Goal: Task Accomplishment & Management: Manage account settings

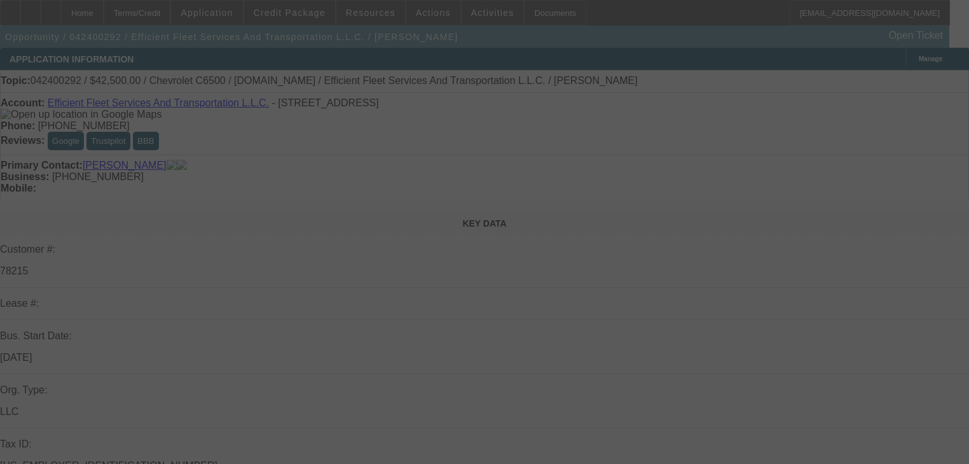
select select "0"
select select "6"
select select "0"
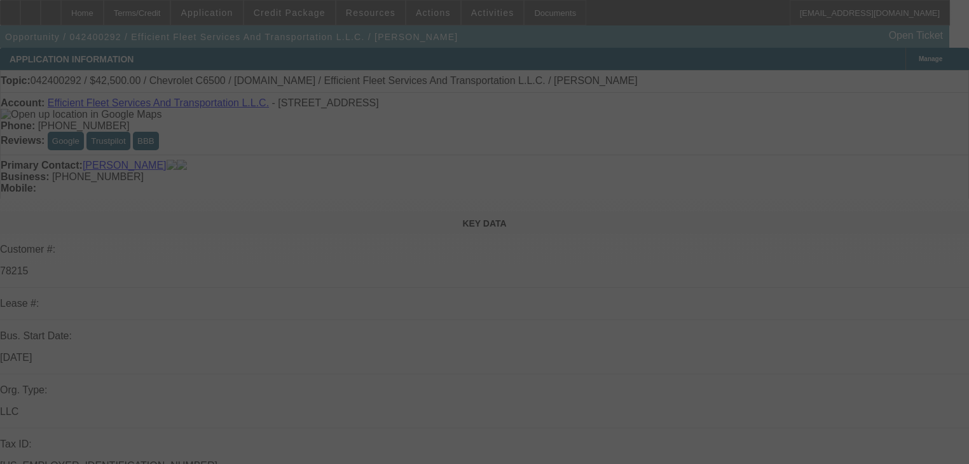
select select "0"
select select "6"
select select "0"
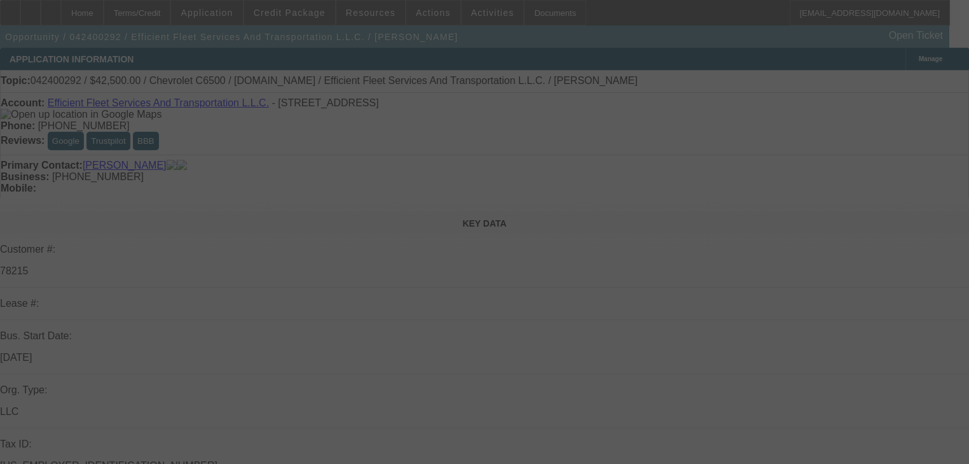
select select "0"
select select "6"
select select "0"
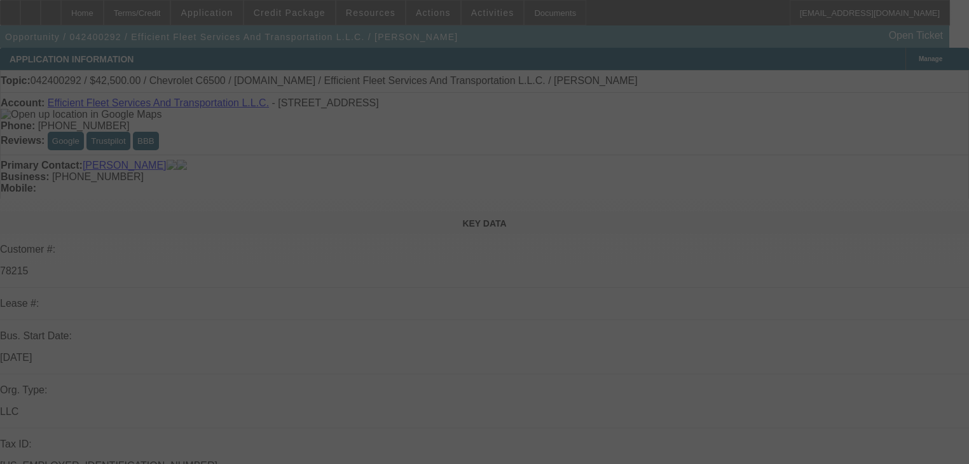
select select "6"
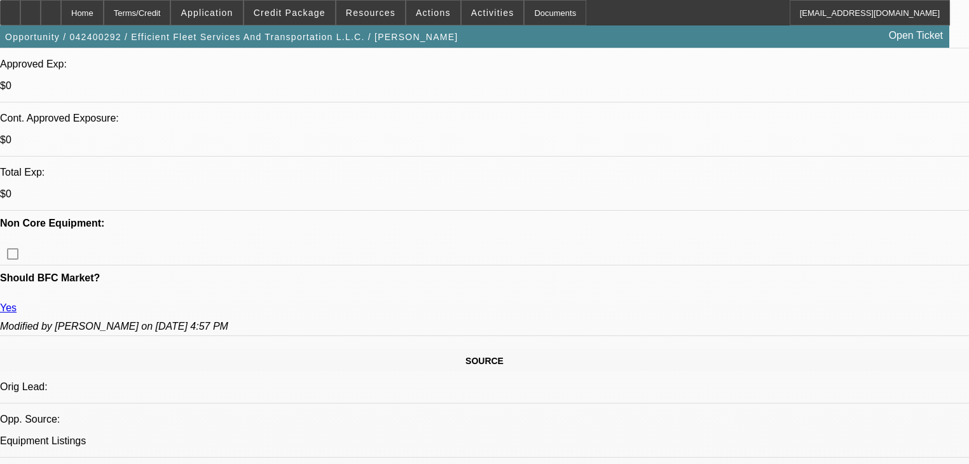
scroll to position [509, 0]
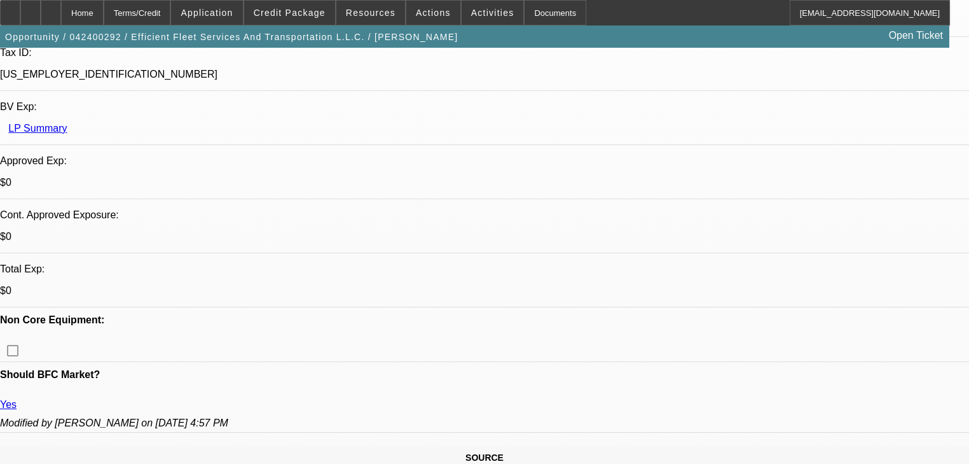
scroll to position [305, 0]
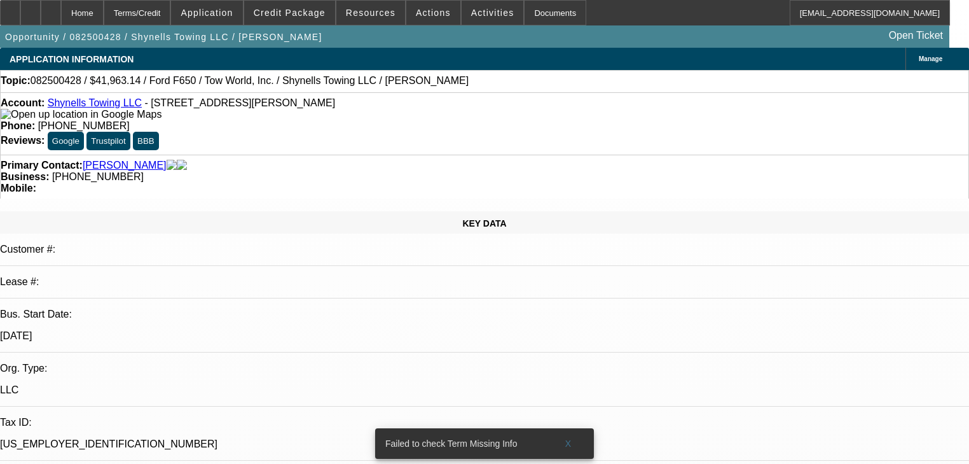
select select "0"
select select "2"
select select "0"
select select "1"
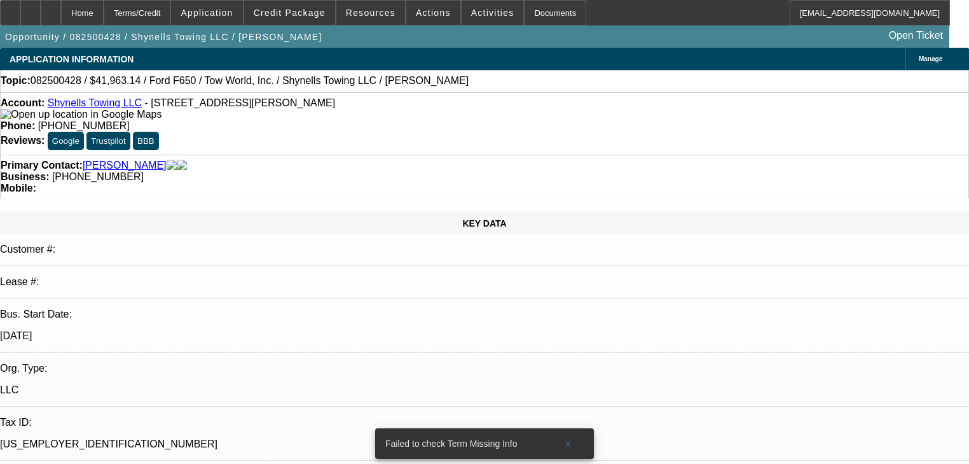
select select "0"
select select "2"
select select "0"
select select "1"
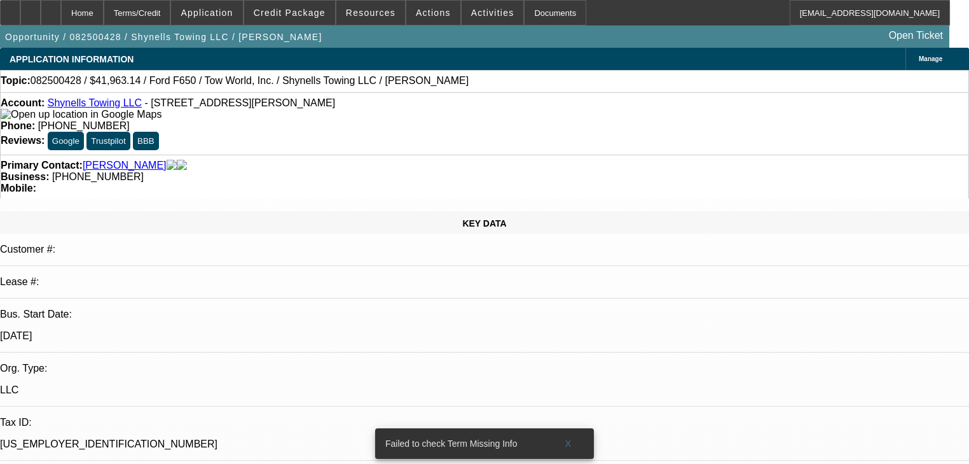
select select "0"
select select "2"
select select "0"
select select "1"
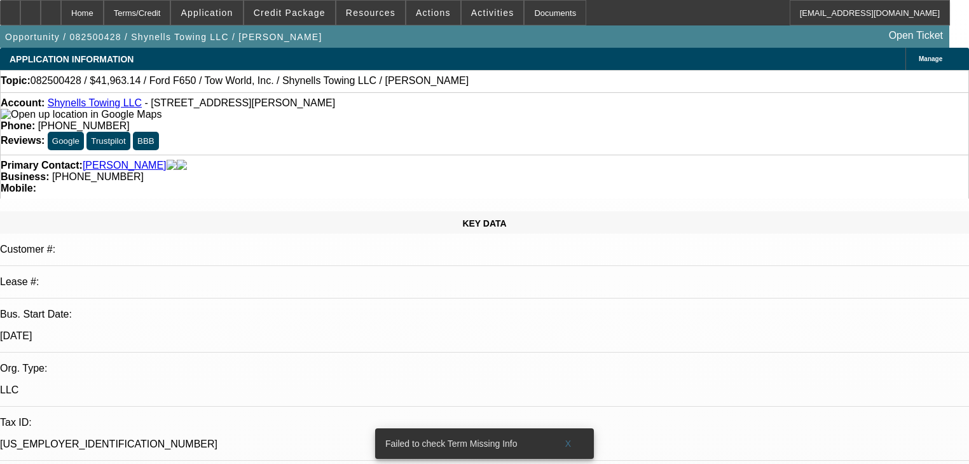
select select "0"
select select "2"
select select "0"
select select "1"
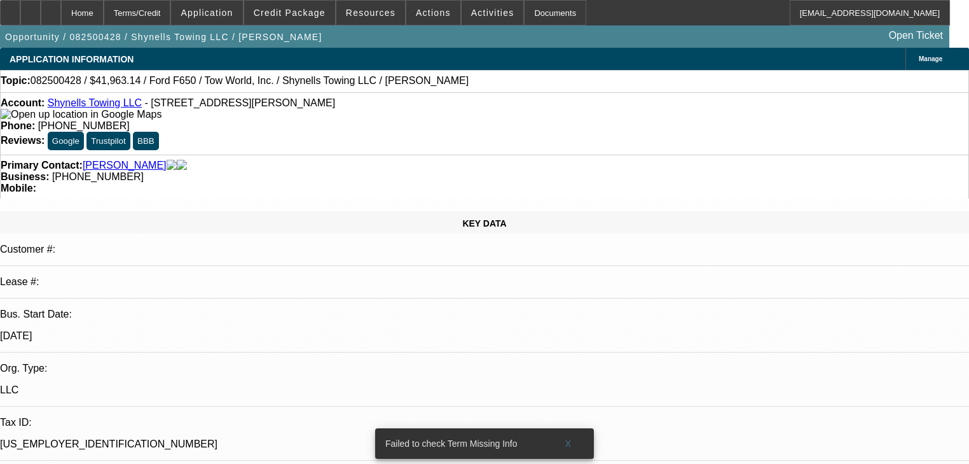
scroll to position [2239, 0]
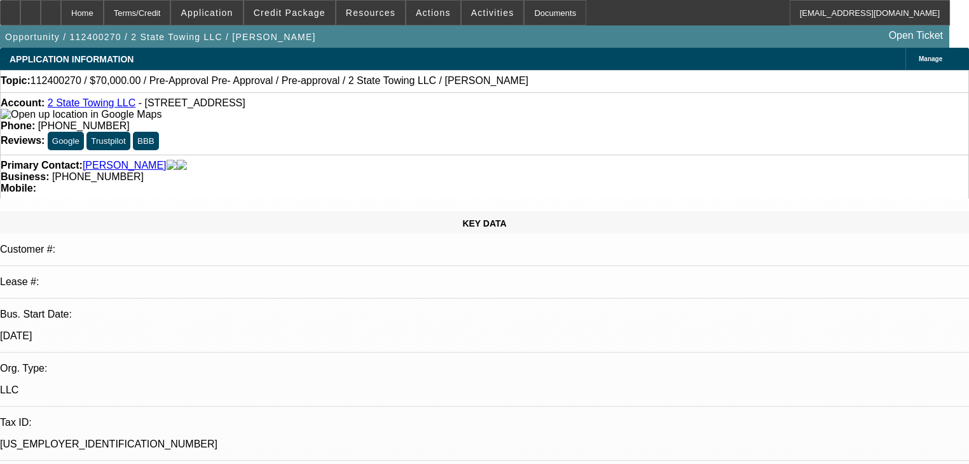
select select "0"
select select "6"
select select "0"
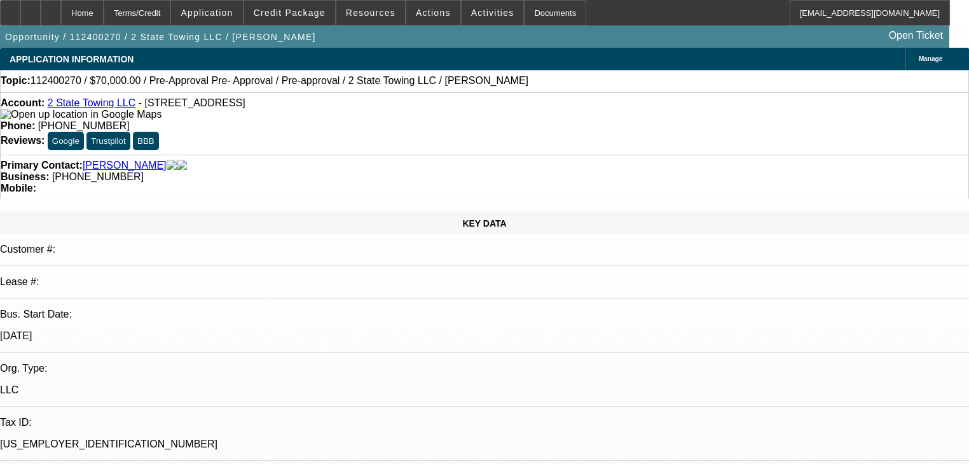
select select "0"
select select "0.1"
select select "4"
select select "0"
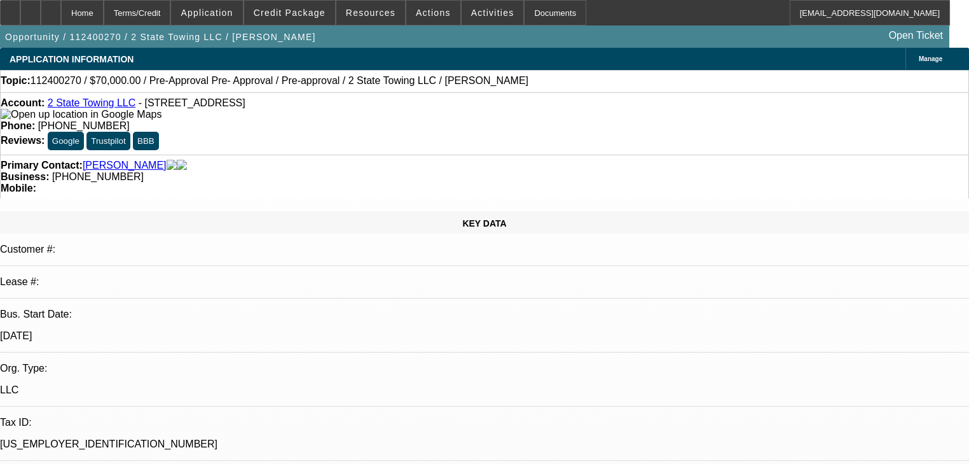
select select "0.1"
select select "4"
select select "0"
select select "0.1"
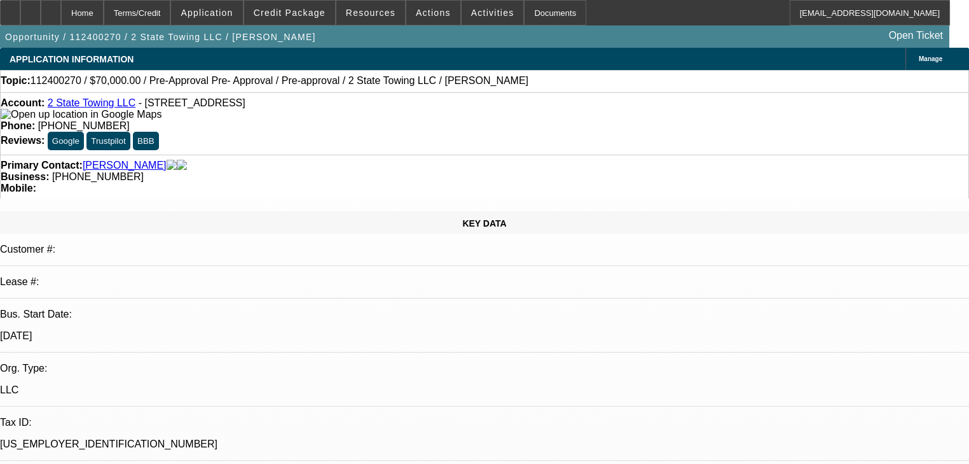
select select "4"
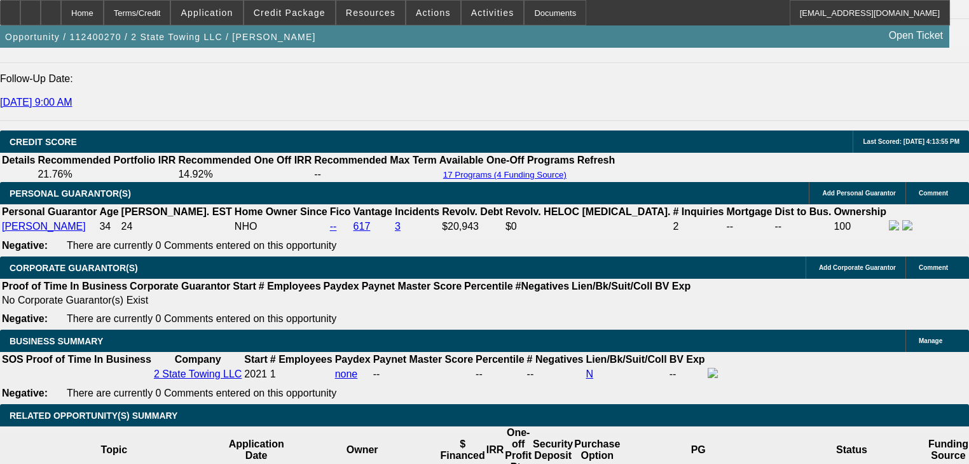
scroll to position [1730, 0]
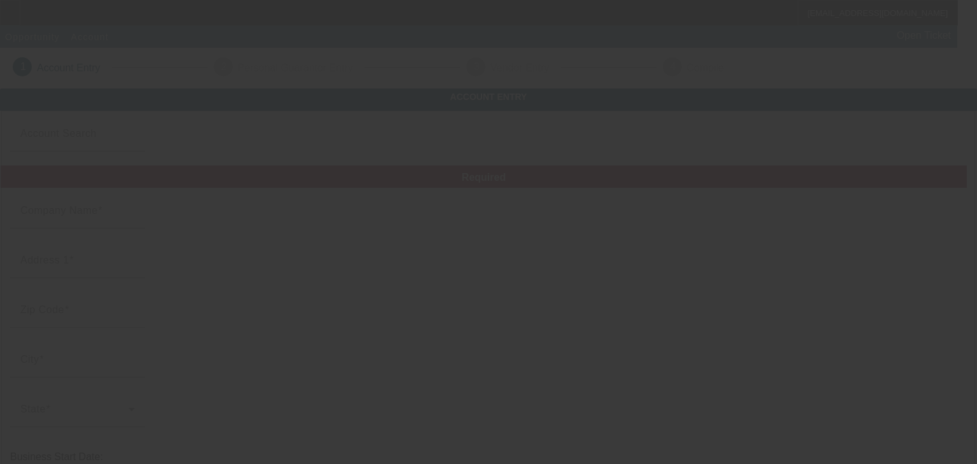
type input "Efficient Fleet Services And Transportation L.L.C."
type input "605 Post Knl"
type input "30224"
type input "Griffin"
type input "(678) 822-3114"
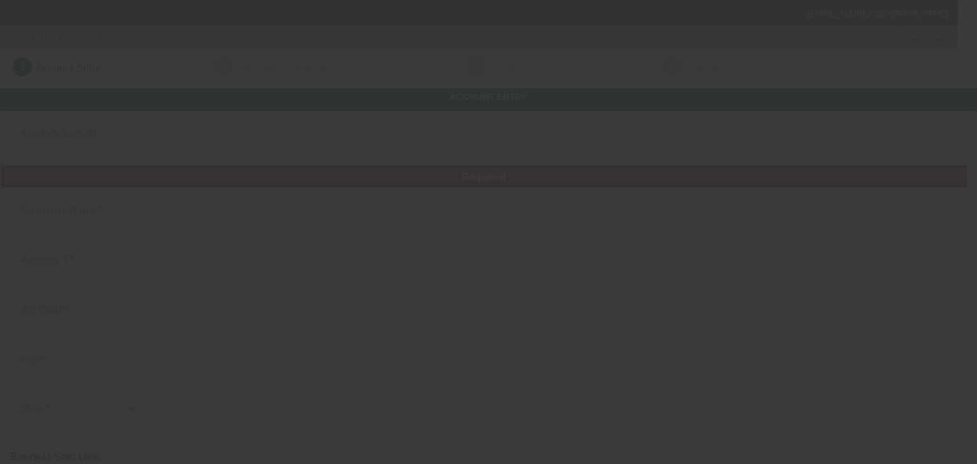
type input "boodie3585@gmail.com"
type input "33-1143162"
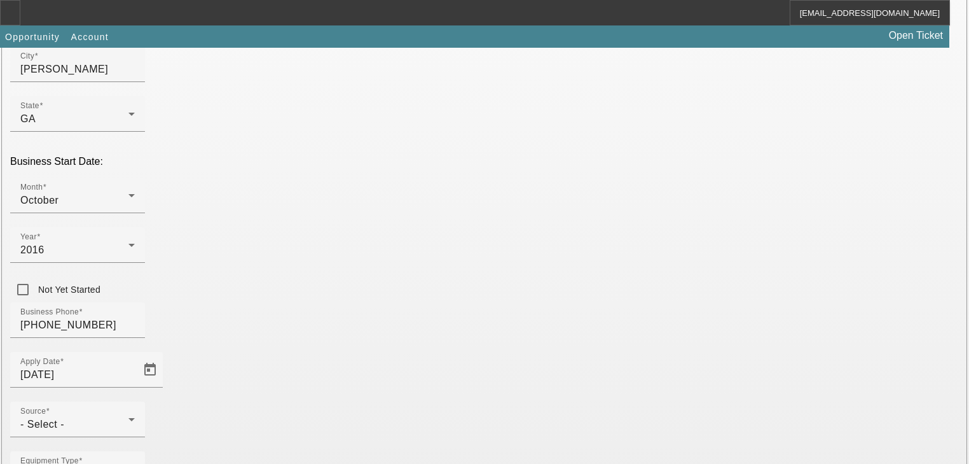
scroll to position [305, 0]
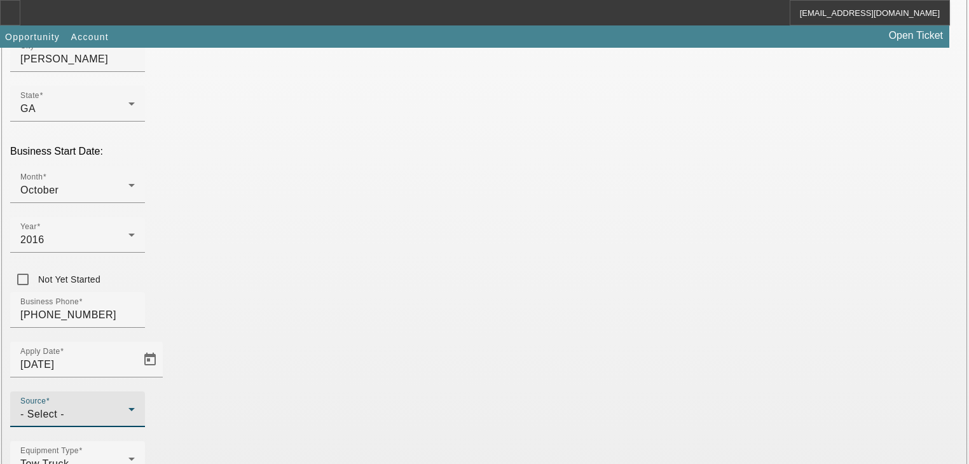
click at [128, 406] on div "- Select -" at bounding box center [74, 413] width 108 height 15
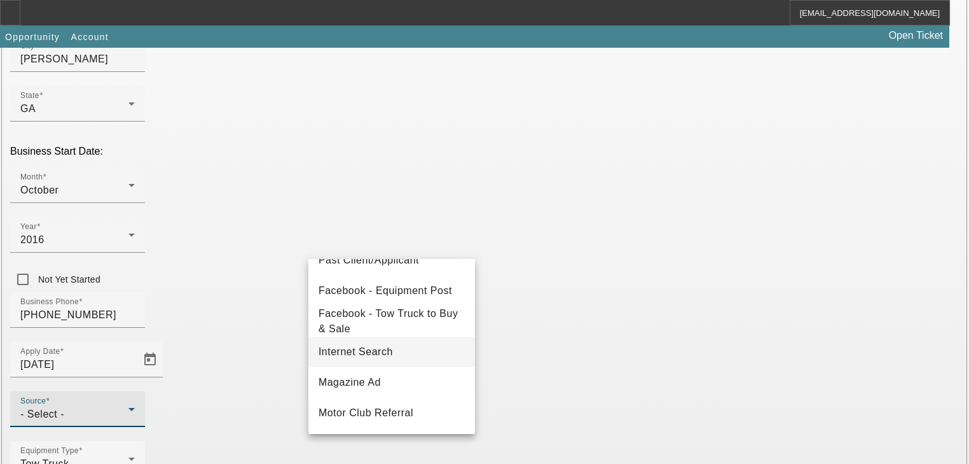
scroll to position [204, 0]
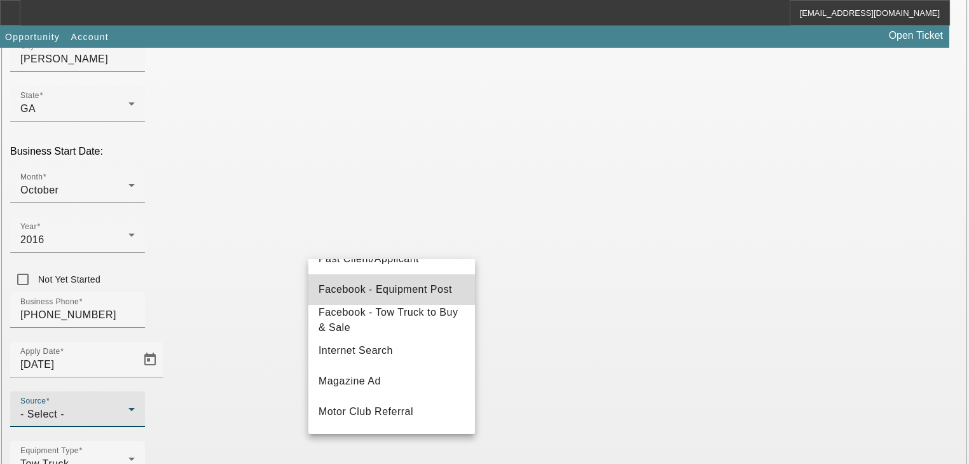
click at [425, 300] on mat-option "Facebook - Equipment Post" at bounding box center [391, 289] width 167 height 31
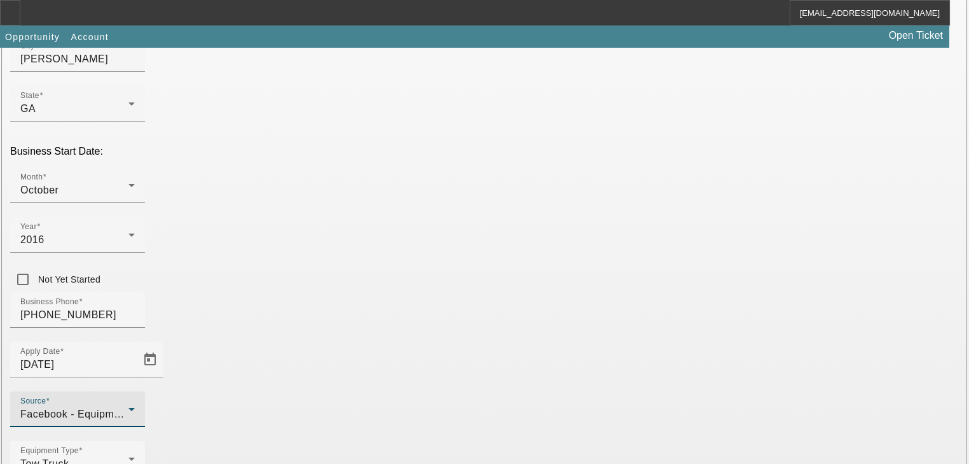
scroll to position [335, 0]
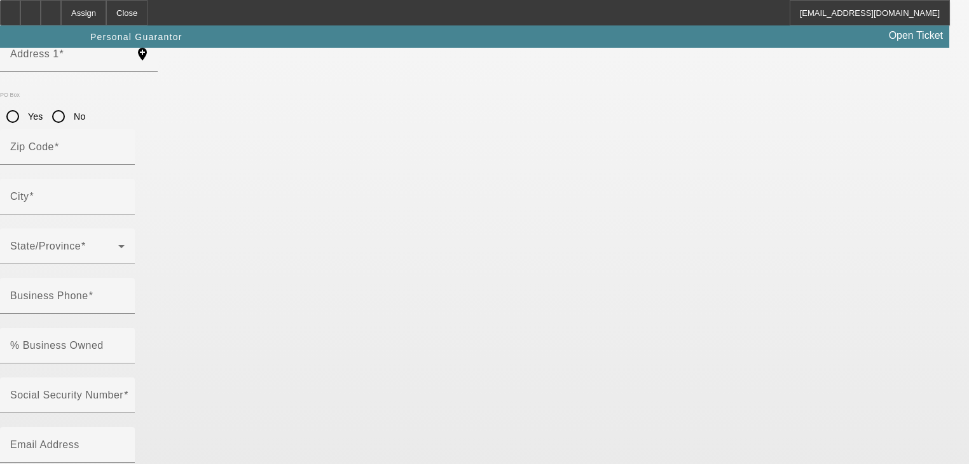
scroll to position [155, 0]
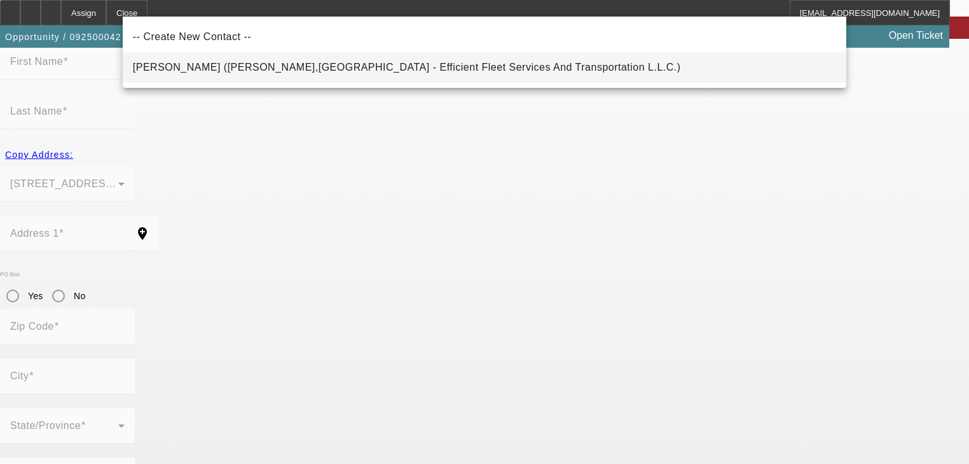
click at [450, 71] on mat-option "Smith, Antonio (Griffin,GA - Efficient Fleet Services And Transportation L.L.C.)" at bounding box center [485, 67] width 724 height 31
type input "Smith, Antonio (Griffin,GA - Efficient Fleet Services And Transportation L.L.C.)"
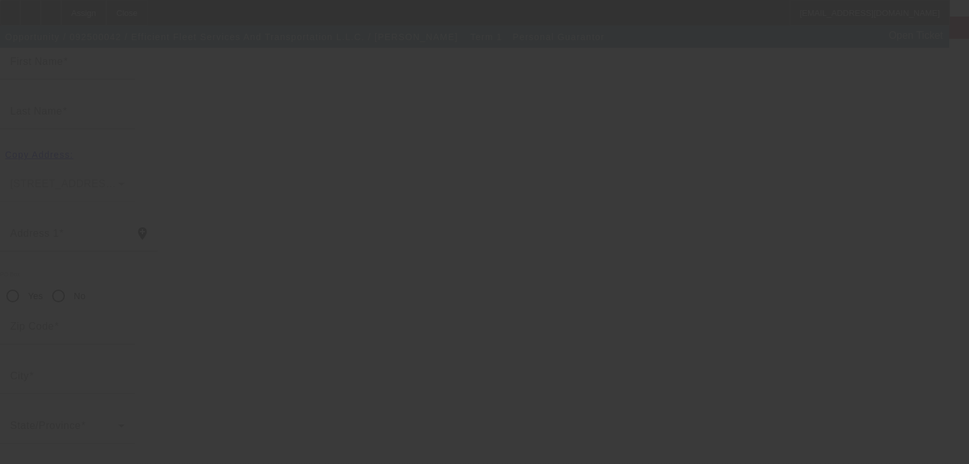
scroll to position [151, 0]
type input "Antonio"
type input "Smith"
type input "605 Post Knoll"
radio input "true"
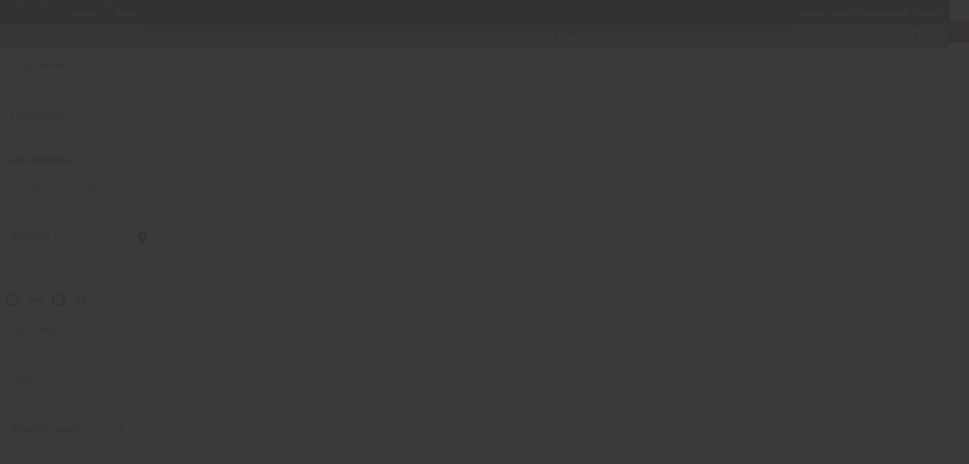
type input "30224"
type input "Griffin"
type input "(678) 822-3114"
type input "100"
type input "252-43-3497"
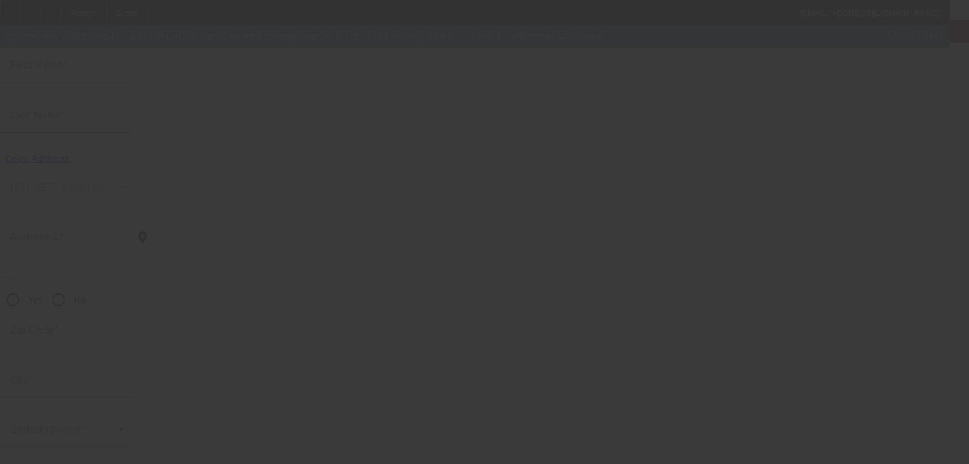
type input "boodie3585@gmail.com"
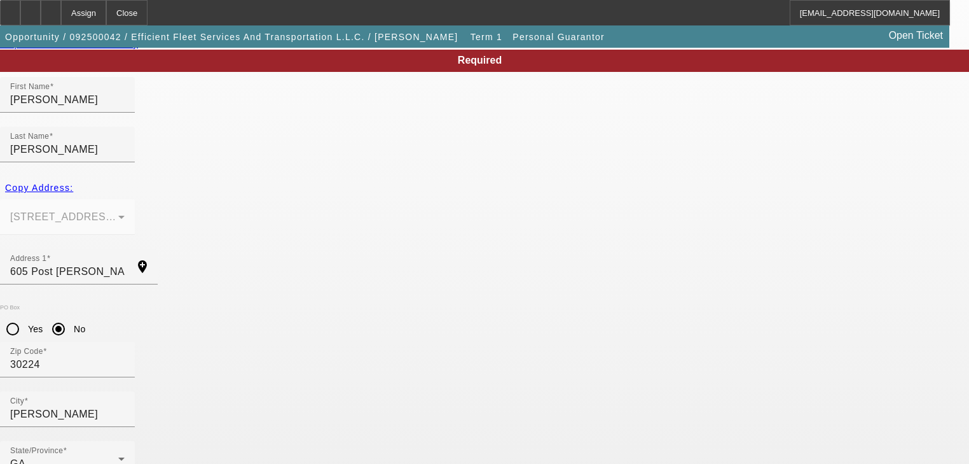
scroll to position [155, 0]
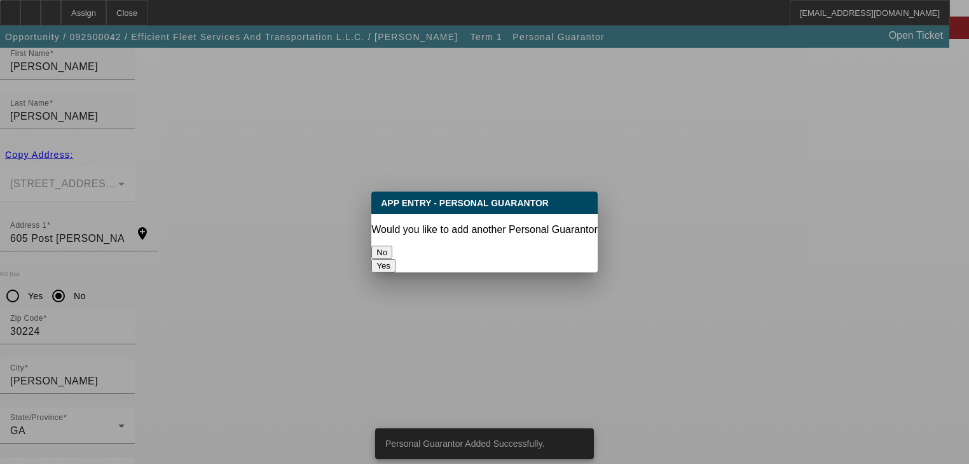
scroll to position [0, 0]
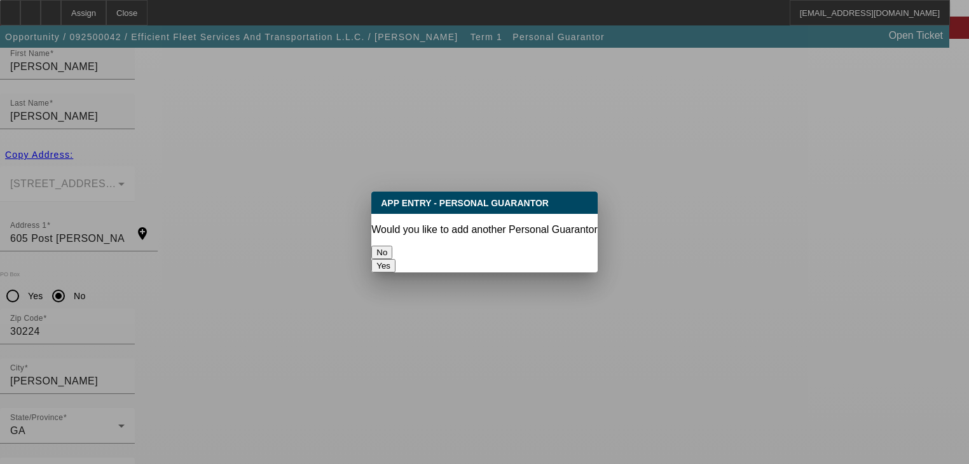
click at [392, 246] on button "No" at bounding box center [381, 252] width 21 height 13
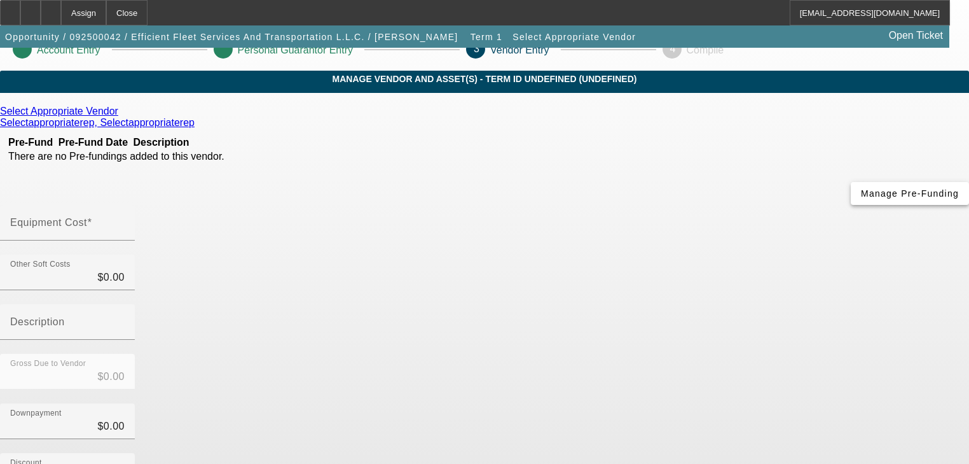
scroll to position [3, 0]
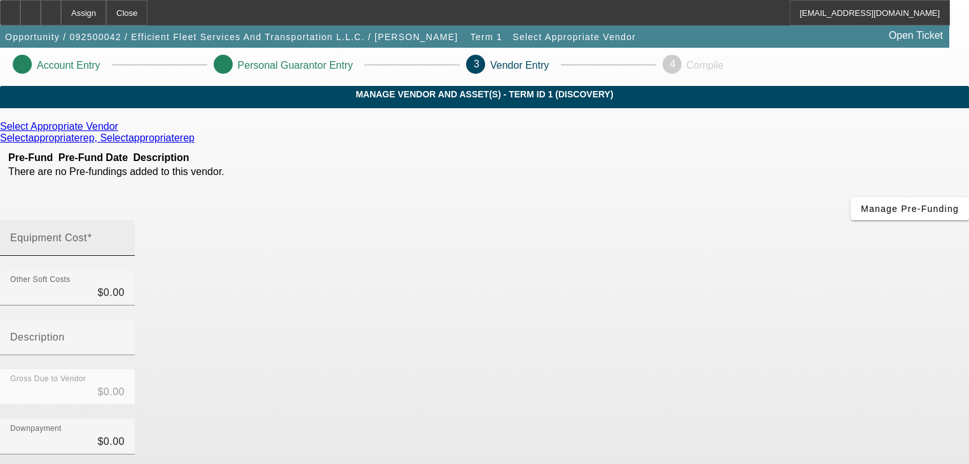
click at [125, 220] on div "Equipment Cost" at bounding box center [67, 238] width 114 height 36
type input "6"
type input "$6.00"
type input "62"
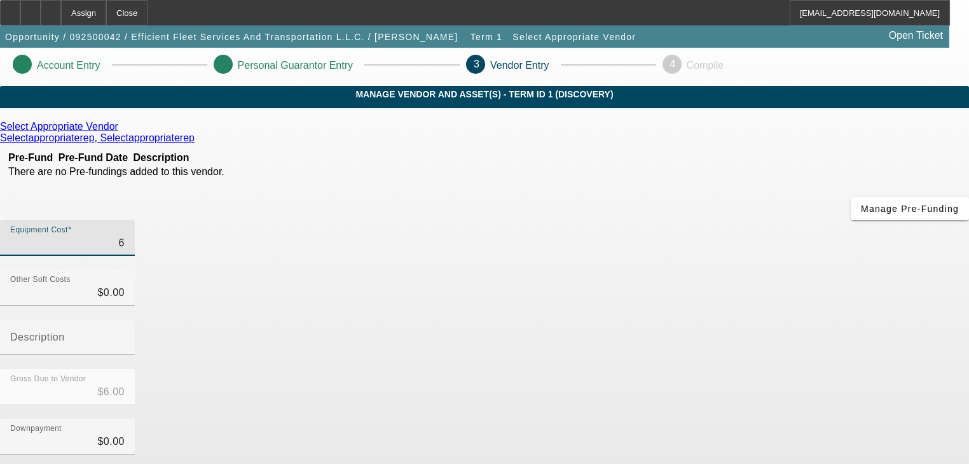
type input "$62.00"
type input "629"
type input "$629.00"
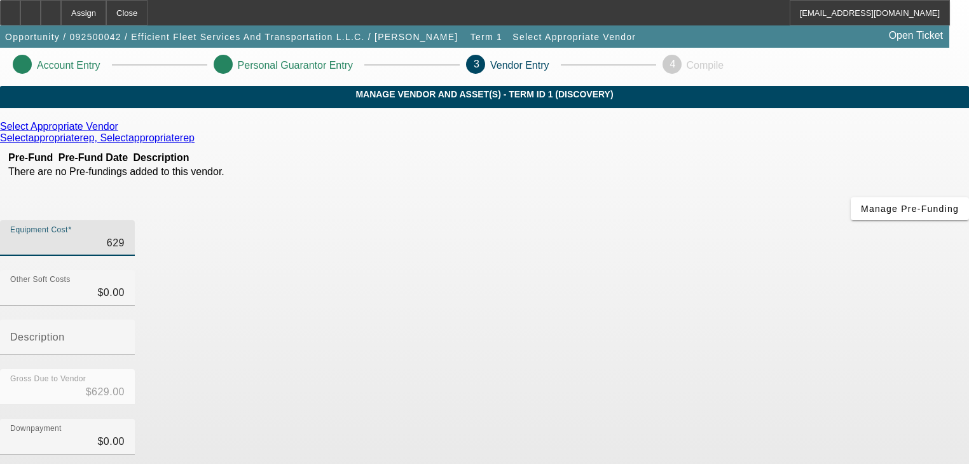
type input "6299"
type input "$6,299.00"
type input "62995"
type input "$62,995.00"
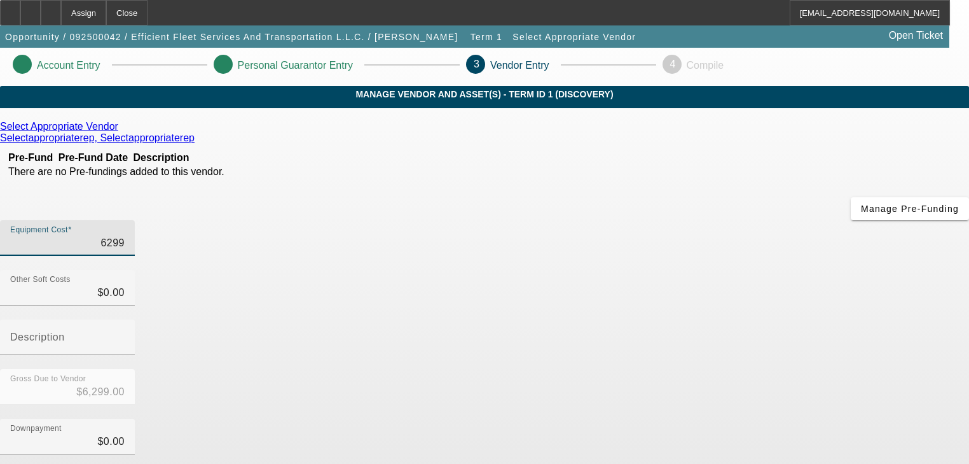
type input "$62,995.00"
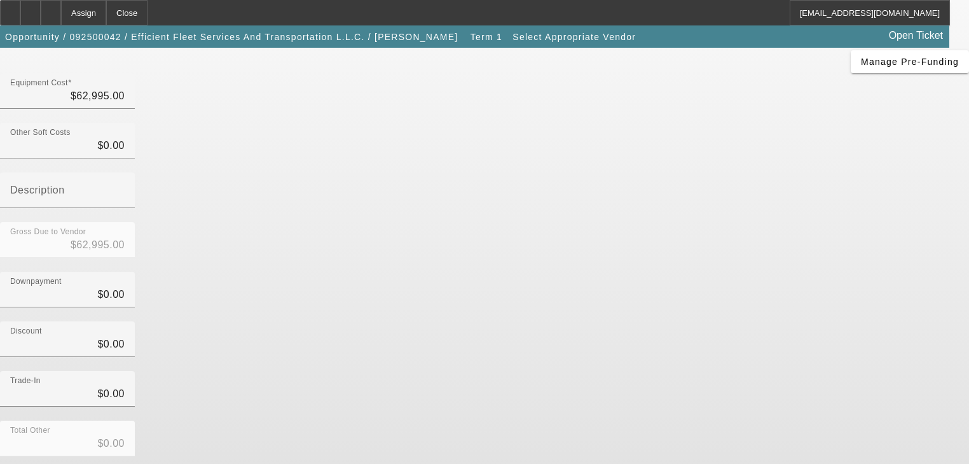
scroll to position [155, 0]
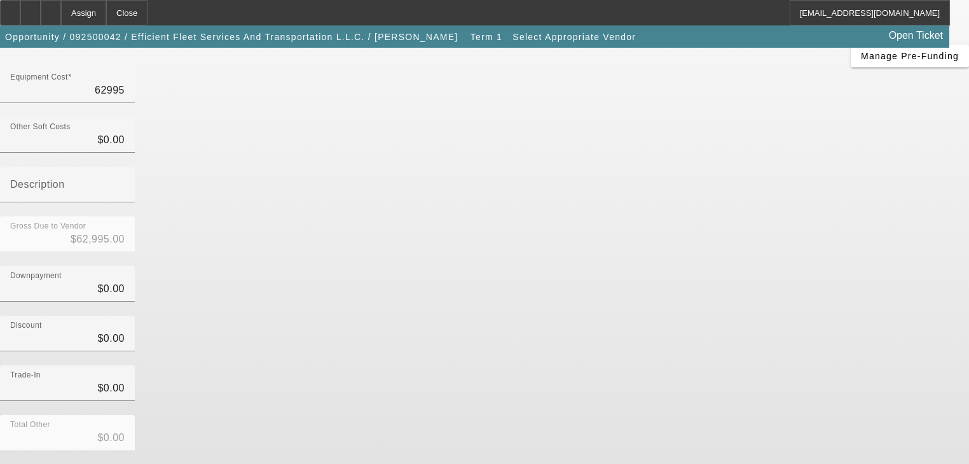
type input "$62,995.00"
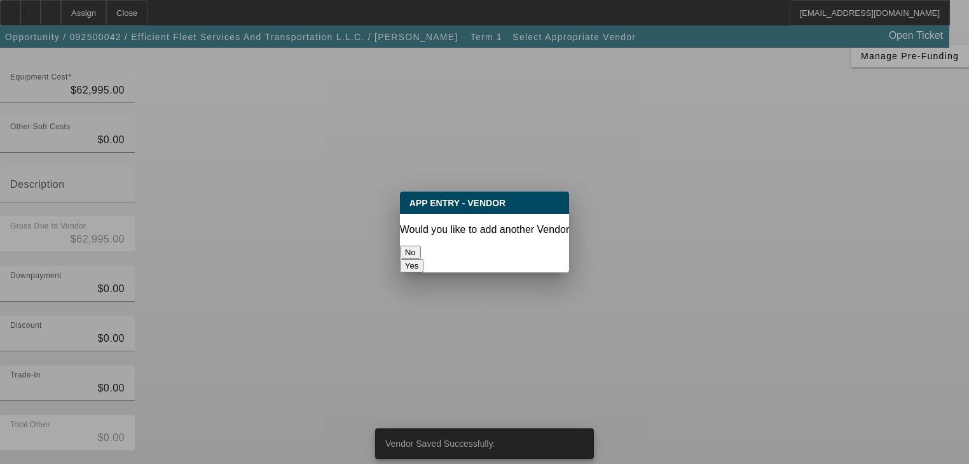
scroll to position [0, 0]
click at [438, 246] on div "No" at bounding box center [485, 252] width 170 height 13
click at [421, 246] on button "No" at bounding box center [410, 252] width 21 height 13
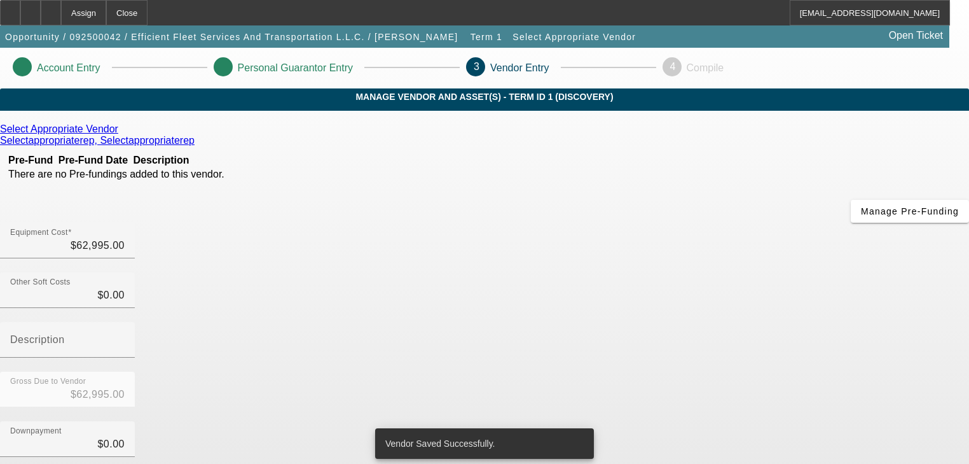
scroll to position [155, 0]
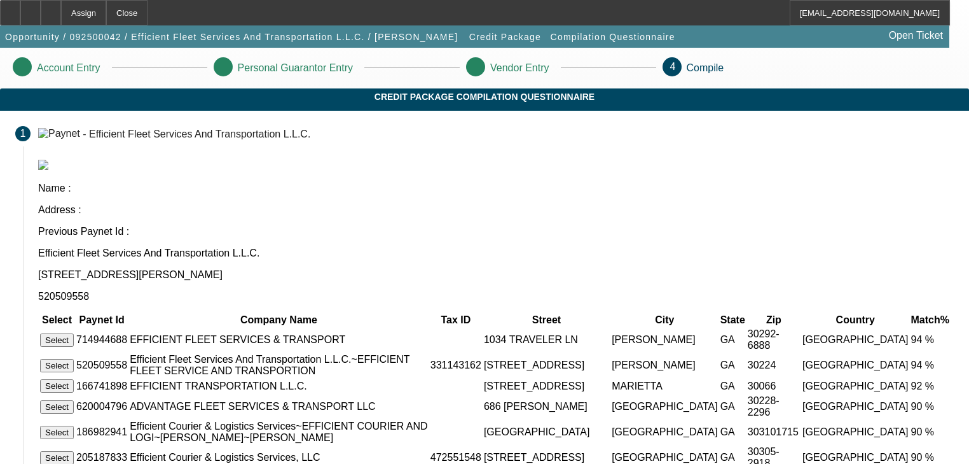
click at [74, 333] on button "Select" at bounding box center [57, 339] width 34 height 13
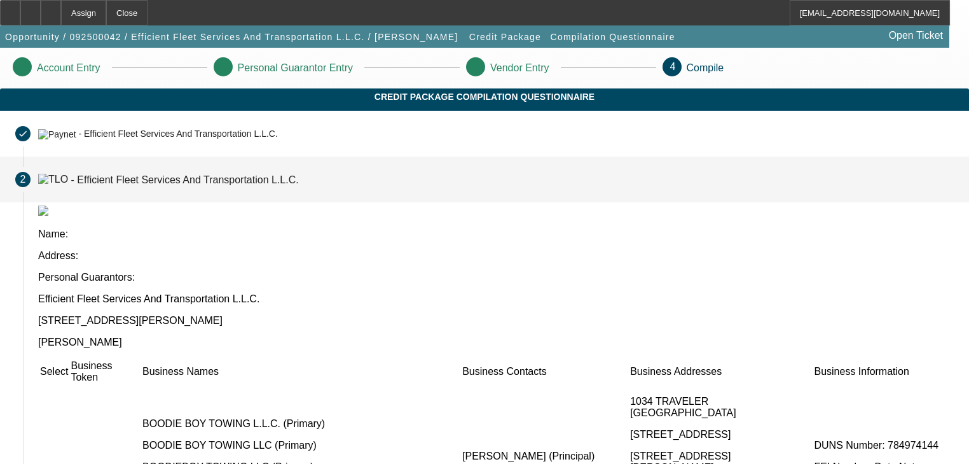
scroll to position [218, 0]
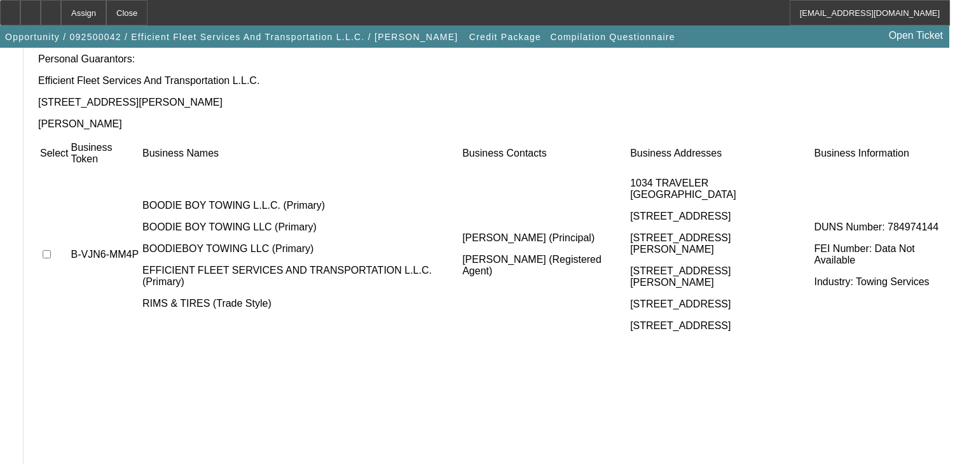
click at [69, 167] on td at bounding box center [53, 255] width 29 height 176
click at [51, 250] on input "checkbox" at bounding box center [47, 254] width 8 height 8
checkbox input "true"
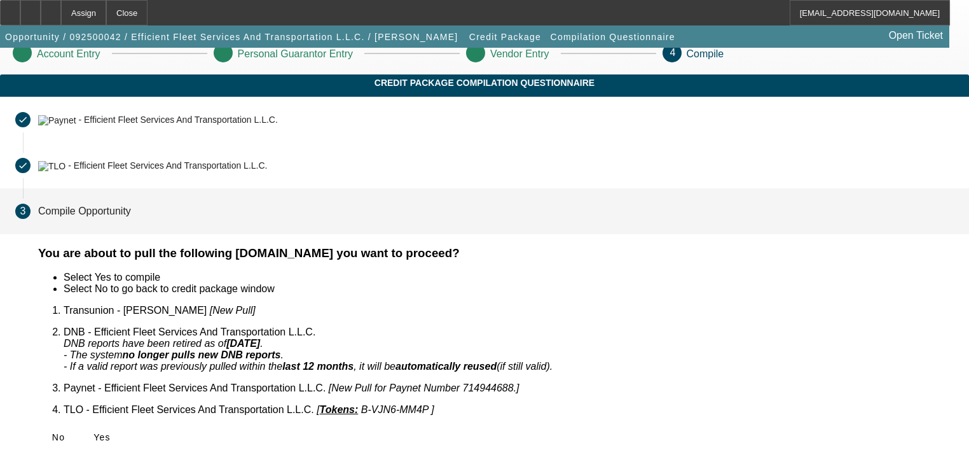
scroll to position [0, 0]
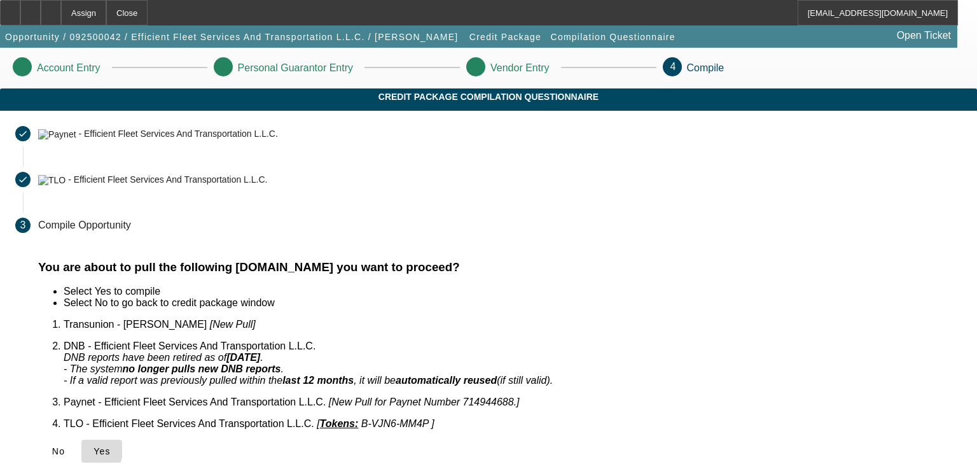
click at [122, 436] on span at bounding box center [101, 451] width 41 height 31
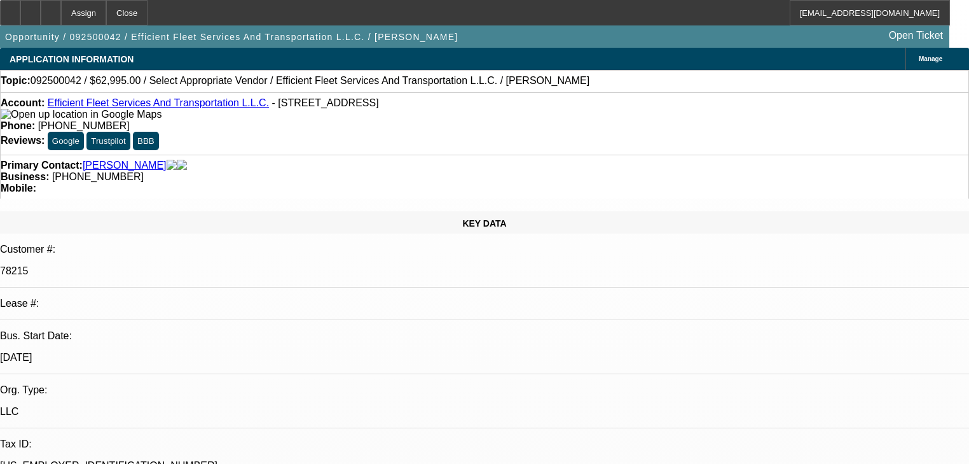
select select "0"
select select "2"
select select "0.1"
select select "4"
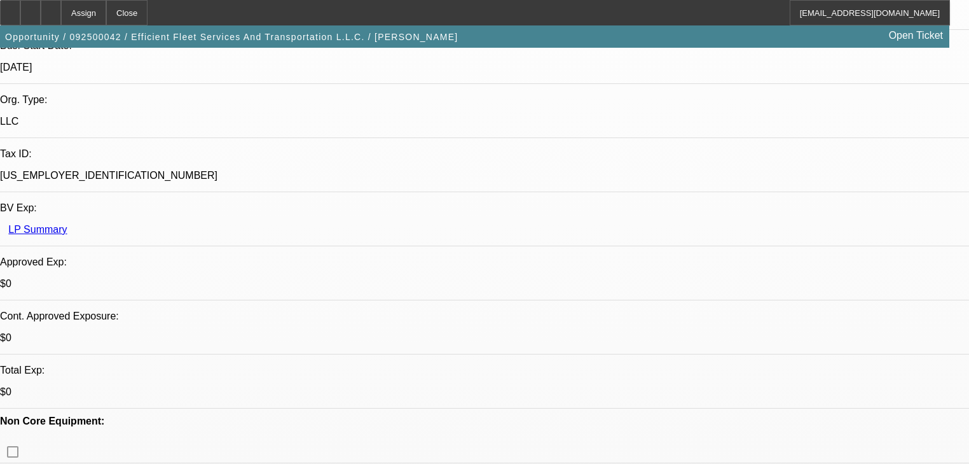
scroll to position [407, 0]
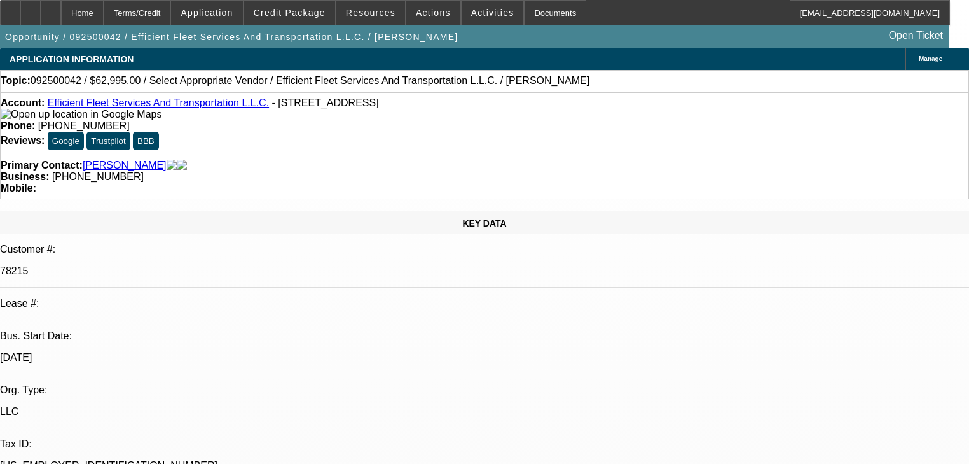
select select "0"
select select "2"
select select "0.1"
select select "4"
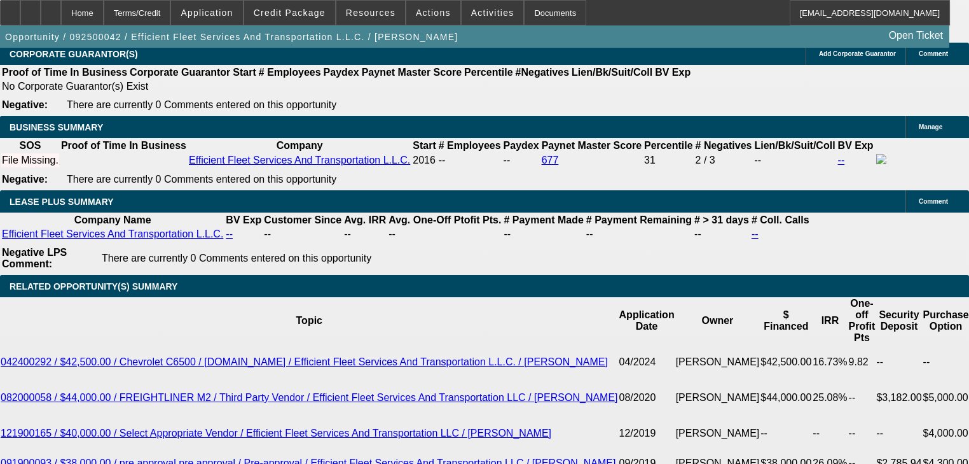
scroll to position [1984, 0]
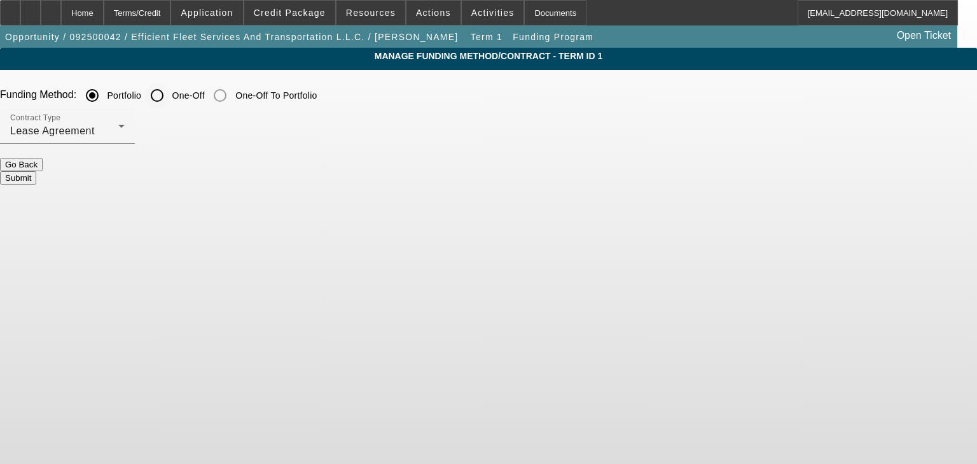
click at [170, 90] on input "One-Off" at bounding box center [156, 95] width 25 height 25
radio input "true"
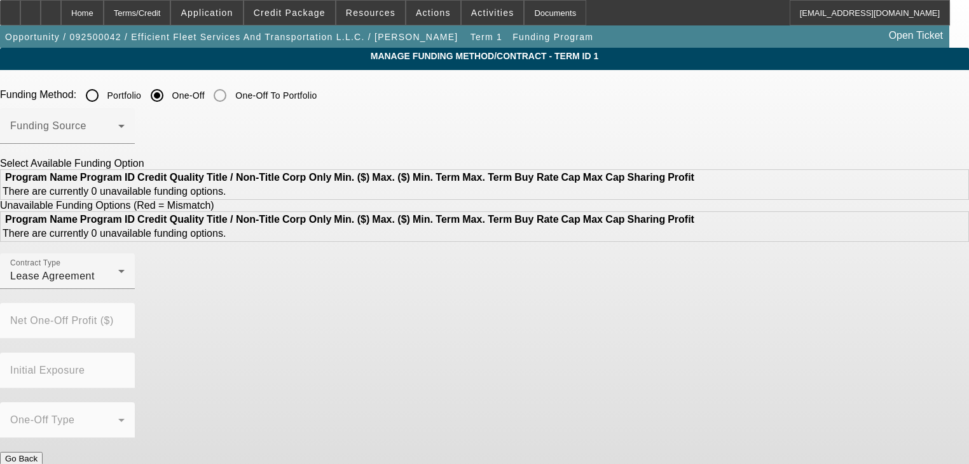
click at [125, 123] on mat-select at bounding box center [67, 130] width 114 height 15
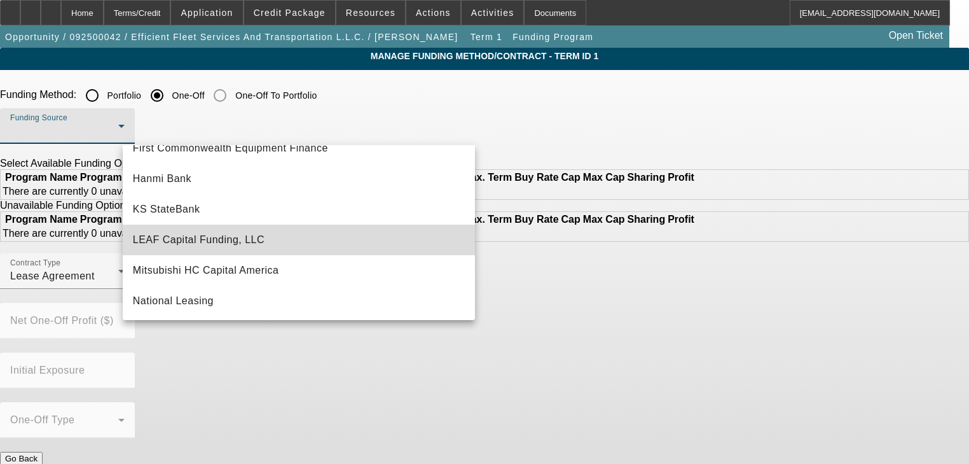
scroll to position [208, 0]
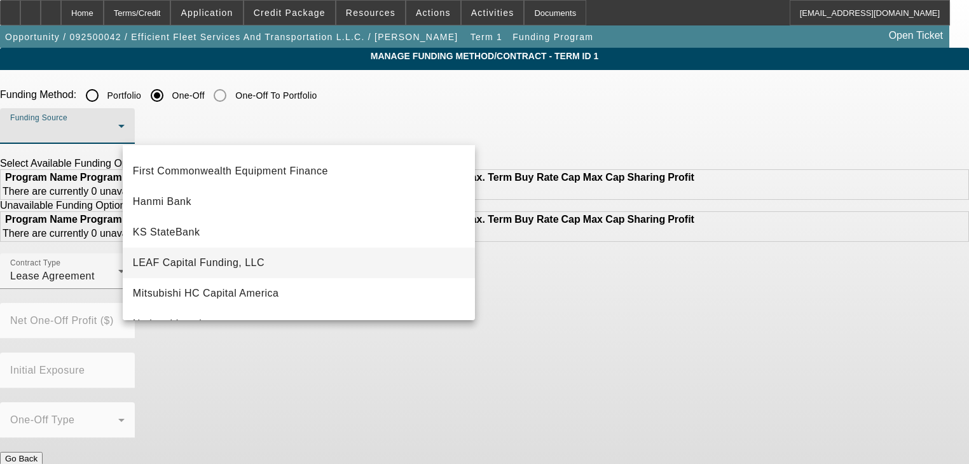
drag, startPoint x: 310, startPoint y: 214, endPoint x: 334, endPoint y: 266, distance: 57.2
click at [334, 266] on mat-option "LEAF Capital Funding, LLC" at bounding box center [299, 262] width 352 height 31
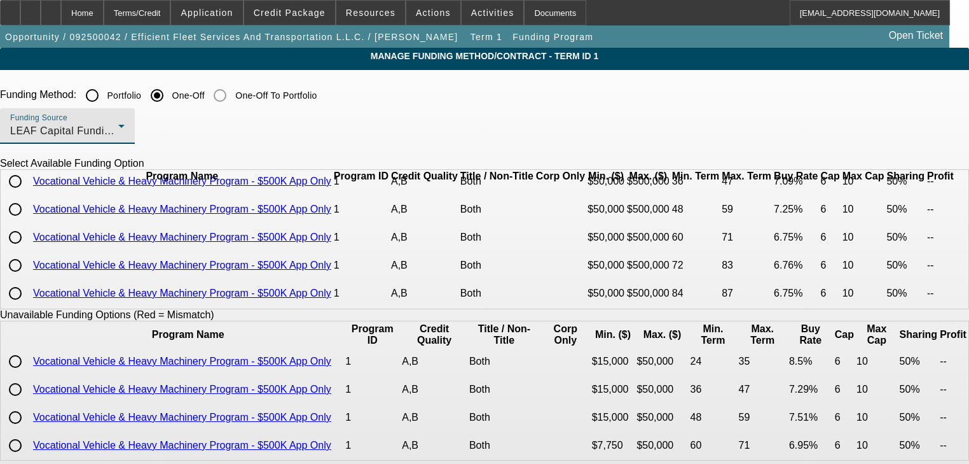
scroll to position [36, 0]
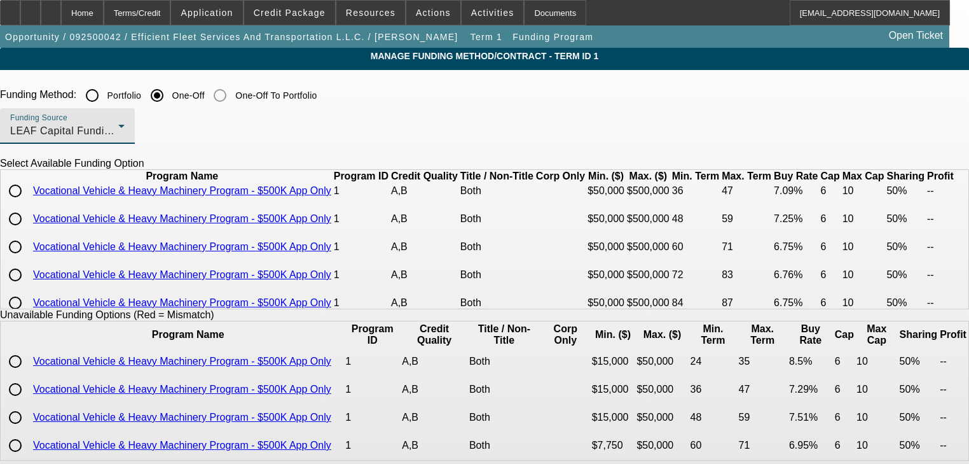
click at [28, 232] on input "radio" at bounding box center [15, 218] width 25 height 25
radio input "true"
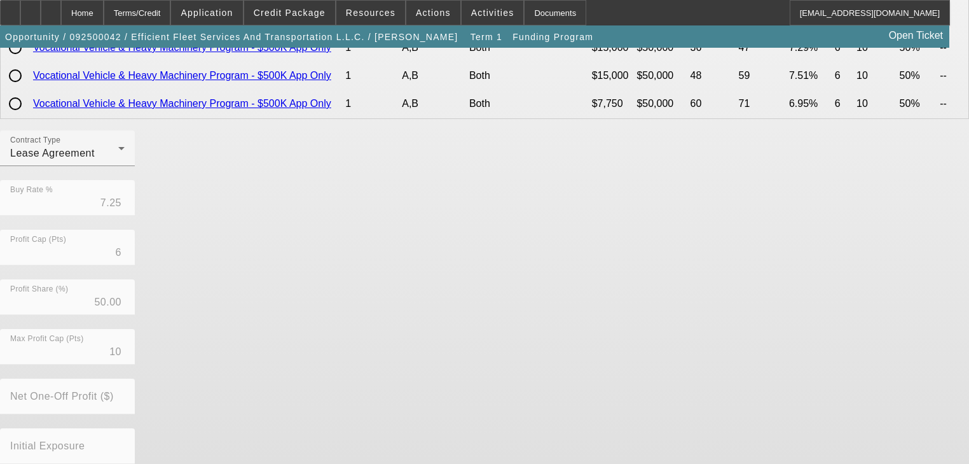
scroll to position [356, 0]
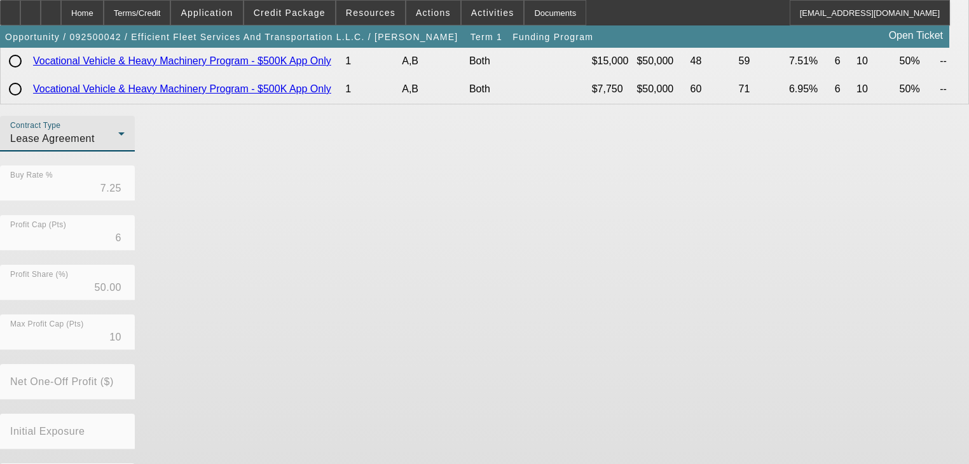
click at [118, 146] on div "Lease Agreement" at bounding box center [64, 138] width 108 height 15
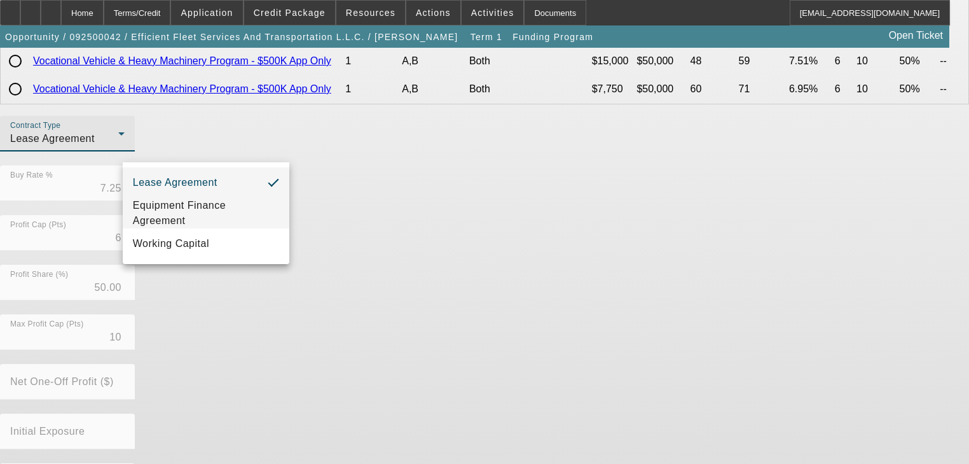
click at [202, 201] on span "Equipment Finance Agreement" at bounding box center [206, 213] width 146 height 31
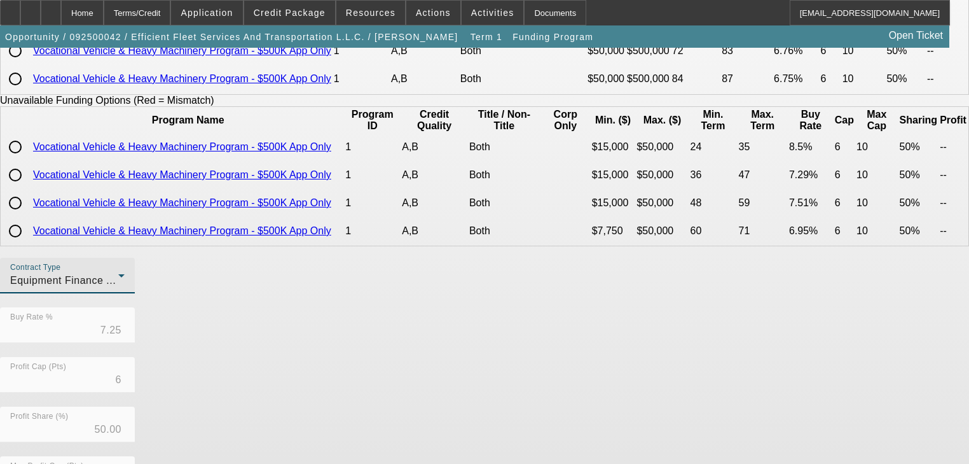
scroll to position [402, 0]
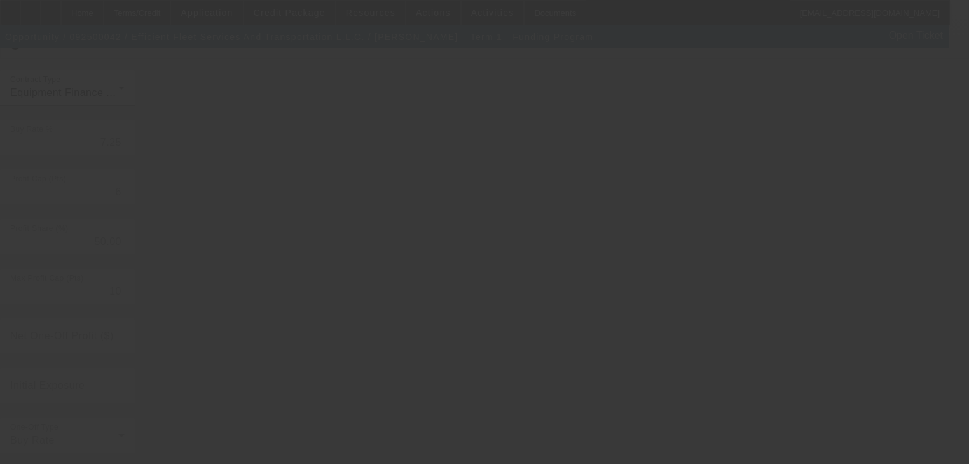
radio input "true"
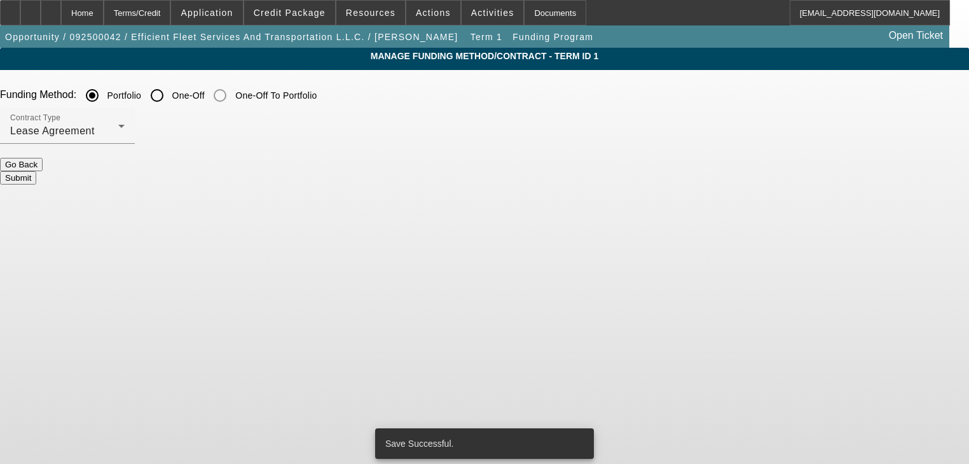
scroll to position [0, 0]
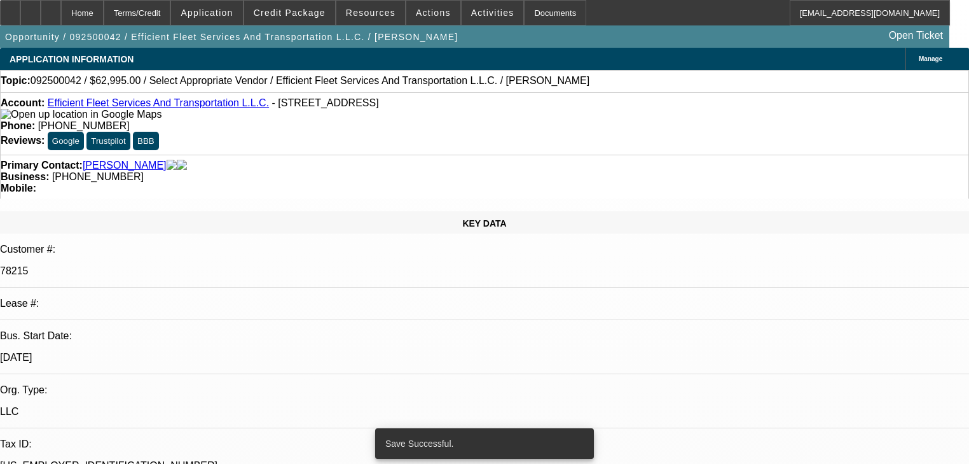
select select "0"
select select "2"
select select "0"
select select "6"
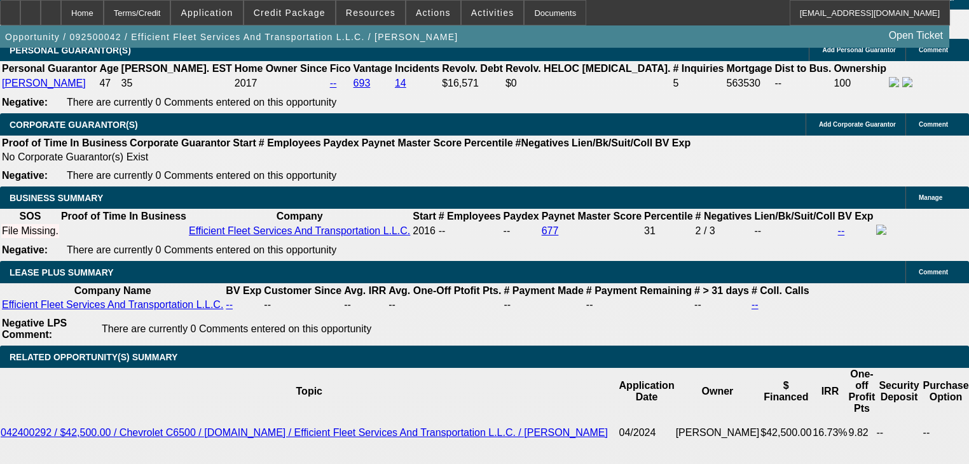
scroll to position [1883, 0]
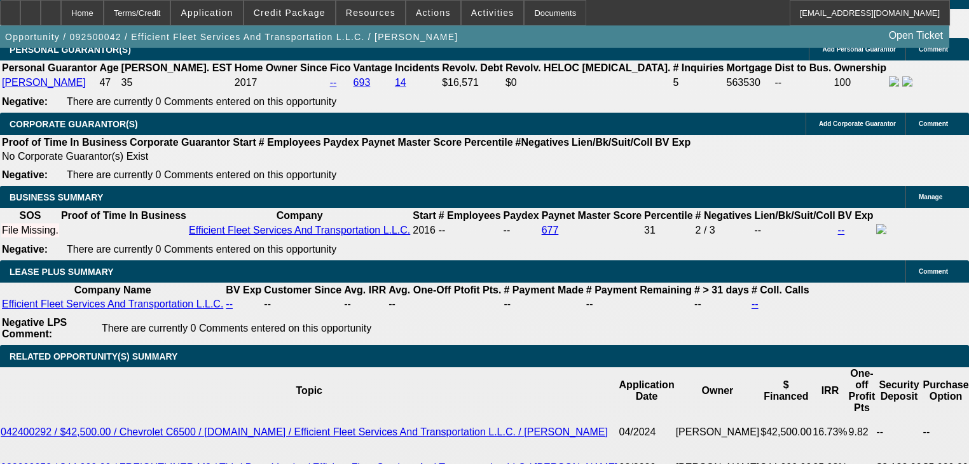
type input "54"
type input "8"
type input "$2,785.94"
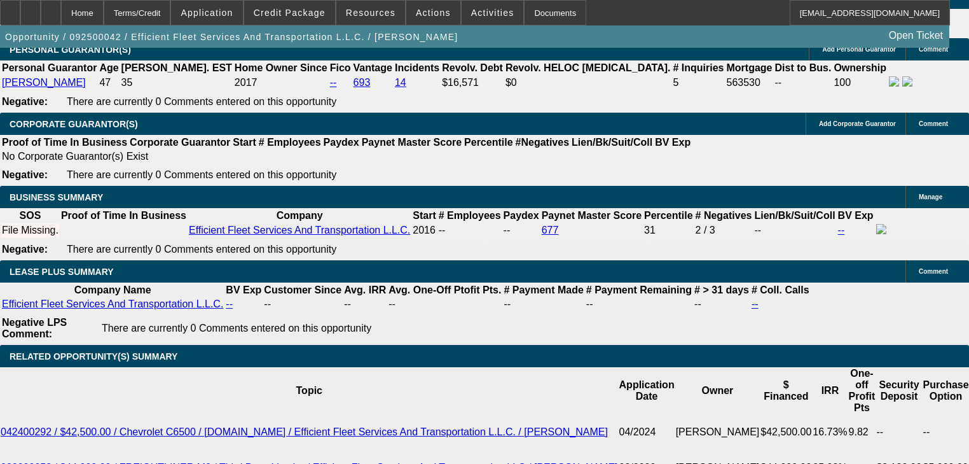
type input "$1,392.97"
type input "8"
select select "1"
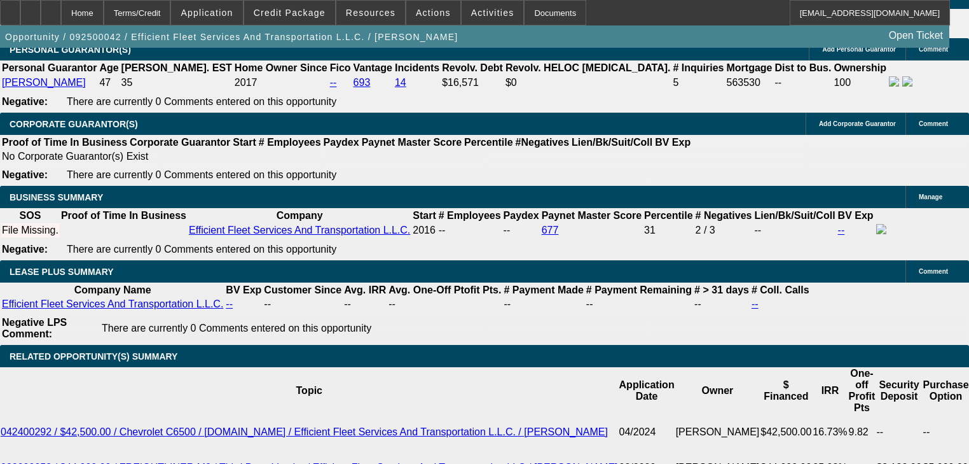
type input "$0.00"
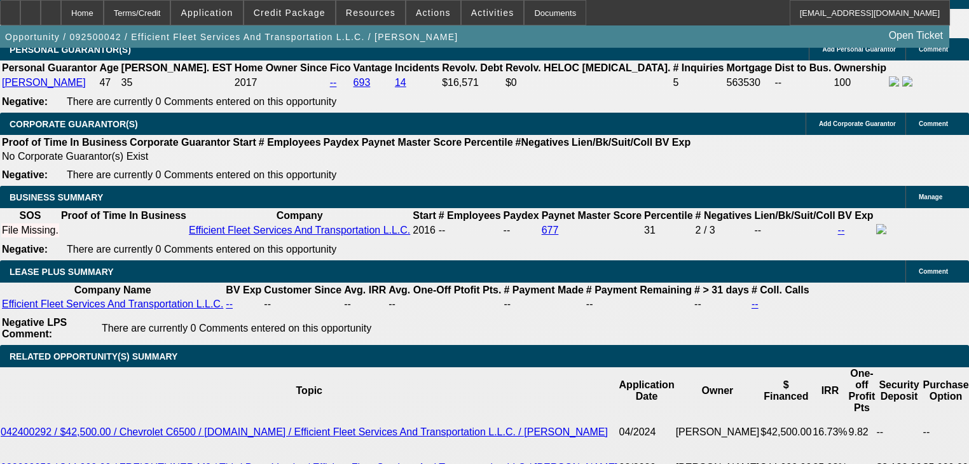
scroll to position [0, 0]
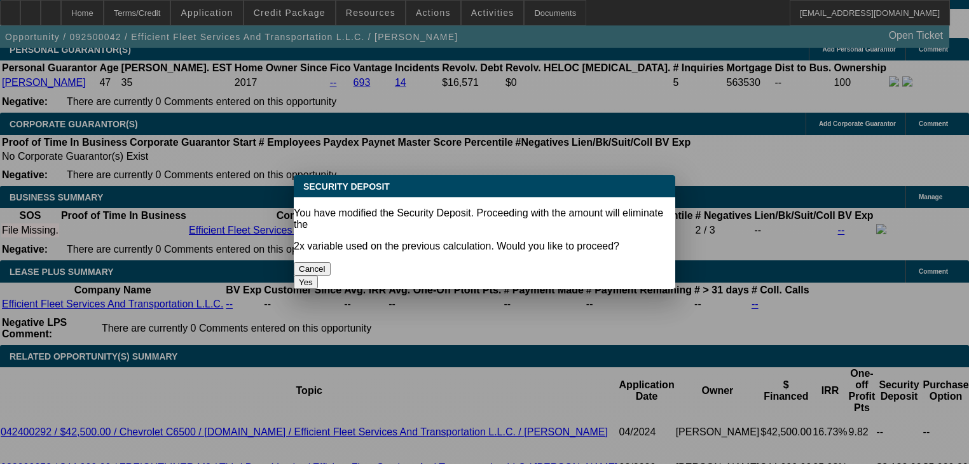
click at [318, 275] on button "Yes" at bounding box center [306, 281] width 24 height 13
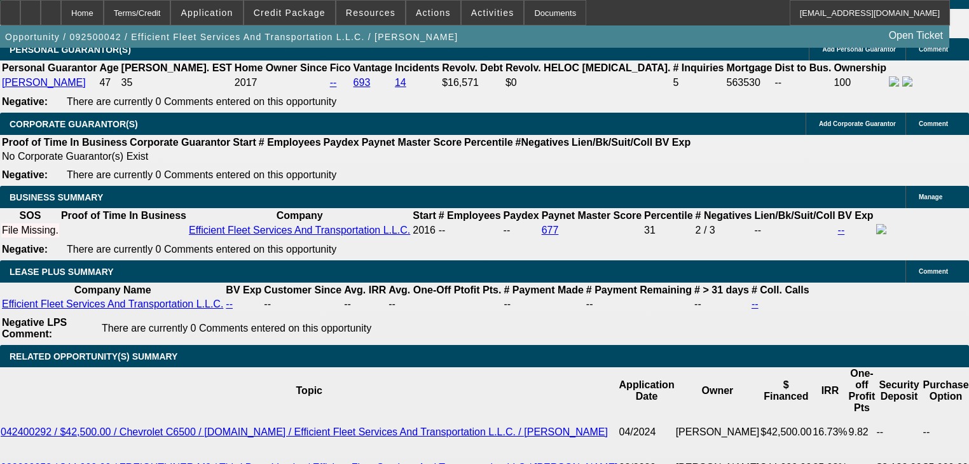
select select "0"
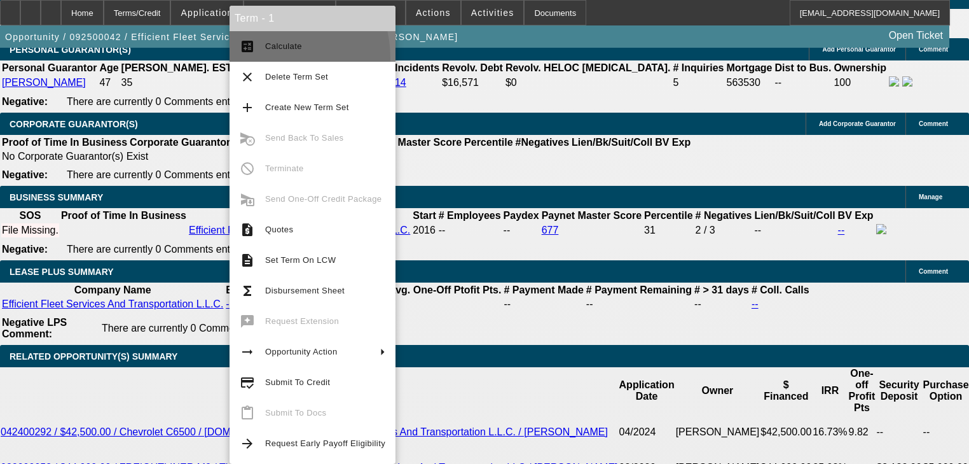
click at [264, 59] on button "calculate Calculate" at bounding box center [313, 46] width 166 height 31
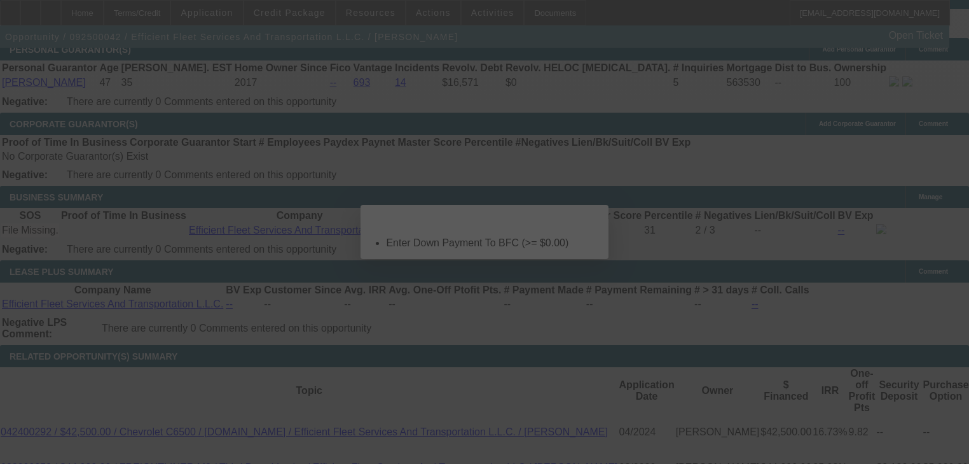
scroll to position [0, 0]
select select "0"
select select "6"
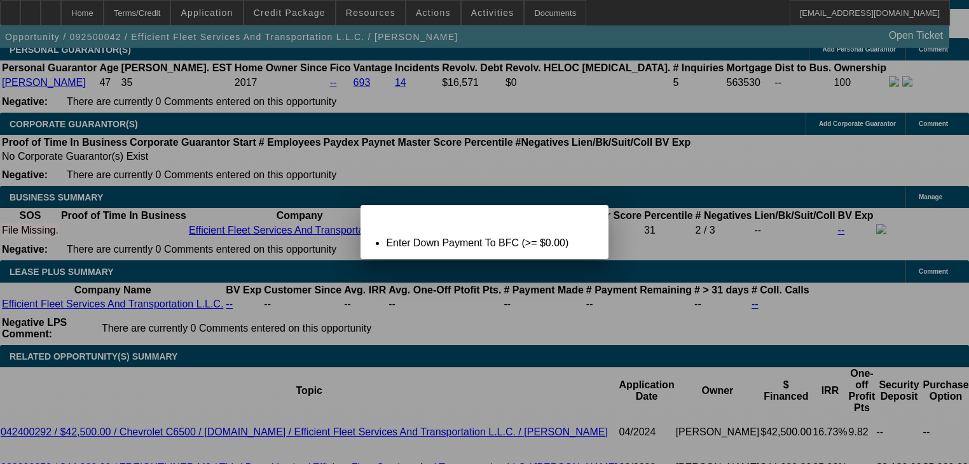
click at [583, 219] on span "Close" at bounding box center [591, 215] width 17 height 7
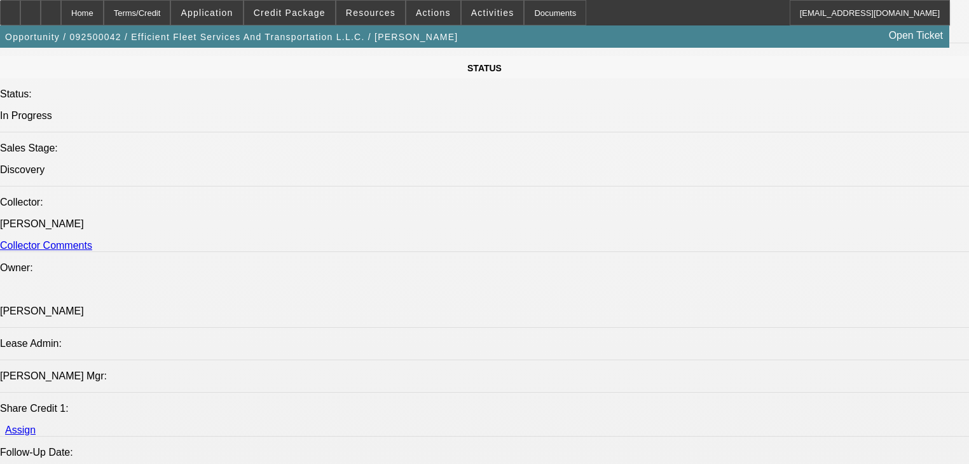
scroll to position [1832, 0]
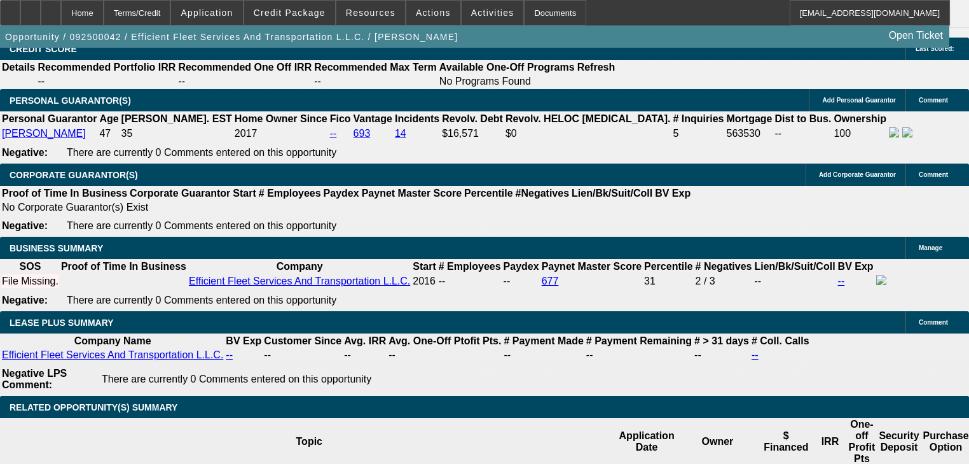
type input "$0.00"
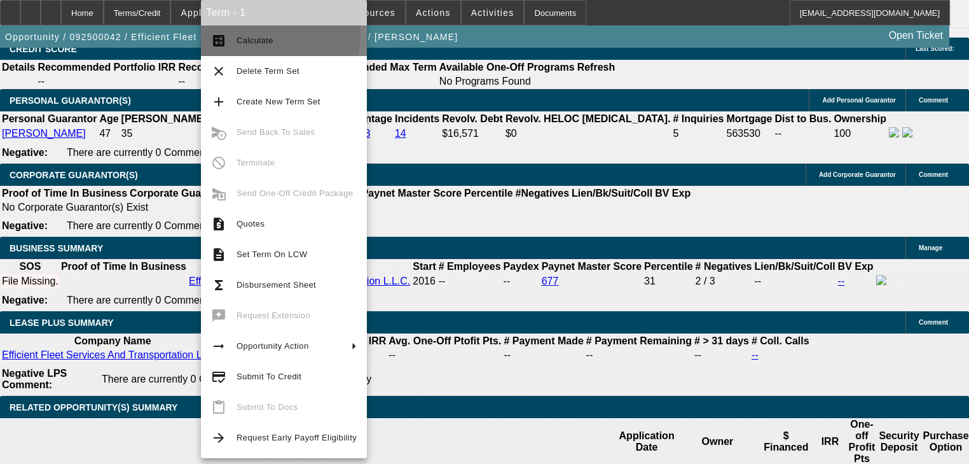
click at [238, 33] on span "Calculate" at bounding box center [297, 40] width 120 height 15
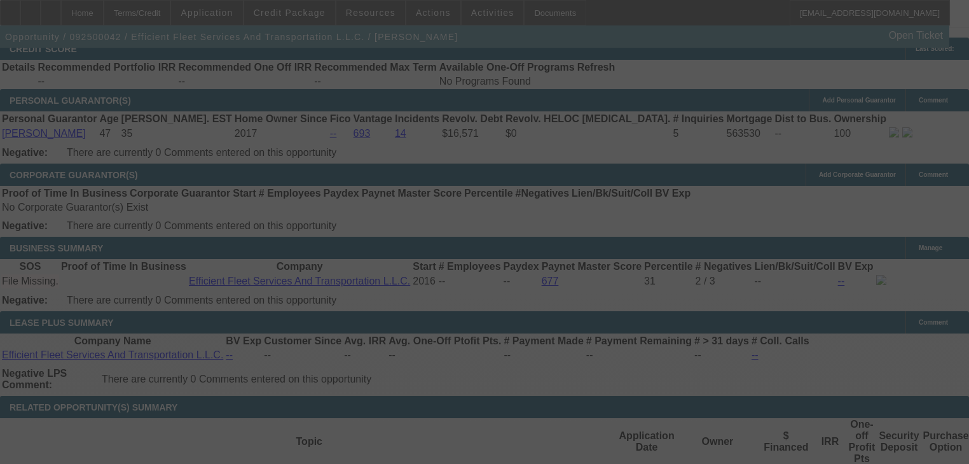
select select "0"
select select "6"
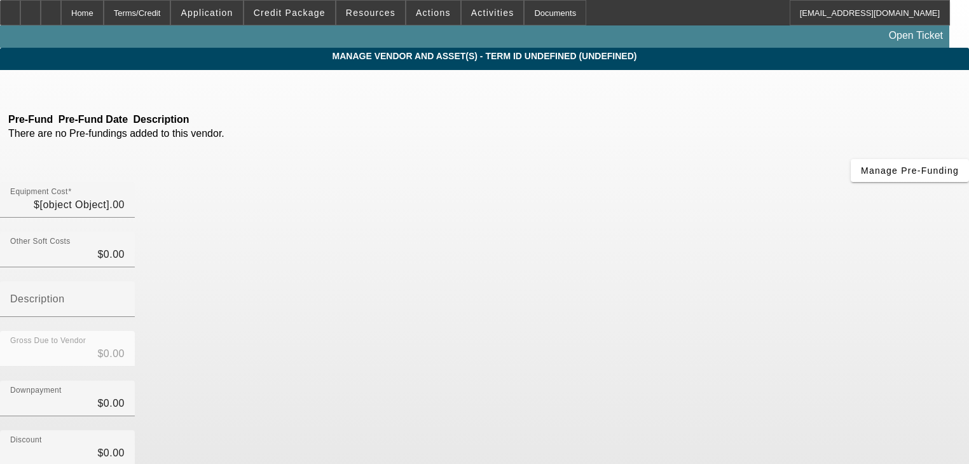
type input "$62,995.00"
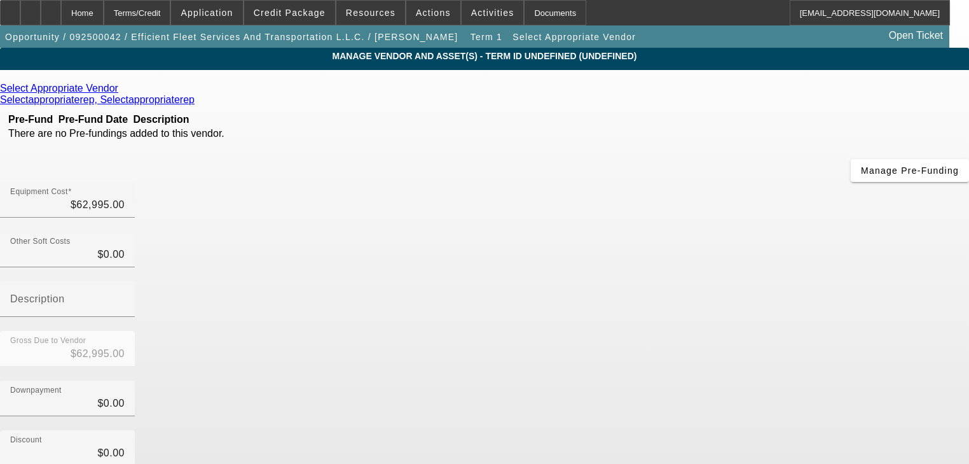
click at [121, 90] on icon at bounding box center [121, 88] width 0 height 11
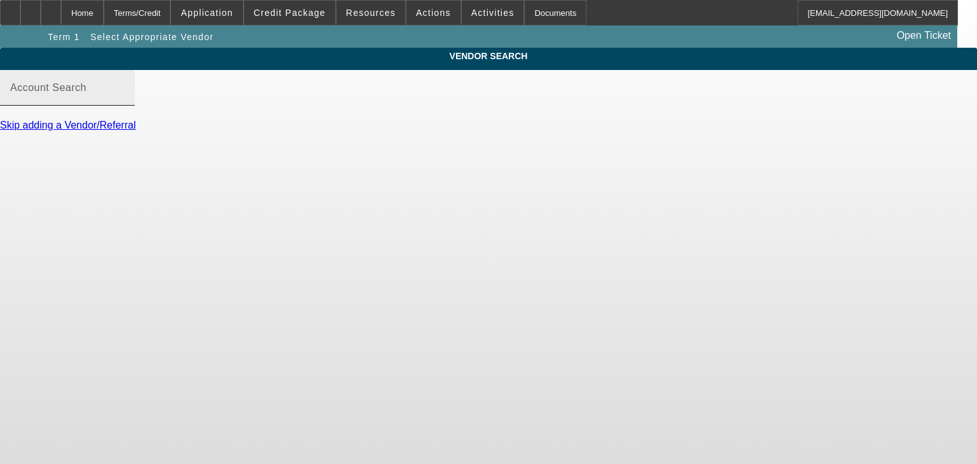
click at [125, 100] on input "Account Search" at bounding box center [67, 92] width 114 height 15
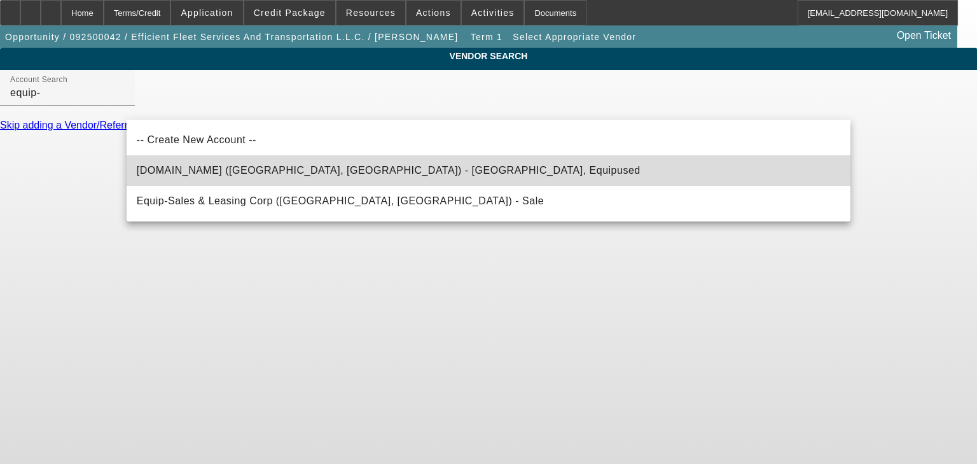
click at [254, 181] on mat-option "Equip-Used.com (Northbrook, IL) - Equipused, Equipused" at bounding box center [489, 170] width 724 height 31
type input "Equip-Used.com (Northbrook, IL) - Equipused, Equipused"
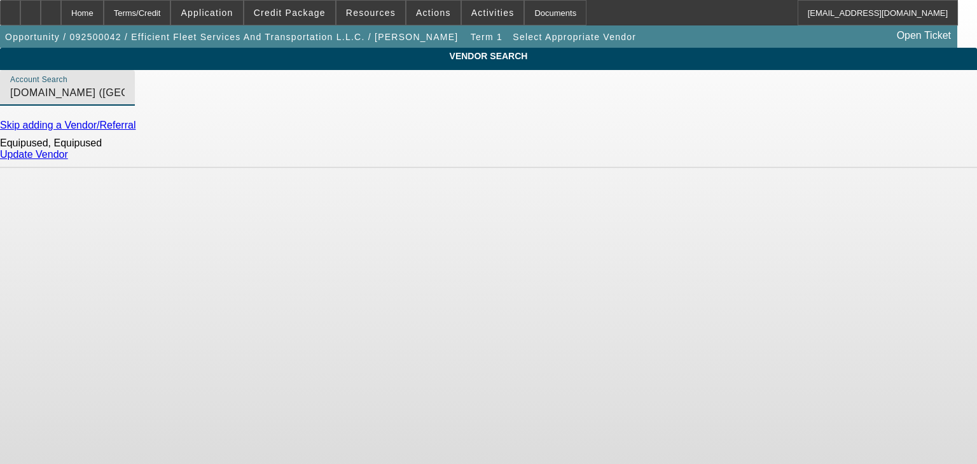
click at [68, 160] on link "Update Vendor" at bounding box center [34, 154] width 68 height 11
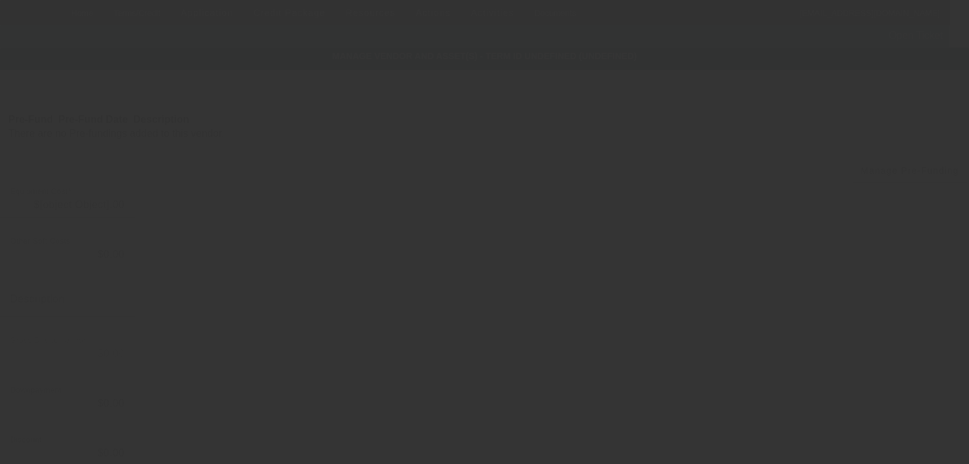
type input "$62,995.00"
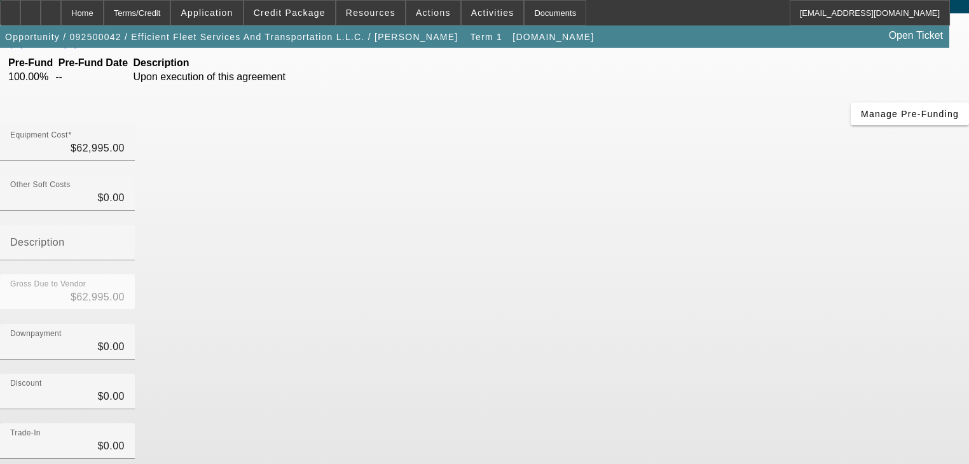
scroll to position [125, 0]
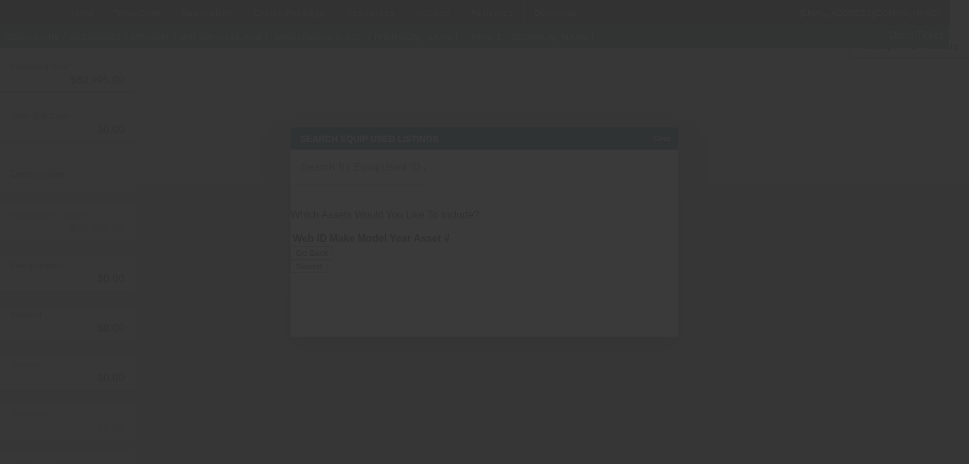
scroll to position [0, 0]
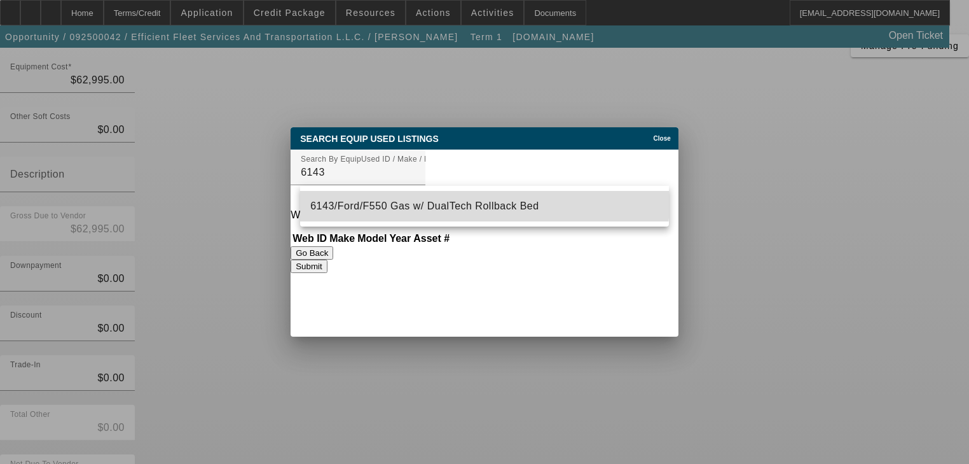
click at [478, 196] on mat-option "6143/Ford/F550 Gas w/ DualTech Rollback Bed" at bounding box center [484, 206] width 369 height 31
type input "6143/Ford/F550 Gas w/ DualTech Rollback Bed"
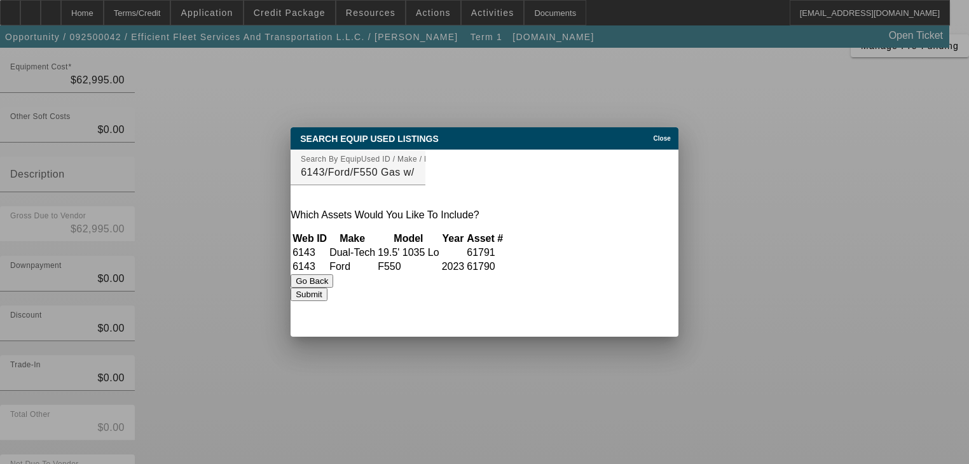
click at [327, 293] on button "Submit" at bounding box center [309, 293] width 36 height 13
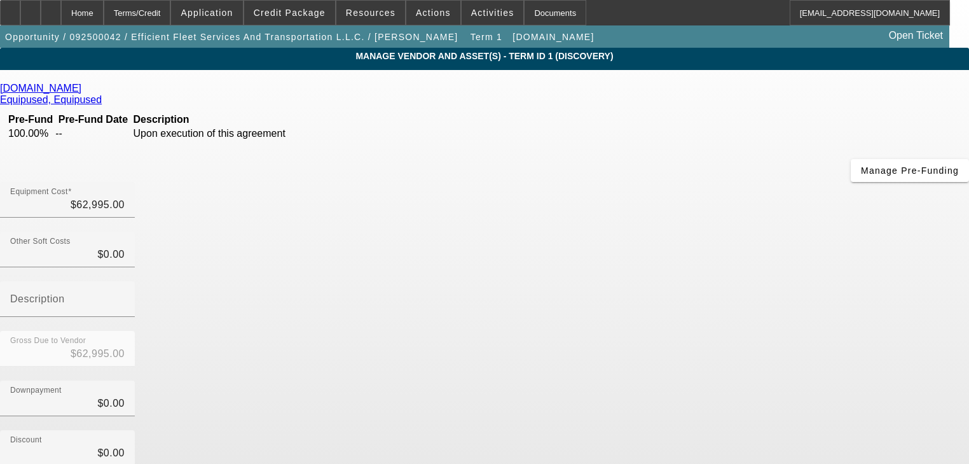
scroll to position [125, 0]
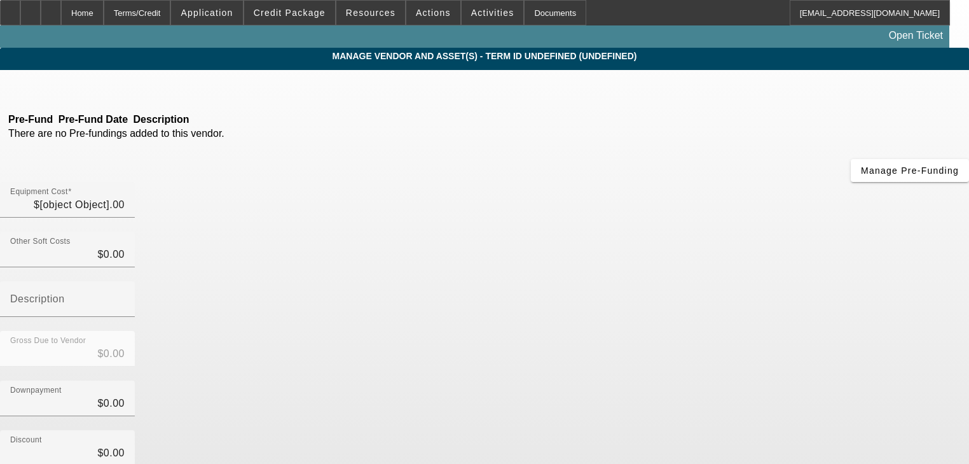
type input "$62,995.00"
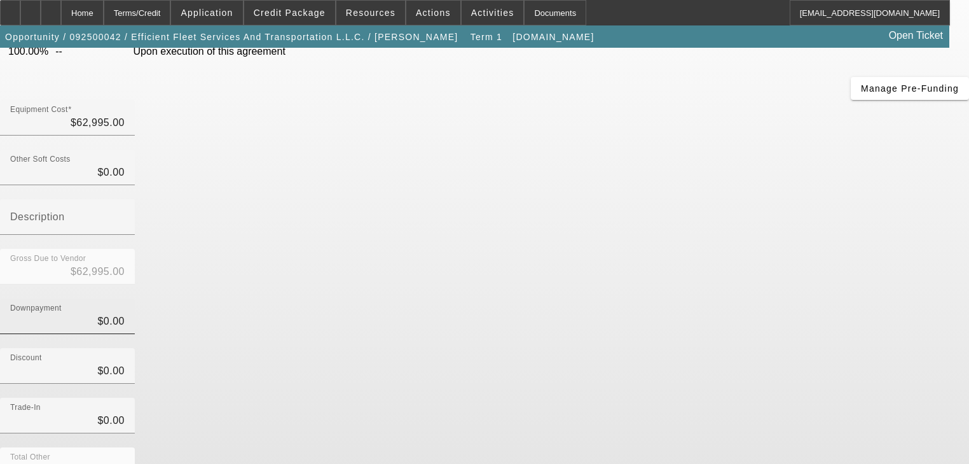
scroll to position [148, 0]
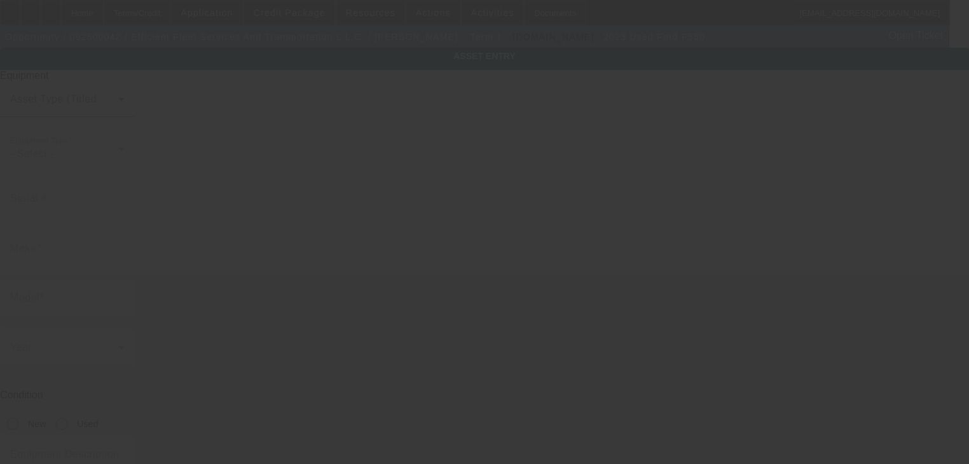
type input "[US_VEHICLE_IDENTIFICATION_NUMBER]"
type input "Ford"
type input "f550"
radio input "true"
type textarea "Ford F550"
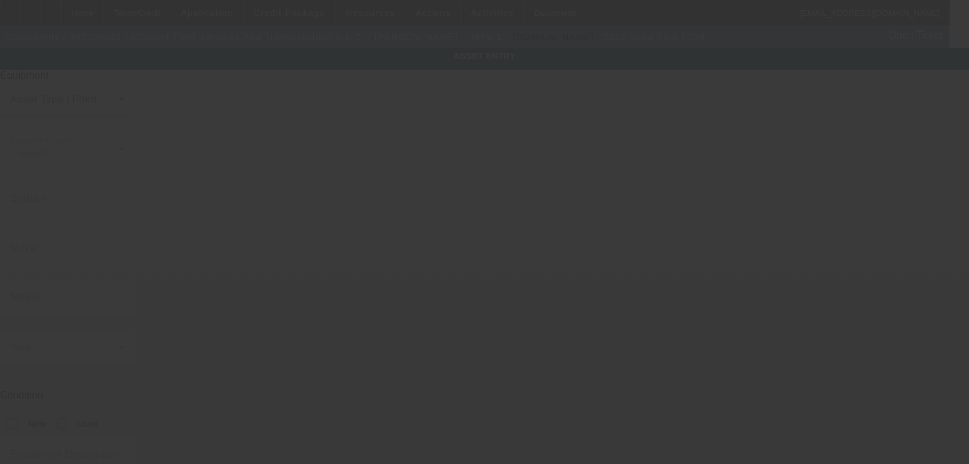
type input "605 Post Knl"
type input "[PERSON_NAME]"
type input "30224"
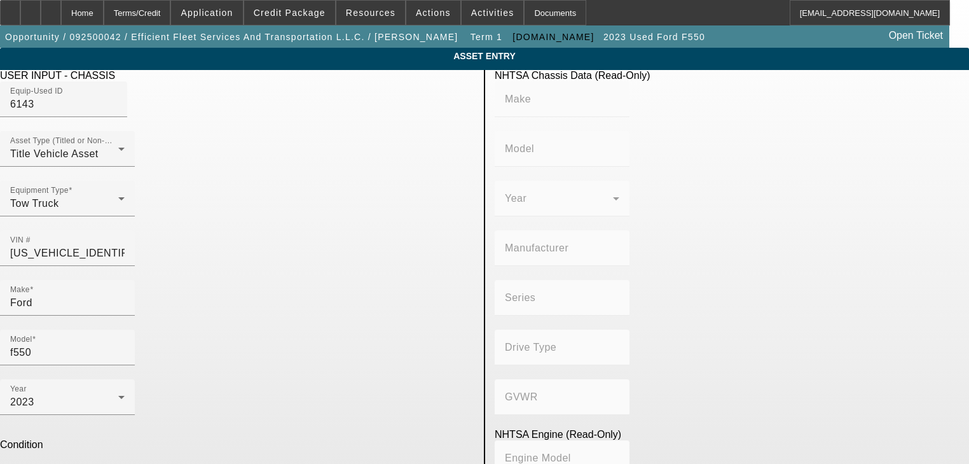
type input "74420"
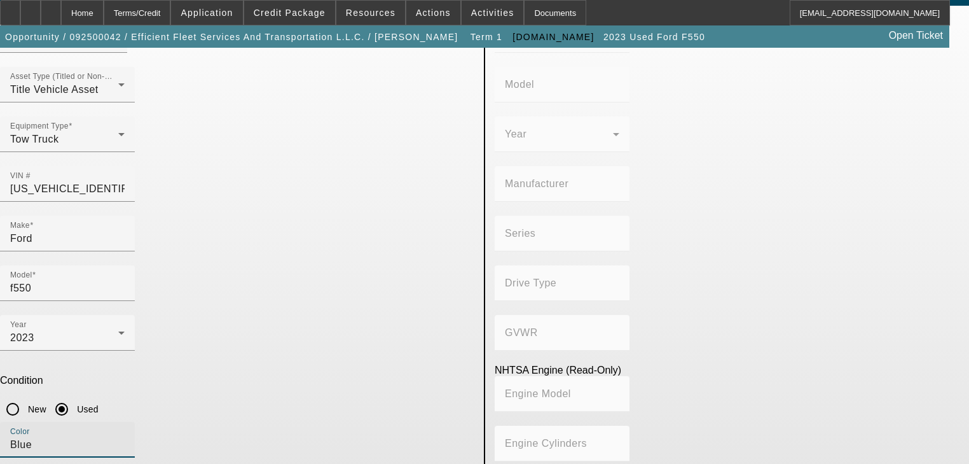
scroll to position [137, 0]
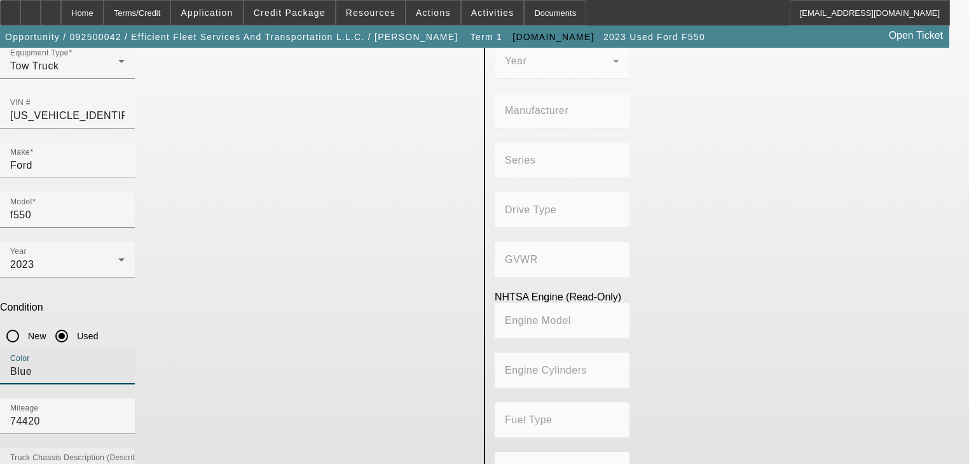
type input "Blue"
type textarea "Ford F550 Dual Tech"
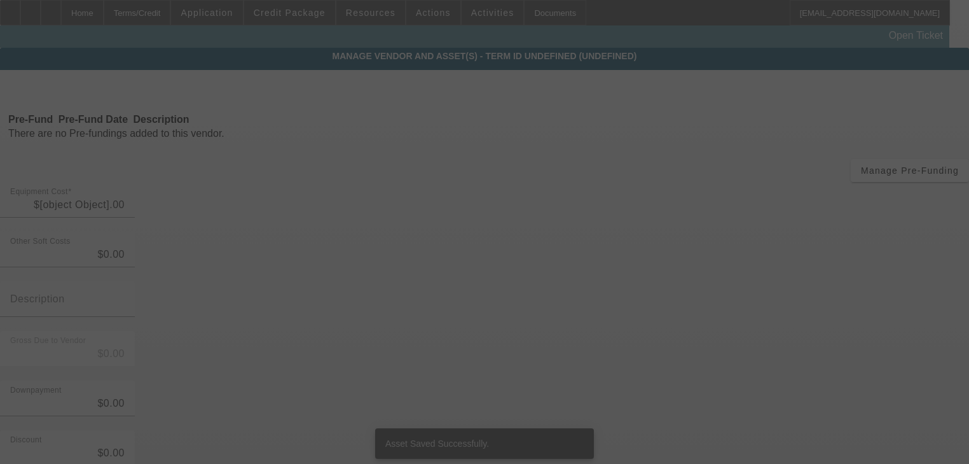
type input "$62,995.00"
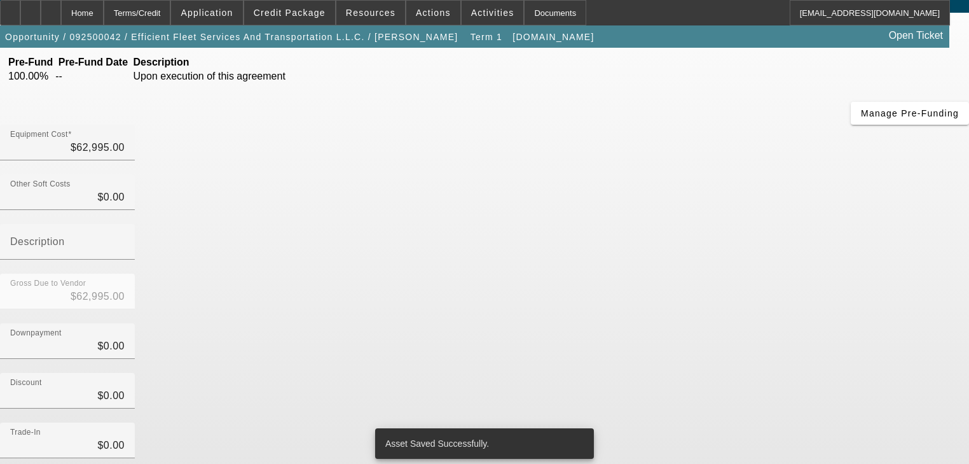
scroll to position [148, 0]
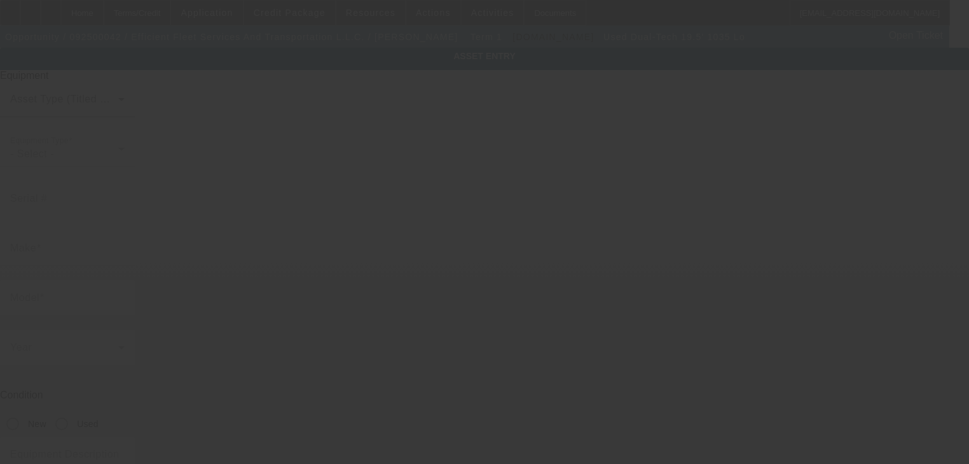
type input "B236013S196J"
type input "Dual-Tech"
type input "19.5' 1035 Lo"
radio input "true"
type textarea "Dual-Tech 19.5' 1035 Lo Pro Rollb"
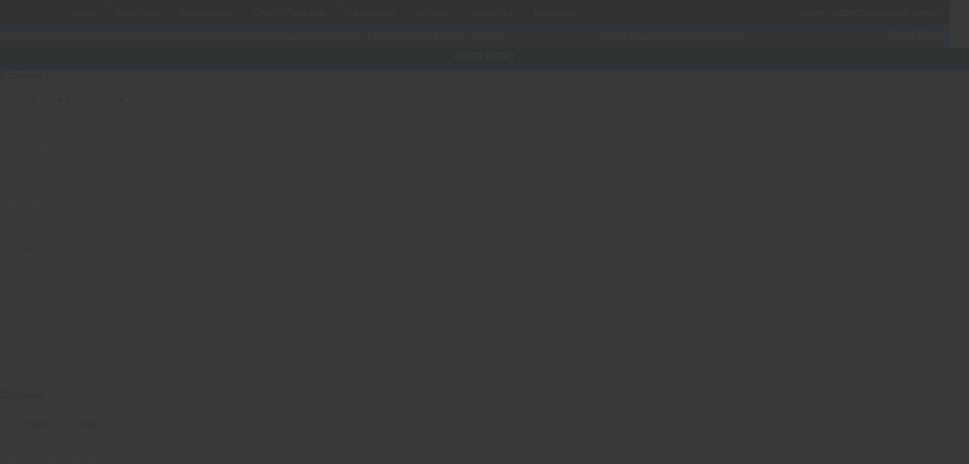
type input "605 Post Knl"
type input "[PERSON_NAME]"
type input "30224"
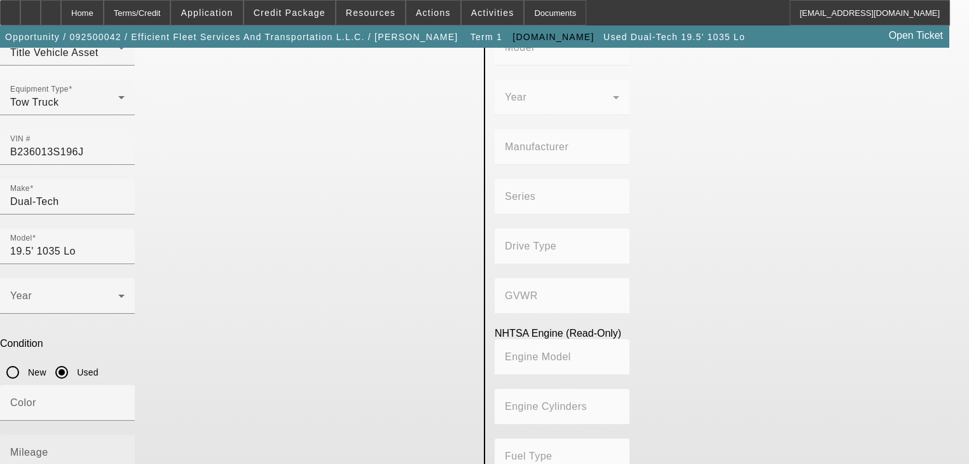
scroll to position [102, 0]
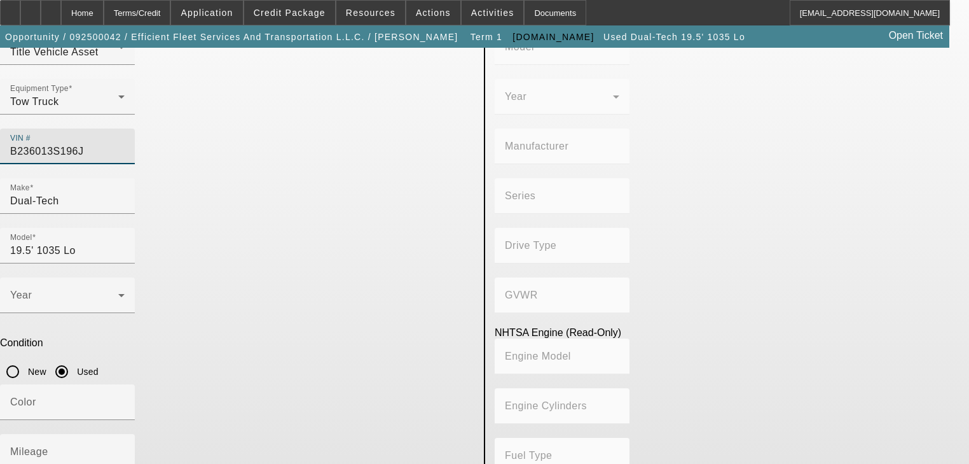
click at [125, 144] on input "B236013S196J" at bounding box center [67, 151] width 114 height 15
click at [125, 144] on input "VIN #" at bounding box center [67, 151] width 114 height 15
paste input "1FDUF5GN2PEC45521"
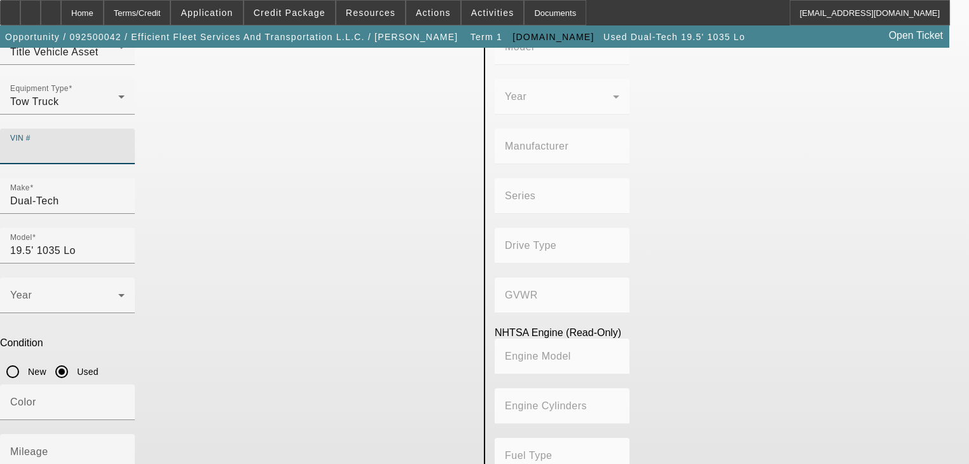
type input "1FDUF5GN2PEC45521"
type input "FORD"
type input "F-550"
type input "FORD MOTOR COMPANY"
type input "F-Series Super Duty"
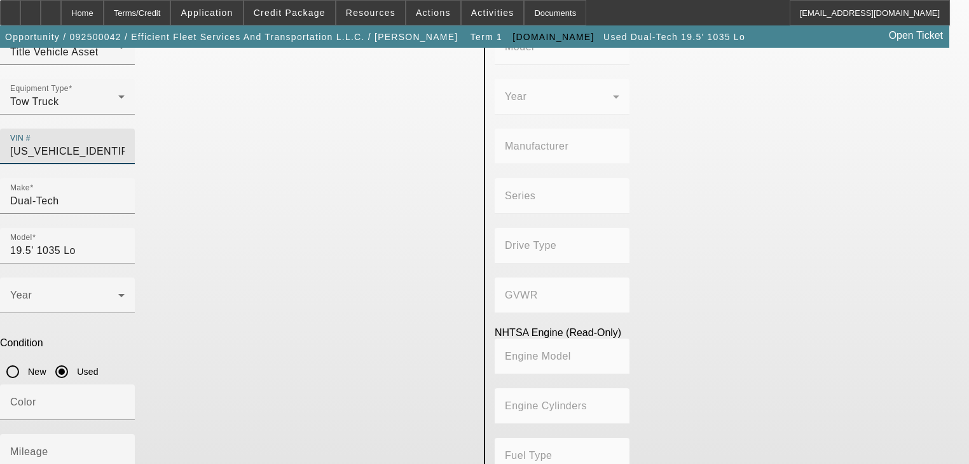
type input "4x2"
type input "Class 5: 16,001 - 19,500 lb (7,258 - 8,845 kg)"
type input "8"
type input "Gasoline"
type input "445.47333189154"
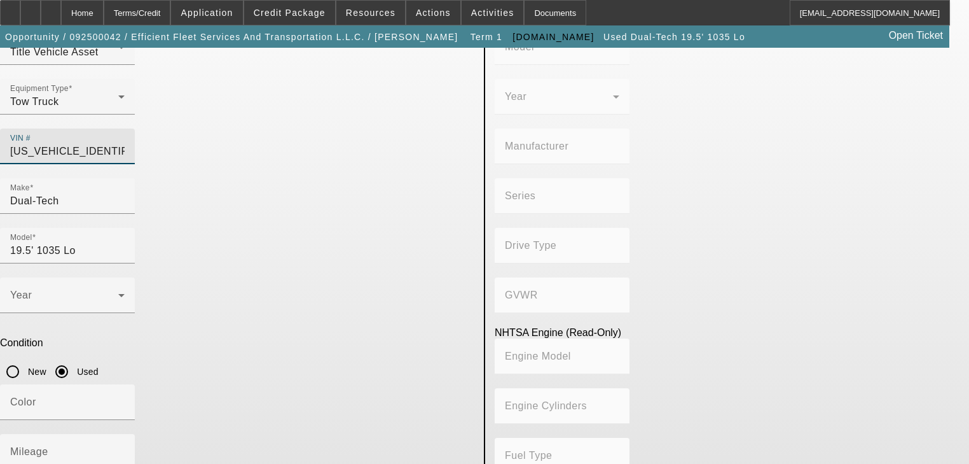
type input "7.3"
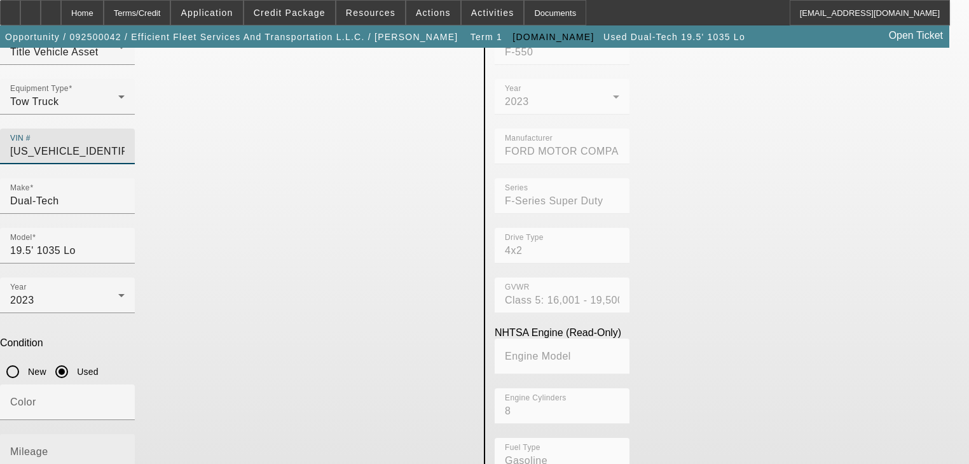
type input "1FDUF5GN2PEC45521"
click at [125, 449] on input "Mileage" at bounding box center [67, 456] width 114 height 15
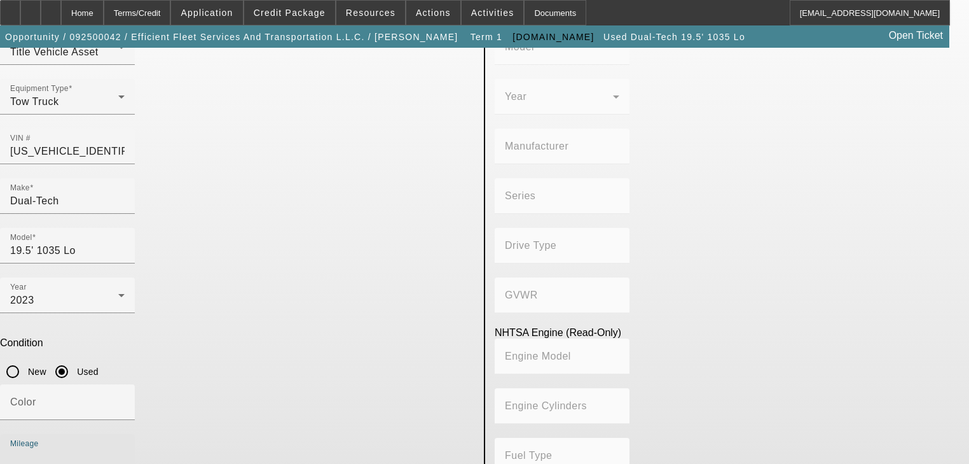
type input "FORD"
type input "F-550"
type input "FORD MOTOR COMPANY"
type input "F-Series Super Duty"
type input "4x2"
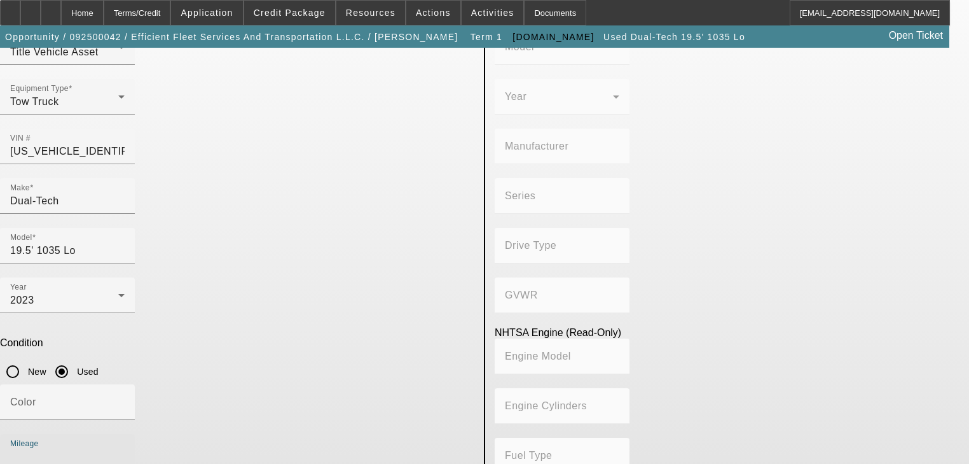
type input "Class 5: 16,001 - 19,500 lb (7,258 - 8,845 kg)"
type input "8"
type input "Gasoline"
type input "445.47333189154"
type input "7.3"
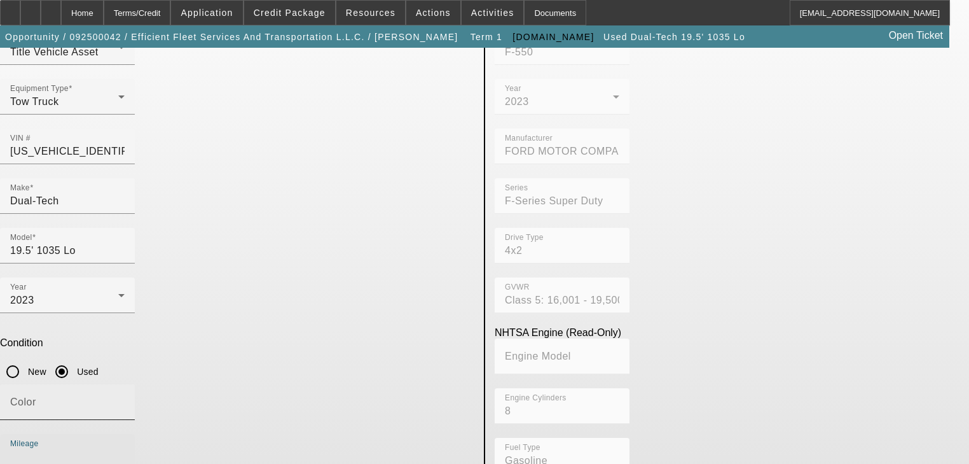
click at [125, 399] on input "Color" at bounding box center [67, 406] width 114 height 15
type input "Blue"
type input "74420"
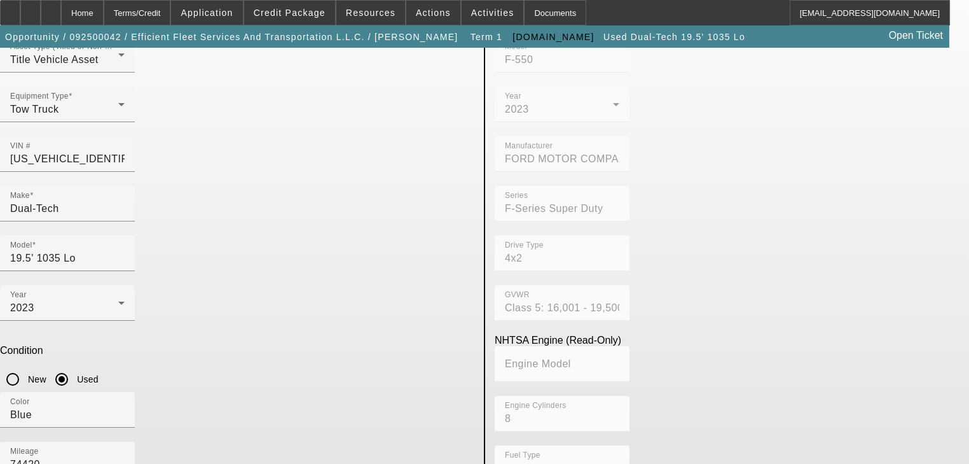
scroll to position [137, 0]
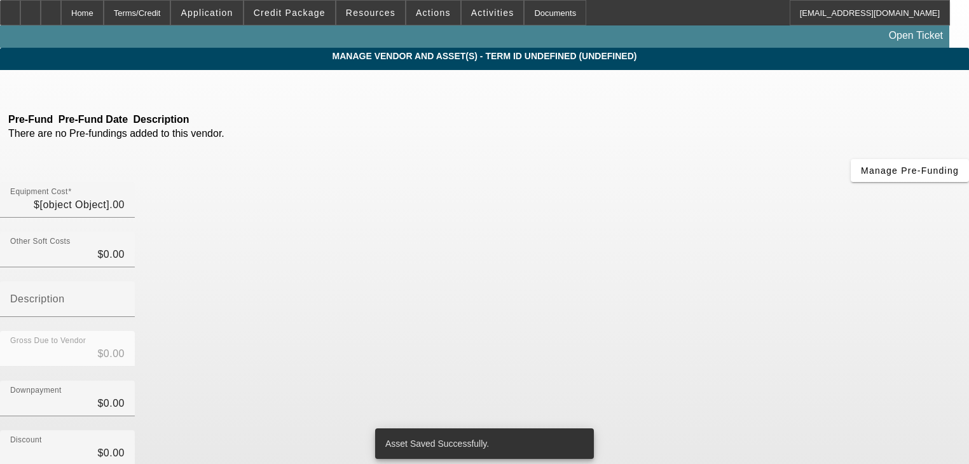
type input "$62,995.00"
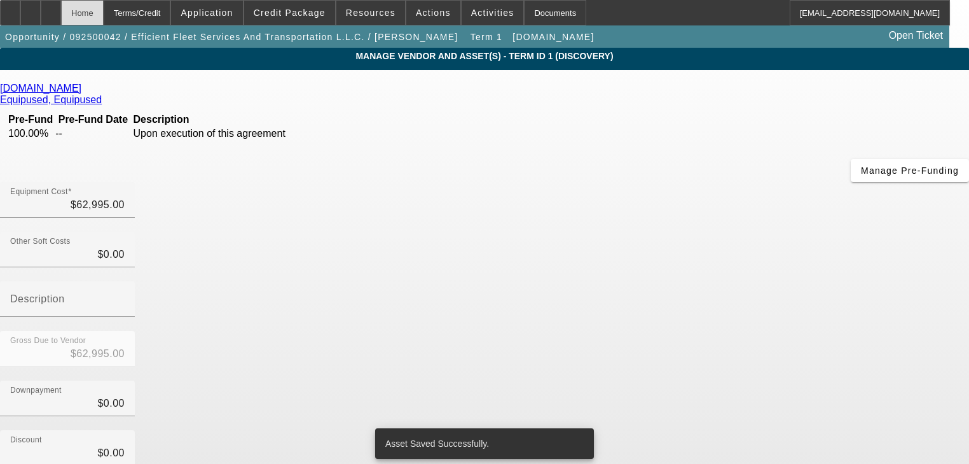
click at [104, 18] on div "Home" at bounding box center [82, 12] width 43 height 25
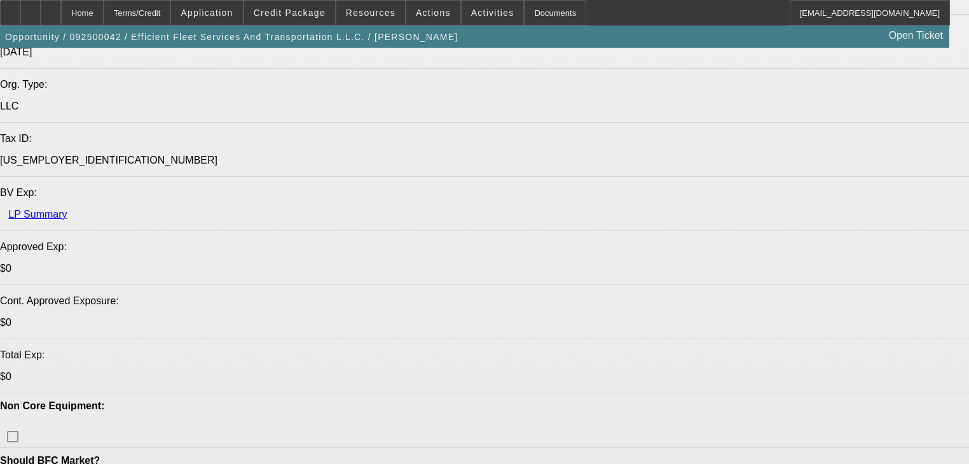
select select "0"
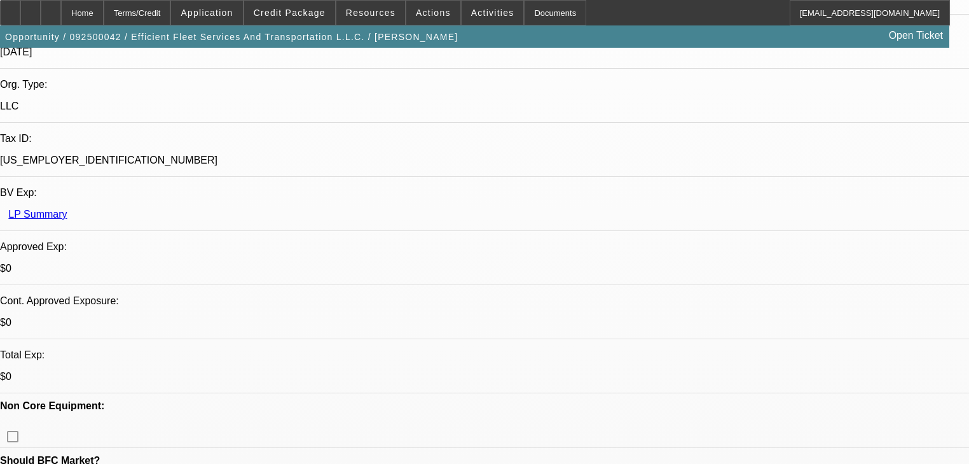
select select "0"
select select "6"
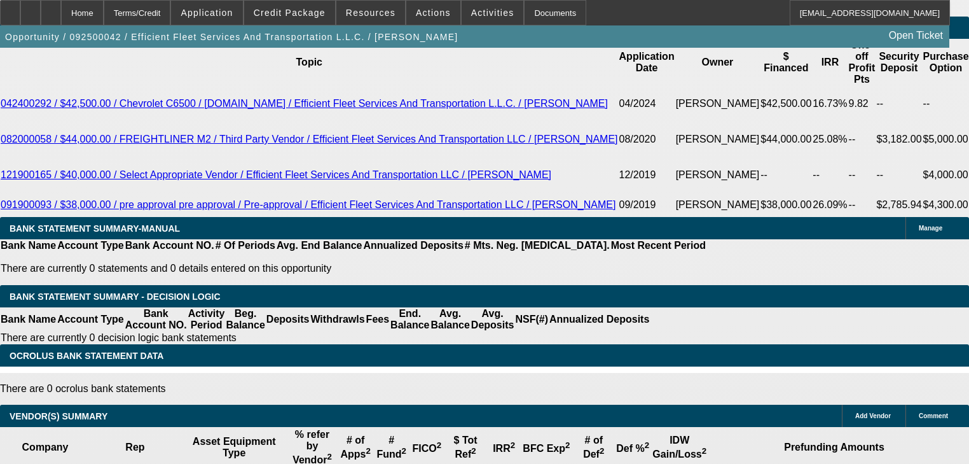
scroll to position [2290, 0]
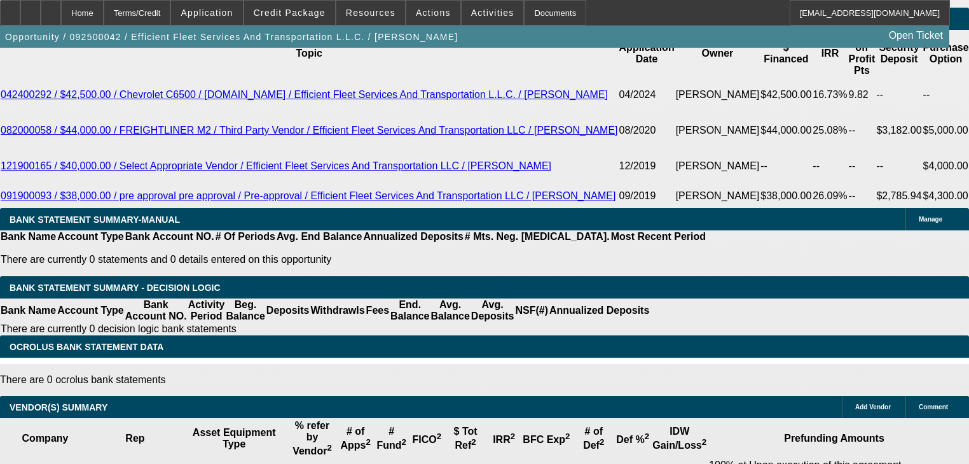
type input "UNKNOWN"
type input "10"
type input "$1,453.45"
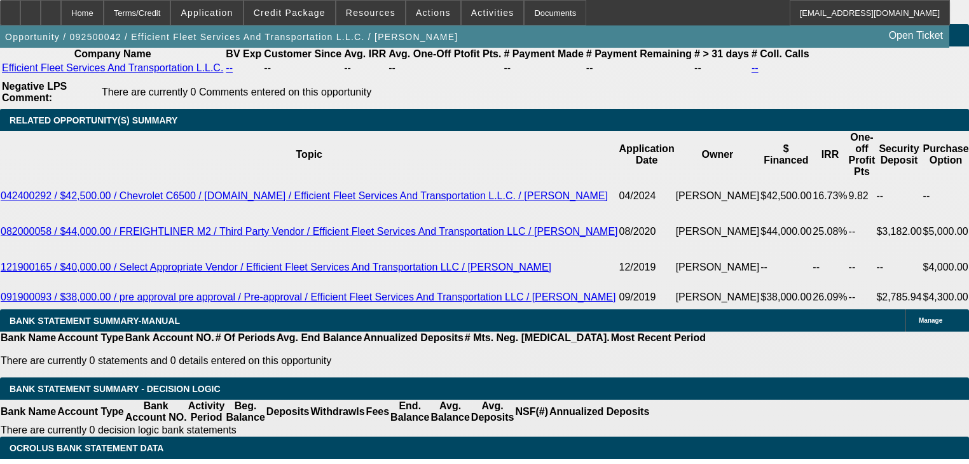
scroll to position [2188, 0]
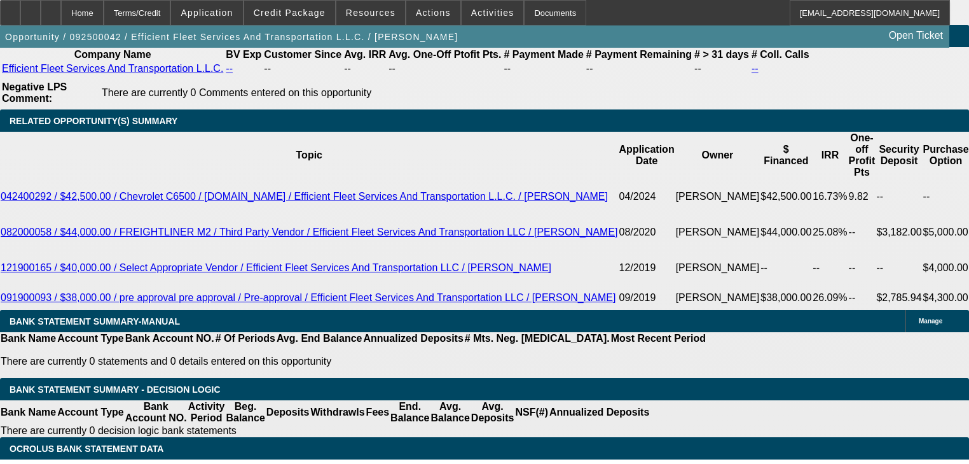
type input "10"
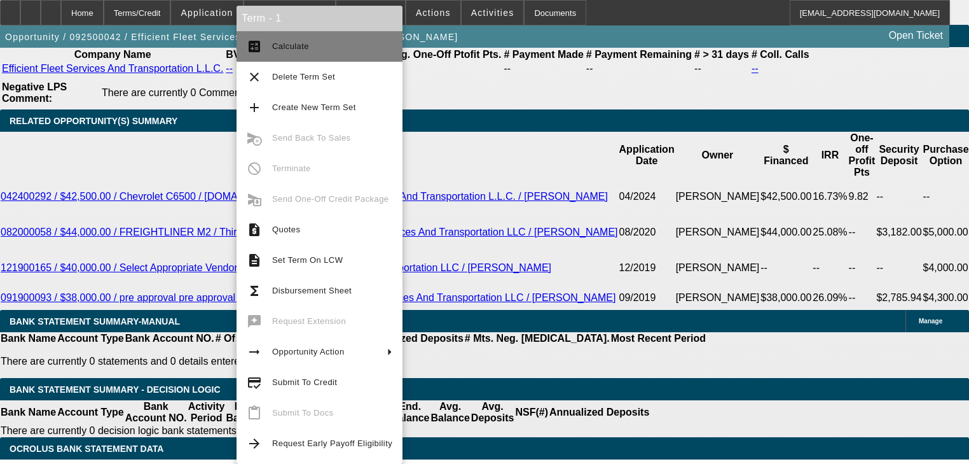
click at [249, 56] on button "calculate Calculate" at bounding box center [320, 46] width 166 height 31
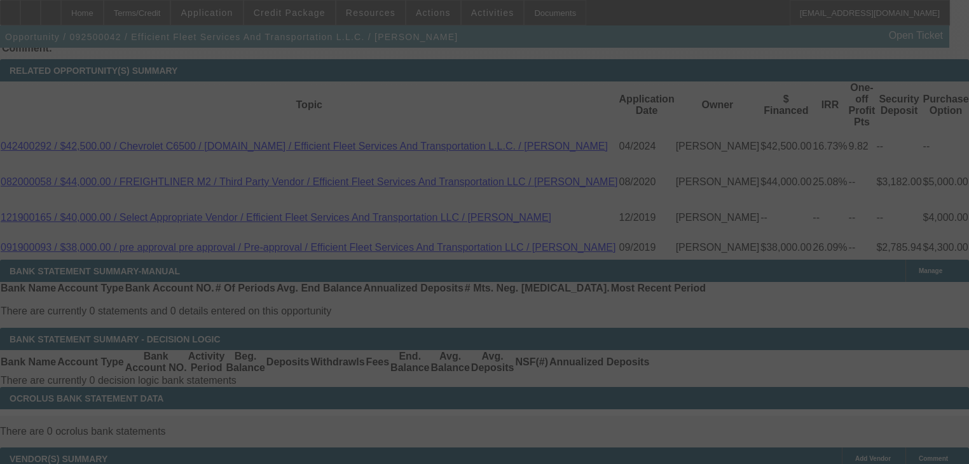
scroll to position [2239, 0]
select select "0"
select select "6"
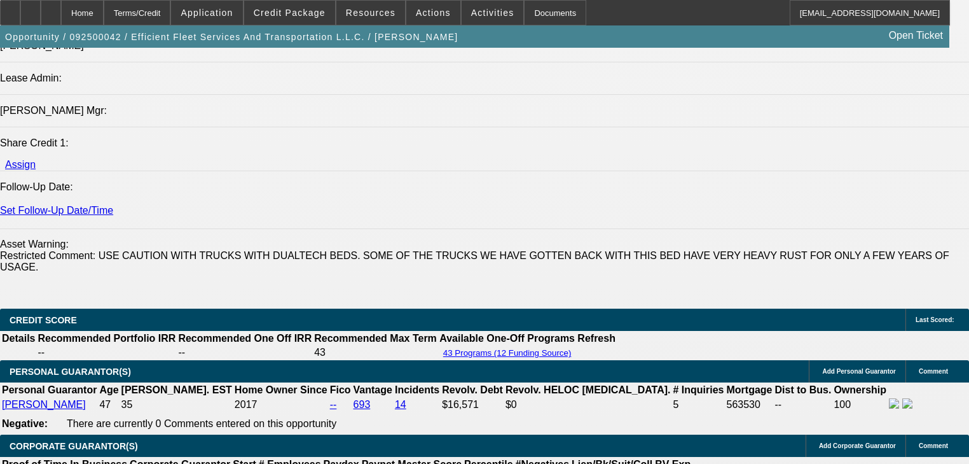
scroll to position [1628, 0]
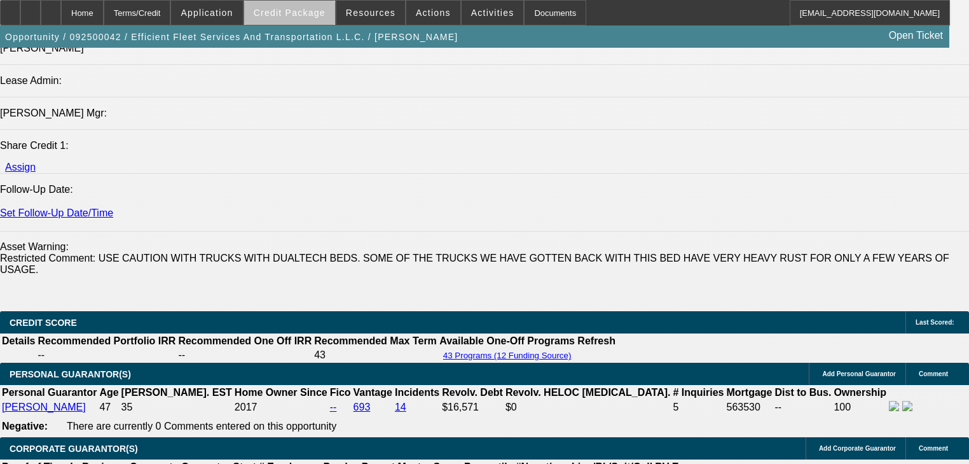
click at [315, 22] on span at bounding box center [289, 12] width 91 height 31
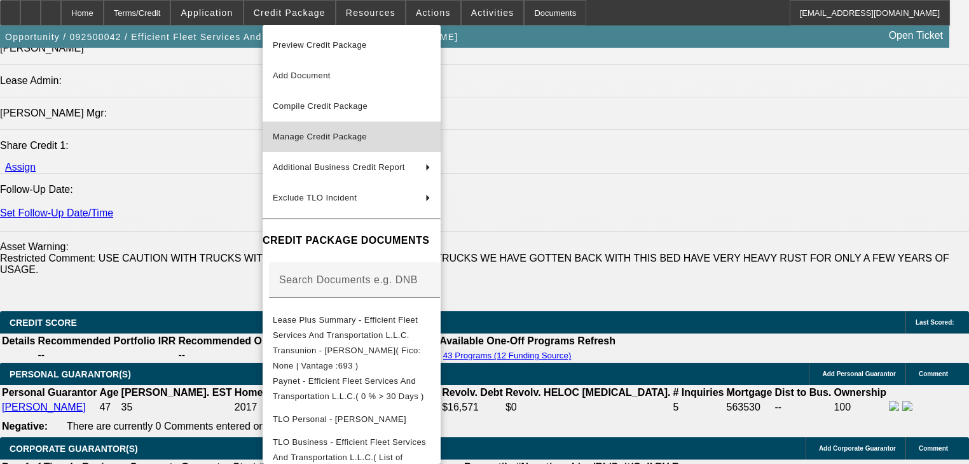
click at [338, 127] on button "Manage Credit Package" at bounding box center [352, 136] width 178 height 31
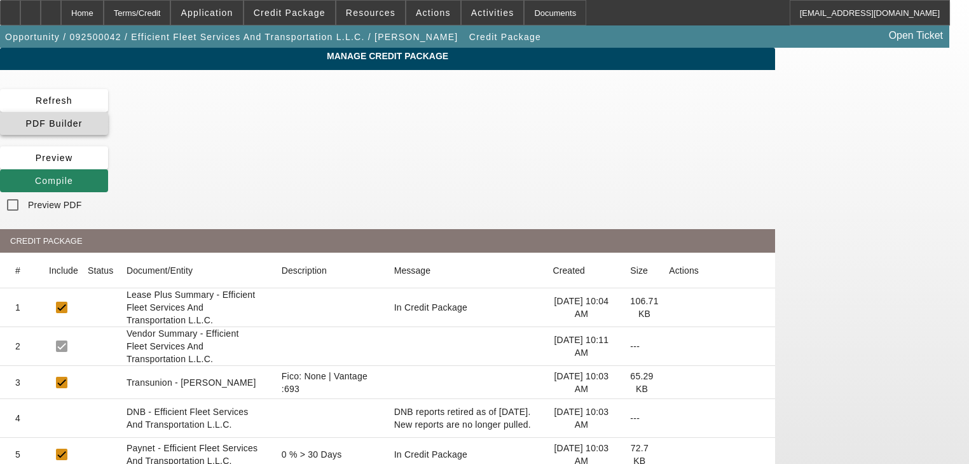
click at [82, 118] on span "PDF Builder" at bounding box center [53, 123] width 57 height 10
click at [108, 165] on span at bounding box center [54, 180] width 108 height 31
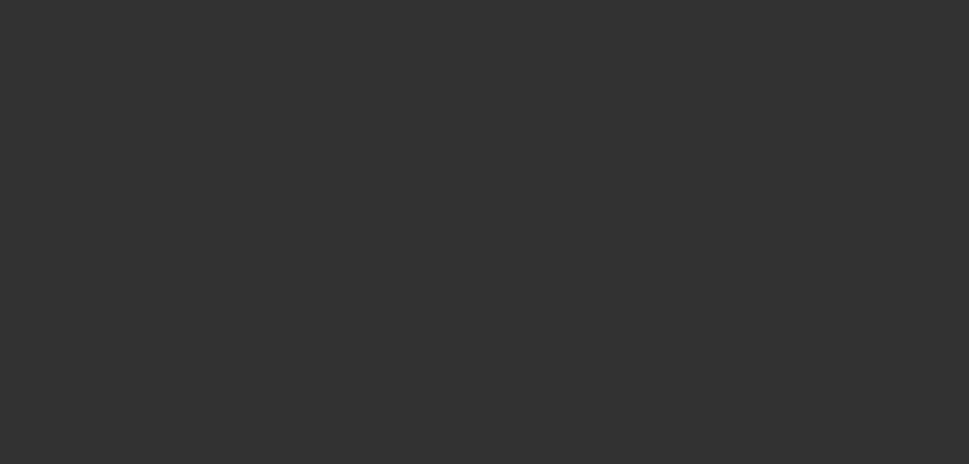
select select "0"
select select "6"
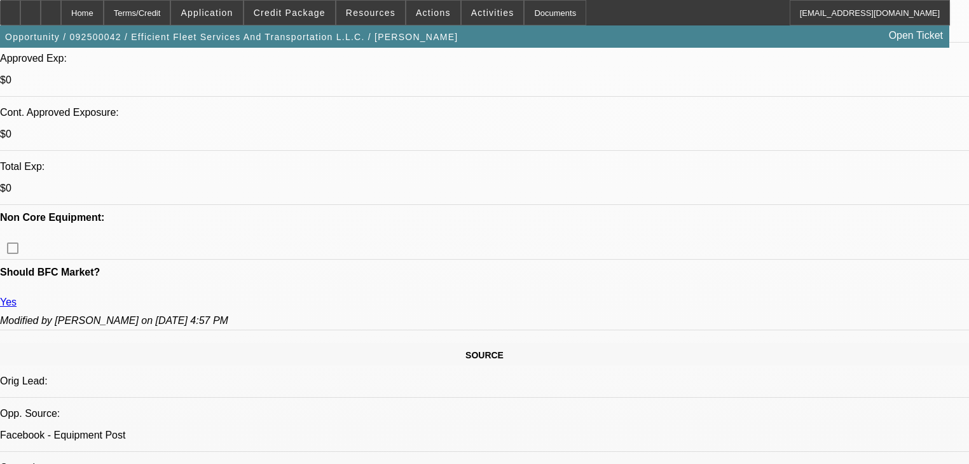
scroll to position [661, 0]
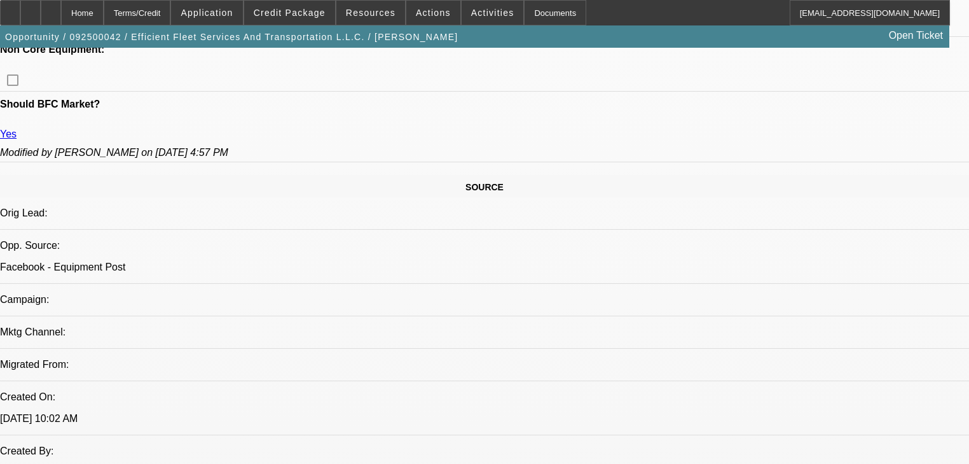
click at [301, 15] on span "Credit Package" at bounding box center [290, 13] width 72 height 10
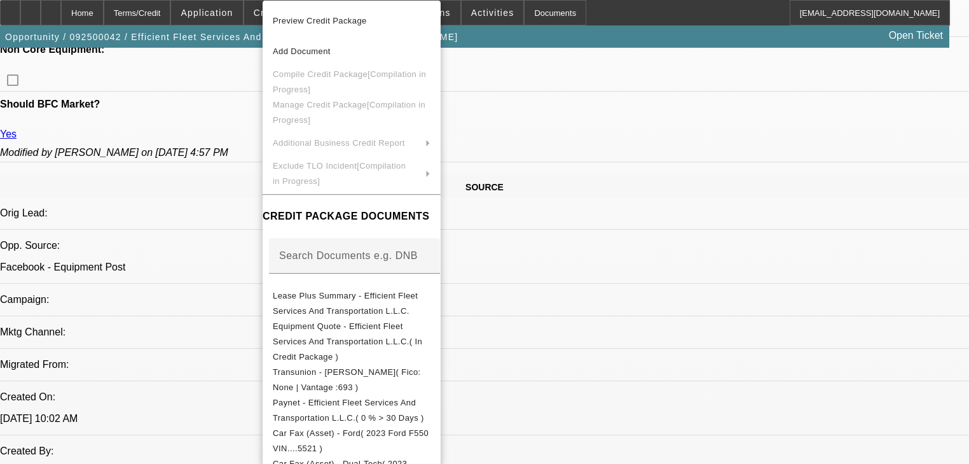
click at [211, 64] on div at bounding box center [484, 232] width 969 height 464
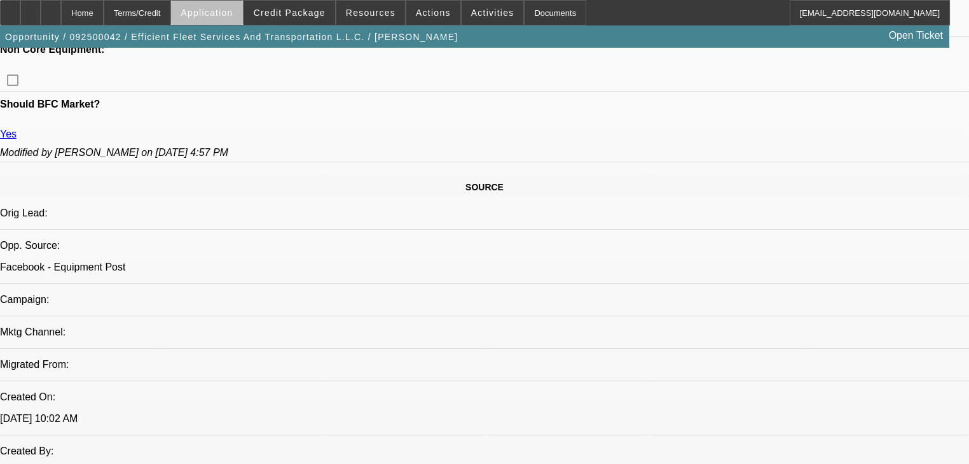
click at [239, 19] on span at bounding box center [206, 12] width 71 height 31
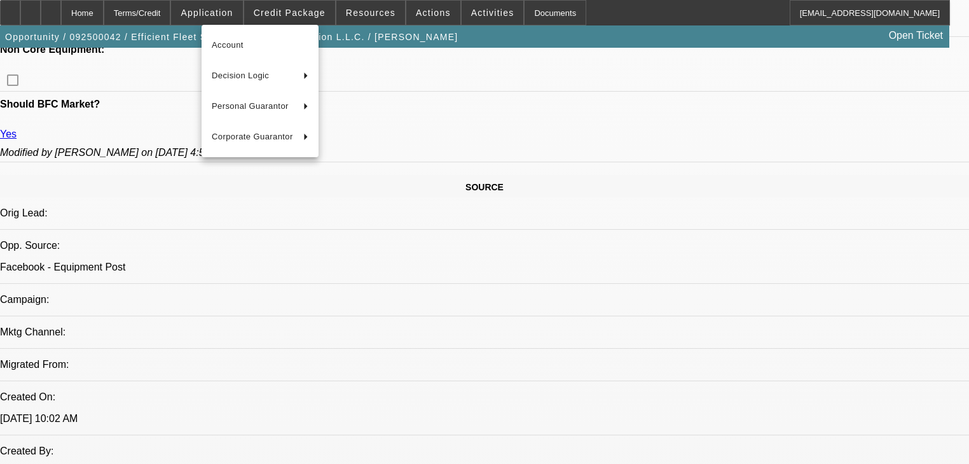
click at [363, 20] on div at bounding box center [484, 232] width 969 height 464
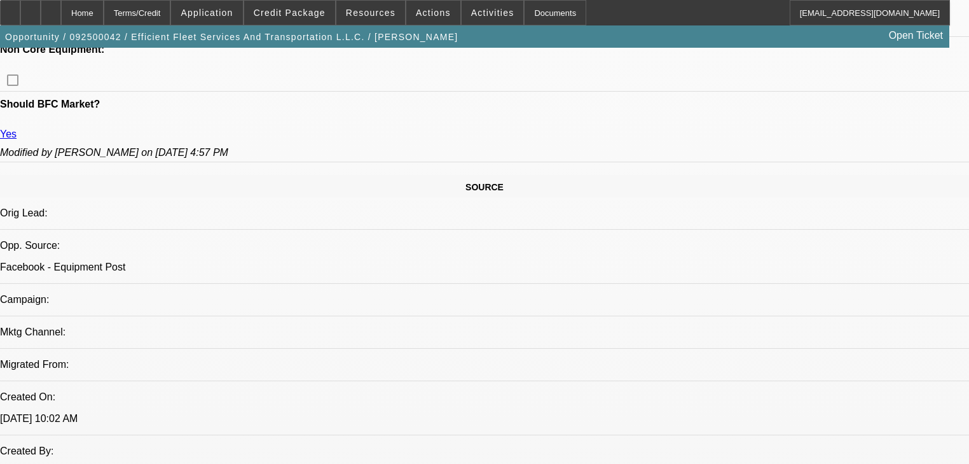
click at [363, 20] on span at bounding box center [370, 12] width 69 height 31
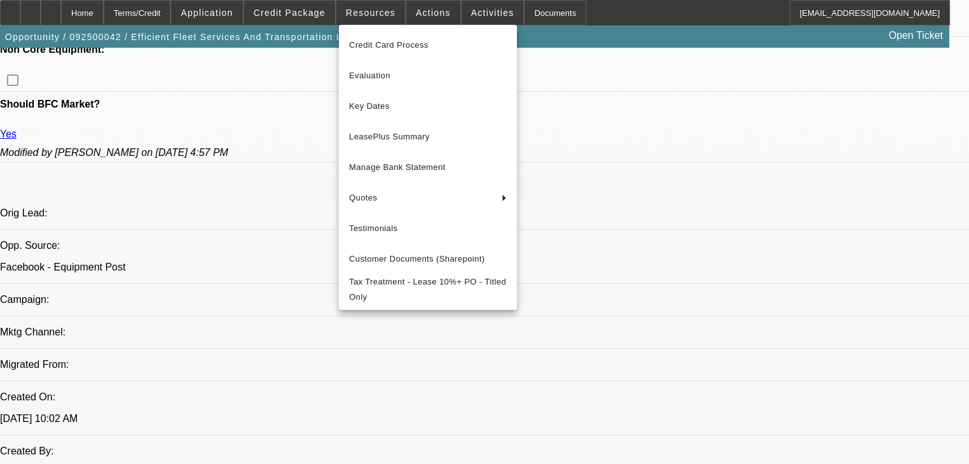
click at [434, 21] on div at bounding box center [484, 232] width 969 height 464
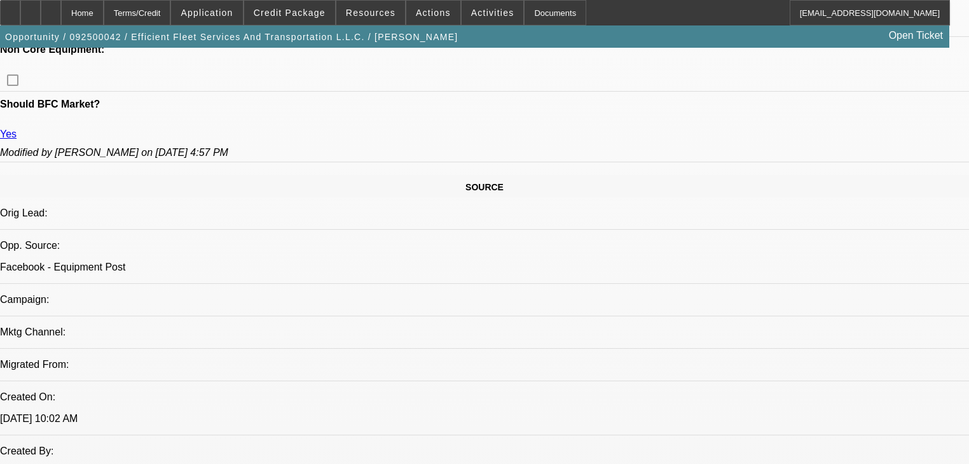
click at [433, 18] on span at bounding box center [433, 12] width 54 height 31
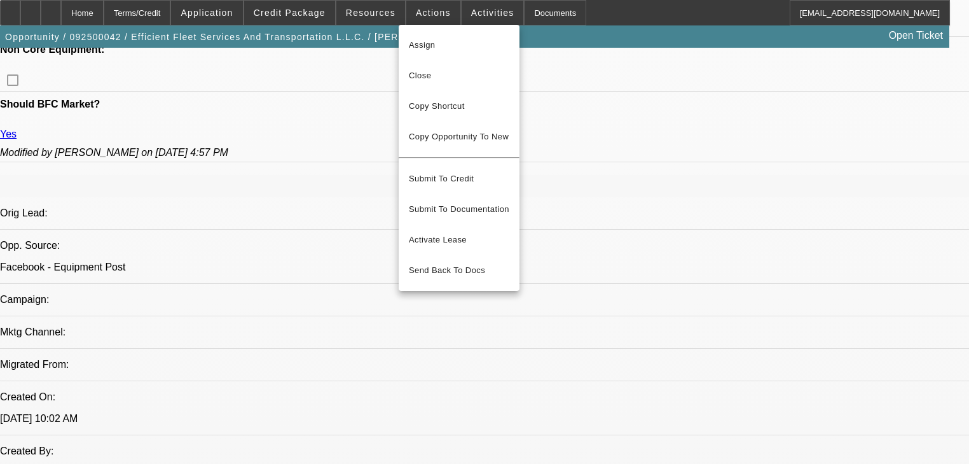
click at [452, 13] on div at bounding box center [484, 232] width 969 height 464
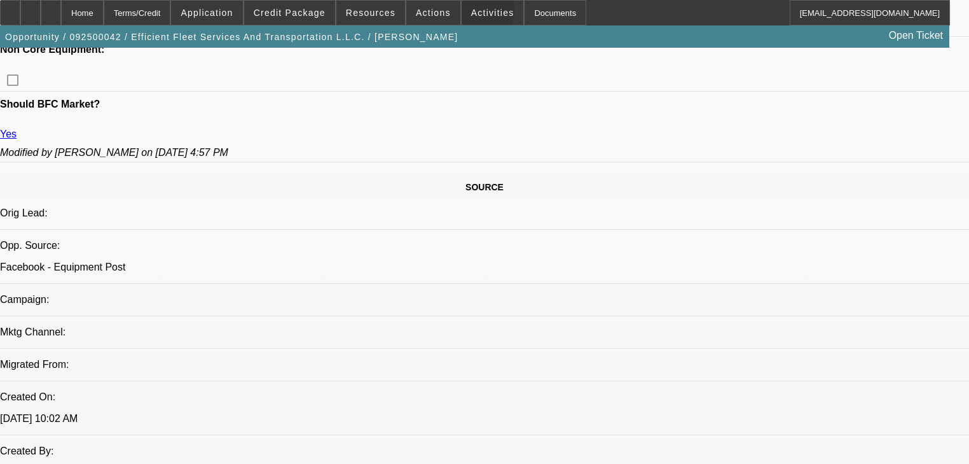
click at [462, 13] on span at bounding box center [493, 12] width 62 height 31
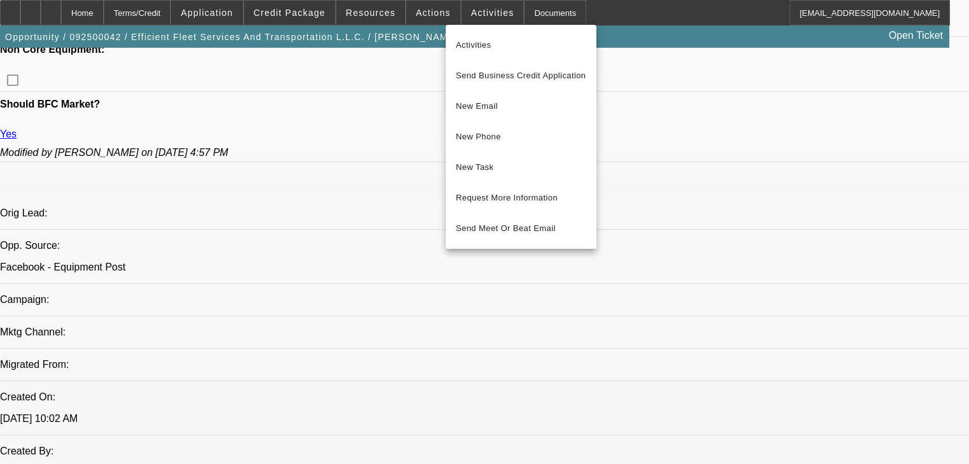
click at [366, 22] on div at bounding box center [484, 232] width 969 height 464
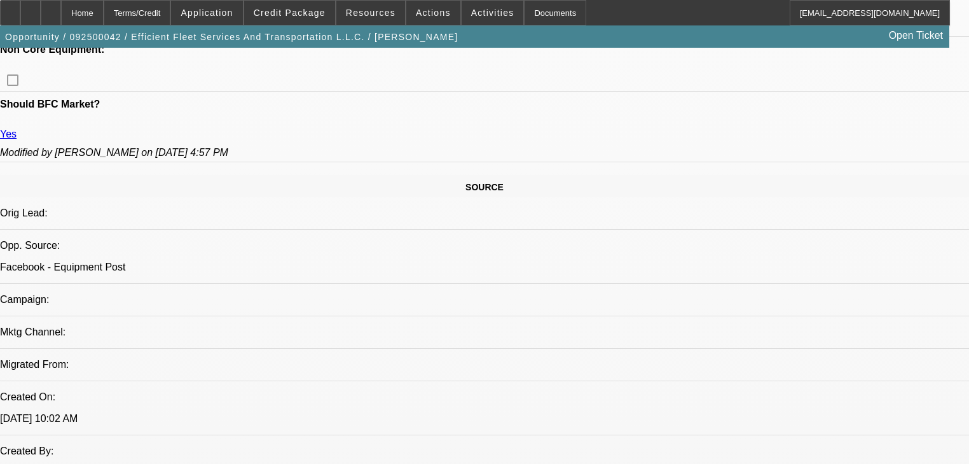
click at [366, 22] on span at bounding box center [370, 12] width 69 height 31
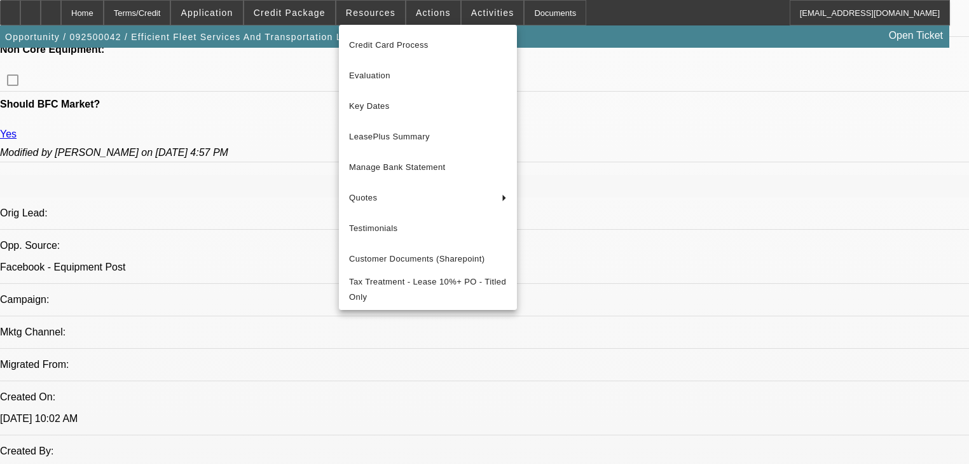
click at [336, 17] on div at bounding box center [484, 232] width 969 height 464
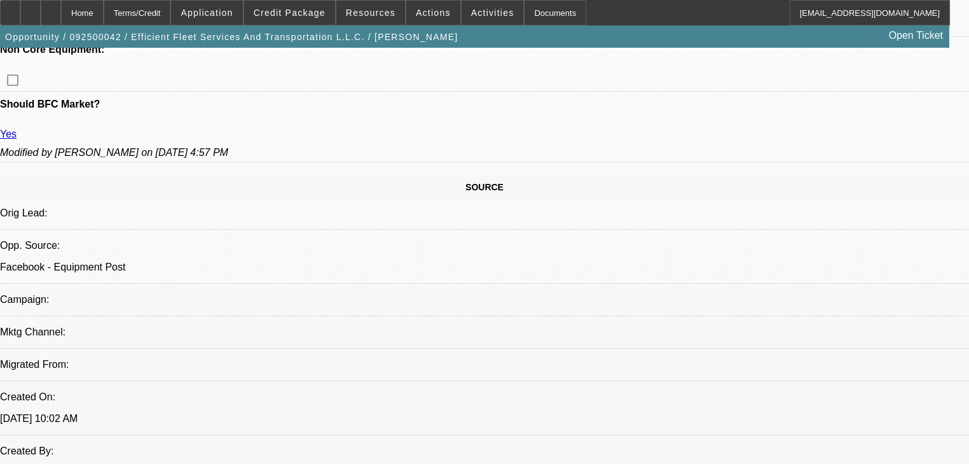
click at [335, 17] on span at bounding box center [289, 12] width 91 height 31
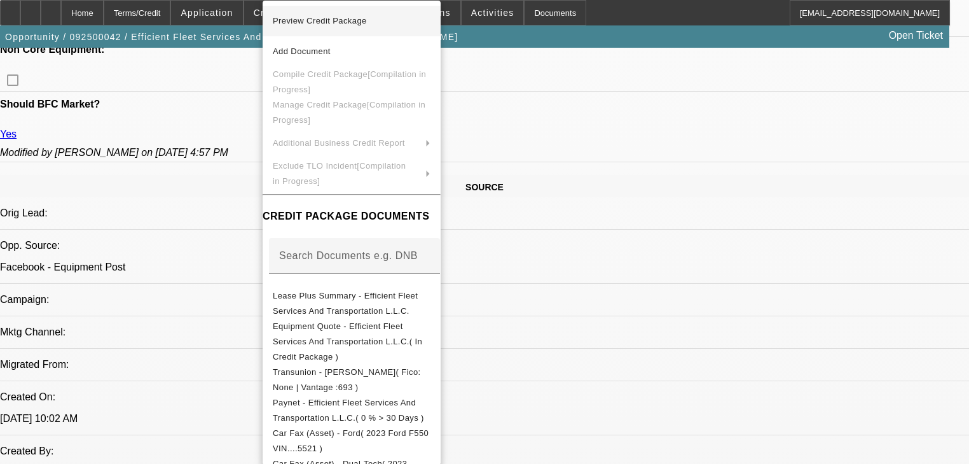
click at [268, 18] on button "Preview Credit Package" at bounding box center [352, 21] width 178 height 31
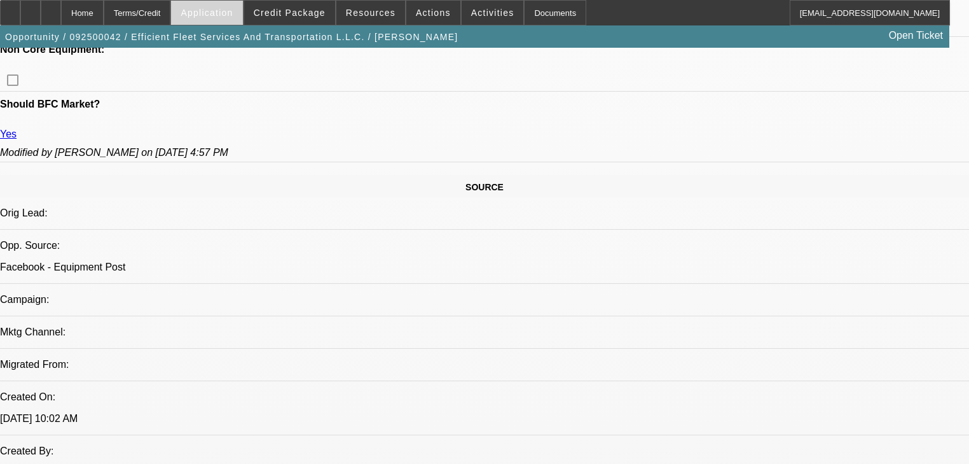
click at [242, 18] on span at bounding box center [206, 12] width 71 height 31
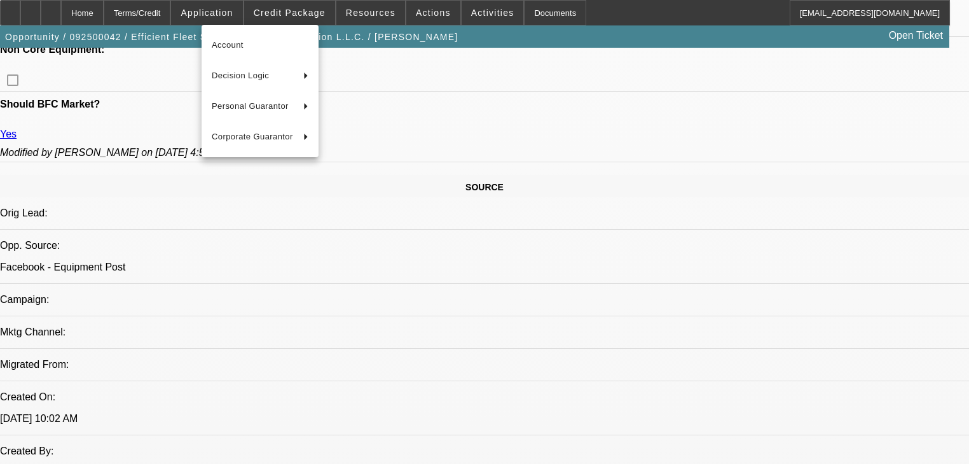
click at [183, 15] on div at bounding box center [484, 232] width 969 height 464
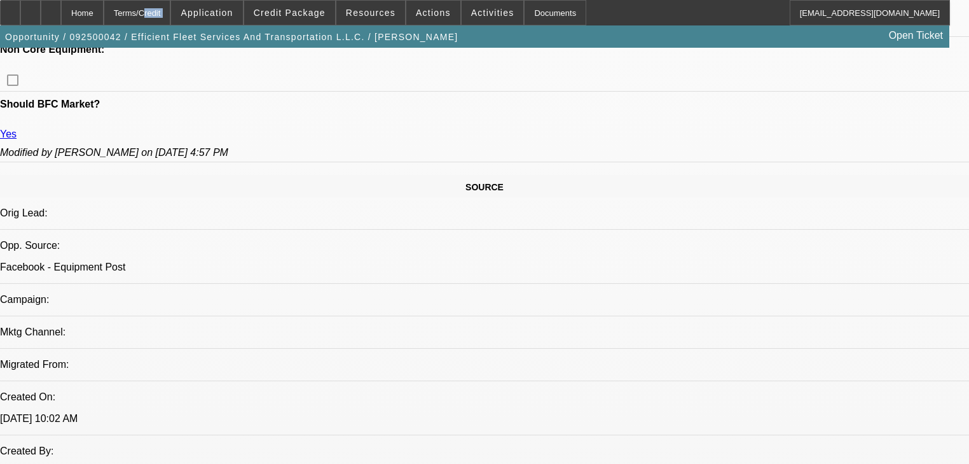
click at [171, 15] on div "Terms/Credit" at bounding box center [137, 12] width 67 height 25
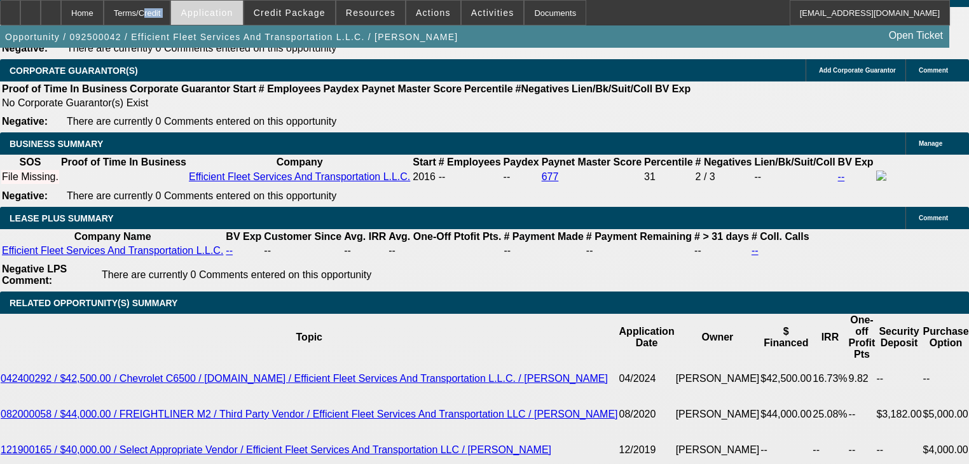
click at [232, 10] on span "Application" at bounding box center [207, 13] width 52 height 10
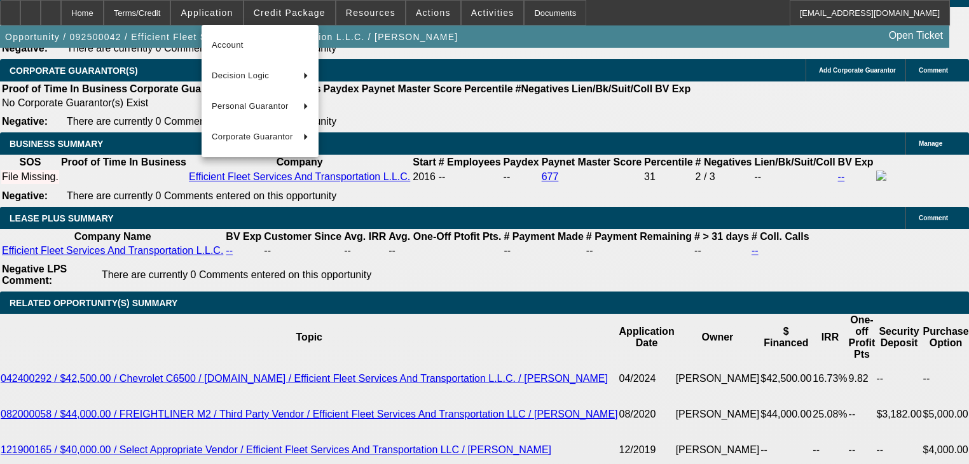
click at [276, 15] on div at bounding box center [484, 232] width 969 height 464
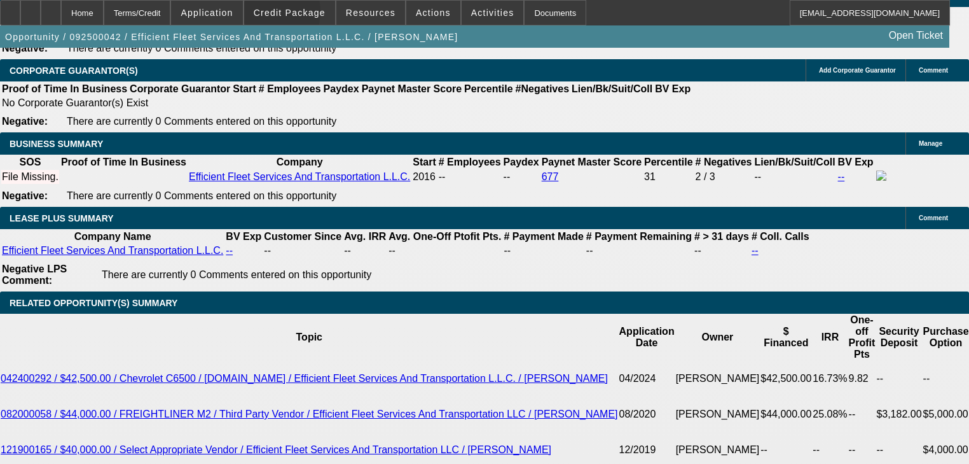
click at [276, 15] on span "Credit Package" at bounding box center [290, 13] width 72 height 10
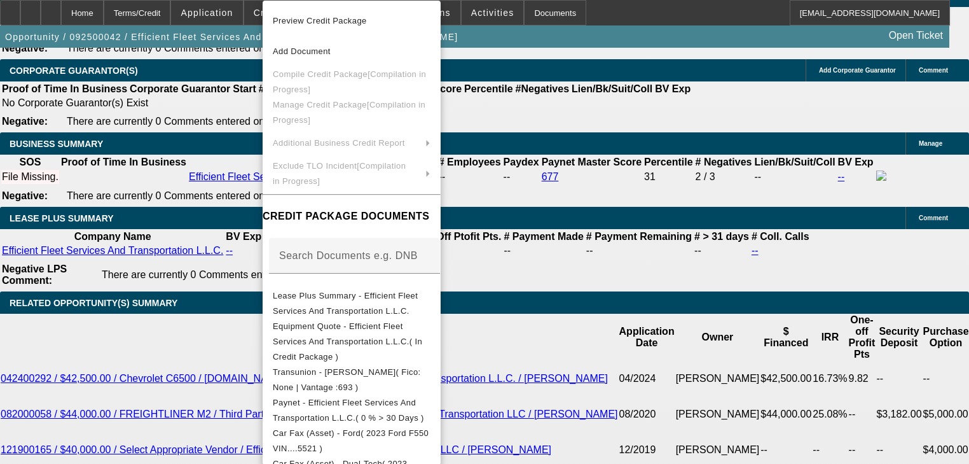
click at [244, 10] on div at bounding box center [484, 232] width 969 height 464
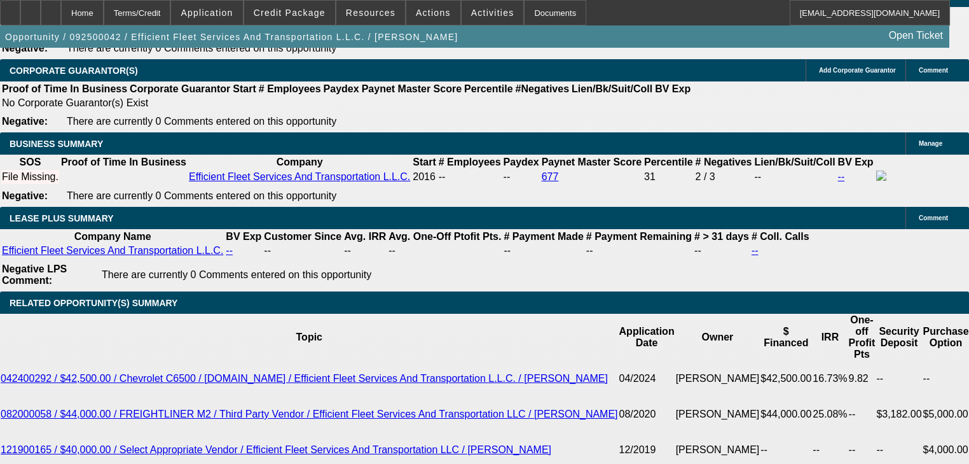
click at [233, 10] on span "Application" at bounding box center [207, 13] width 52 height 10
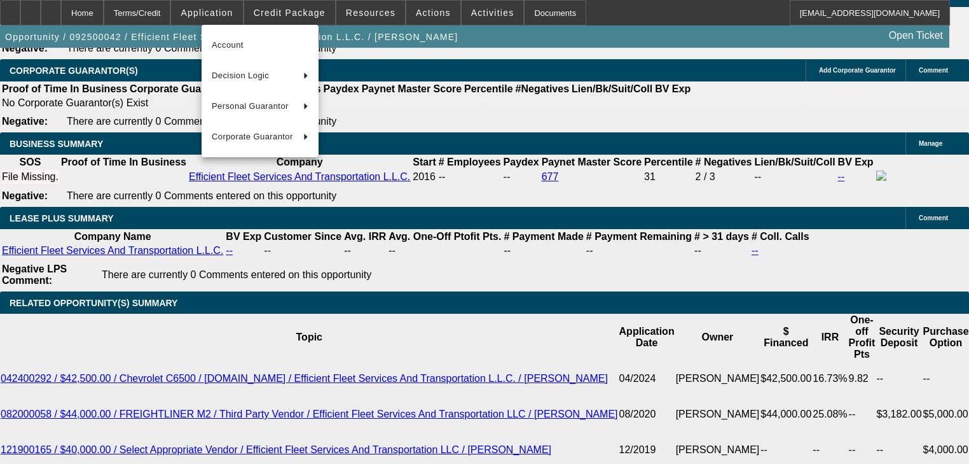
click at [303, 13] on div at bounding box center [484, 232] width 969 height 464
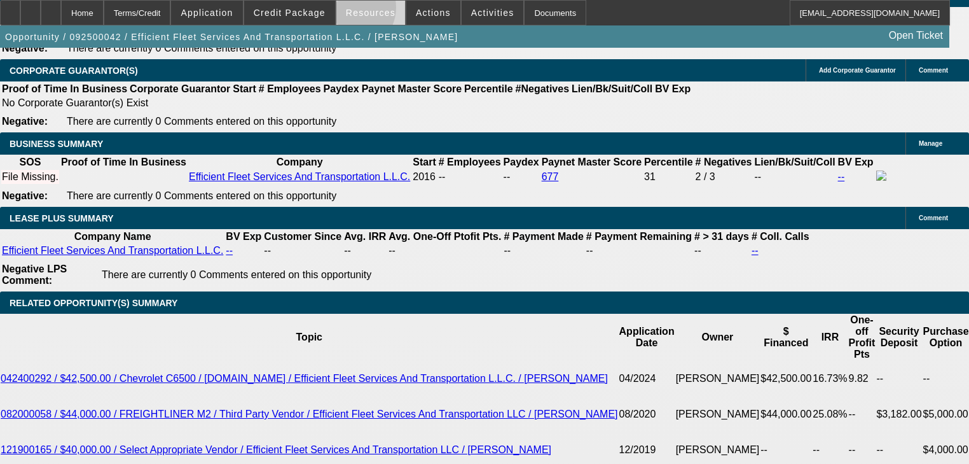
click at [353, 10] on span "Resources" at bounding box center [371, 13] width 50 height 10
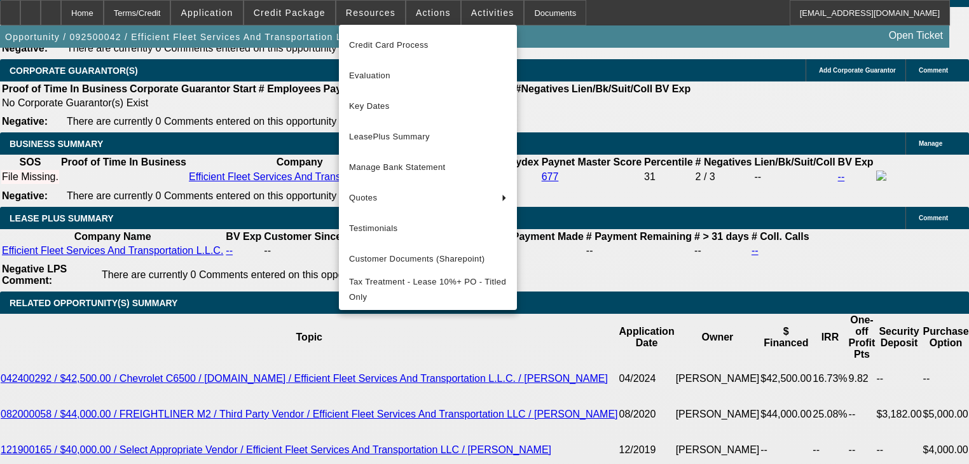
click at [412, 24] on div at bounding box center [484, 232] width 969 height 464
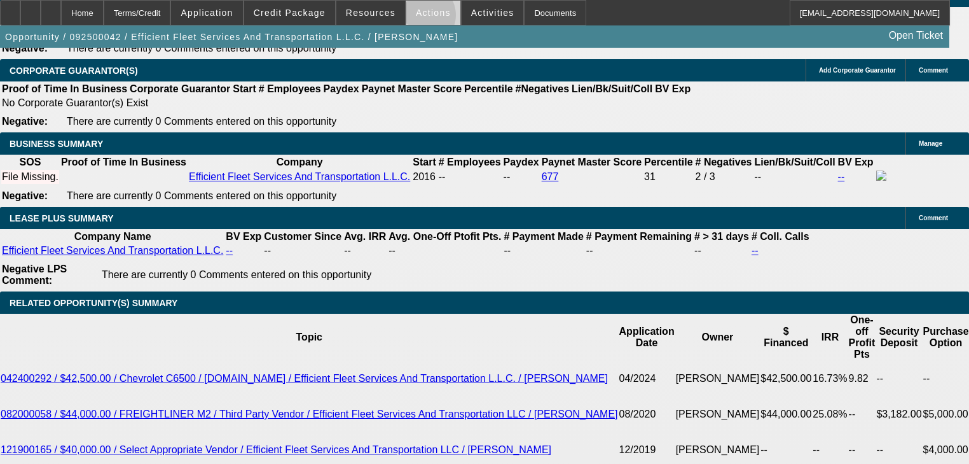
click at [415, 18] on span at bounding box center [433, 12] width 54 height 31
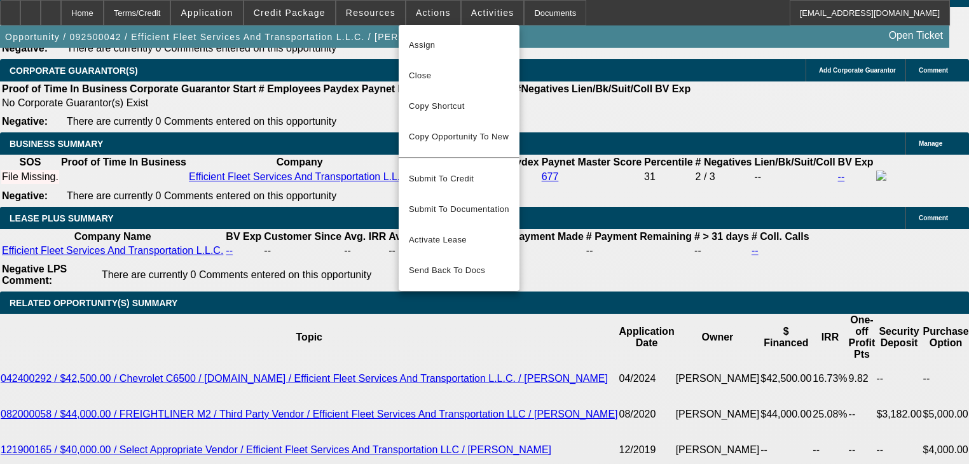
click at [454, 17] on div at bounding box center [484, 232] width 969 height 464
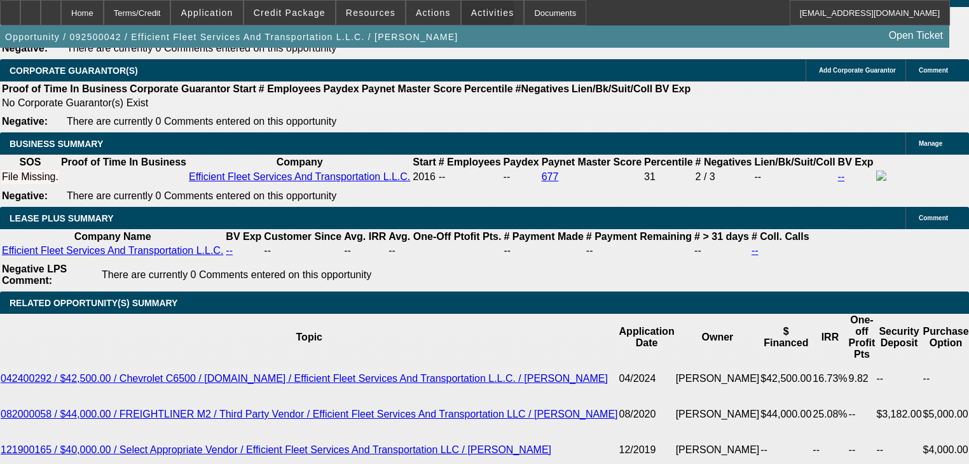
click at [462, 15] on span at bounding box center [493, 12] width 62 height 31
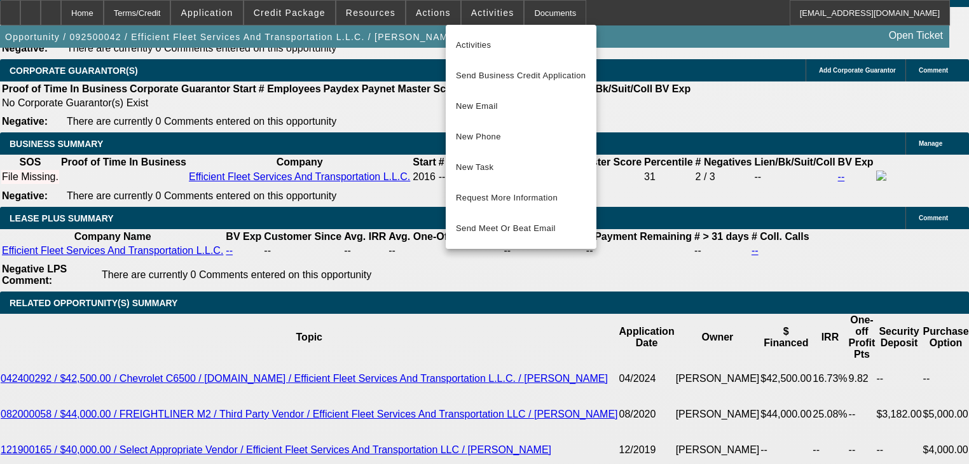
click at [339, 12] on div at bounding box center [484, 232] width 969 height 464
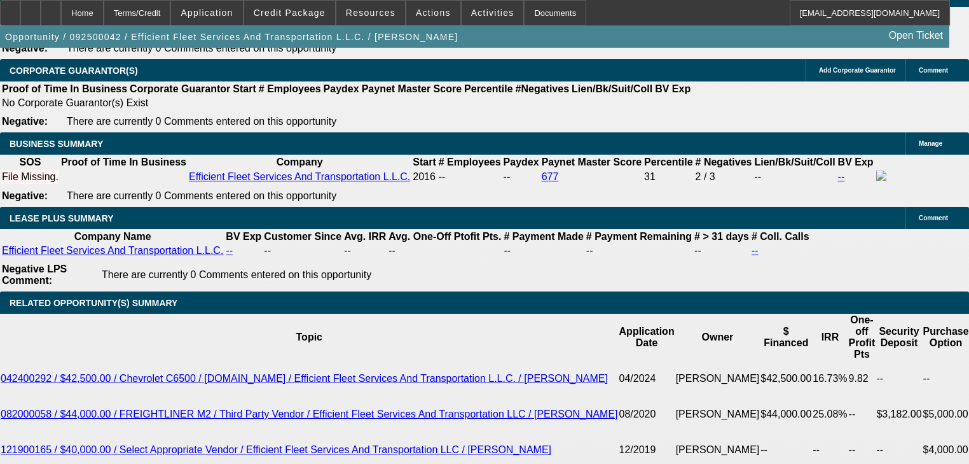
click at [339, 12] on span at bounding box center [370, 12] width 69 height 31
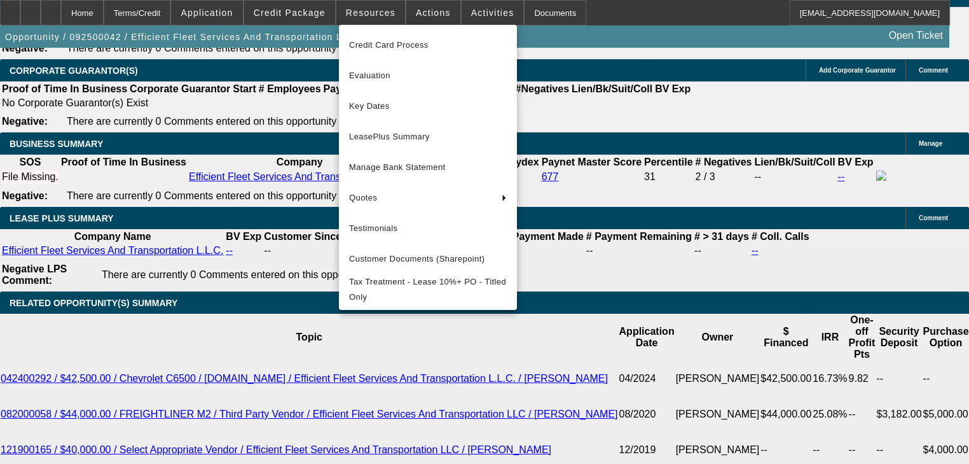
click at [287, 17] on div at bounding box center [484, 232] width 969 height 464
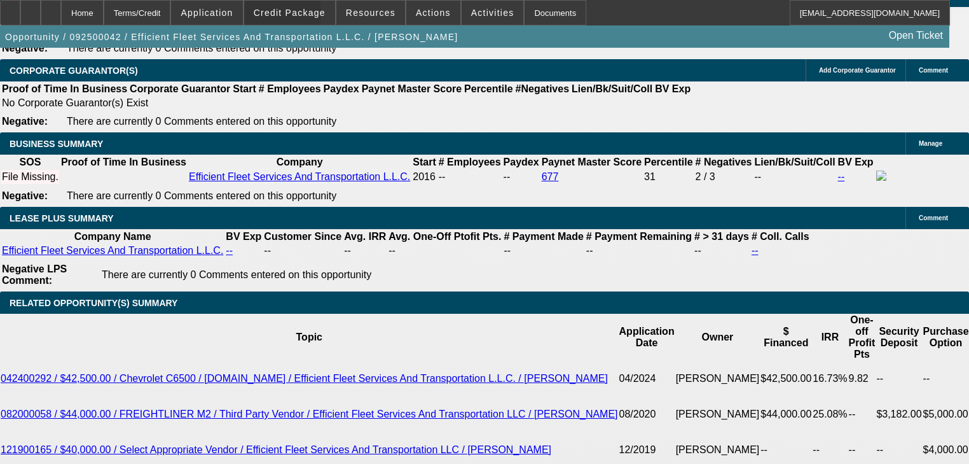
click at [287, 17] on span "Credit Package" at bounding box center [290, 13] width 72 height 10
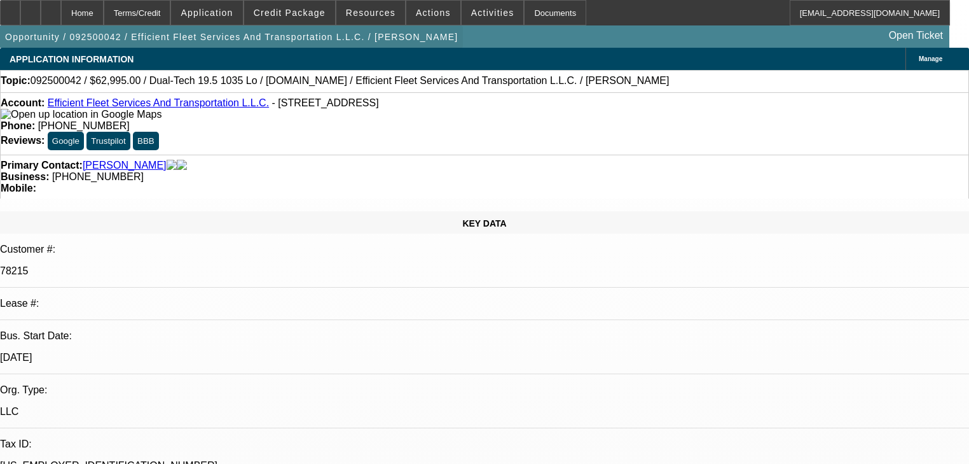
select select "0"
select select "6"
click at [268, 13] on span at bounding box center [289, 12] width 91 height 31
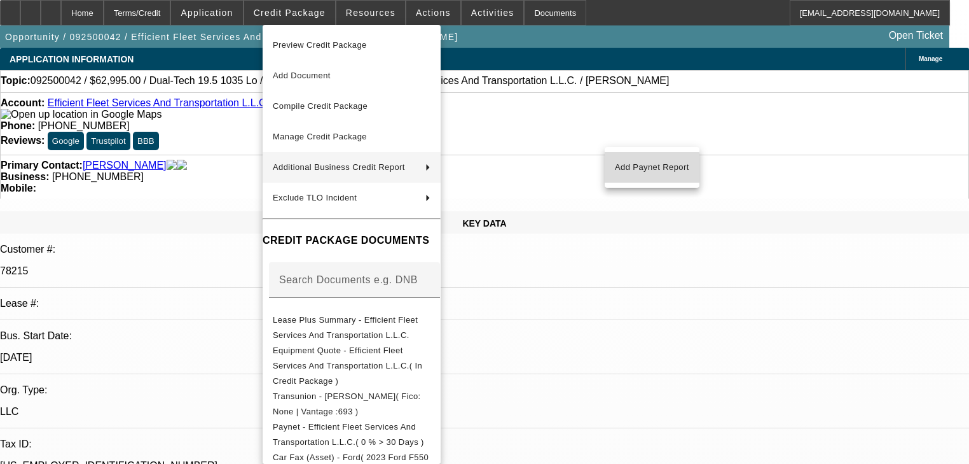
click at [620, 168] on span "Add Paynet Report" at bounding box center [652, 167] width 74 height 15
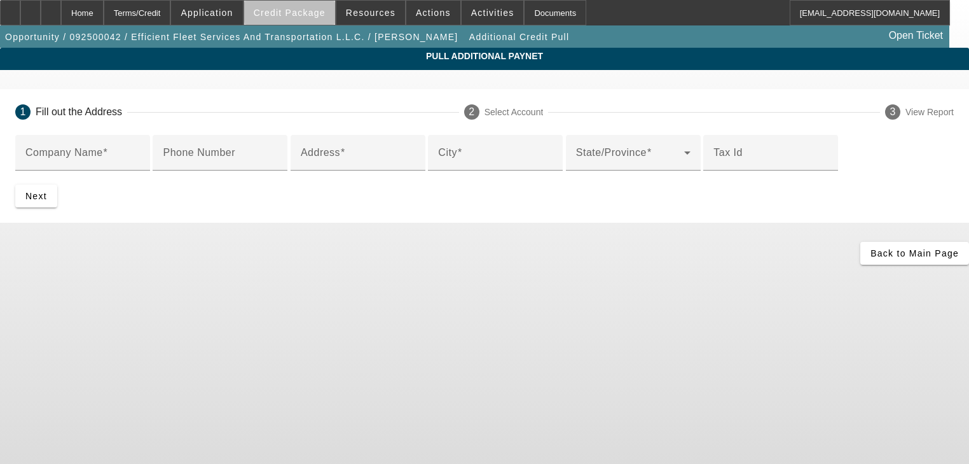
click at [318, 13] on span "Credit Package" at bounding box center [290, 13] width 72 height 10
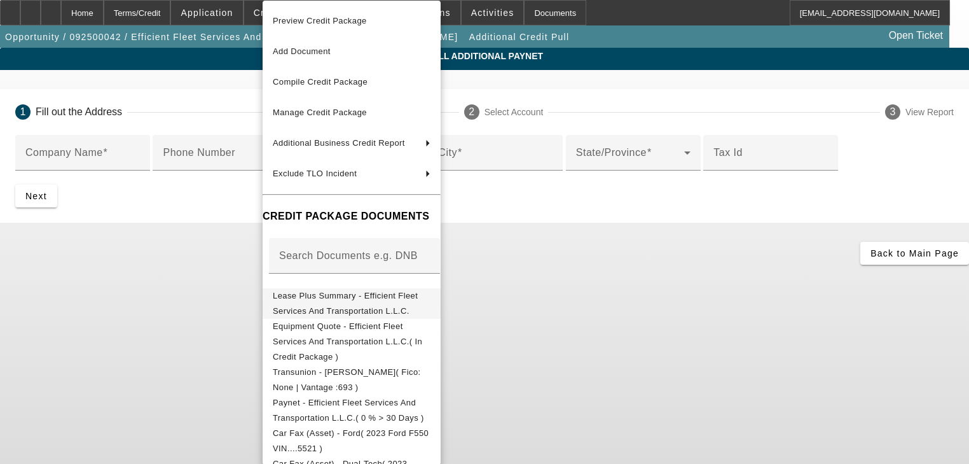
click at [303, 300] on span "Lease Plus Summary - Efficient Fleet Services And Transportation L.L.C." at bounding box center [345, 303] width 145 height 25
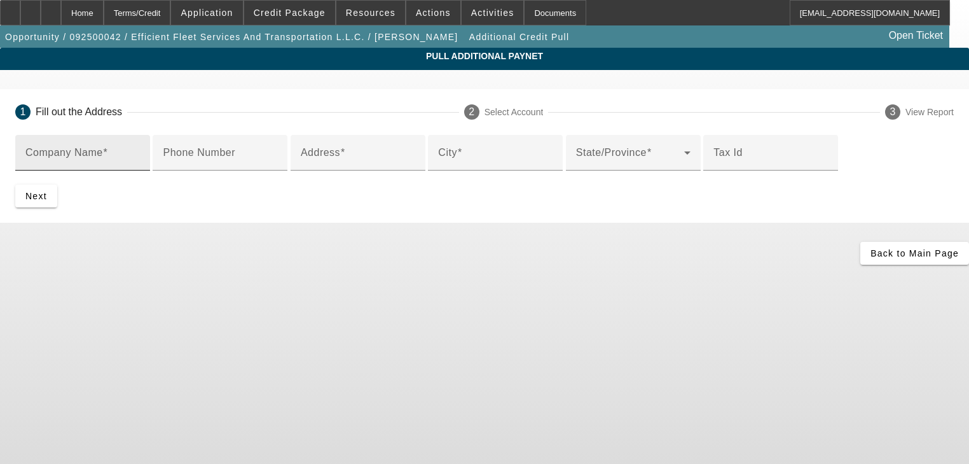
click at [140, 159] on input "Company Name" at bounding box center [82, 157] width 114 height 15
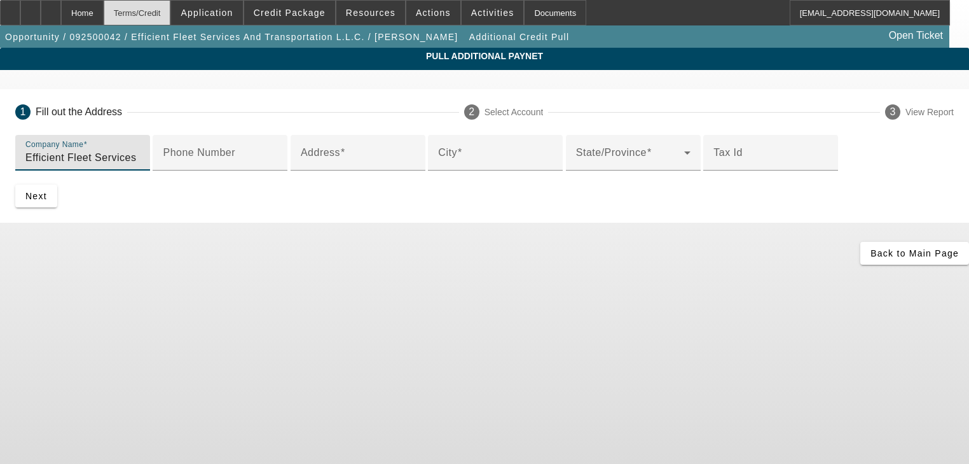
type input "Efficient Fleet Services and Transport"
click at [140, 158] on input "Efficient Fleet Services and Transport" at bounding box center [82, 157] width 114 height 15
paste input "Efficient Fleet Services And Transportation L.L.C."
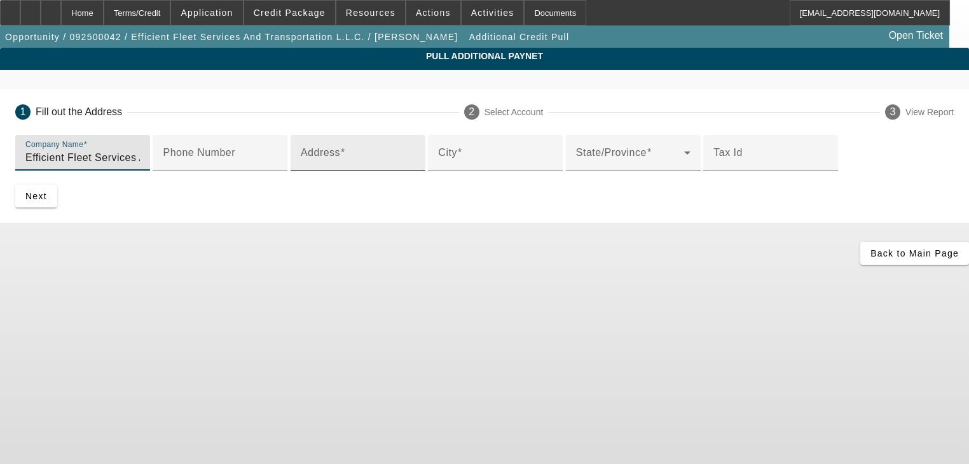
type input "Efficient Fleet Services And Transportation L.L.C."
click at [301, 165] on input "Address" at bounding box center [358, 157] width 114 height 15
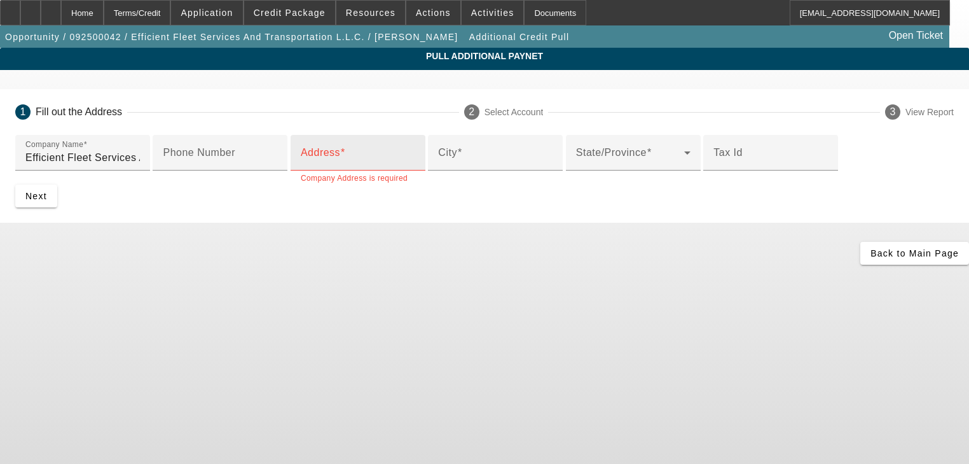
click at [301, 165] on input "Address" at bounding box center [358, 157] width 114 height 15
paste input "1136 SAGEDRIVE"
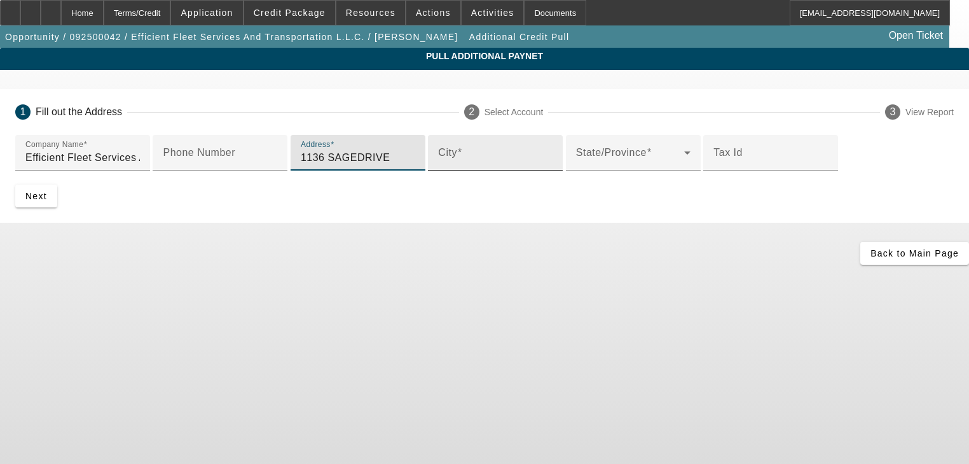
type input "1136 SAGEDRIVE"
click at [438, 165] on input "City" at bounding box center [495, 157] width 114 height 15
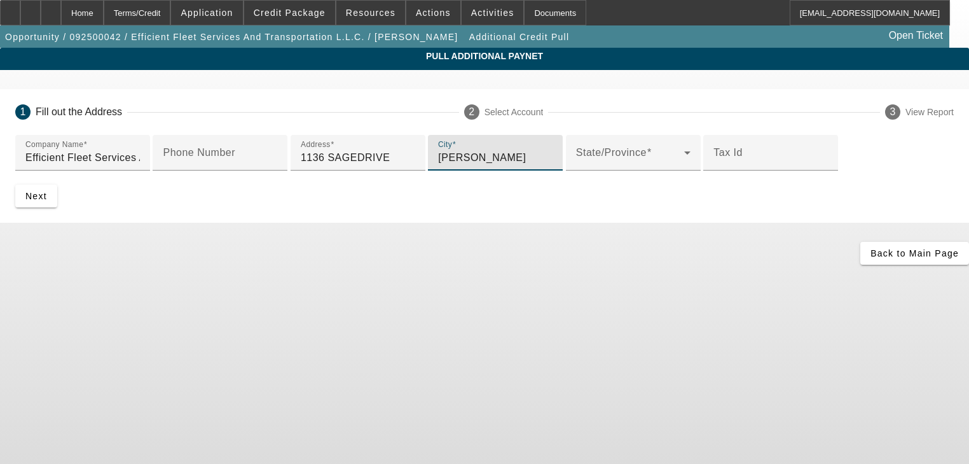
type input "Griffin"
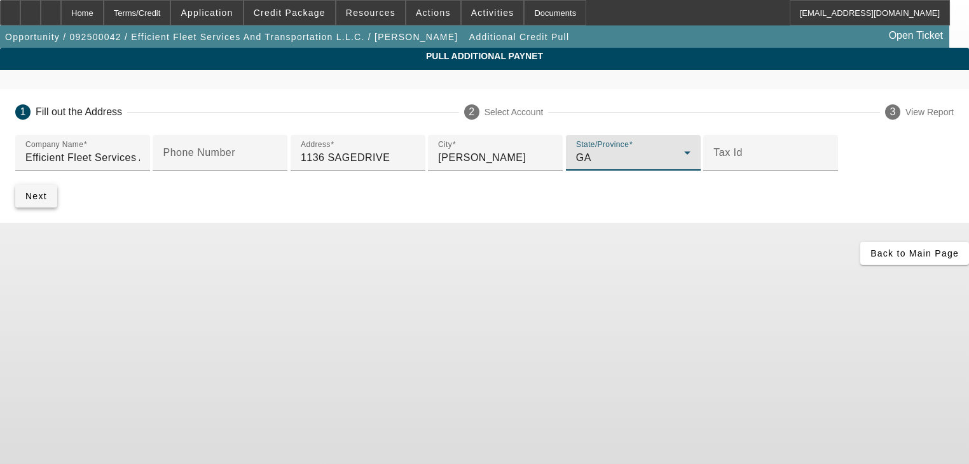
click at [57, 211] on span "submit" at bounding box center [36, 196] width 42 height 31
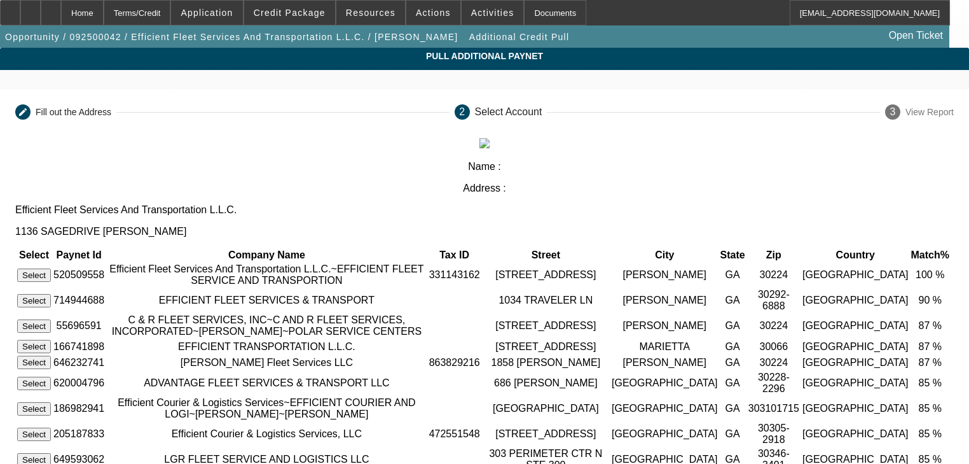
click at [51, 268] on button "Select" at bounding box center [34, 274] width 34 height 13
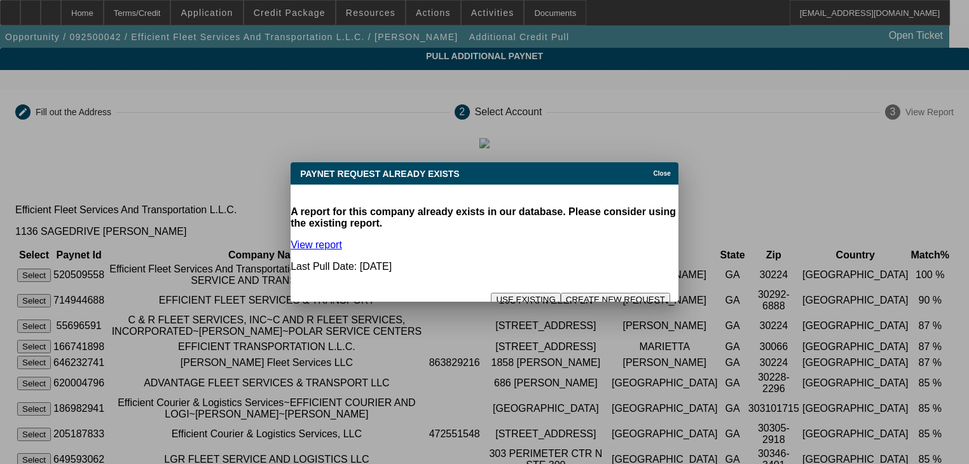
click at [572, 293] on button "CREATE NEW REQUEST" at bounding box center [615, 299] width 109 height 13
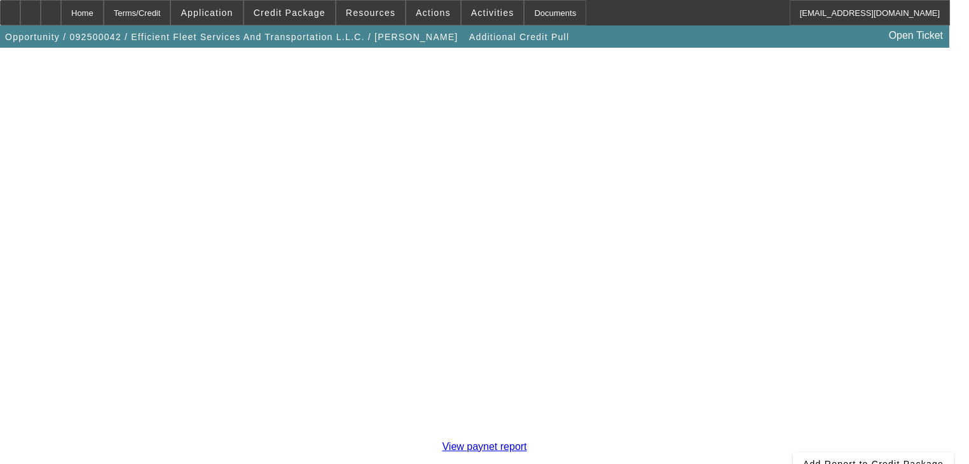
scroll to position [229, 0]
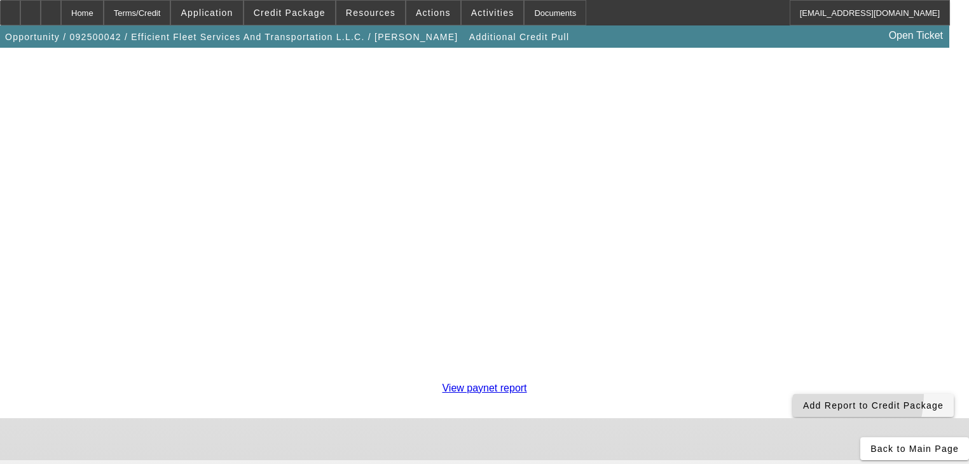
click at [793, 390] on span at bounding box center [873, 405] width 161 height 31
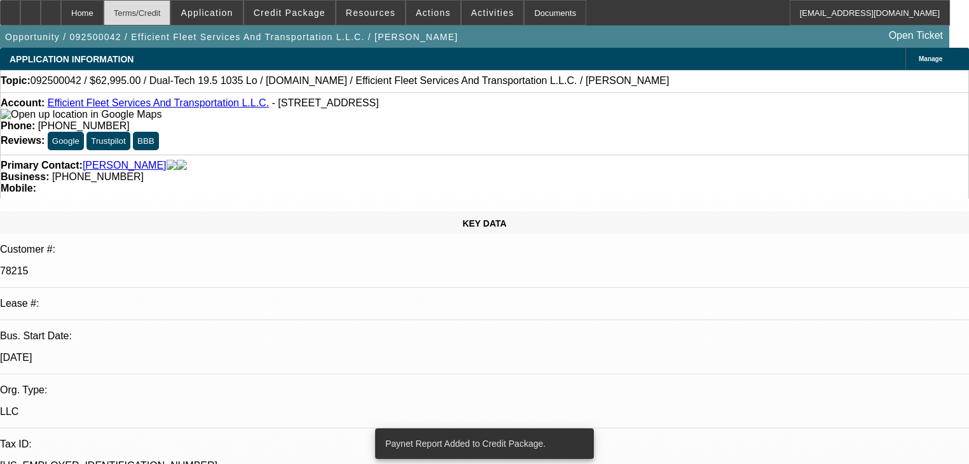
select select "0"
select select "6"
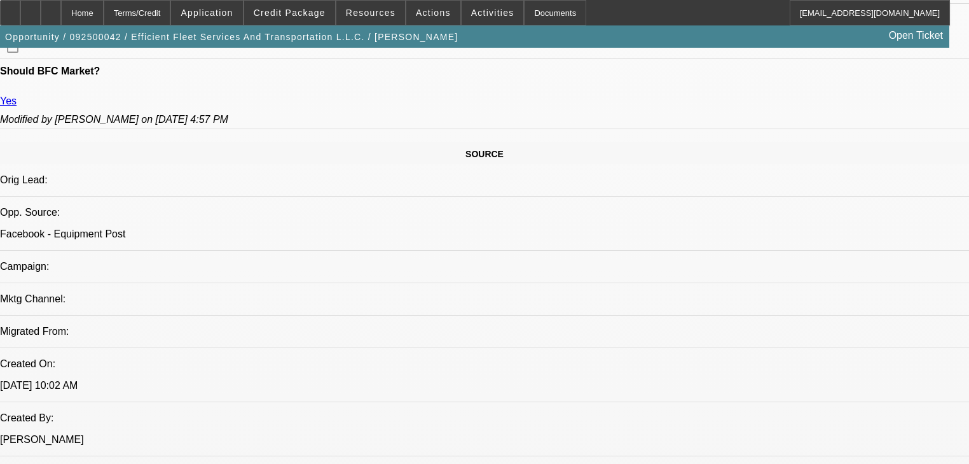
scroll to position [712, 0]
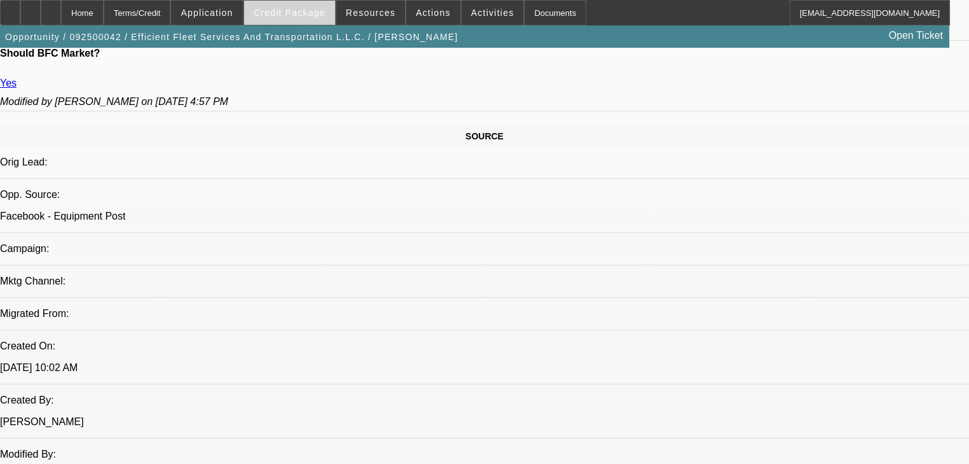
click at [291, 11] on span "Credit Package" at bounding box center [290, 13] width 72 height 10
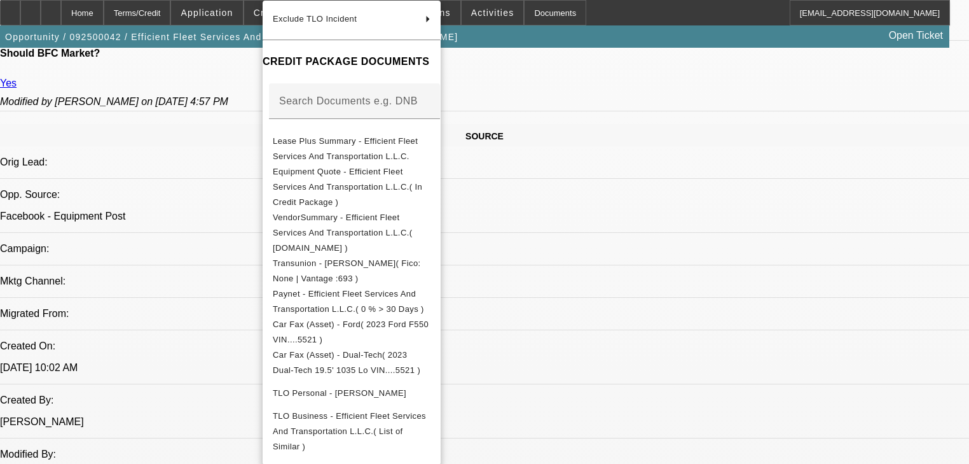
scroll to position [178, 0]
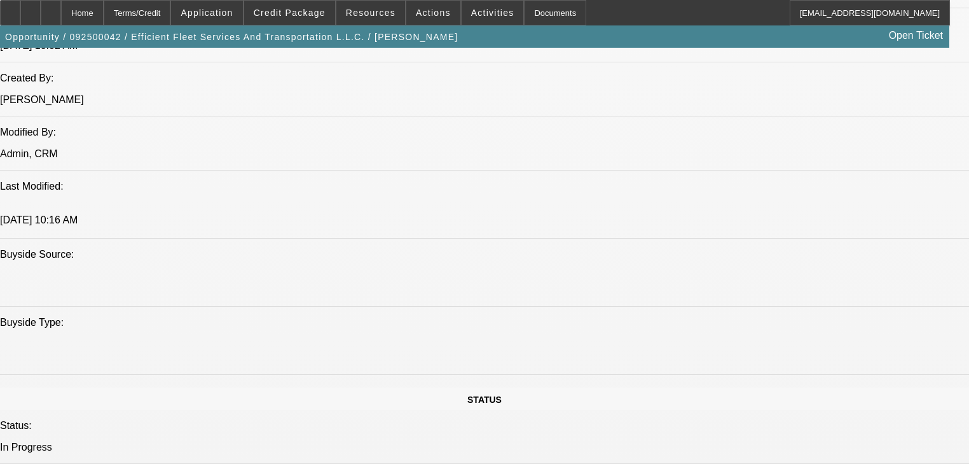
scroll to position [1018, 0]
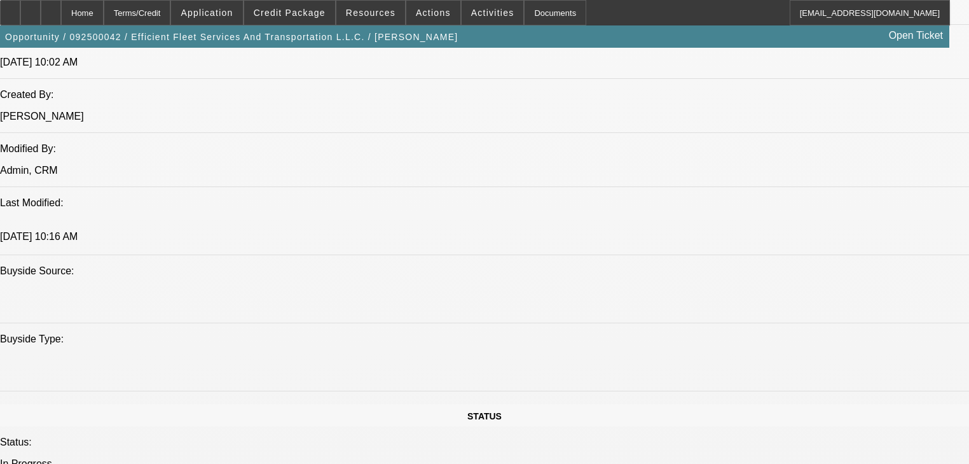
click at [319, 20] on span at bounding box center [289, 12] width 91 height 31
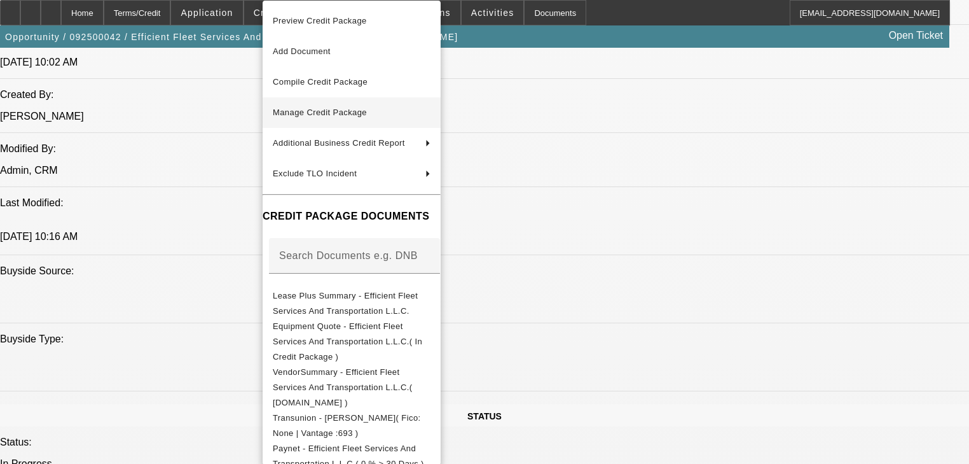
click at [328, 102] on button "Manage Credit Package" at bounding box center [352, 112] width 178 height 31
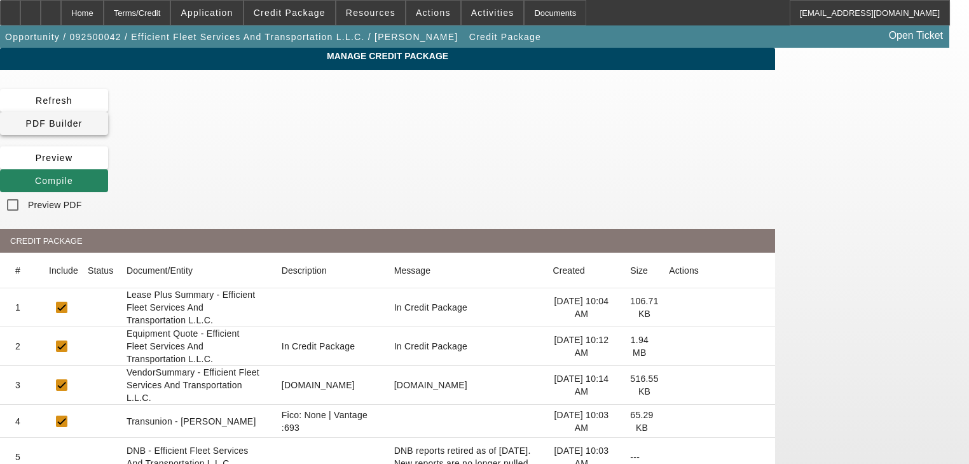
click at [82, 118] on span "PDF Builder" at bounding box center [53, 123] width 57 height 10
click at [108, 165] on span at bounding box center [54, 180] width 108 height 31
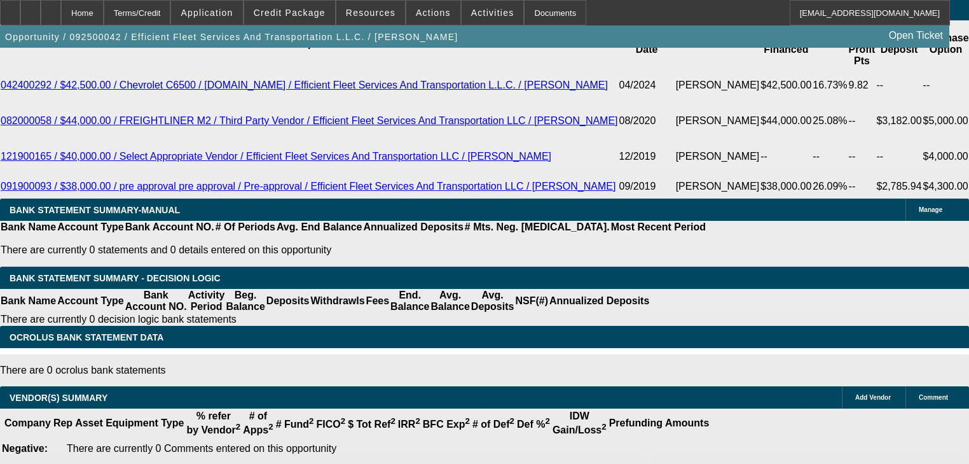
select select "0"
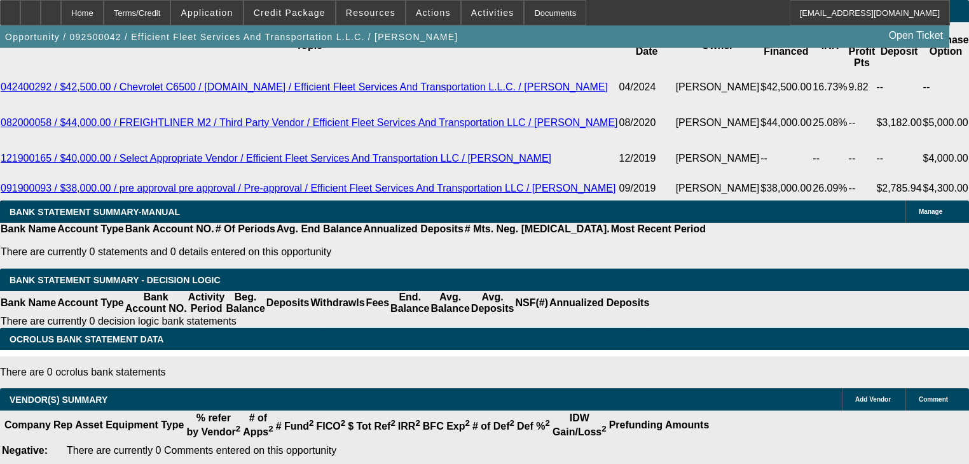
select select "0"
select select "6"
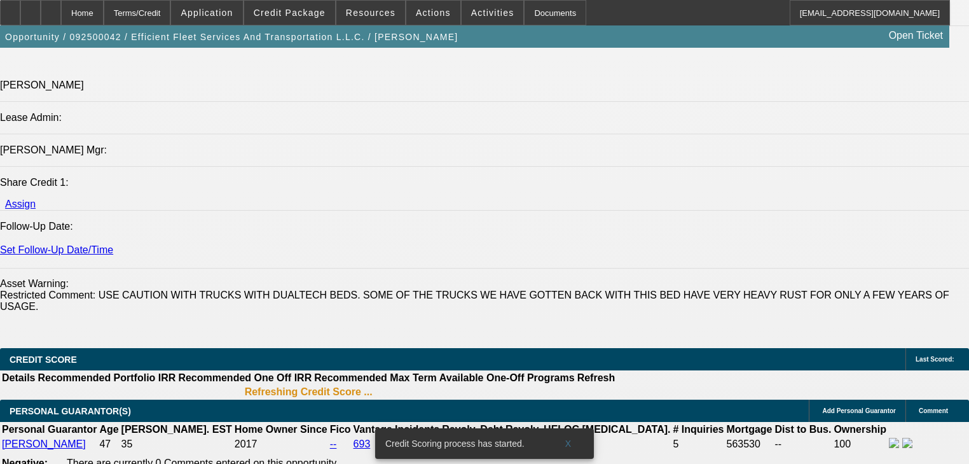
scroll to position [1543, 0]
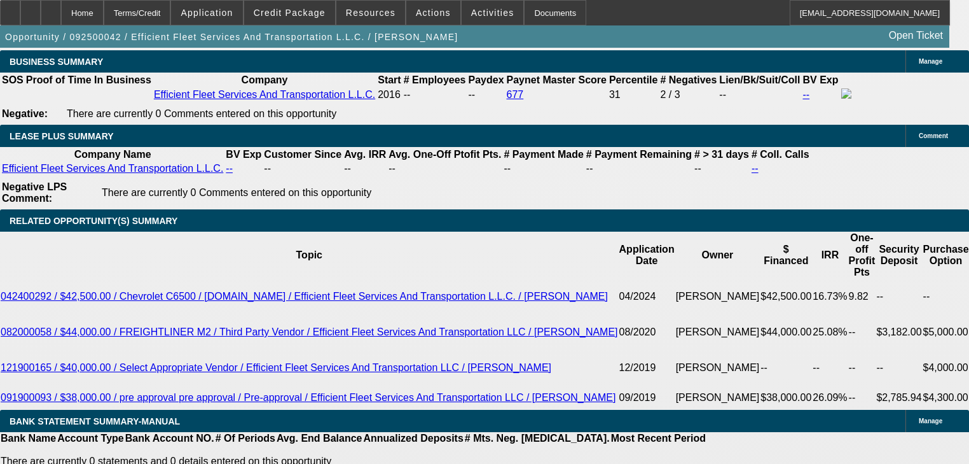
scroll to position [2137, 0]
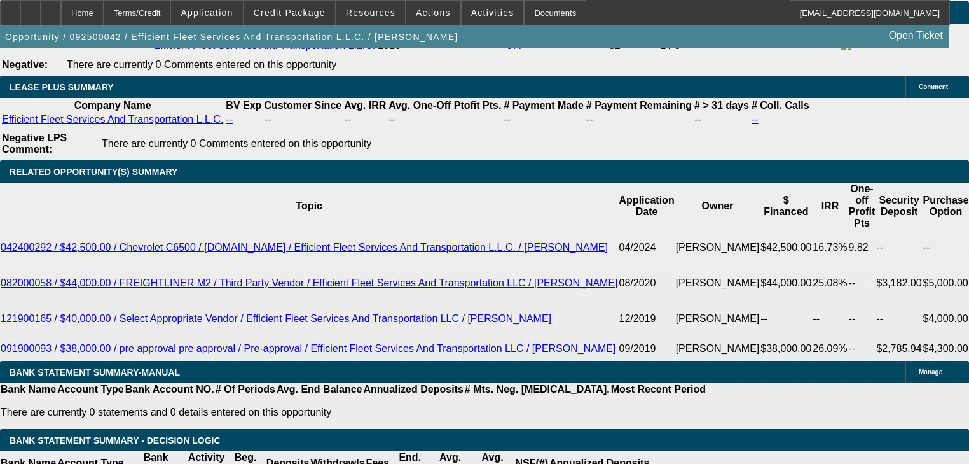
type input "UNKNOWN"
type input "5"
type input "$12,915.72"
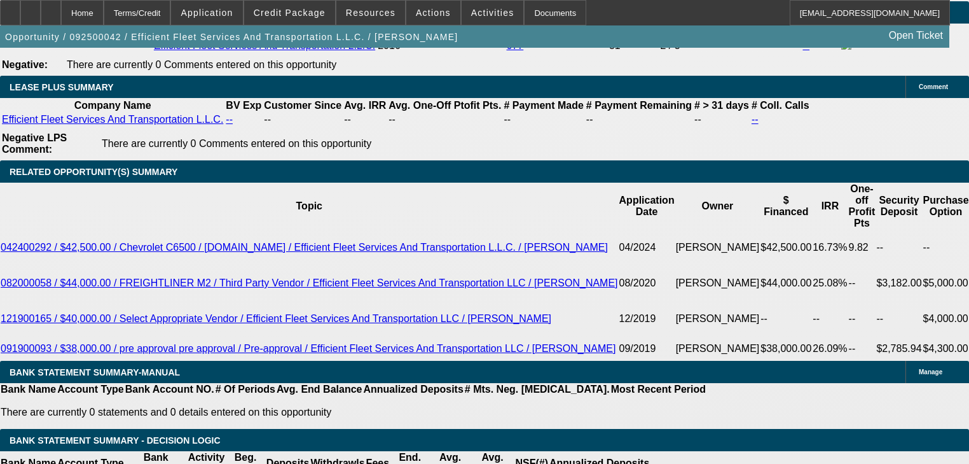
type input "52"
type input "$1,497.78"
type input "52"
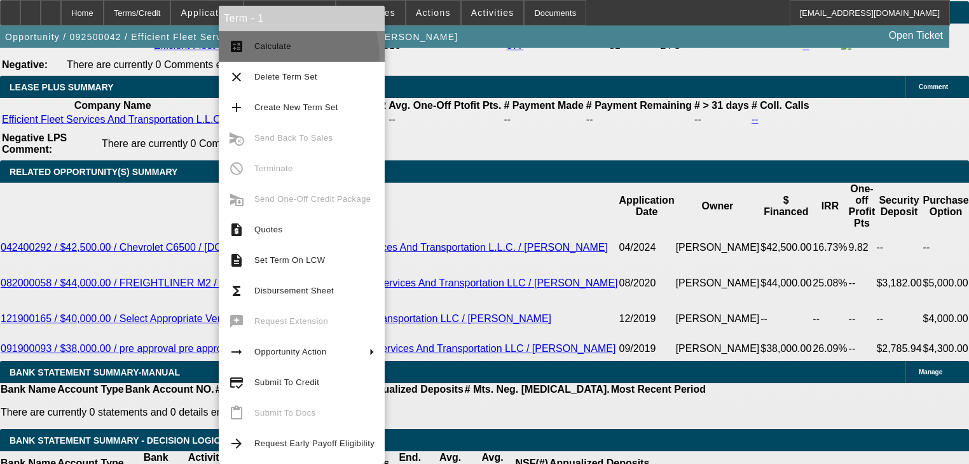
click at [259, 59] on button "calculate Calculate" at bounding box center [302, 46] width 166 height 31
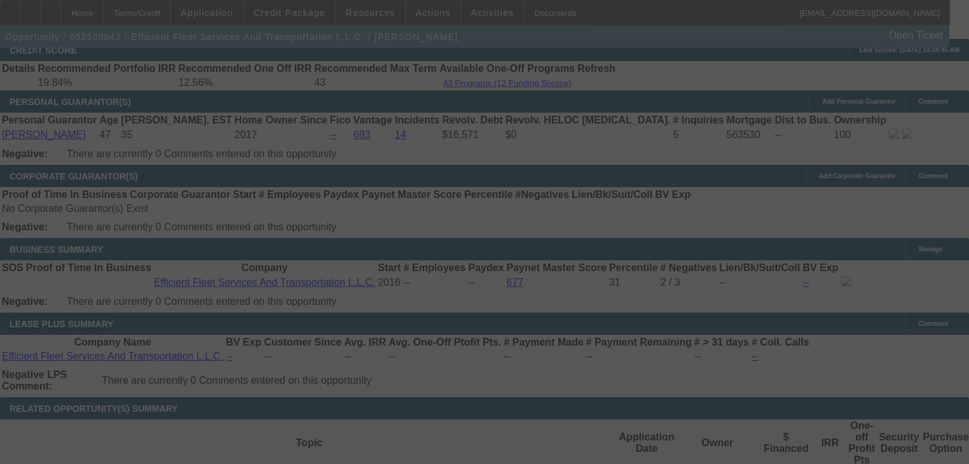
scroll to position [1883, 0]
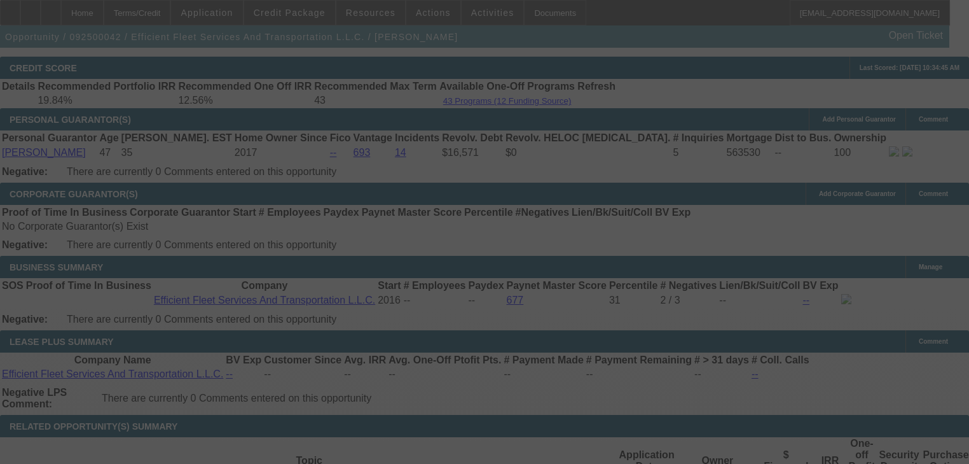
select select "0"
select select "6"
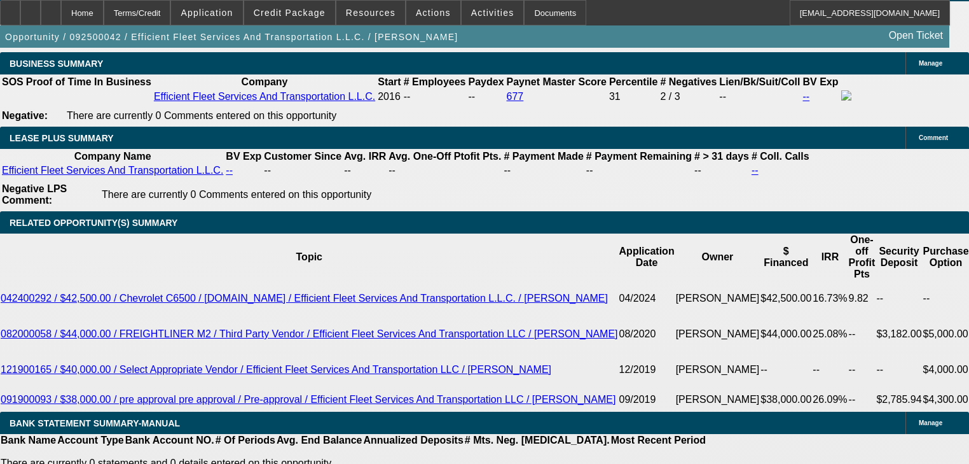
scroll to position [2137, 0]
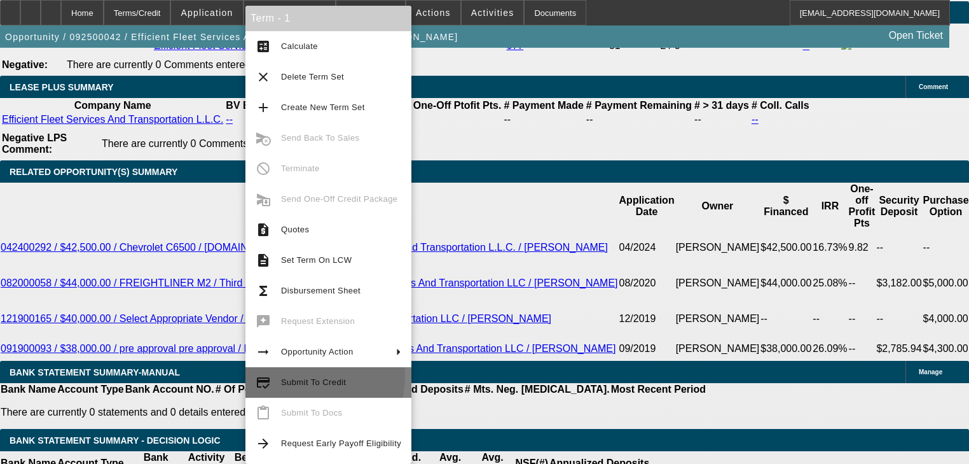
click at [268, 374] on button "credit_score Submit To Credit" at bounding box center [329, 382] width 166 height 31
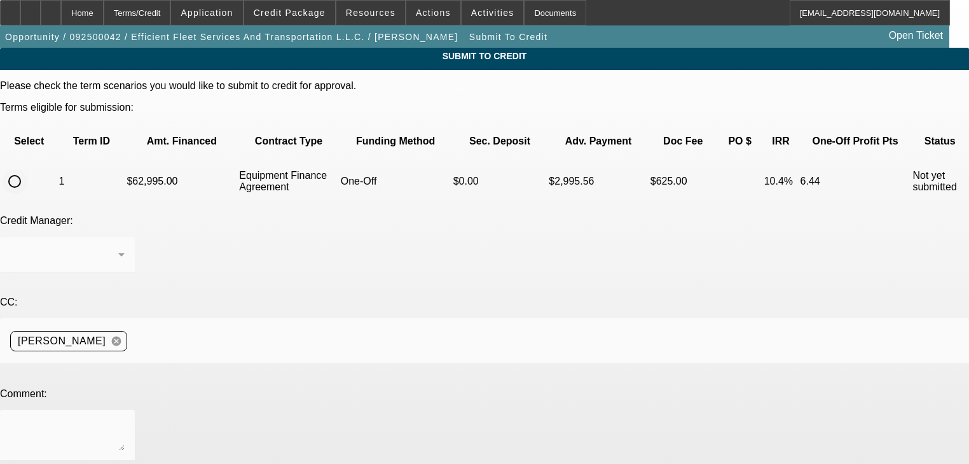
click at [27, 169] on input "radio" at bounding box center [14, 181] width 25 height 25
radio input "true"
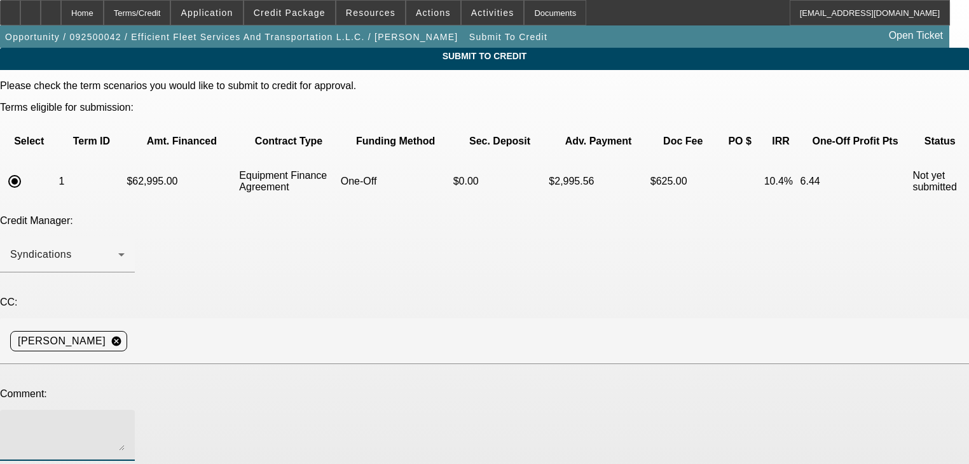
click at [125, 420] on textarea at bounding box center [67, 435] width 114 height 31
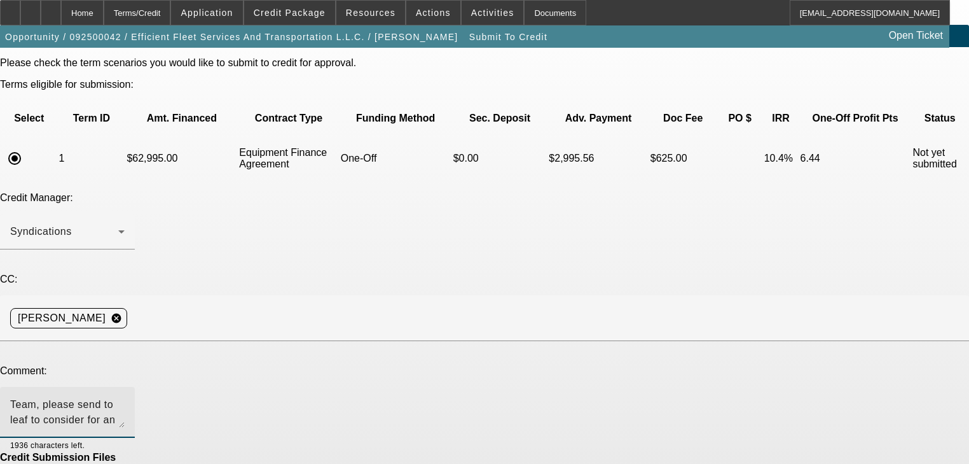
scroll to position [76, 0]
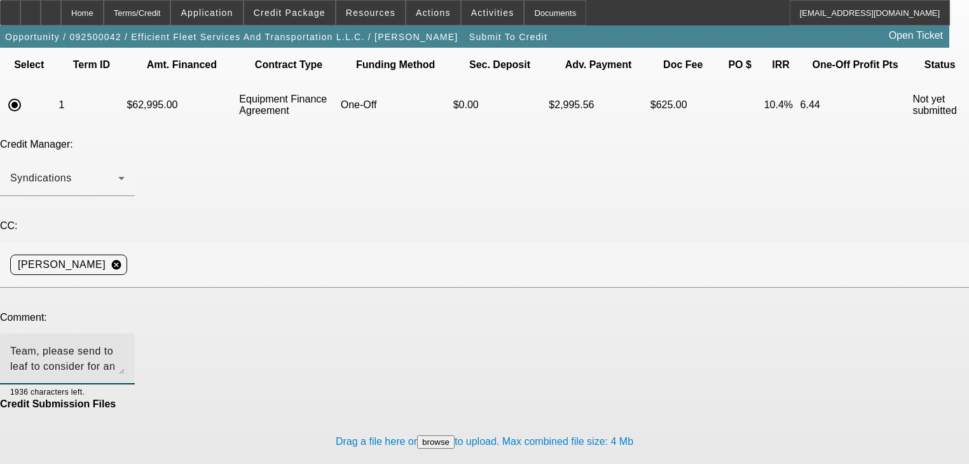
type textarea "Team, please send to leaf to consider for an approval. Thank you"
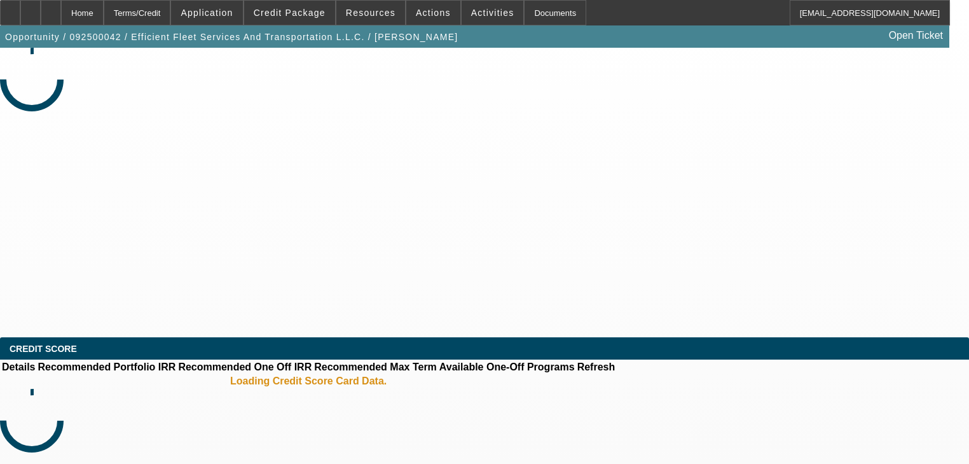
select select "0"
select select "6"
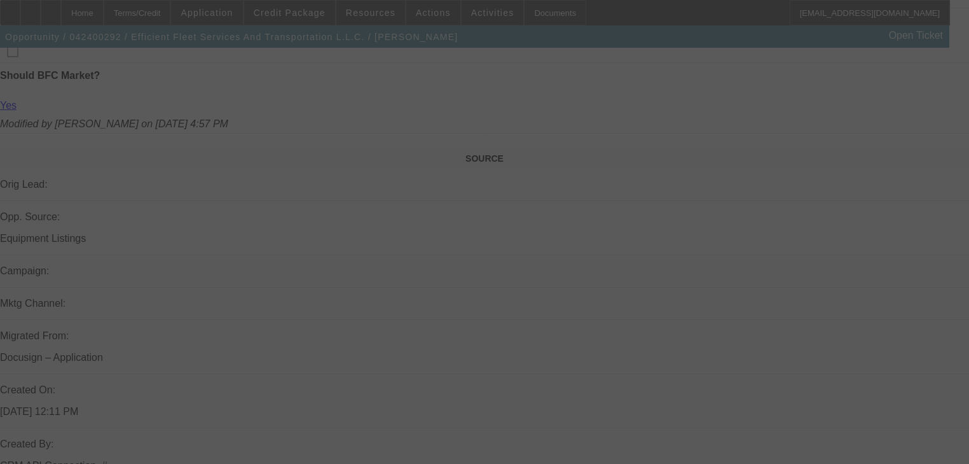
scroll to position [675, 0]
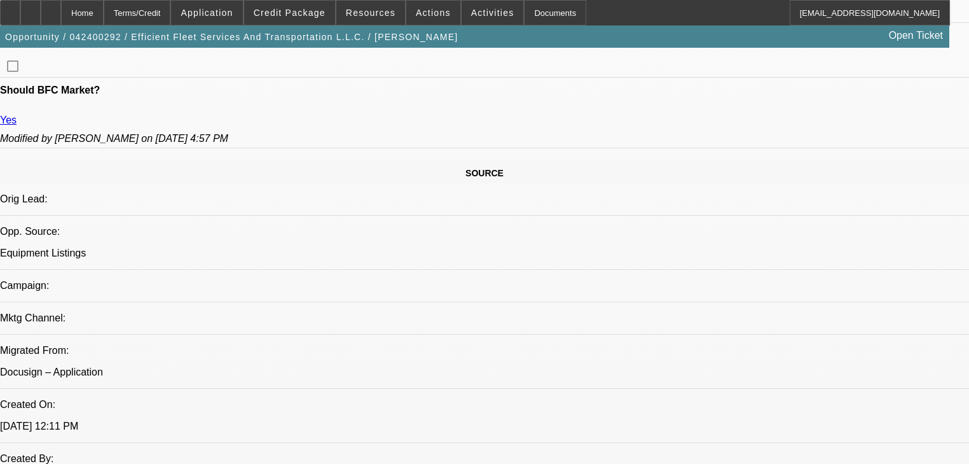
select select "0"
select select "6"
select select "0"
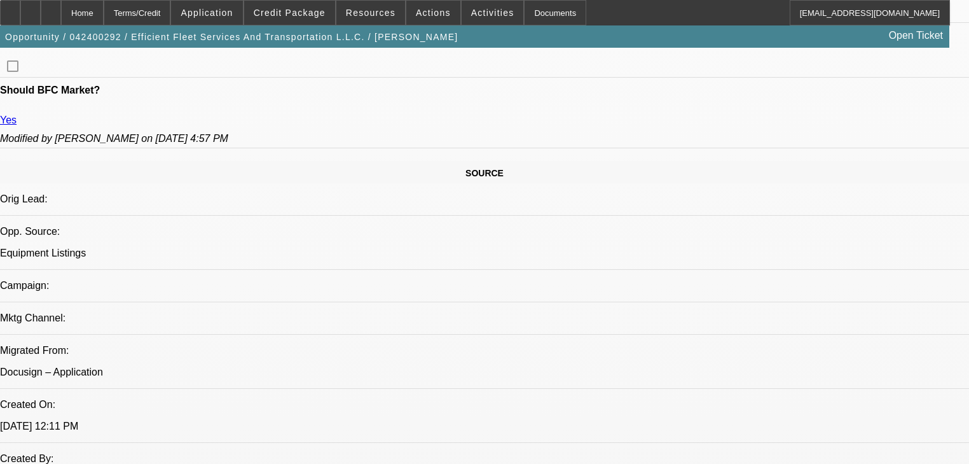
select select "0"
select select "6"
select select "0"
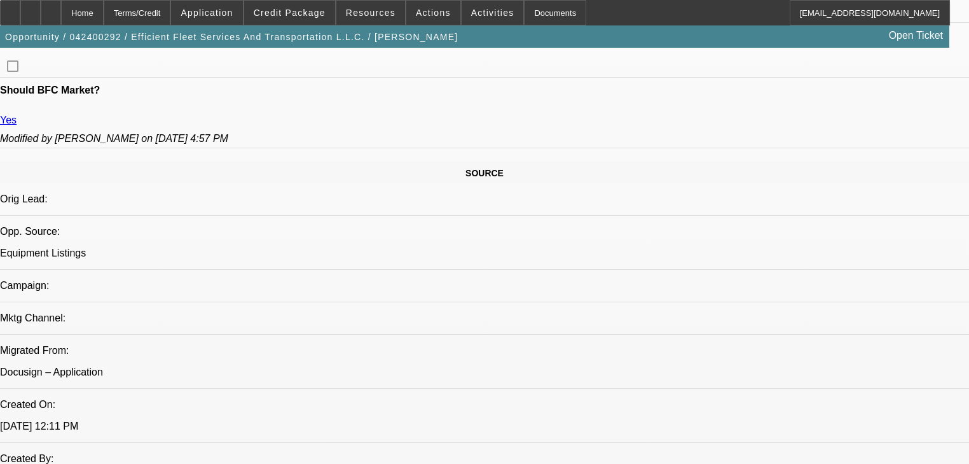
select select "0"
select select "6"
select select "0"
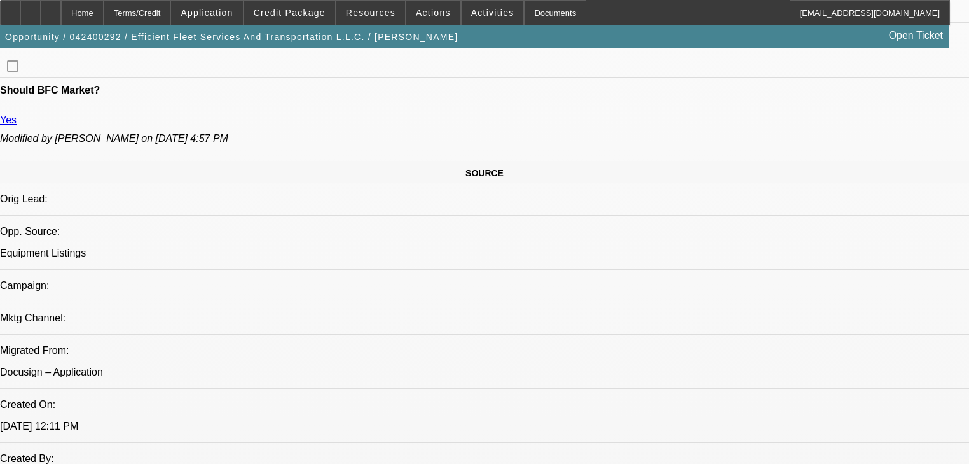
select select "6"
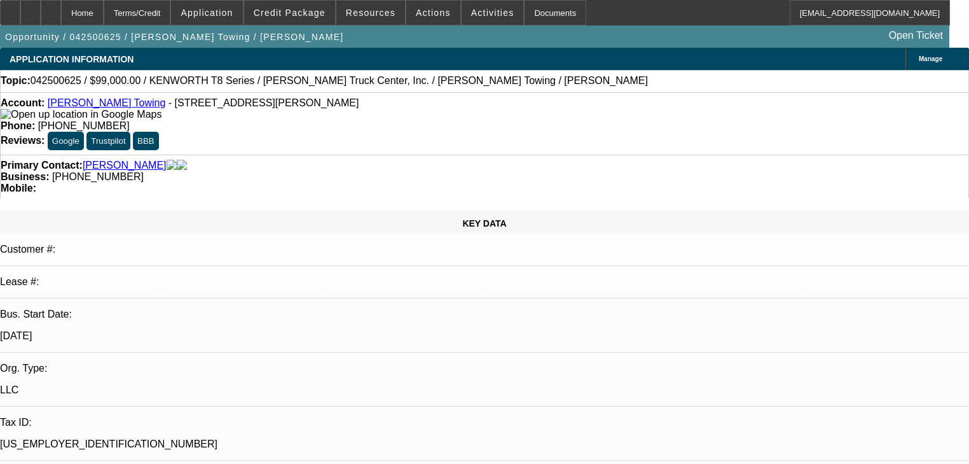
select select "0.1"
select select "2"
select select "0"
select select "6"
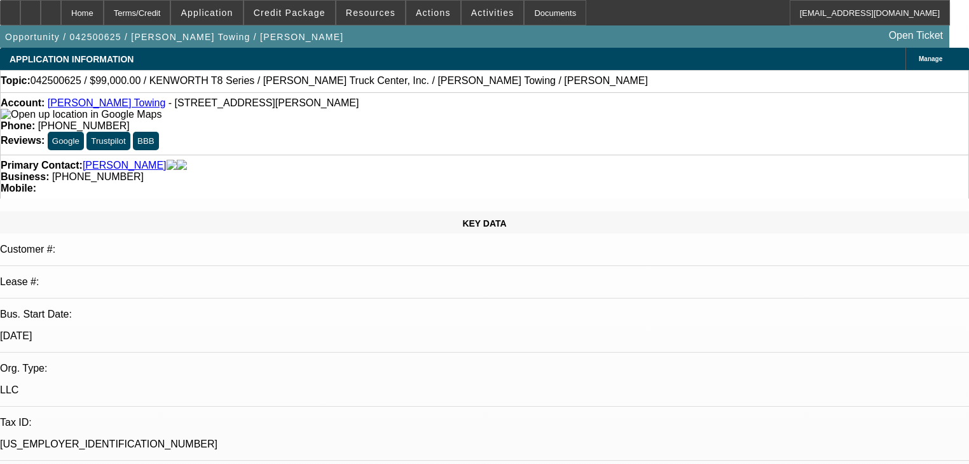
select select "0.1"
select select "2"
select select "0"
select select "6"
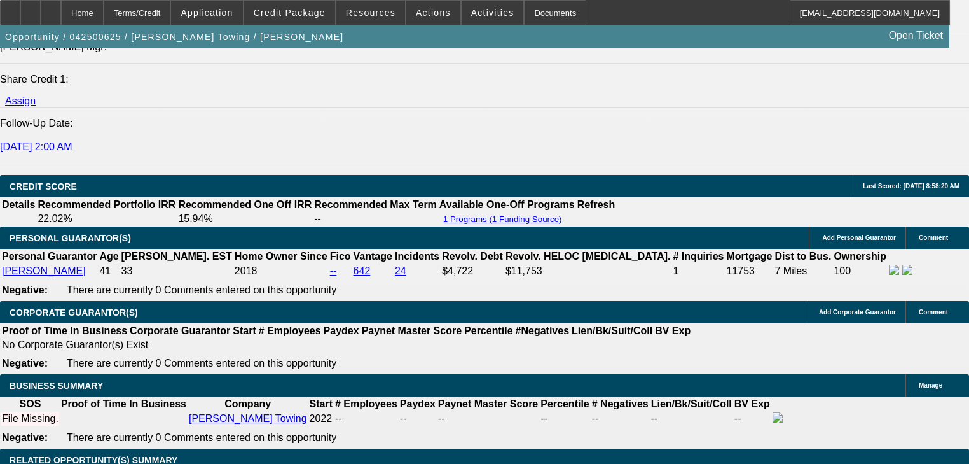
scroll to position [1730, 0]
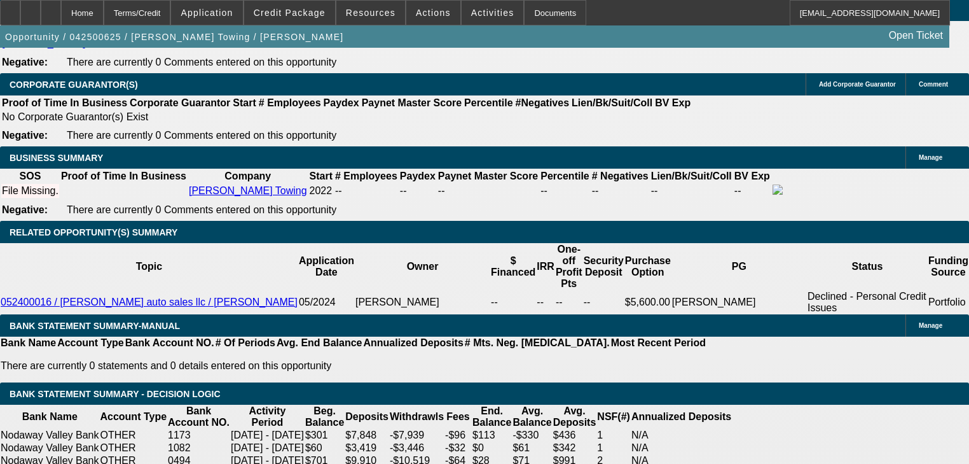
scroll to position [1781, 0]
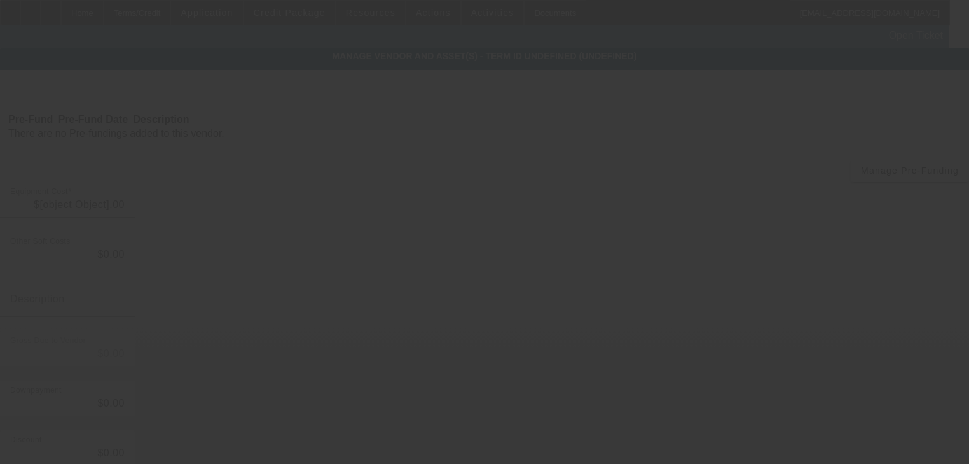
type input "$110,000.00"
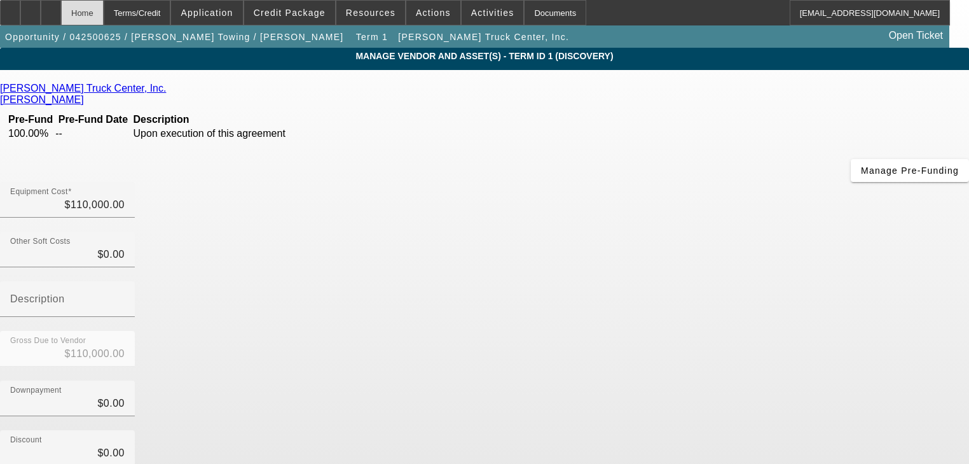
click at [104, 9] on div "Home" at bounding box center [82, 12] width 43 height 25
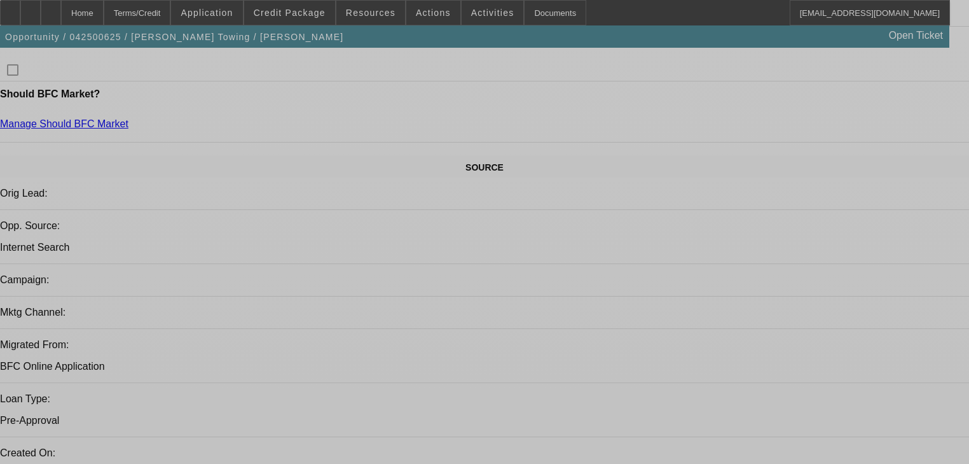
select select "0.1"
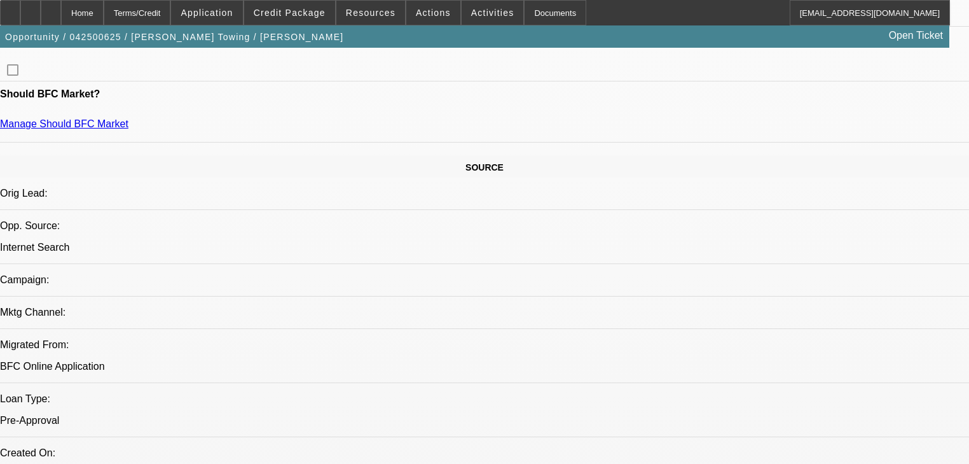
select select "2"
select select "0"
select select "6"
select select "0.1"
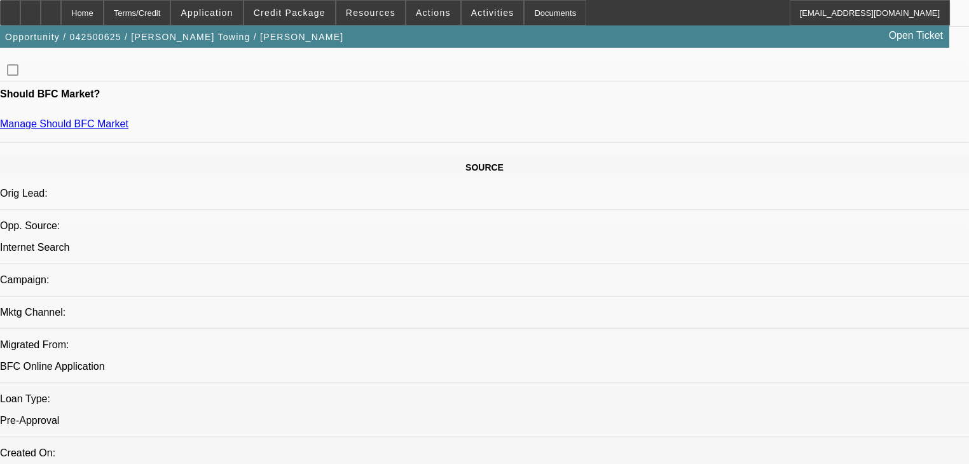
select select "2"
select select "0"
select select "6"
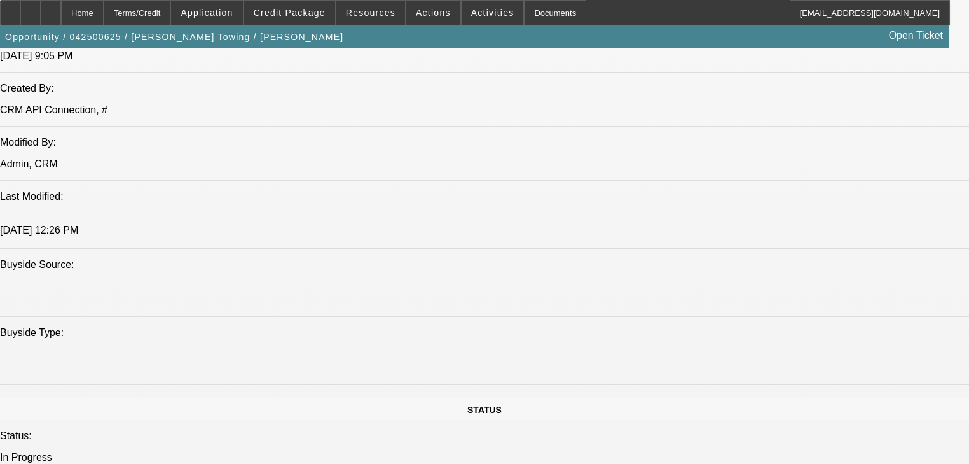
scroll to position [1018, 0]
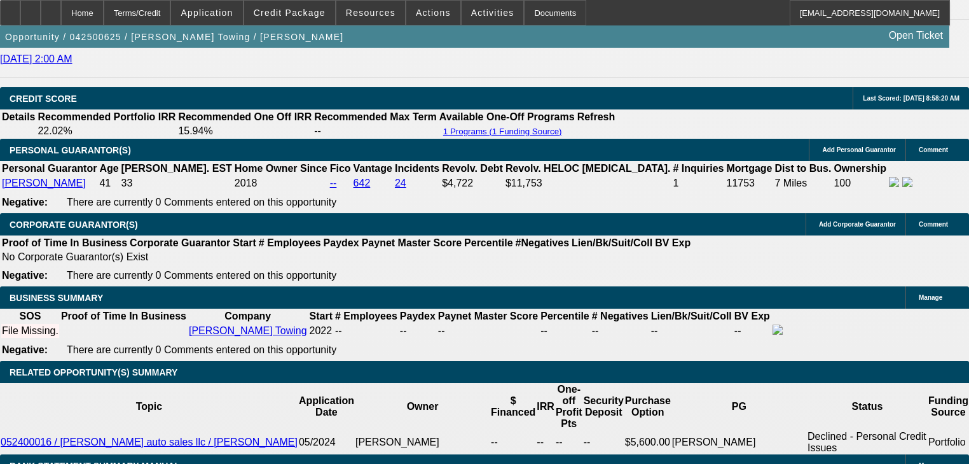
scroll to position [1832, 0]
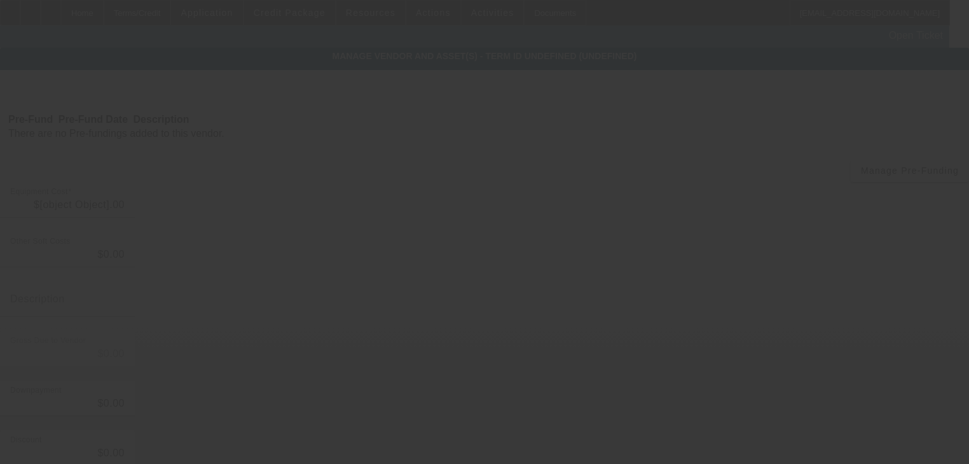
type input "$110,000.00"
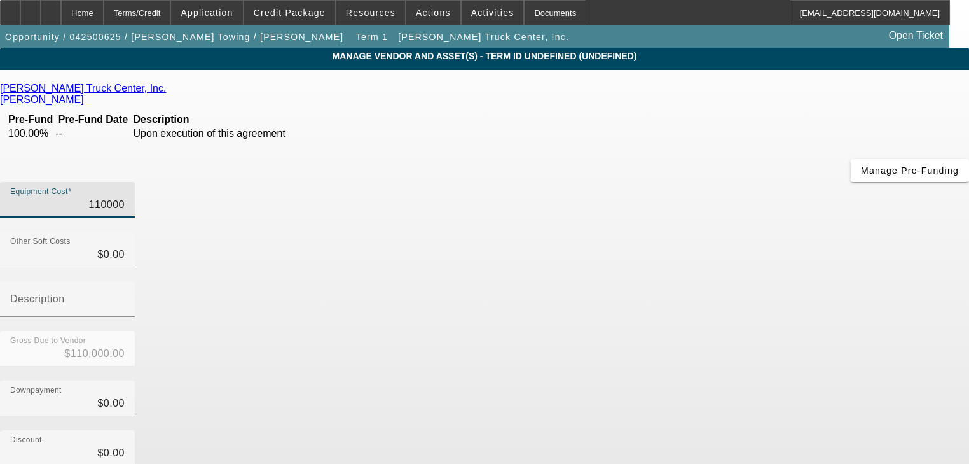
click at [125, 197] on input "110000" at bounding box center [67, 204] width 114 height 15
type input "2"
type input "$2.00"
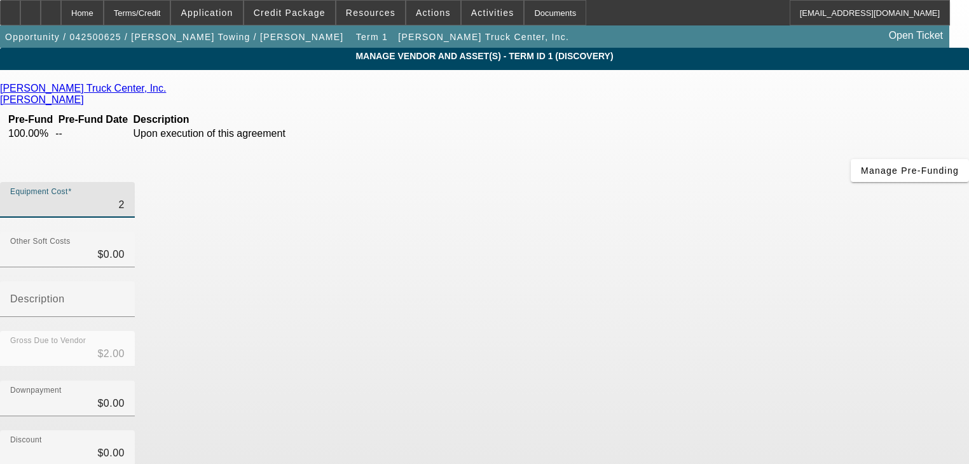
type input "29"
type input "$29.00"
type input "290"
type input "$290.00"
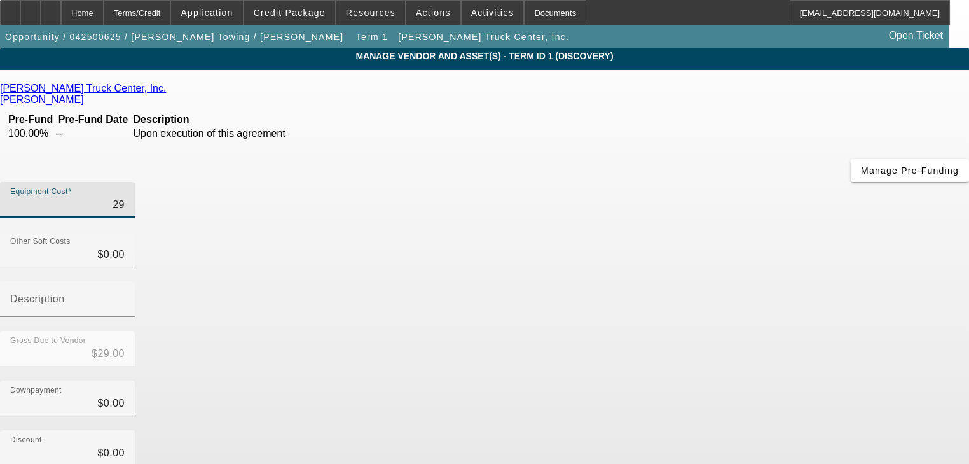
type input "$290.00"
type input "2900"
type input "$2,900.00"
type input "29000"
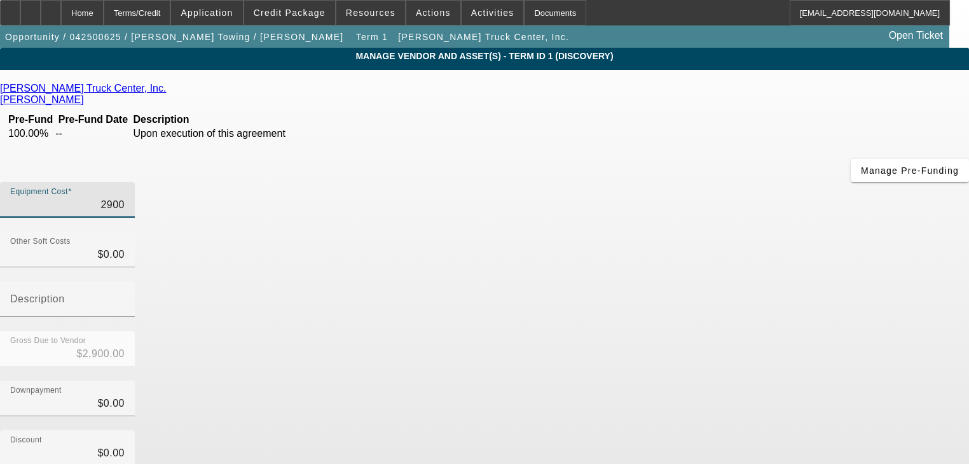
type input "$29,000.00"
type input "290000"
type input "$290,000.00"
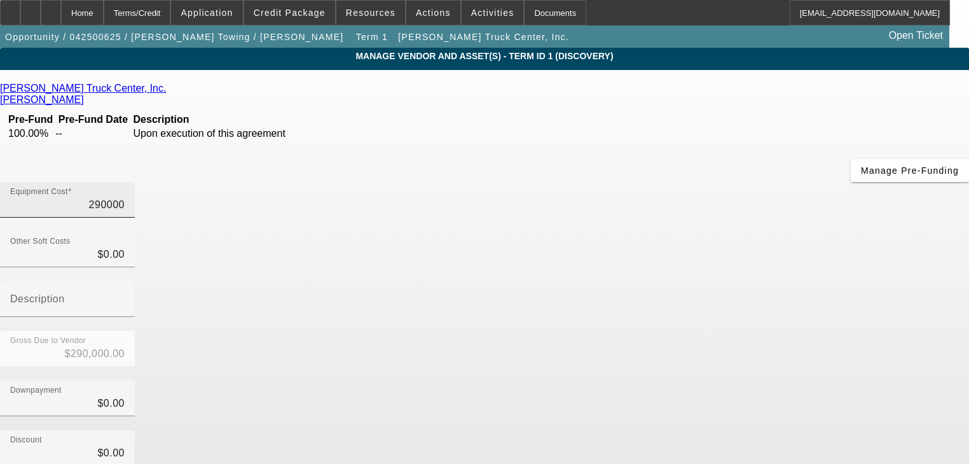
click at [125, 197] on input "290000" at bounding box center [67, 204] width 114 height 15
type input "2"
type input "$2.00"
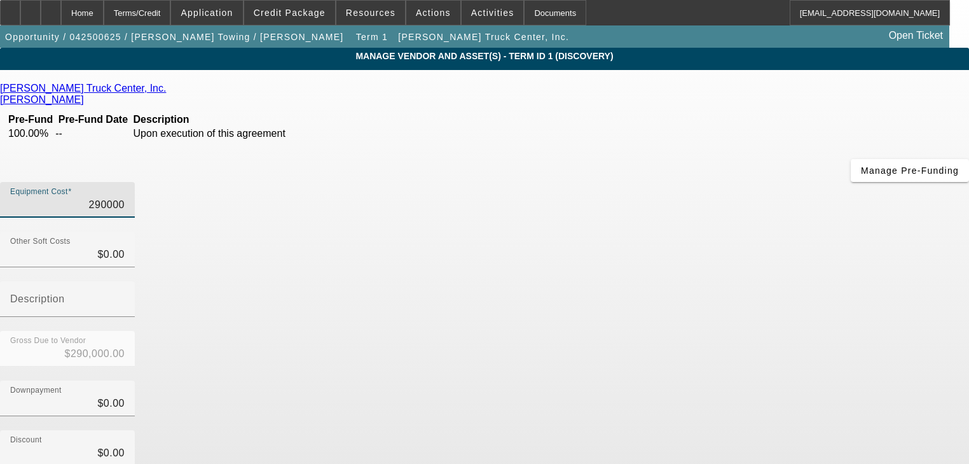
type input "$2.00"
type input "20"
type input "$20.00"
type input "2"
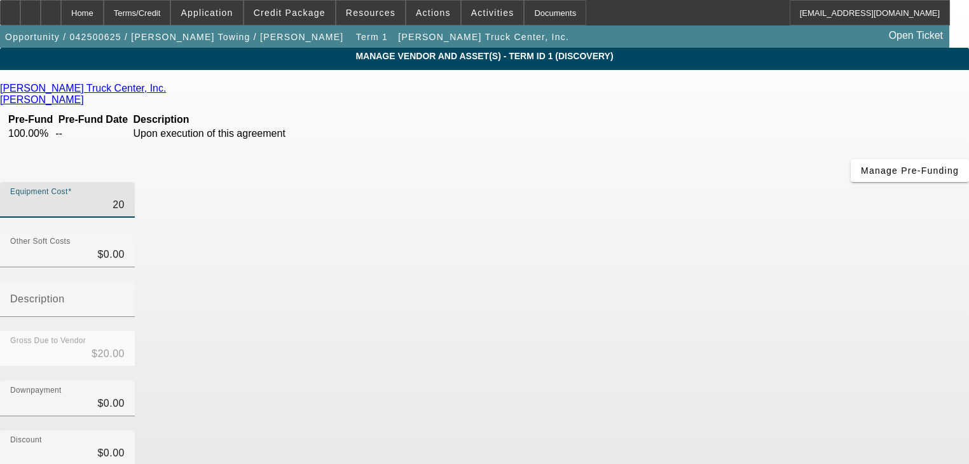
type input "$2.00"
type input "29"
type input "$29.00"
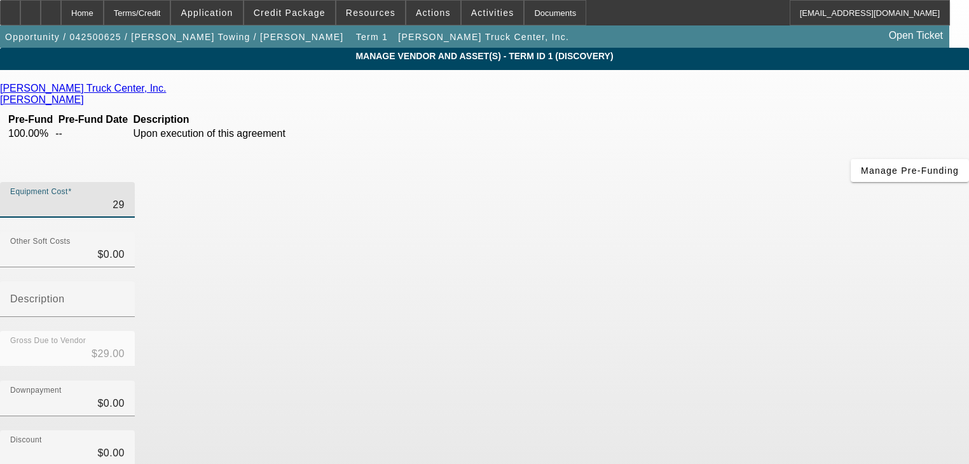
type input "299"
type input "$299.00"
type input "2999"
type input "$2,999.00"
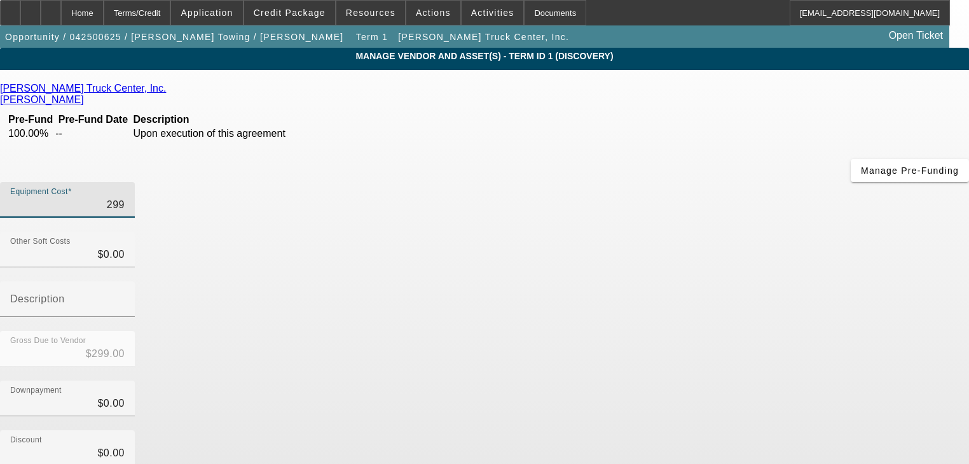
type input "$2,999.00"
type input "29990"
type input "$29,990.00"
type input "2999"
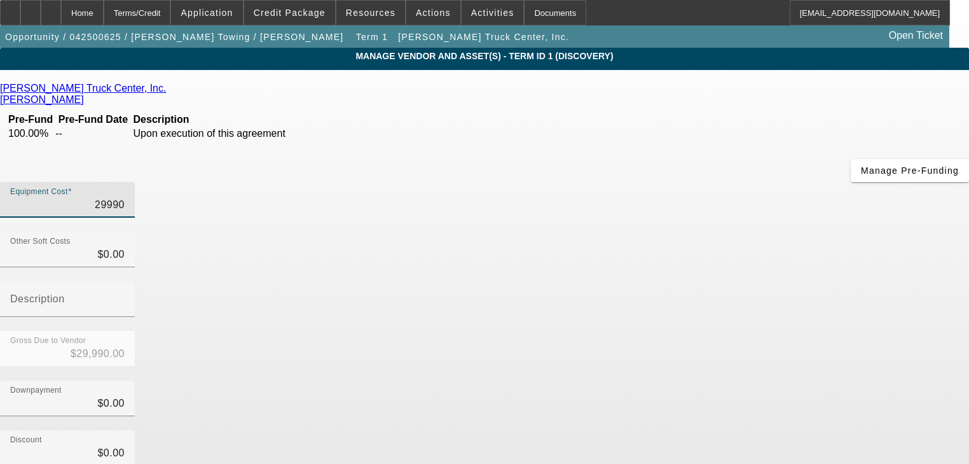
type input "$2,999.00"
type input "299"
type input "$299.00"
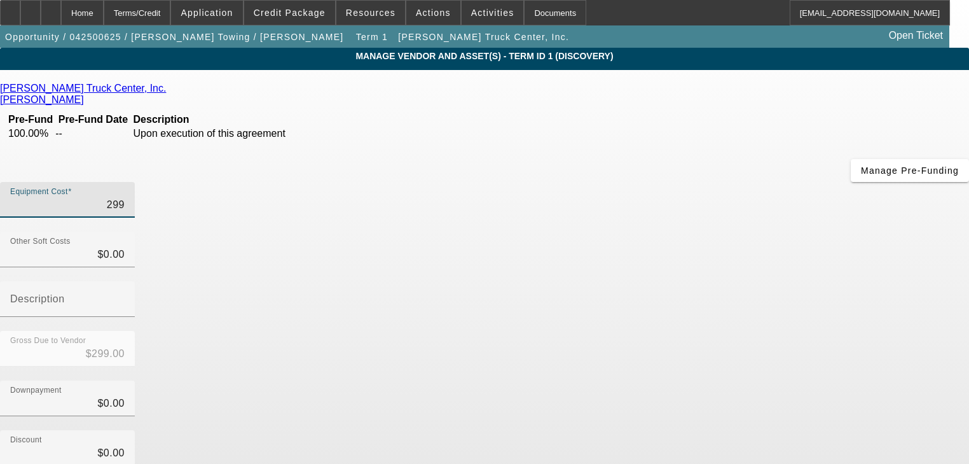
type input "2990"
type input "$2,990.00"
type input "29900"
type input "$29,900.00"
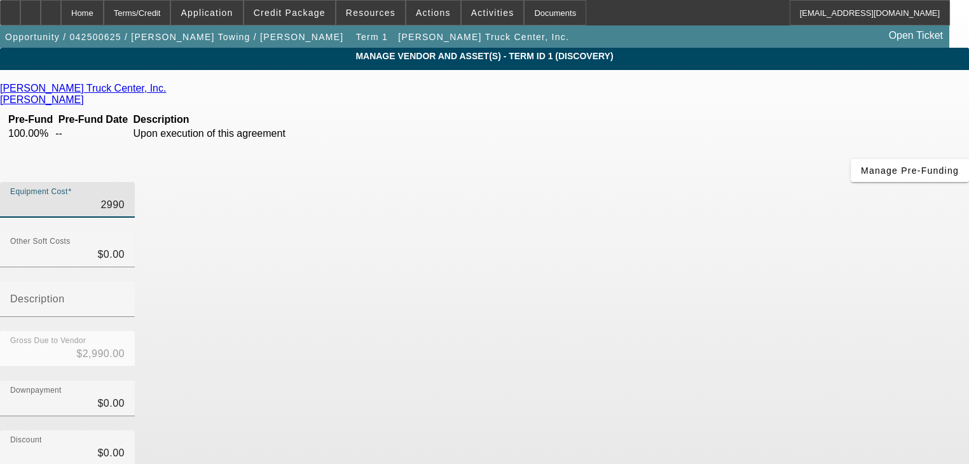
type input "$29,900.00"
type input "299000"
type input "$299,000.00"
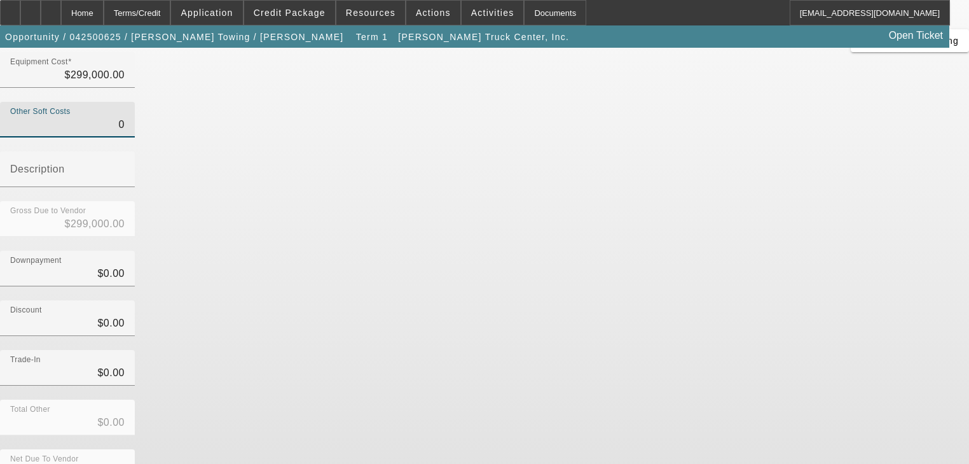
type input "$0.00"
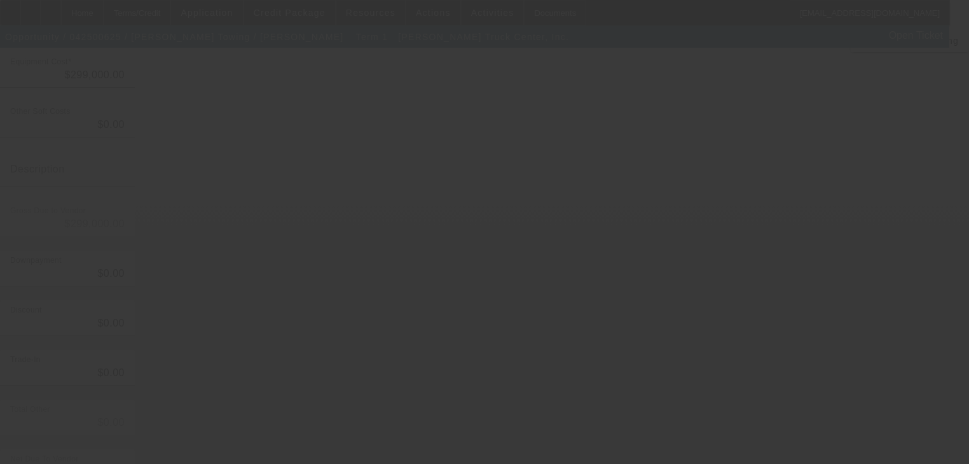
scroll to position [28, 0]
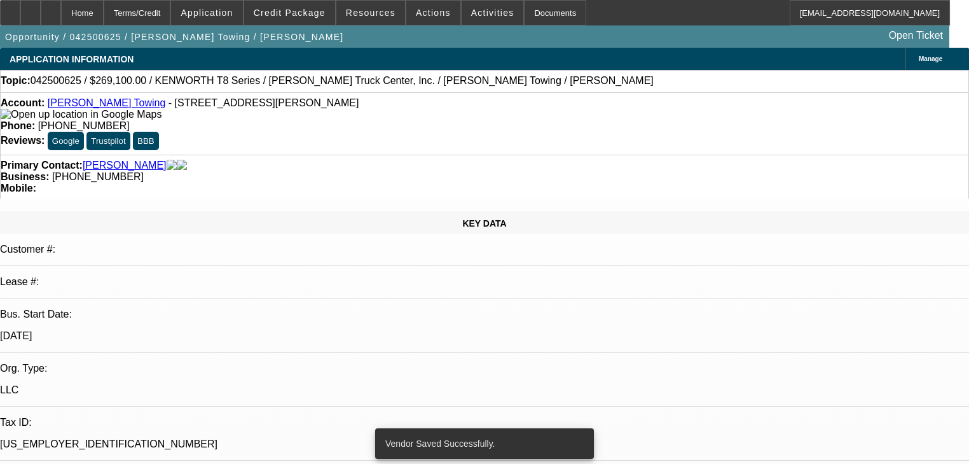
select select "0.1"
select select "2"
select select "0"
select select "6"
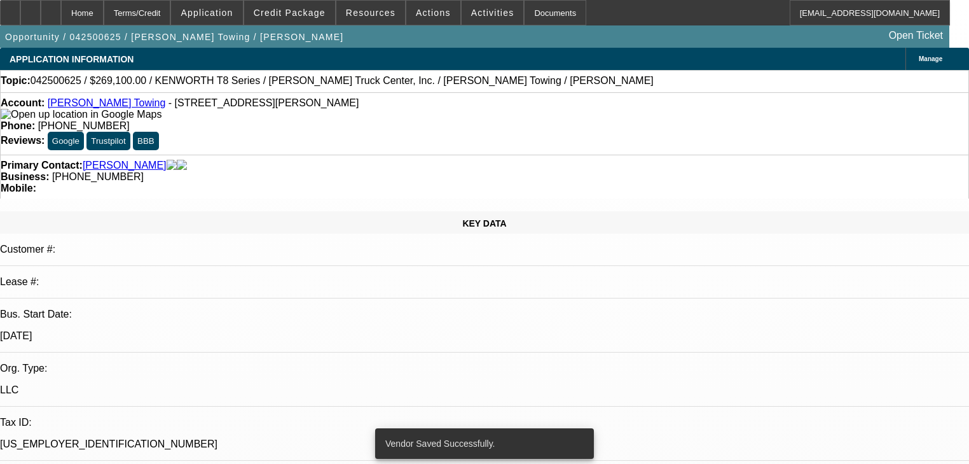
select select "0.1"
select select "2"
select select "0"
select select "6"
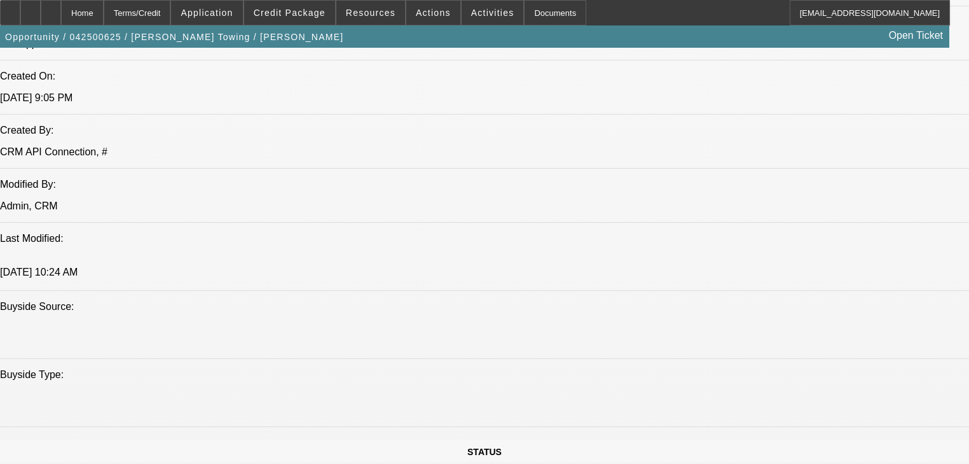
scroll to position [1018, 0]
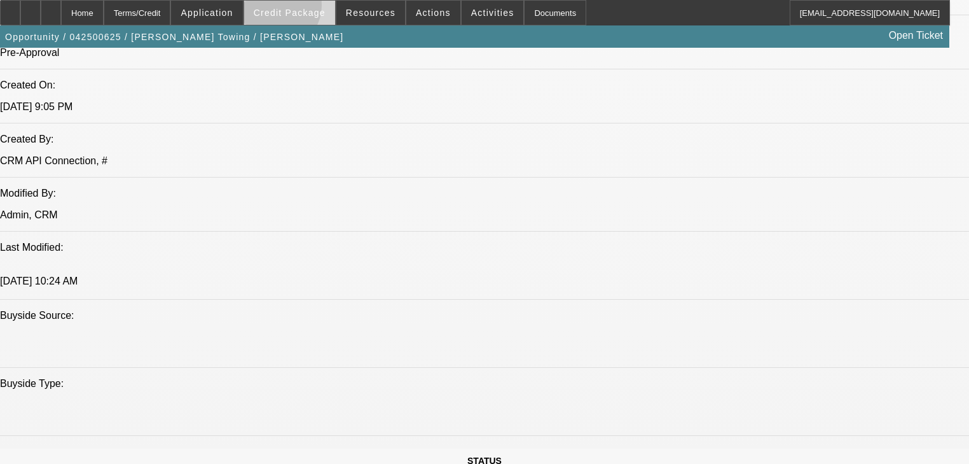
click at [294, 8] on span "Credit Package" at bounding box center [290, 13] width 72 height 10
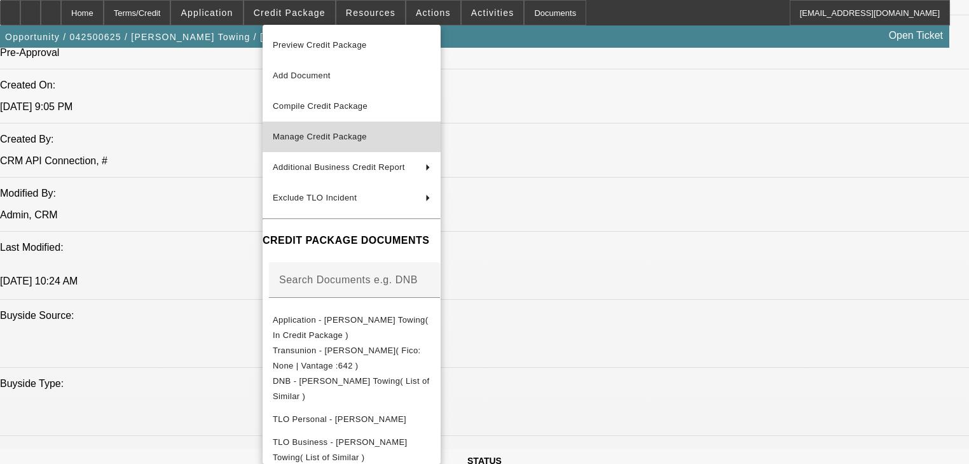
click at [293, 137] on span "Manage Credit Package" at bounding box center [320, 137] width 94 height 10
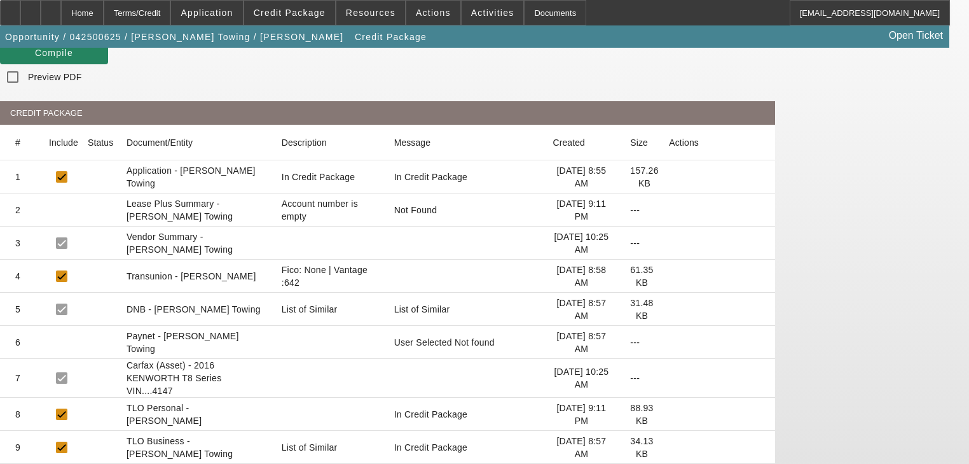
scroll to position [153, 0]
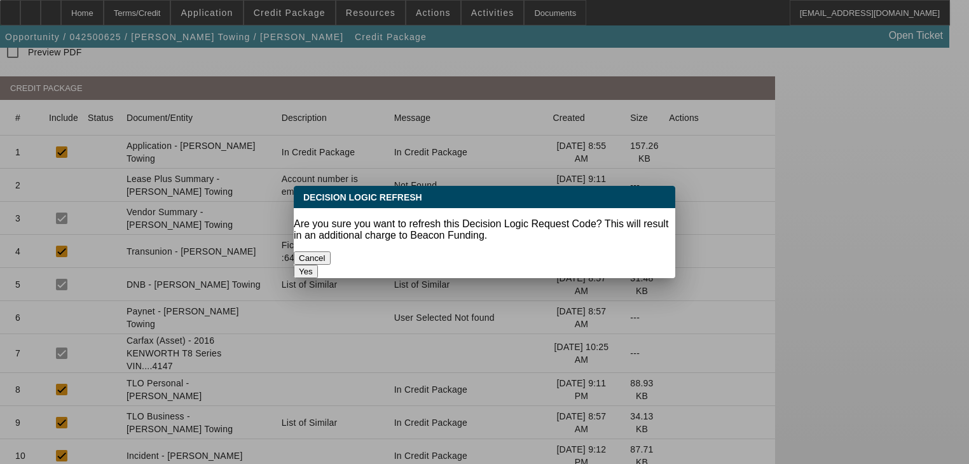
click at [318, 265] on button "Yes" at bounding box center [306, 271] width 24 height 13
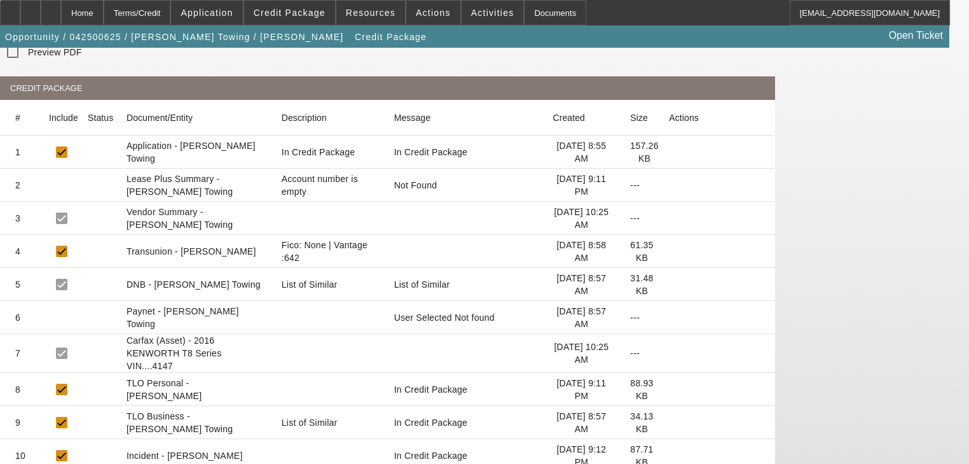
scroll to position [153, 0]
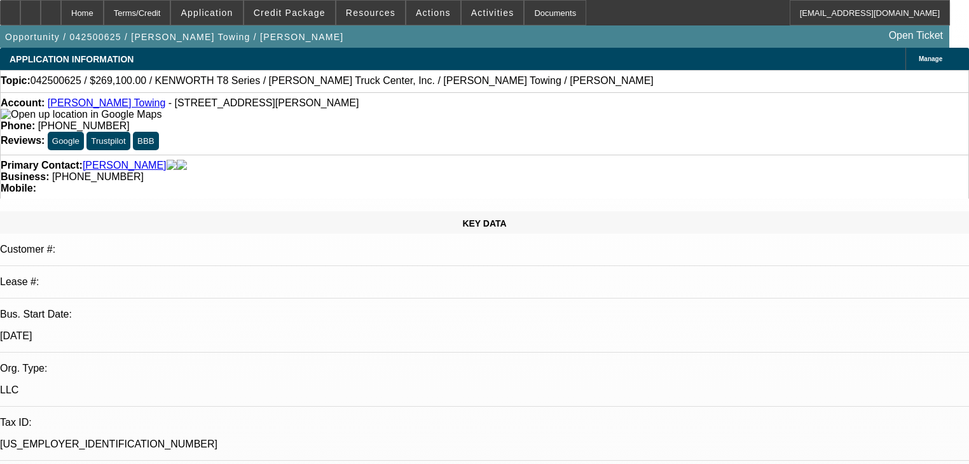
select select "0.1"
select select "2"
select select "0"
select select "6"
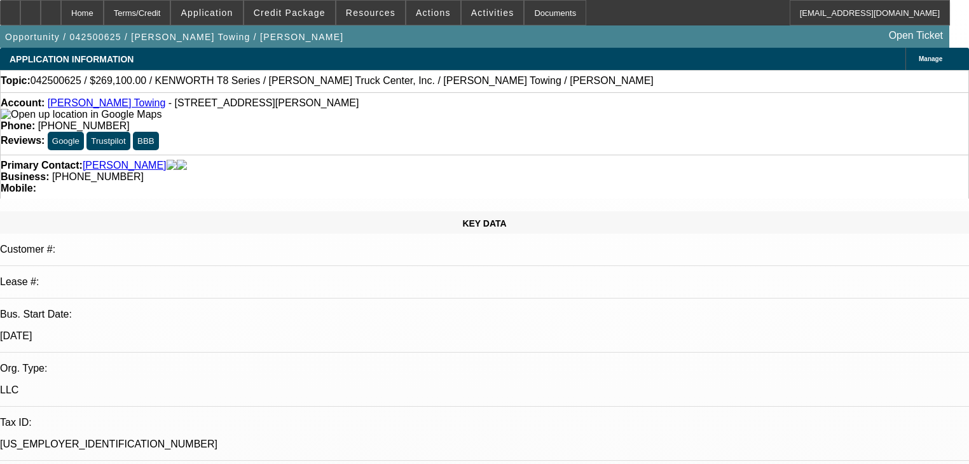
select select "0.1"
select select "2"
select select "0"
select select "6"
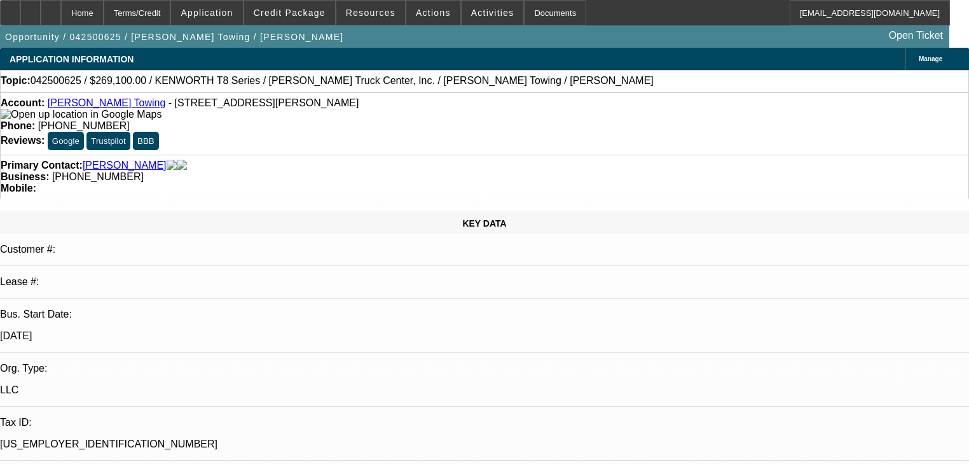
scroll to position [359, 0]
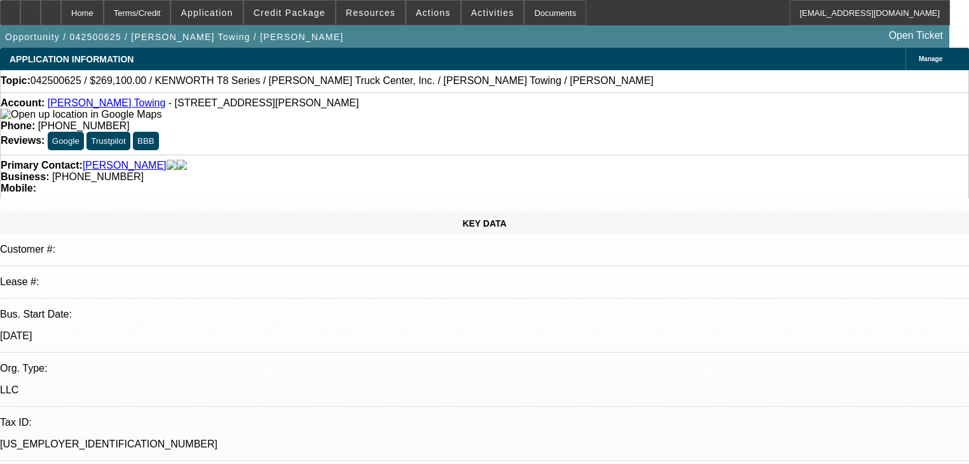
scroll to position [54, 0]
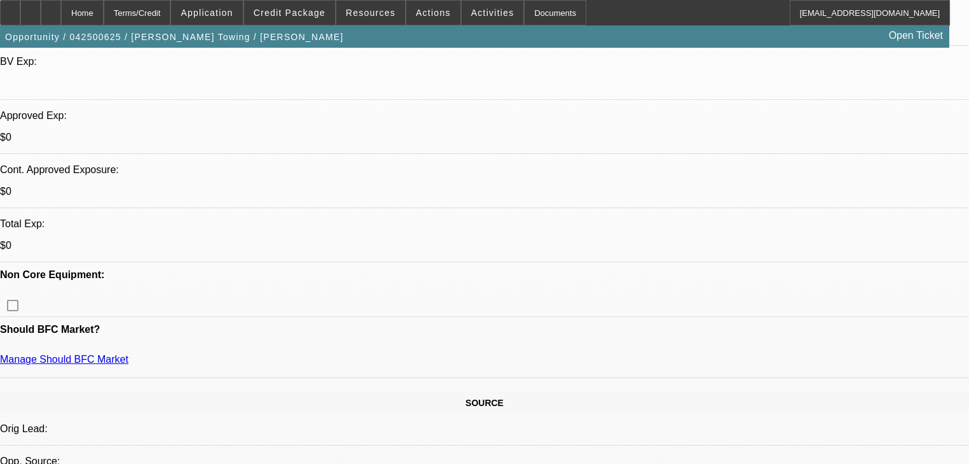
scroll to position [407, 0]
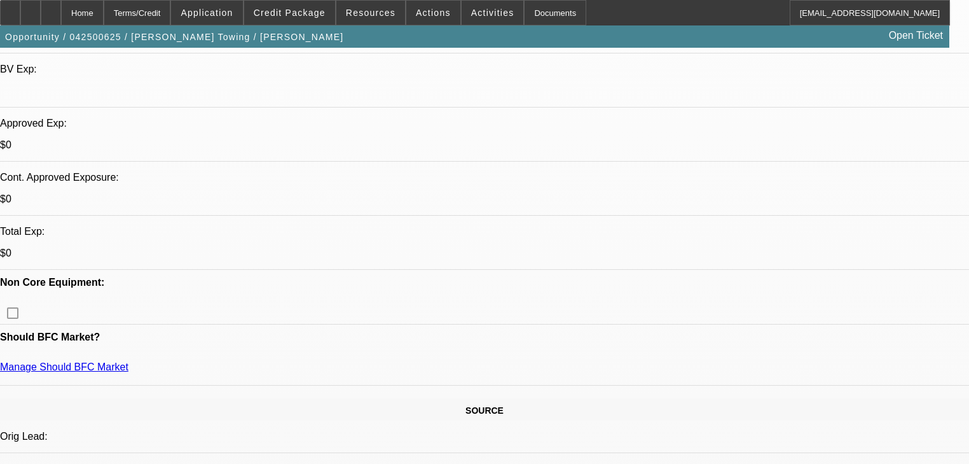
click at [305, 11] on span "Credit Package" at bounding box center [290, 13] width 72 height 10
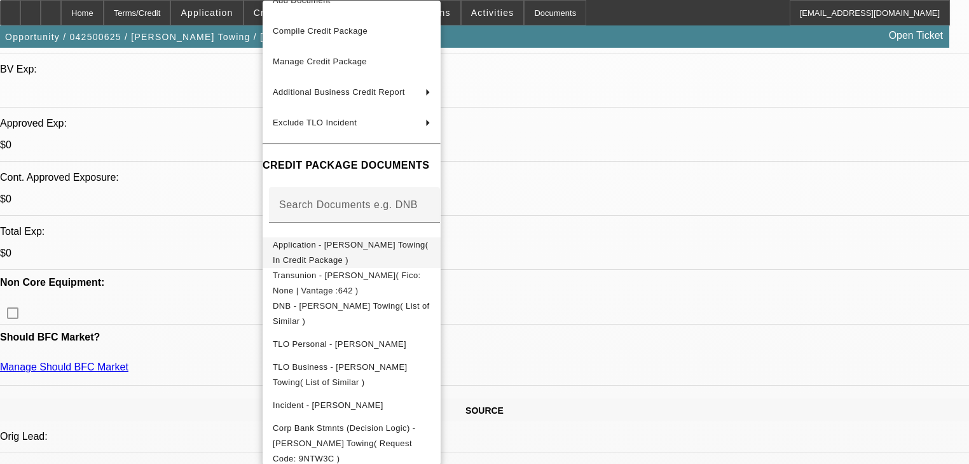
scroll to position [67, 0]
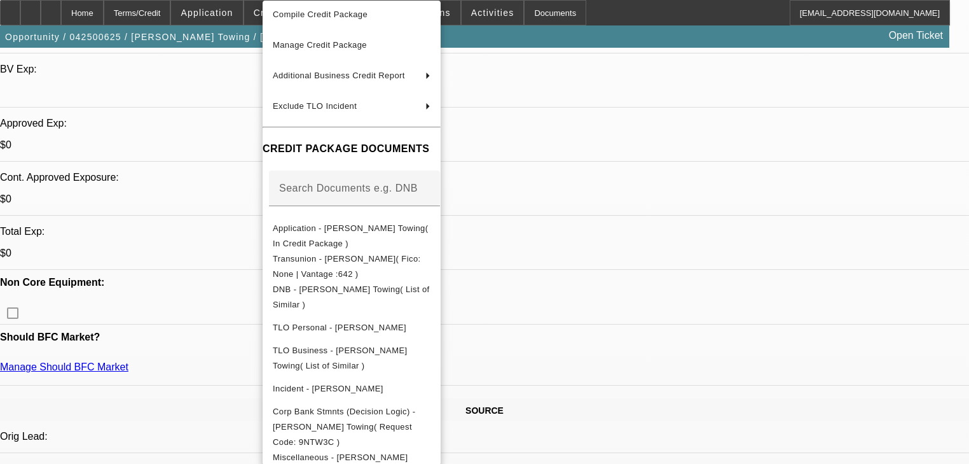
click at [207, 259] on div at bounding box center [484, 232] width 969 height 464
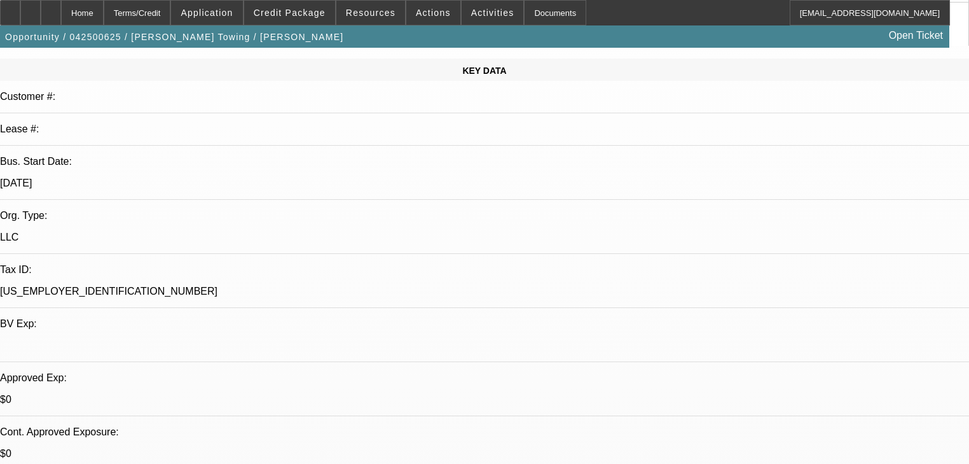
scroll to position [0, 0]
drag, startPoint x: 773, startPoint y: 210, endPoint x: 775, endPoint y: 232, distance: 21.7
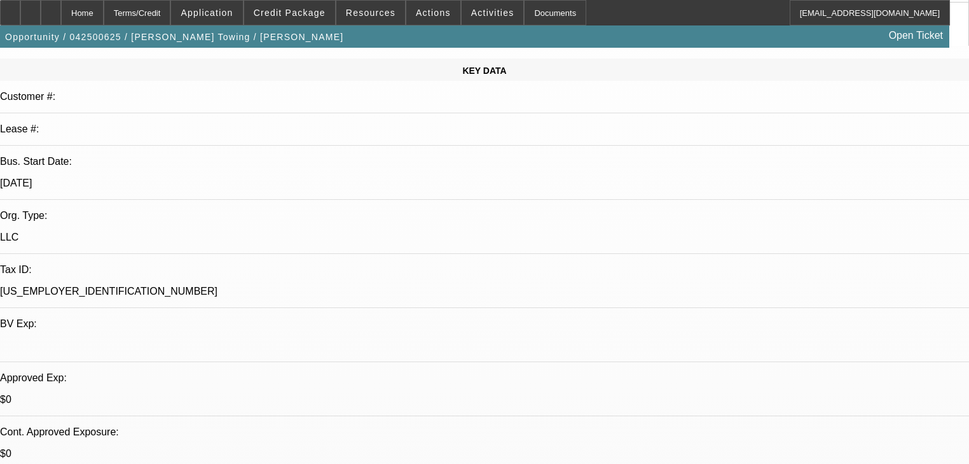
radio input "true"
type textarea "Said he will call me back, said he does not have any other businesses with any …"
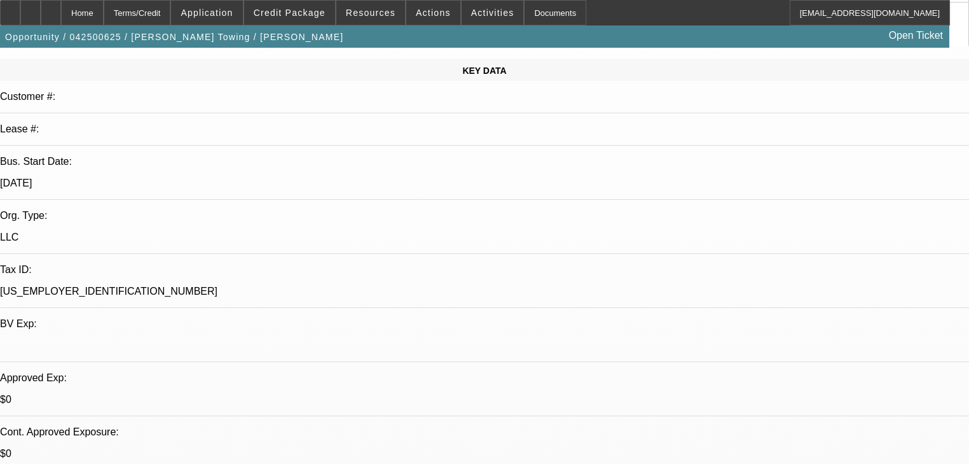
radio input "true"
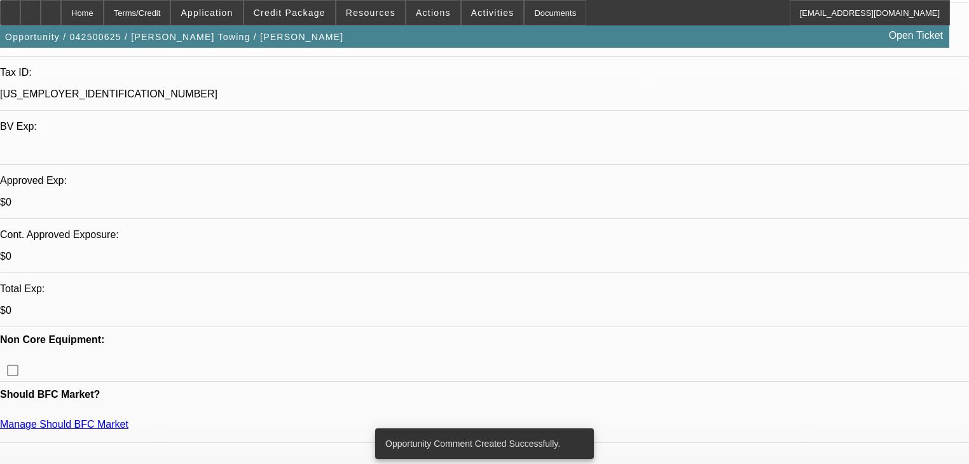
scroll to position [407, 0]
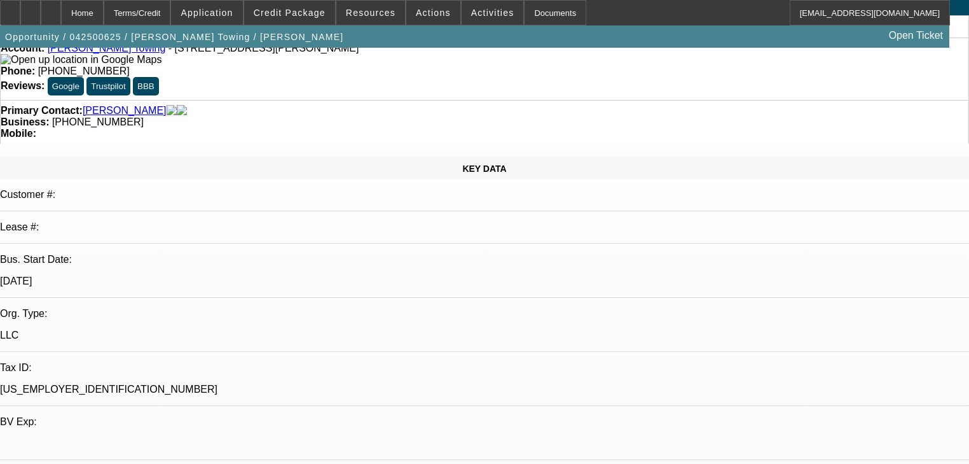
scroll to position [0, 0]
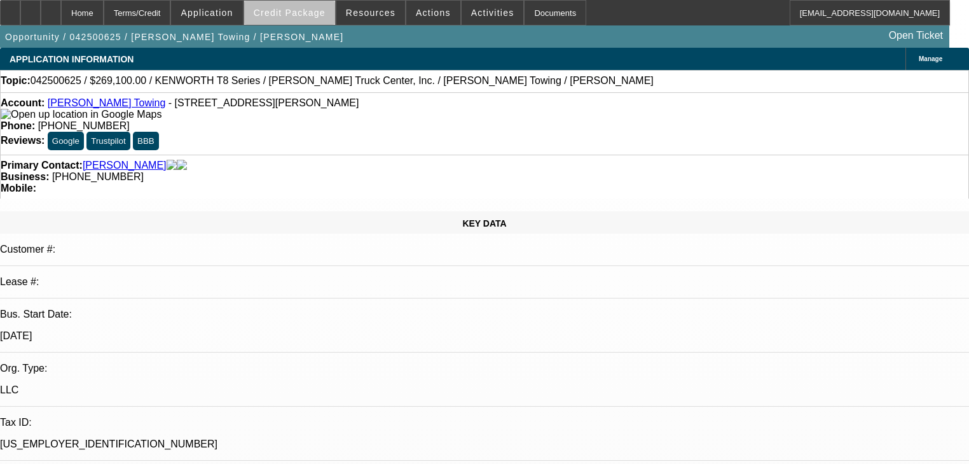
click at [311, 19] on span at bounding box center [289, 12] width 91 height 31
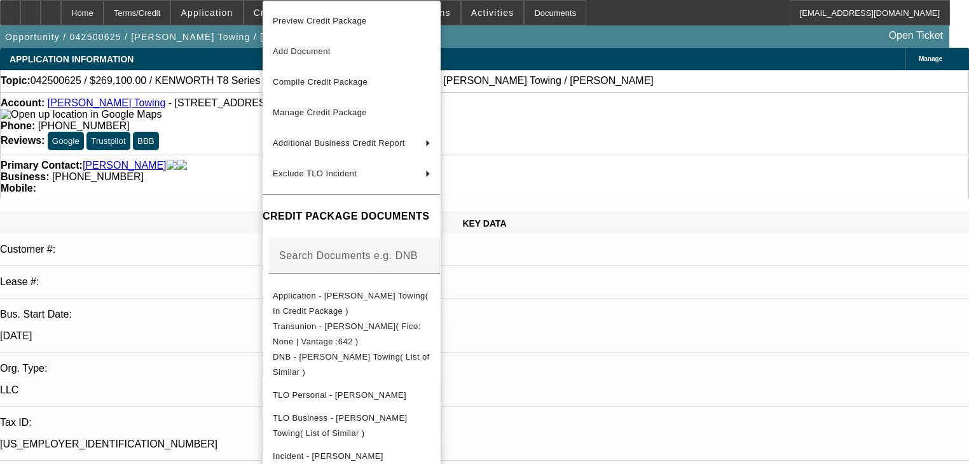
click at [219, 231] on div at bounding box center [484, 232] width 969 height 464
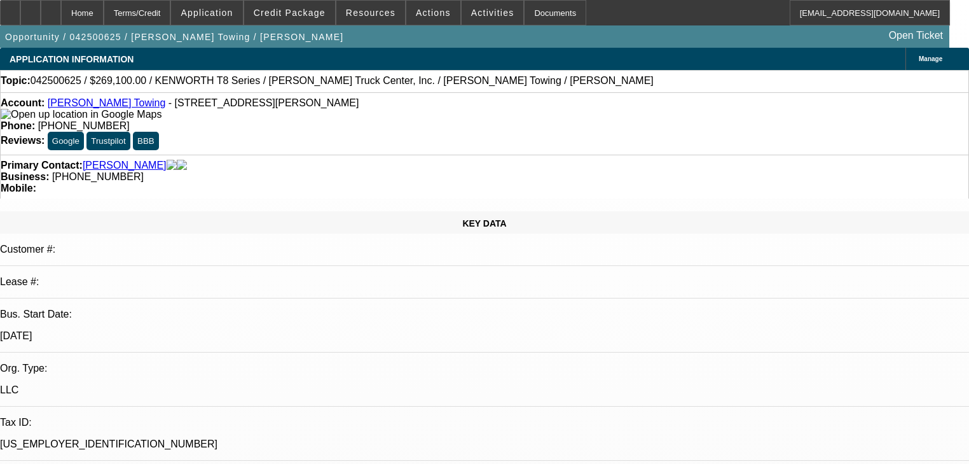
scroll to position [51, 0]
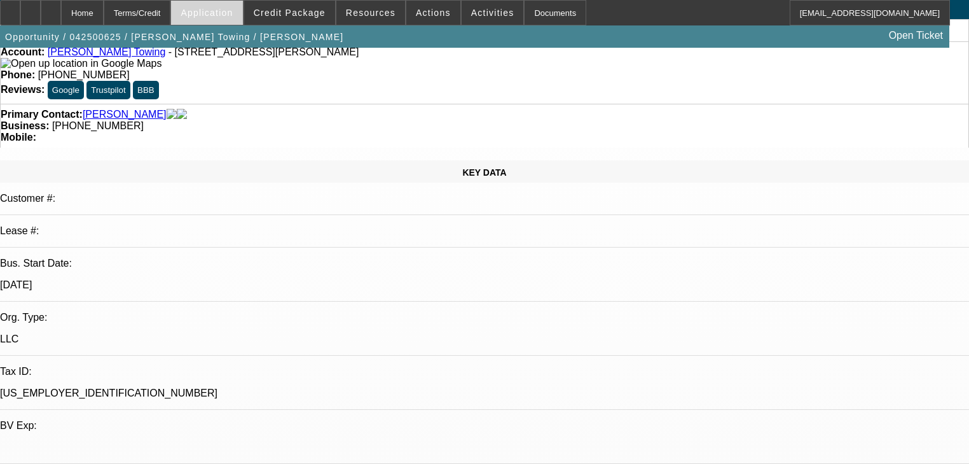
click at [233, 11] on span "Application" at bounding box center [207, 13] width 52 height 10
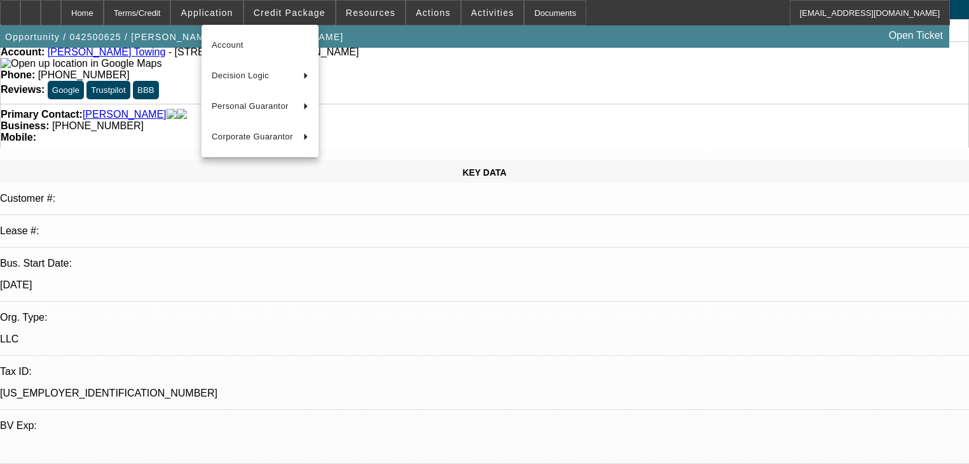
click at [275, 13] on div at bounding box center [484, 232] width 969 height 464
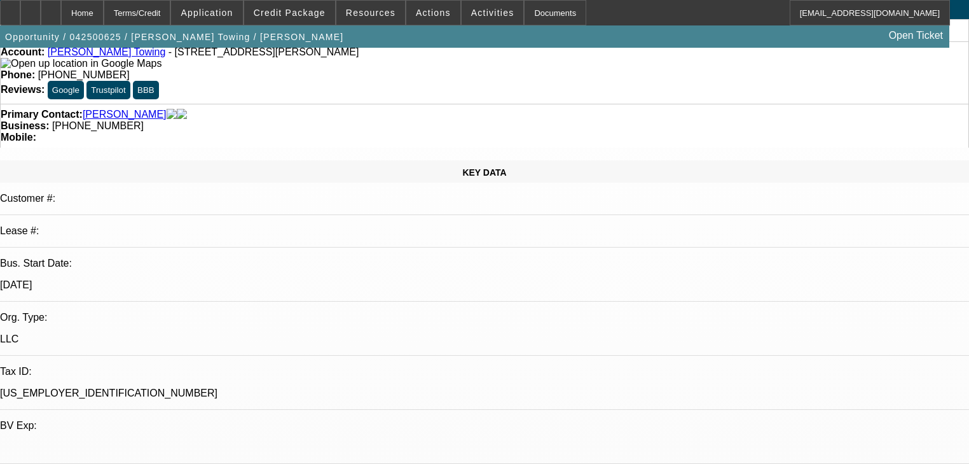
click at [275, 13] on span "Credit Package" at bounding box center [290, 13] width 72 height 10
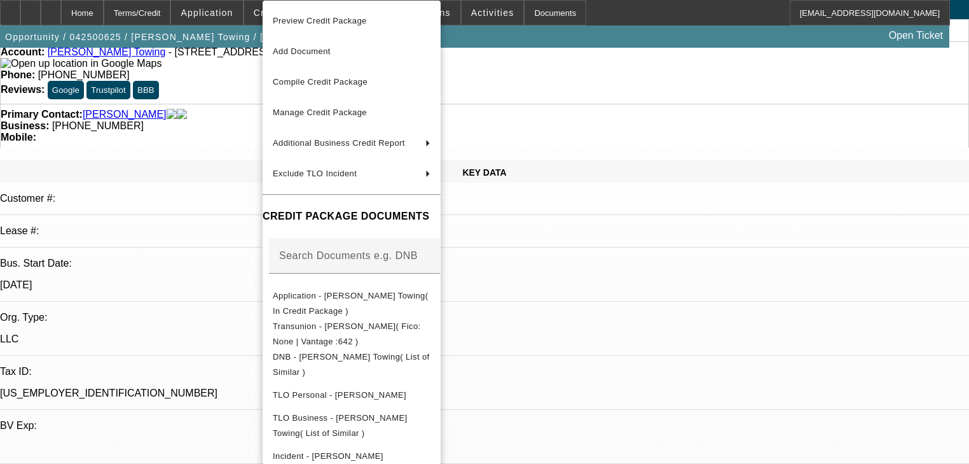
click at [259, 11] on div at bounding box center [484, 232] width 969 height 464
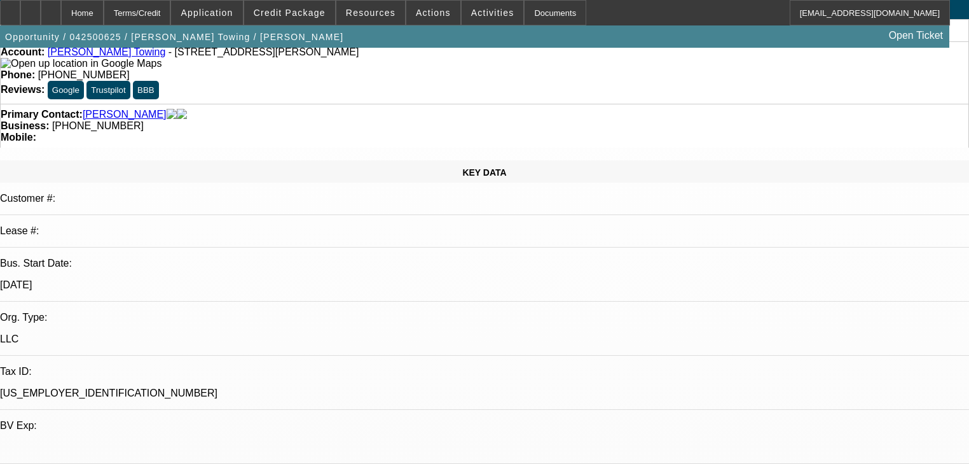
click at [233, 11] on span "Application" at bounding box center [207, 13] width 52 height 10
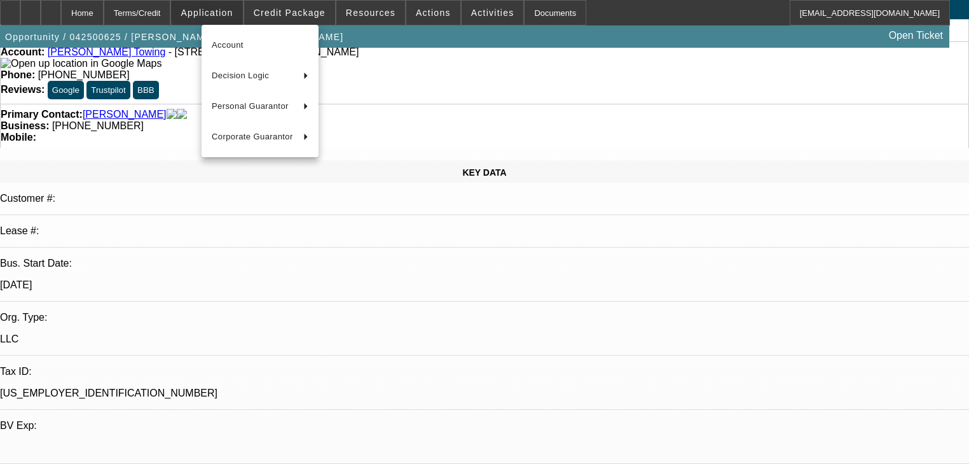
click at [242, 11] on div at bounding box center [484, 232] width 969 height 464
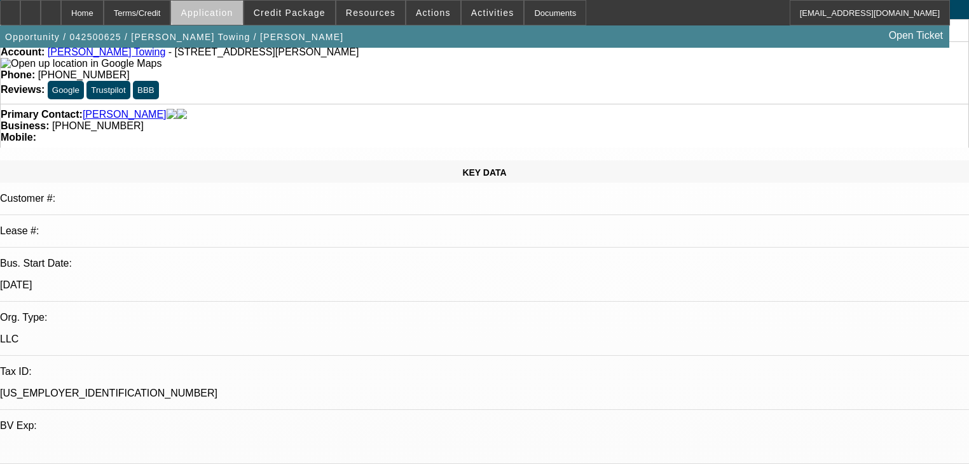
click at [233, 14] on span "Application" at bounding box center [207, 13] width 52 height 10
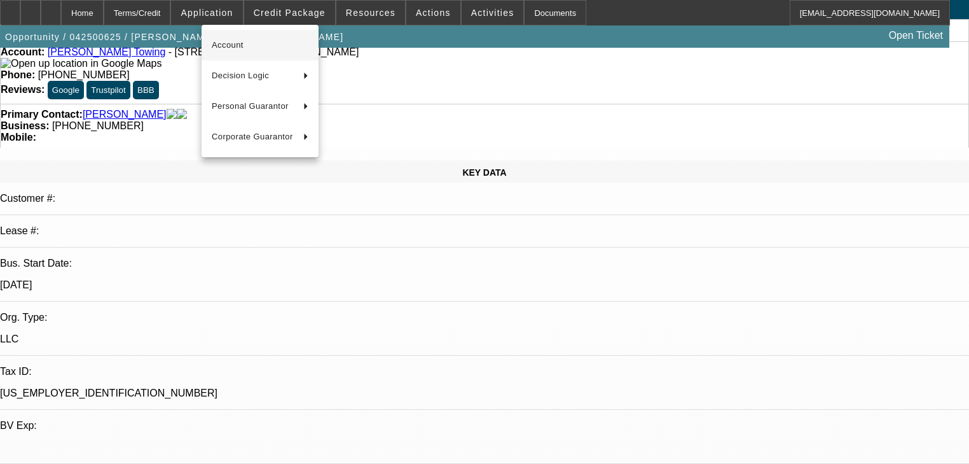
click at [246, 47] on span "Account" at bounding box center [260, 45] width 97 height 15
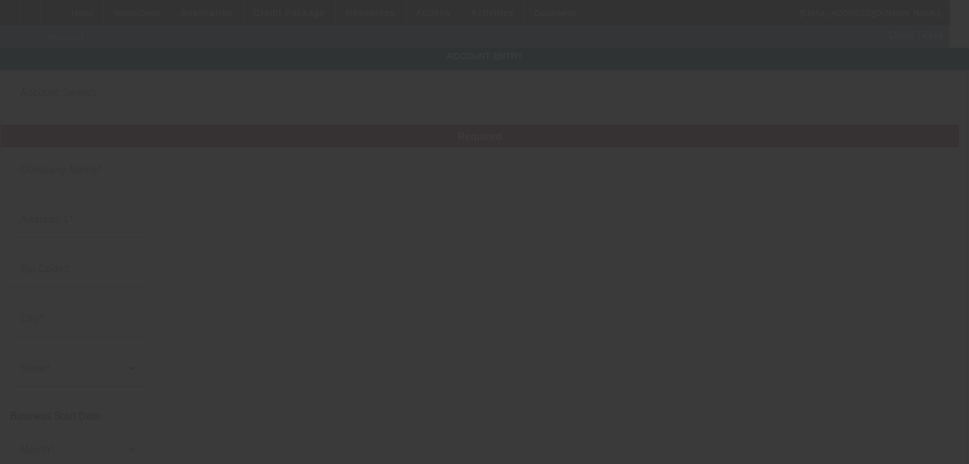
type input "Turner Towing"
type input "1408 S 14th St"
type input "64503"
type input "Saint Joseph"
type input "(816) 341-3799"
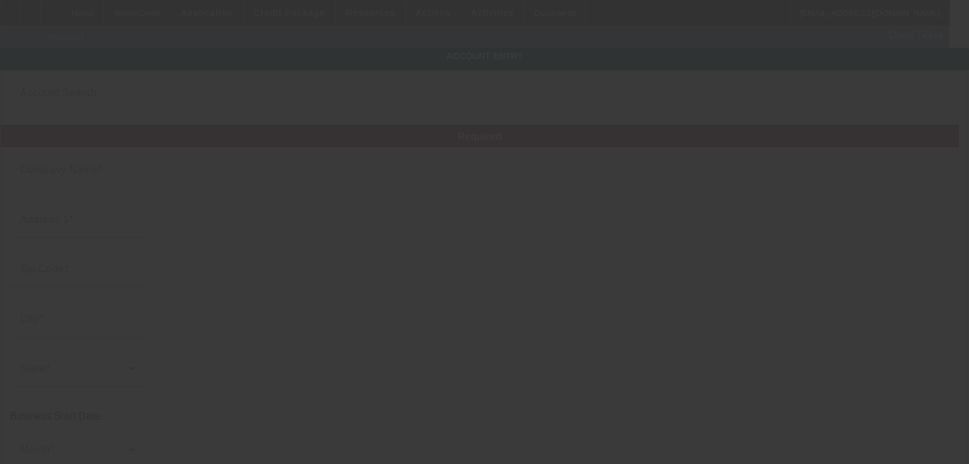
type input "jeff0929@ymail.com"
type input "83-4219017"
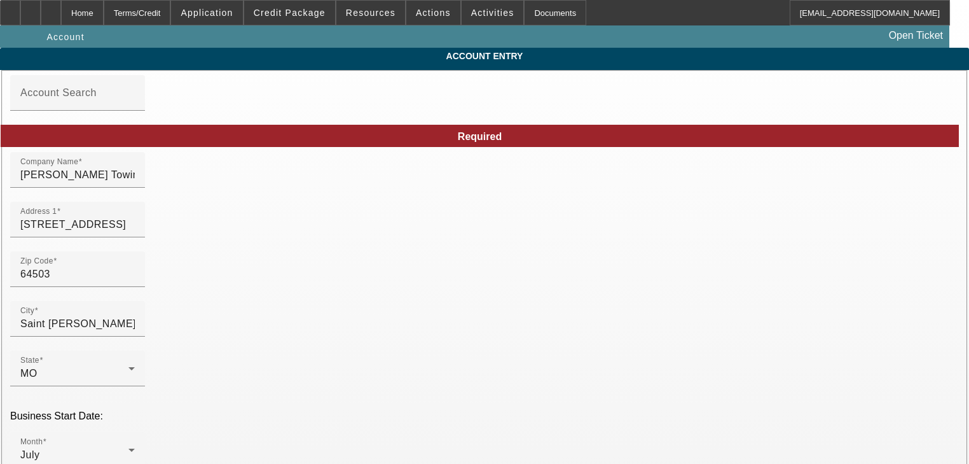
type input "4/23/2025"
click at [135, 183] on input "Turner Towing" at bounding box center [77, 174] width 114 height 15
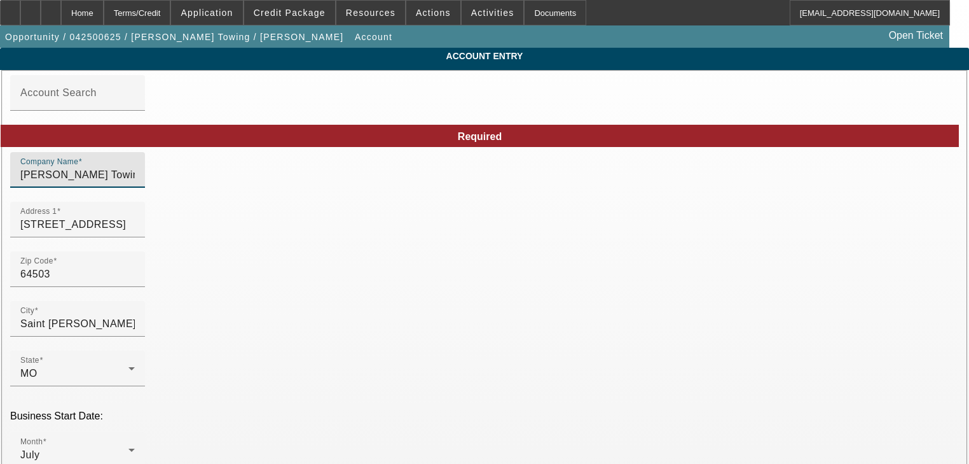
click at [135, 183] on input "Turner Towing" at bounding box center [77, 174] width 114 height 15
type input "Turner Auto Sales LLC"
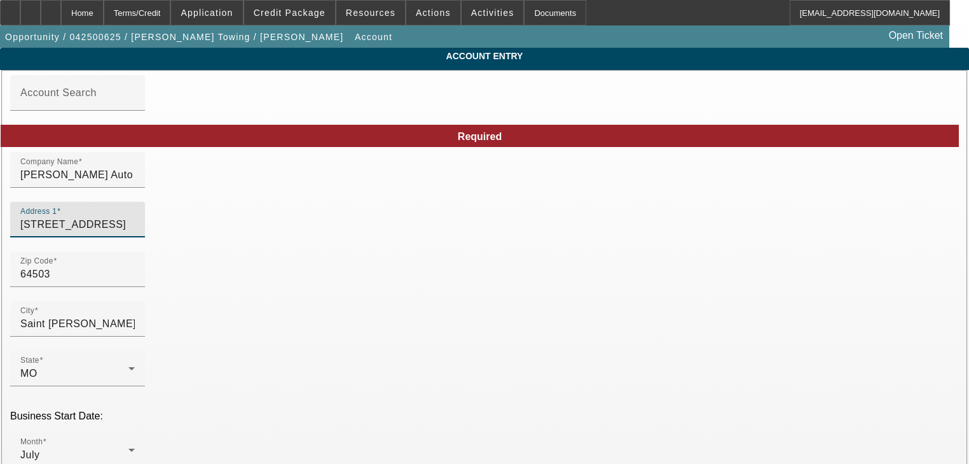
type input "T"
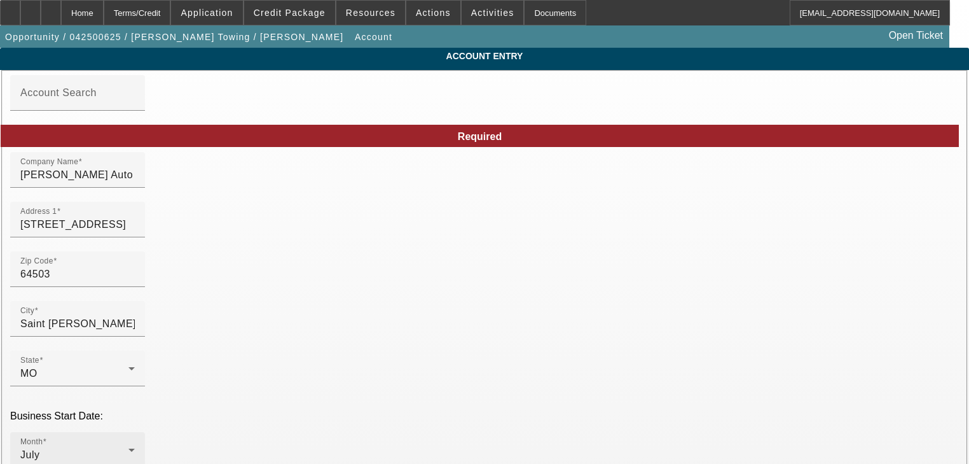
click at [135, 432] on div "Month July" at bounding box center [77, 450] width 114 height 36
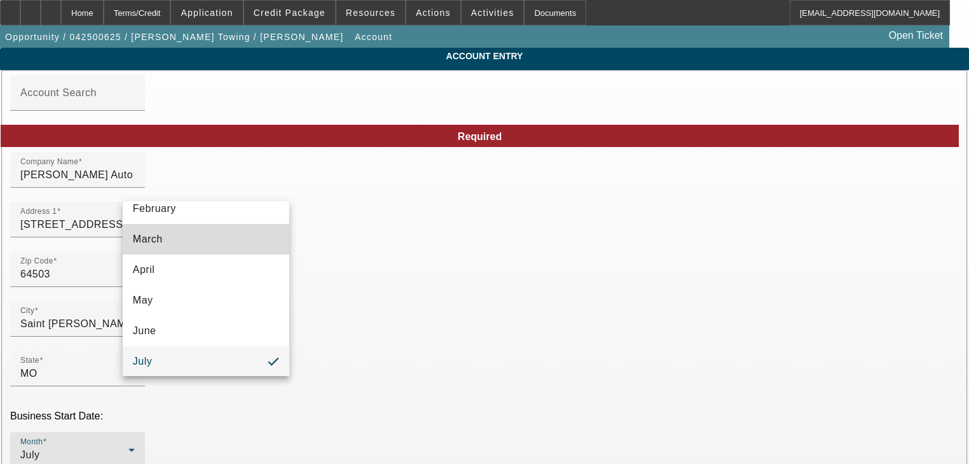
click at [214, 247] on mat-option "March" at bounding box center [206, 239] width 167 height 31
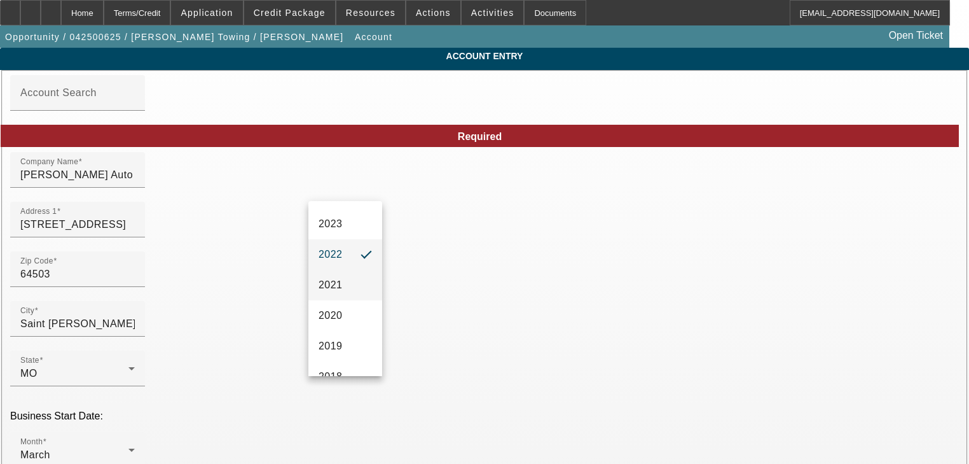
scroll to position [196, 0]
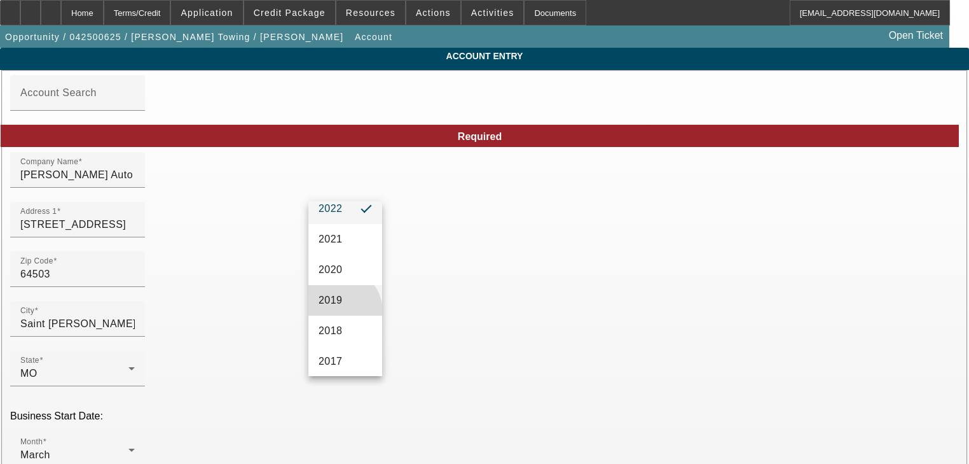
click at [336, 311] on mat-option "2019" at bounding box center [345, 300] width 74 height 31
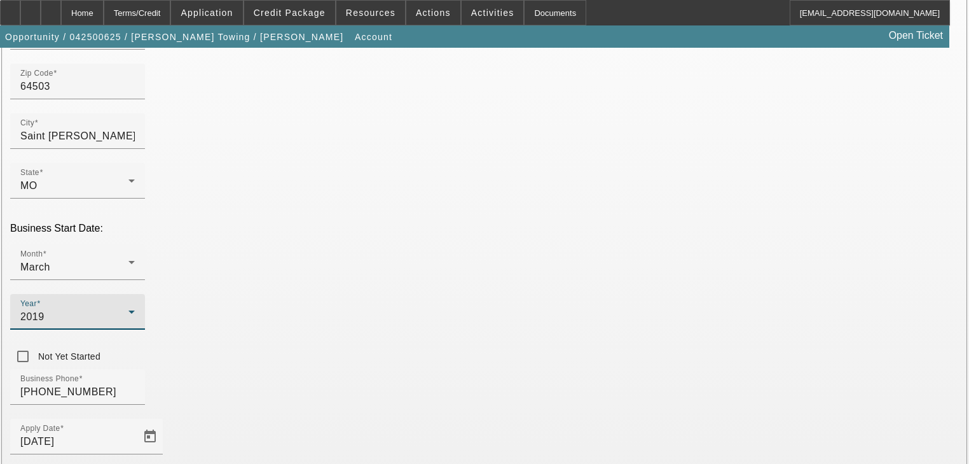
scroll to position [204, 0]
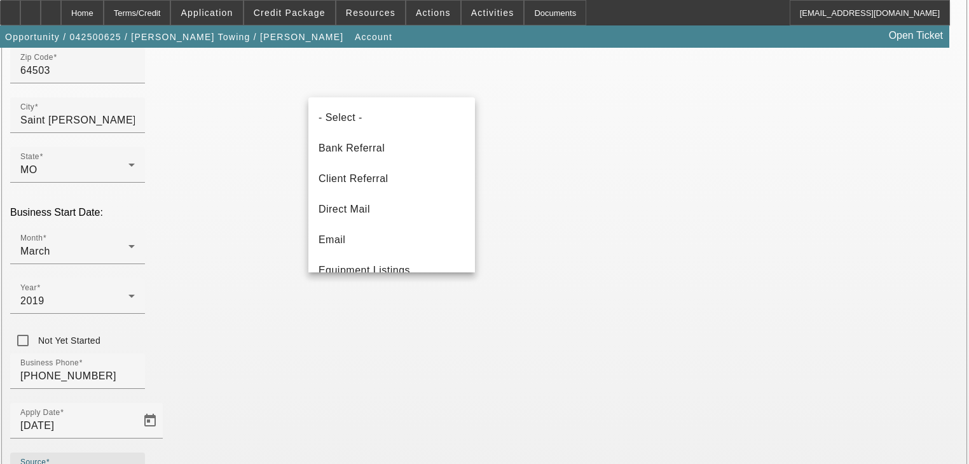
scroll to position [142, 0]
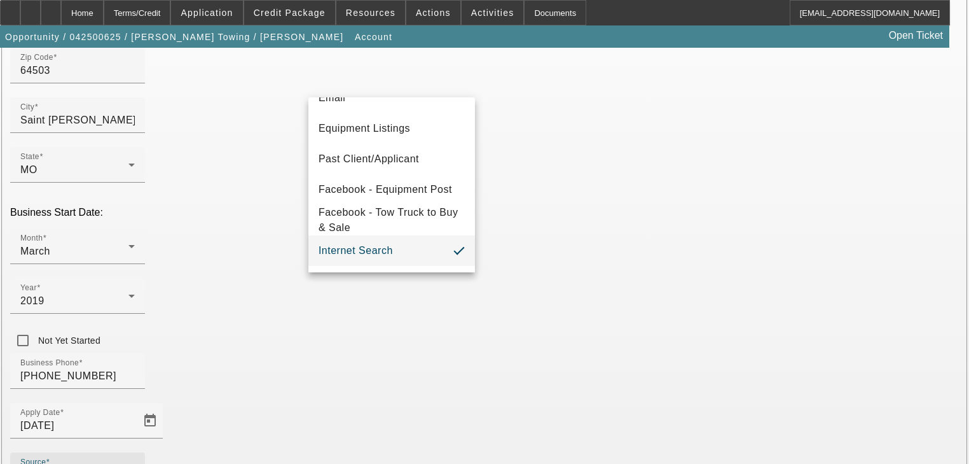
click at [418, 323] on div at bounding box center [484, 232] width 969 height 464
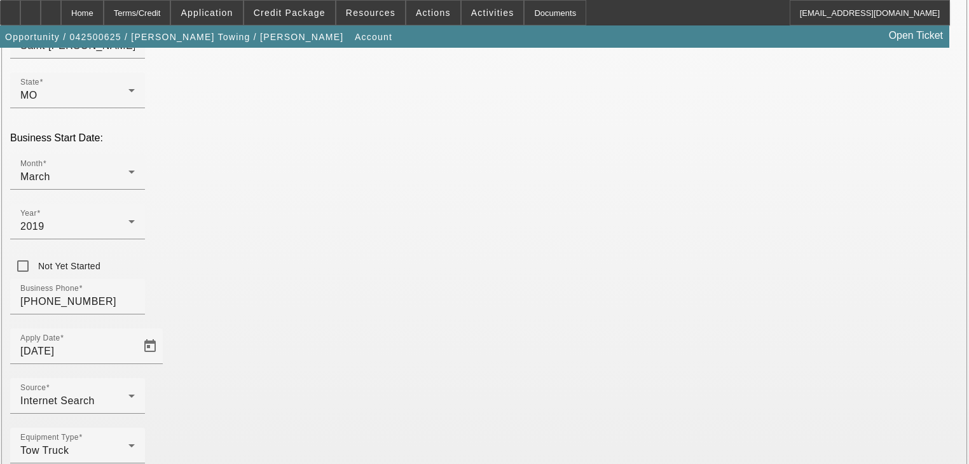
scroll to position [282, 0]
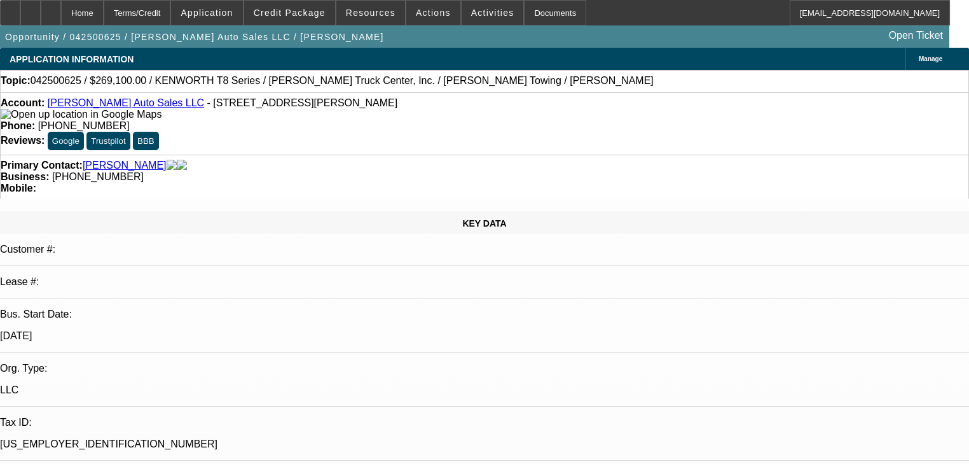
select select "0.1"
select select "2"
select select "0"
select select "6"
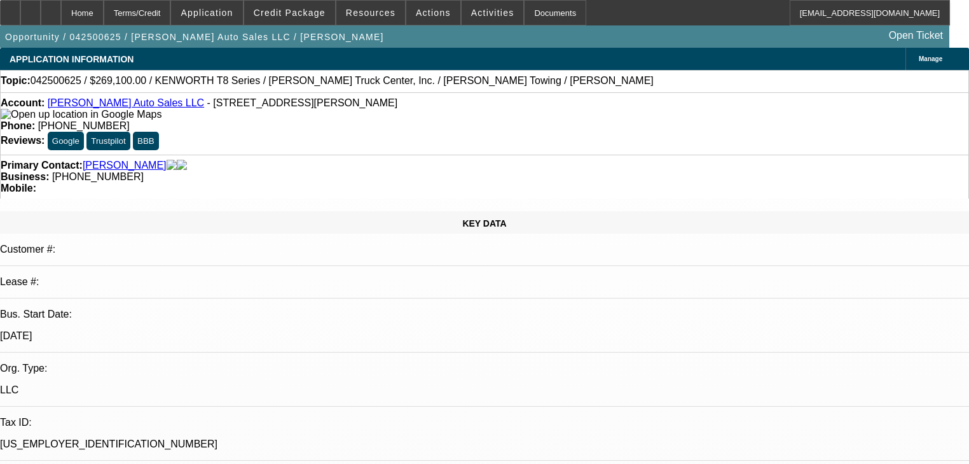
select select "0.1"
select select "2"
select select "0"
select select "6"
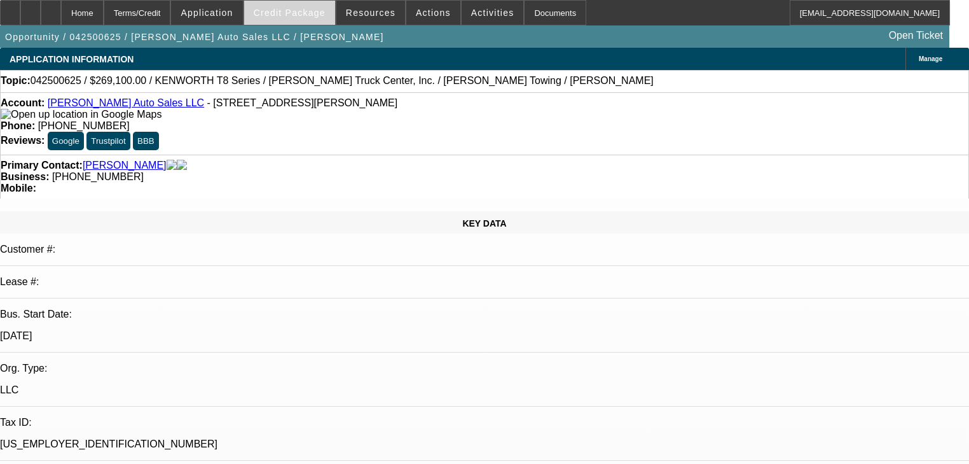
click at [297, 17] on span "Credit Package" at bounding box center [290, 13] width 72 height 10
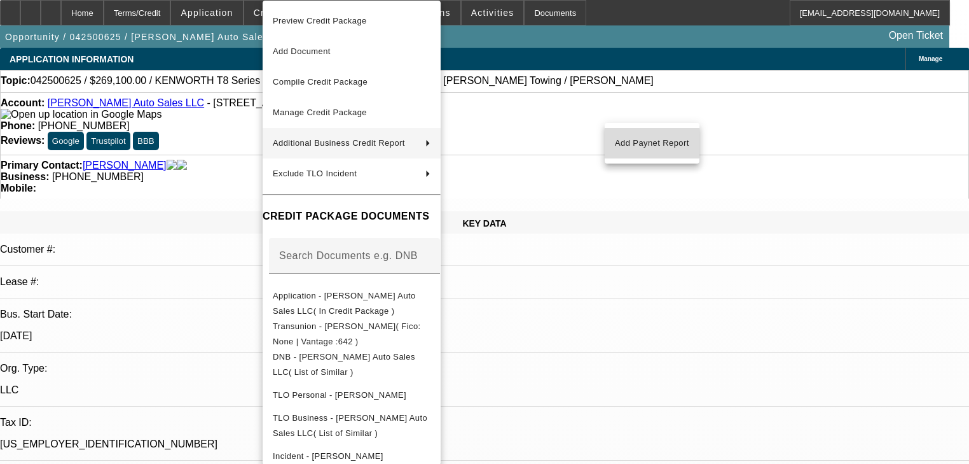
click at [638, 135] on span "Add Paynet Report" at bounding box center [652, 142] width 74 height 15
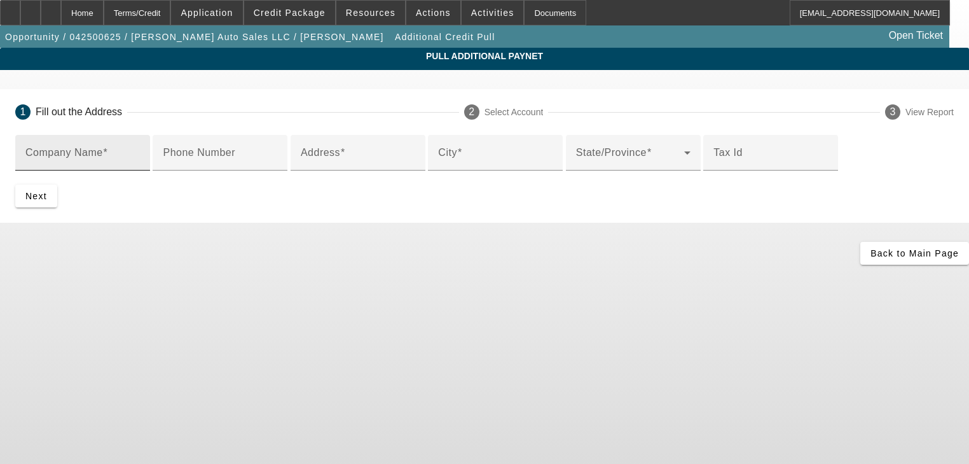
click at [140, 165] on input "Company Name" at bounding box center [82, 157] width 114 height 15
type input "R"
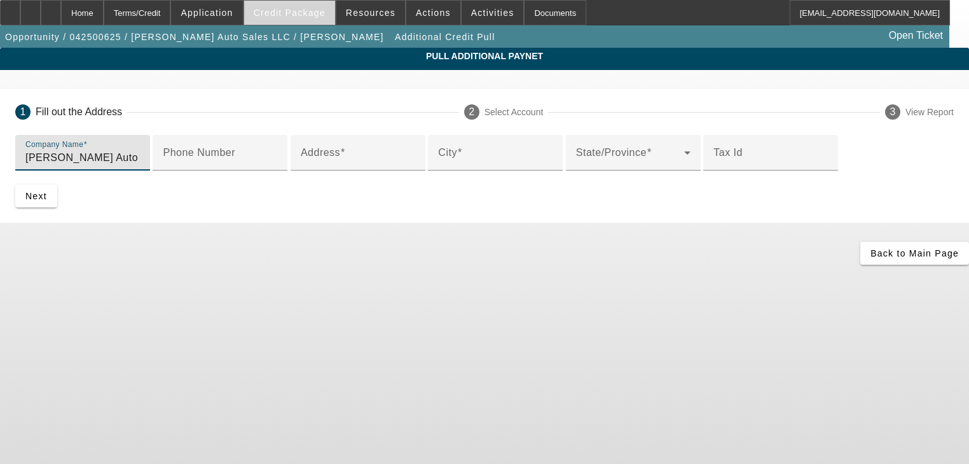
type input "Turner Auto Sales LLC"
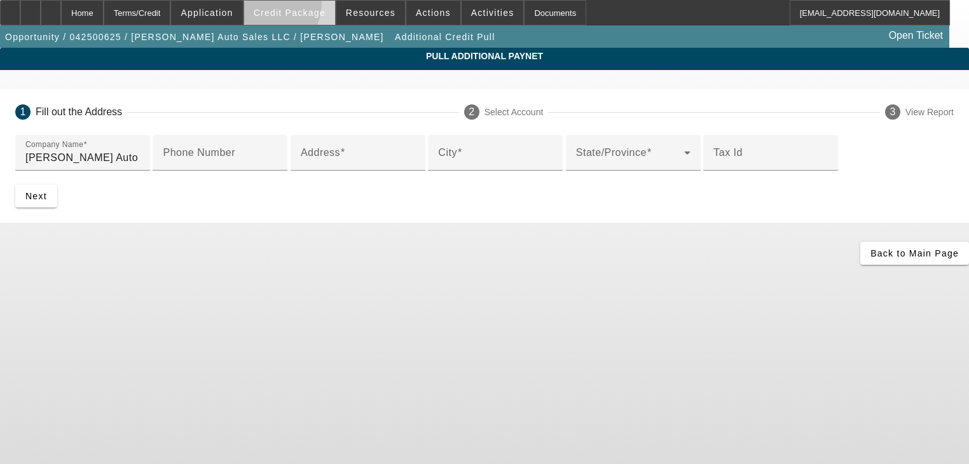
click at [280, 6] on span at bounding box center [289, 12] width 91 height 31
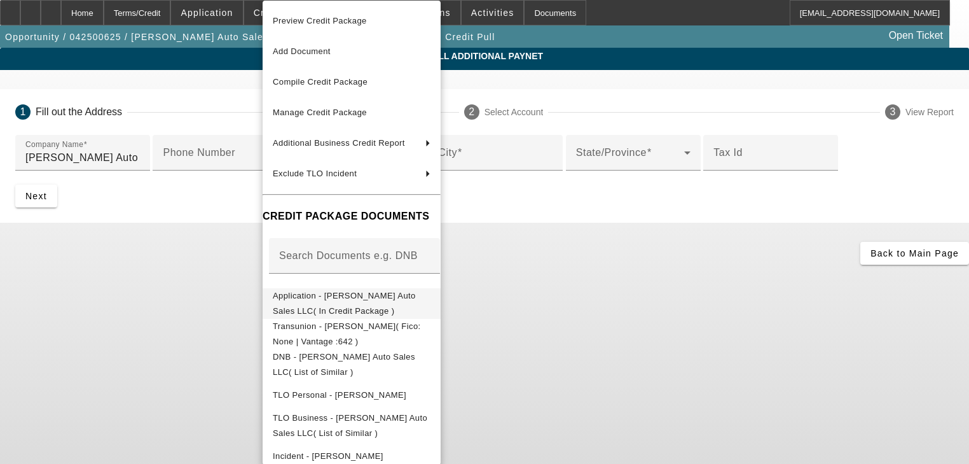
click at [365, 293] on span "Application - Turner Auto Sales LLC( In Credit Package )" at bounding box center [344, 303] width 143 height 25
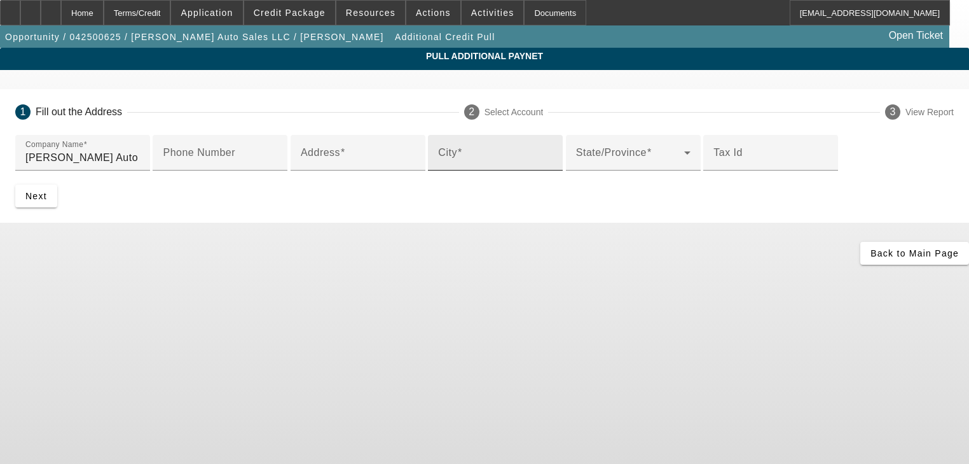
click at [438, 165] on input "City" at bounding box center [495, 157] width 114 height 15
paste input "83-4219017"
type input "83-4219017"
click at [438, 165] on input "83-4219017" at bounding box center [495, 157] width 114 height 15
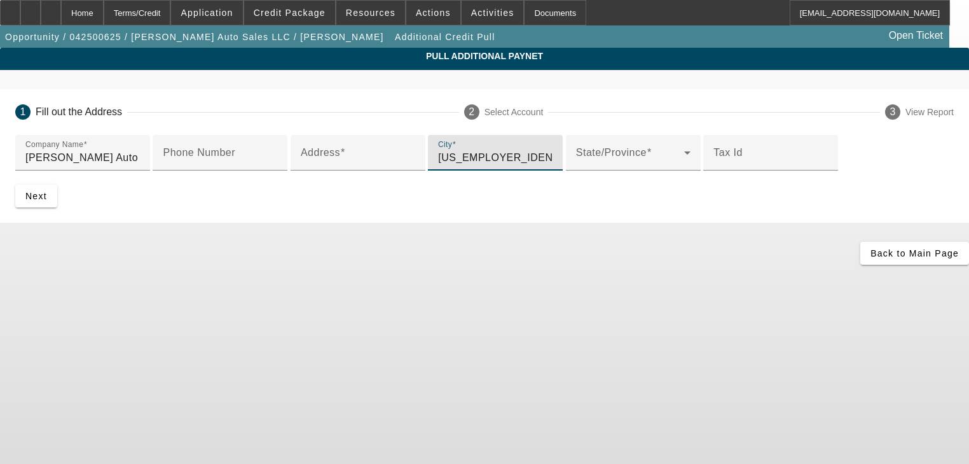
click at [438, 165] on input "83-4219017" at bounding box center [495, 157] width 114 height 15
click at [714, 170] on div "Tax Id" at bounding box center [771, 153] width 114 height 36
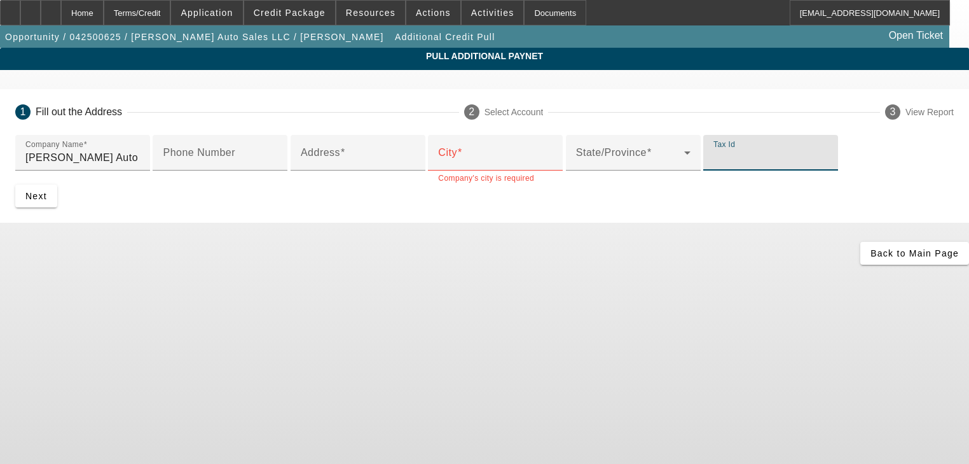
click at [714, 170] on div "Tax Id" at bounding box center [771, 153] width 114 height 36
paste input "83-4219017"
type input "83-4219017"
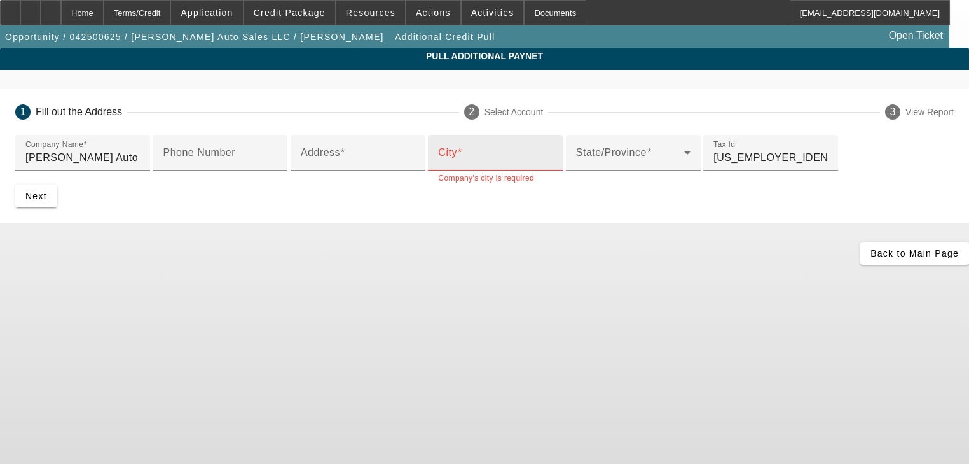
click at [438, 170] on div "City" at bounding box center [495, 153] width 114 height 36
click at [438, 165] on input "City" at bounding box center [495, 157] width 114 height 15
click at [576, 158] on mat-label "State/Province" at bounding box center [611, 152] width 71 height 11
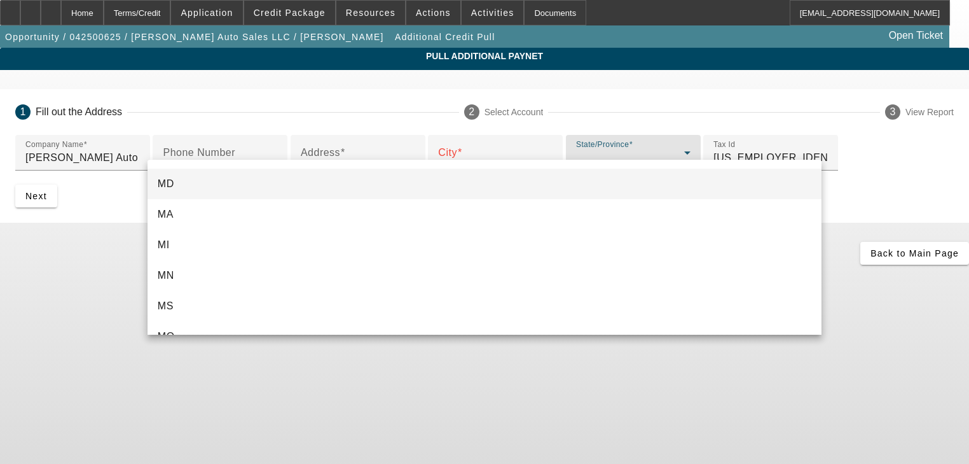
scroll to position [611, 0]
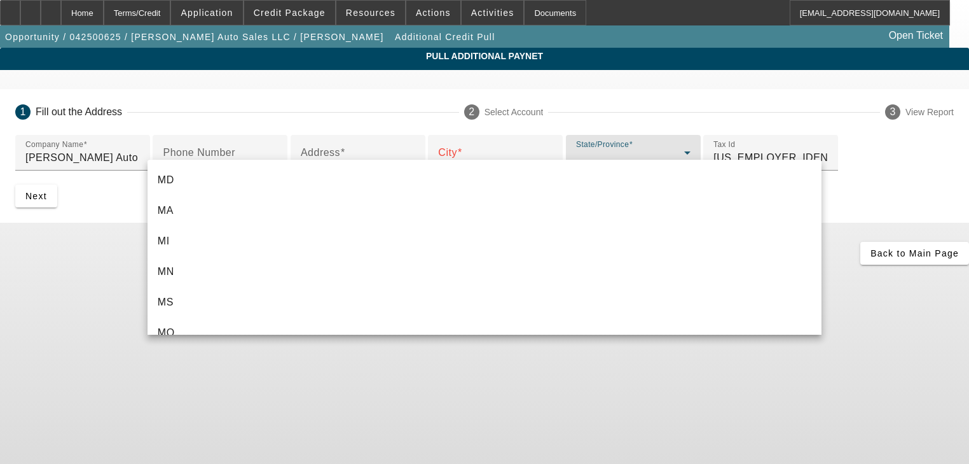
click at [211, 327] on mat-option "MO" at bounding box center [485, 332] width 674 height 31
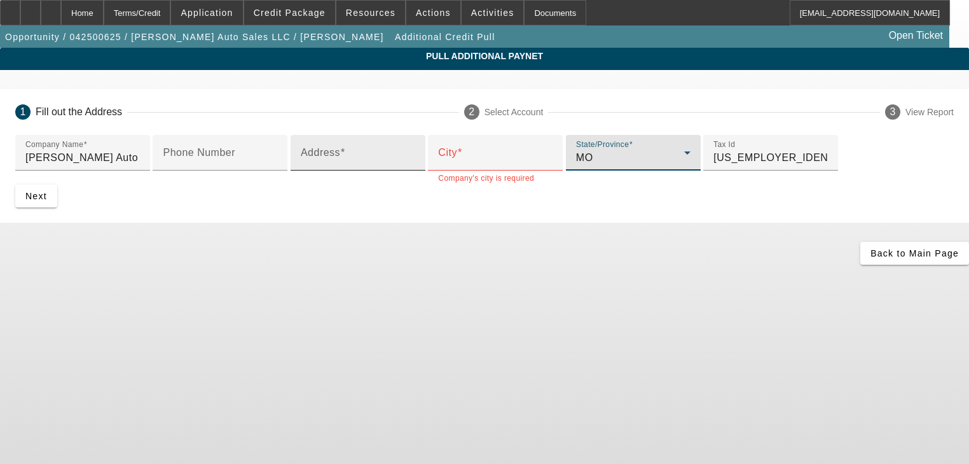
click at [301, 165] on input "Address" at bounding box center [358, 157] width 114 height 15
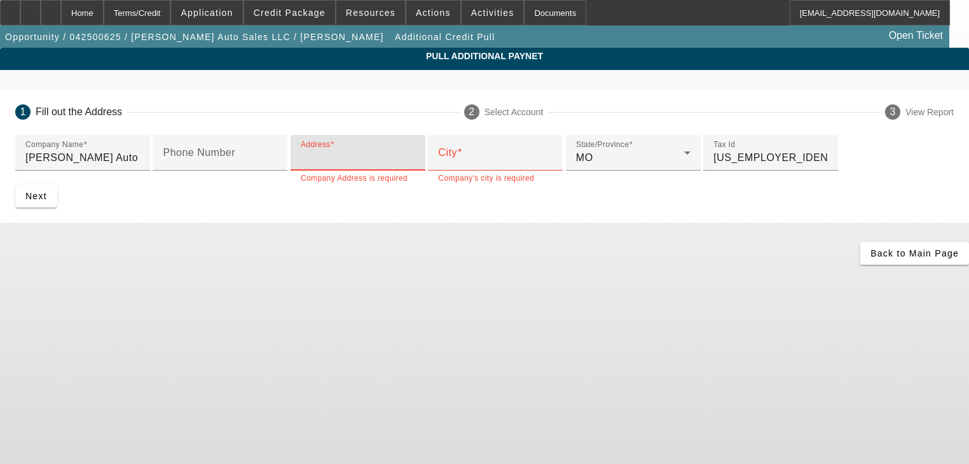
click at [301, 165] on input "Address" at bounding box center [358, 157] width 114 height 15
paste input "1408 s 14th"
type input "1408 s 14th"
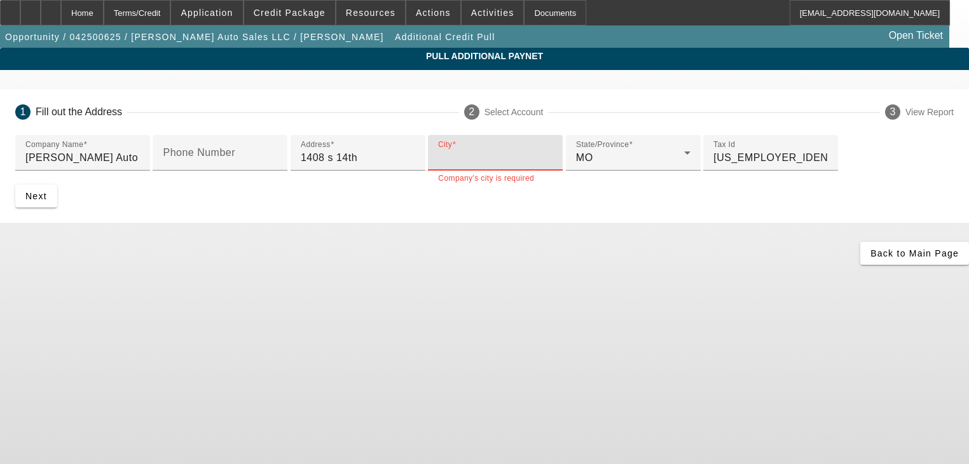
click at [438, 165] on input "City" at bounding box center [495, 157] width 114 height 15
click at [457, 158] on span at bounding box center [459, 152] width 5 height 11
click at [438, 165] on input "City" at bounding box center [495, 157] width 114 height 15
paste input "Saint Joseph"
type input "Saint Joseph"
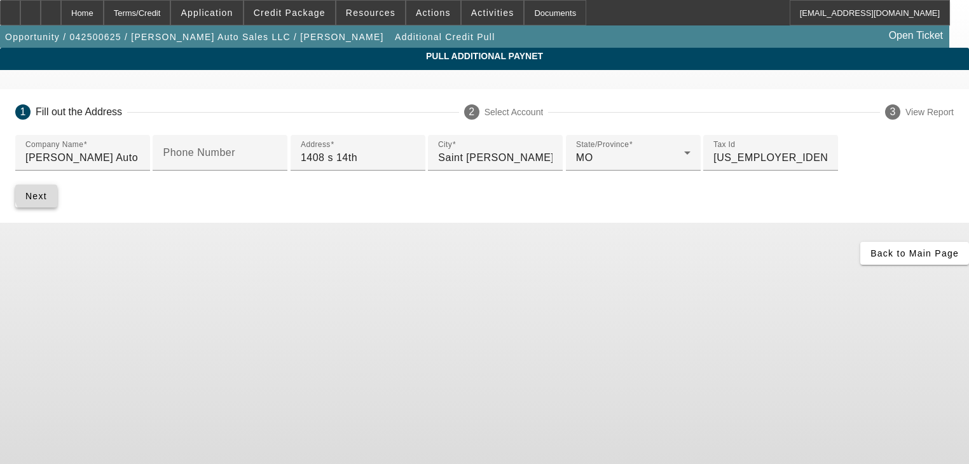
click at [57, 211] on span "submit" at bounding box center [36, 196] width 42 height 31
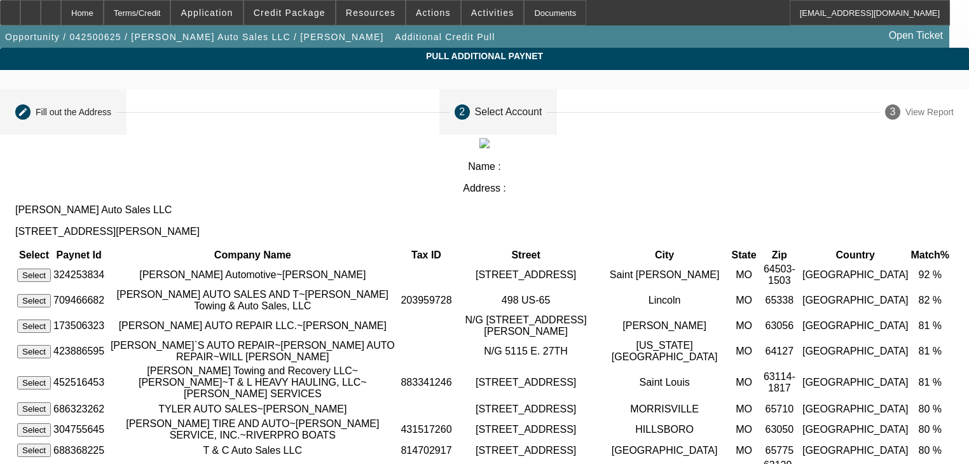
click at [127, 120] on mat-step-header "Editable create Fill out the Address" at bounding box center [63, 112] width 127 height 46
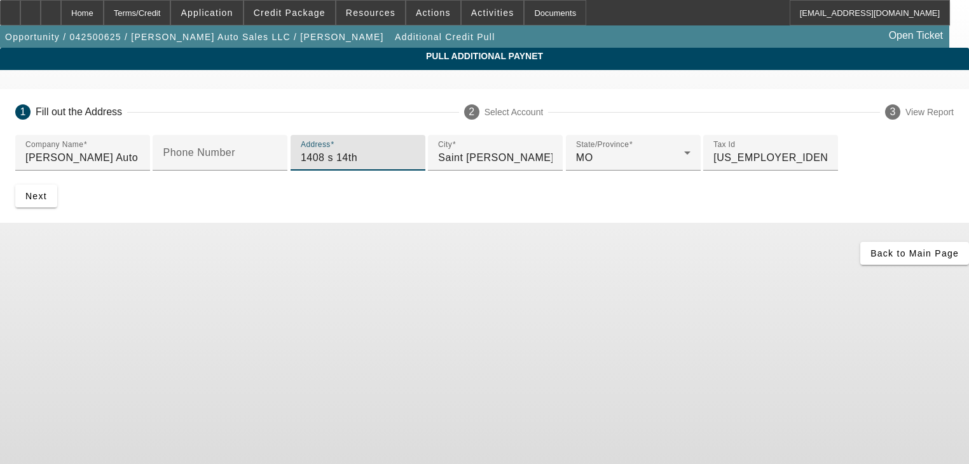
click at [341, 165] on input "1408 s 14th" at bounding box center [358, 157] width 114 height 15
paste input "418 W. Walter Ln."
type input "418 W. Walter Ln."
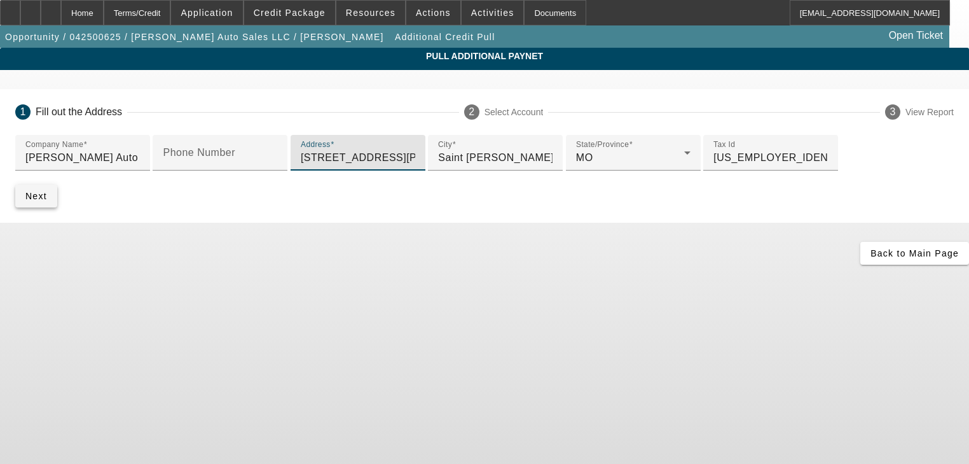
click at [57, 211] on span "submit" at bounding box center [36, 196] width 42 height 31
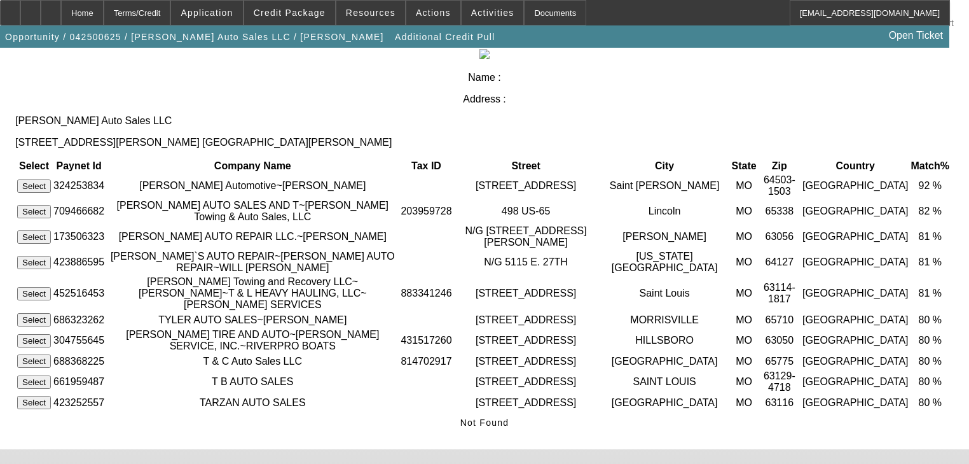
scroll to position [102, 0]
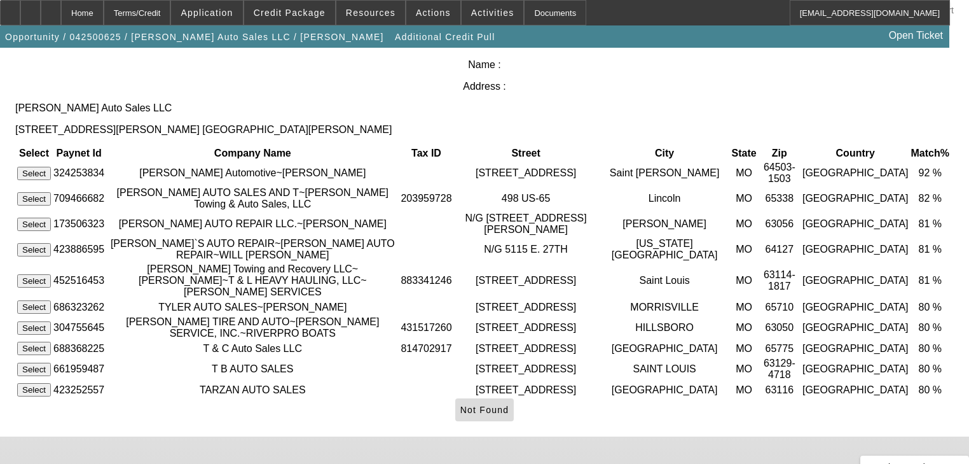
click at [460, 405] on icon at bounding box center [460, 410] width 0 height 10
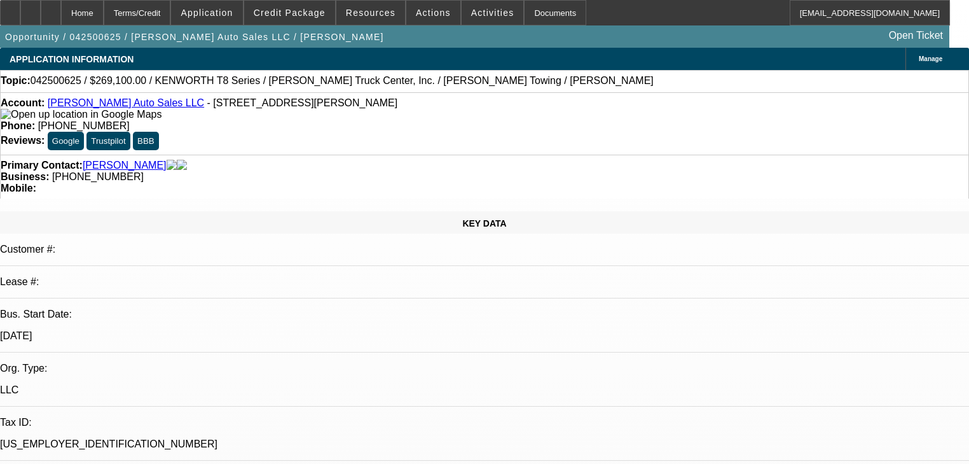
select select "0.1"
select select "2"
select select "0"
select select "6"
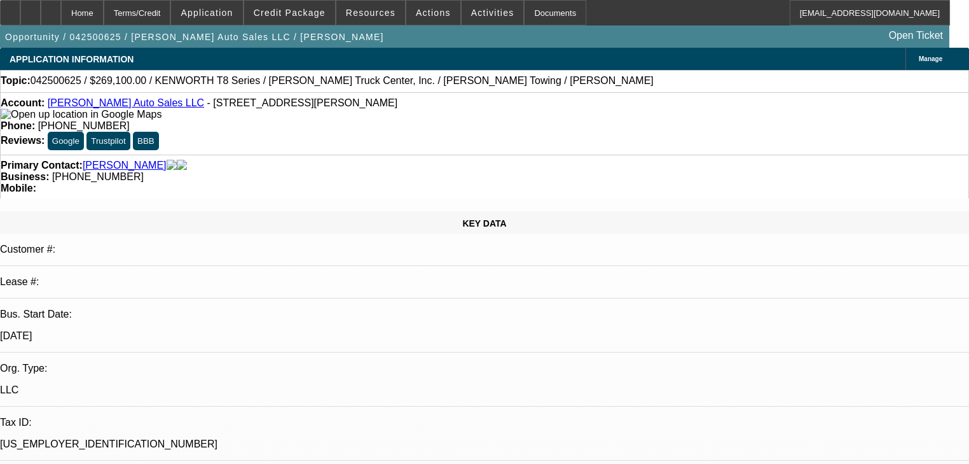
select select "0.1"
select select "2"
select select "0"
select select "6"
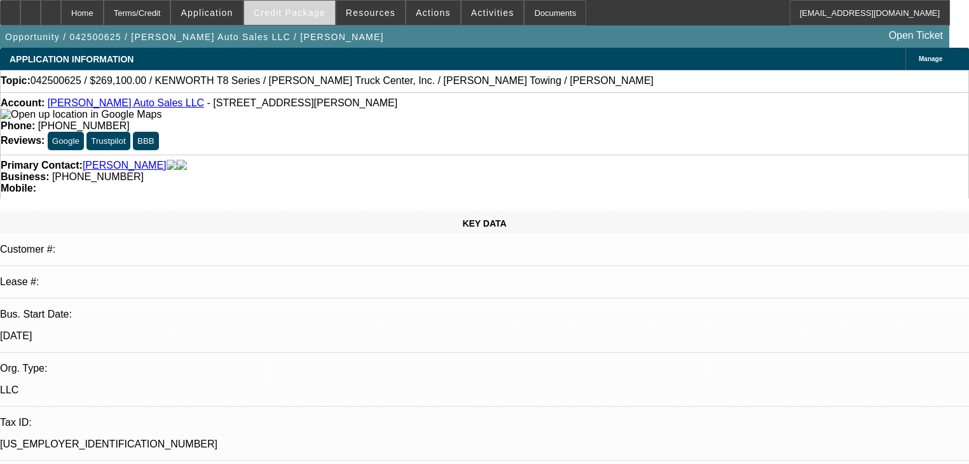
click at [281, 9] on span "Credit Package" at bounding box center [290, 13] width 72 height 10
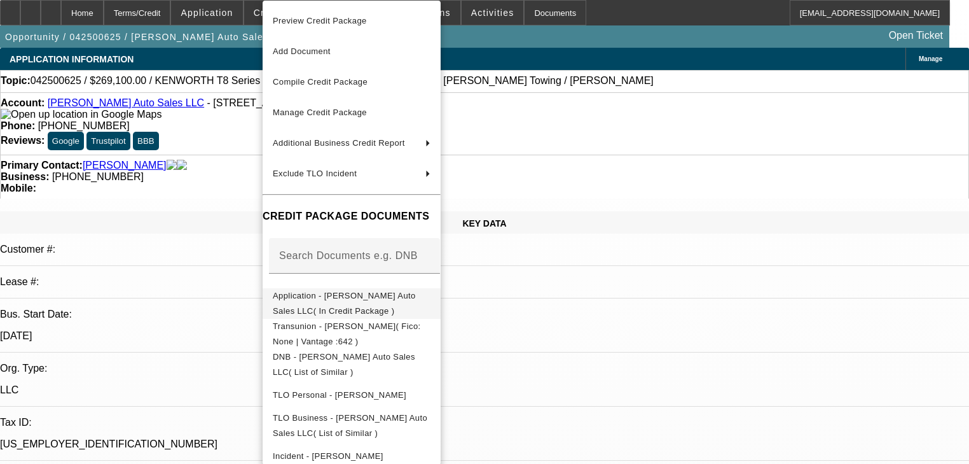
click at [385, 293] on span "Application - Turner Auto Sales LLC( In Credit Package )" at bounding box center [344, 303] width 143 height 25
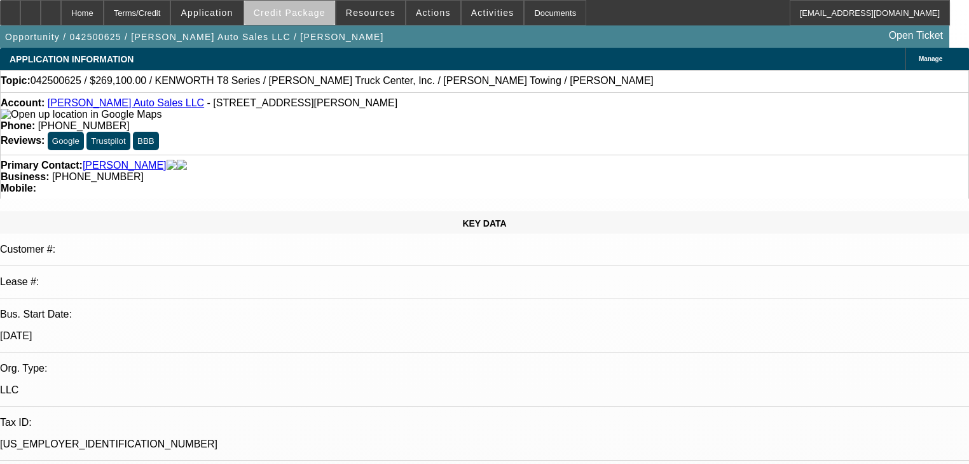
click at [315, 18] on span at bounding box center [289, 12] width 91 height 31
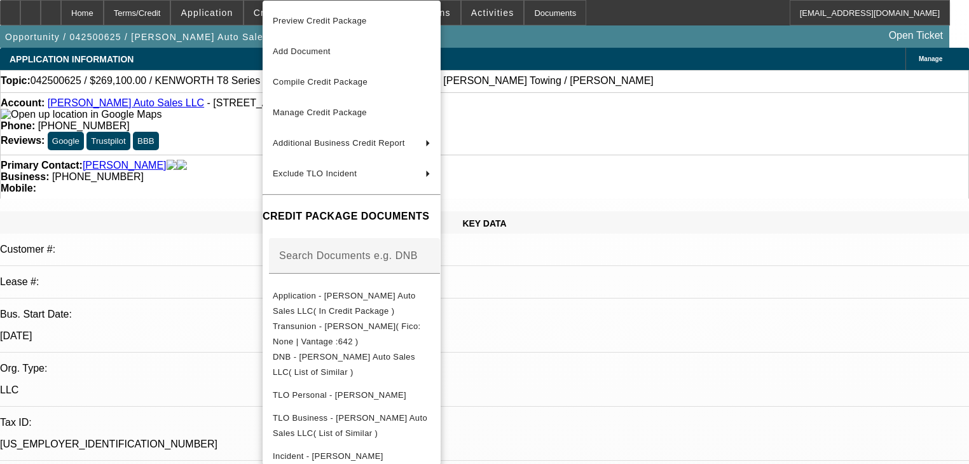
click at [188, 116] on div at bounding box center [484, 232] width 969 height 464
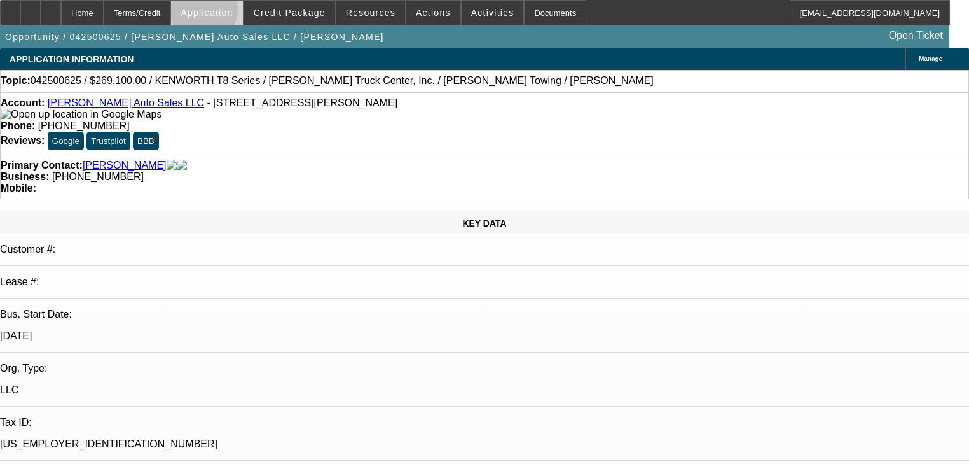
click at [233, 13] on span "Application" at bounding box center [207, 13] width 52 height 10
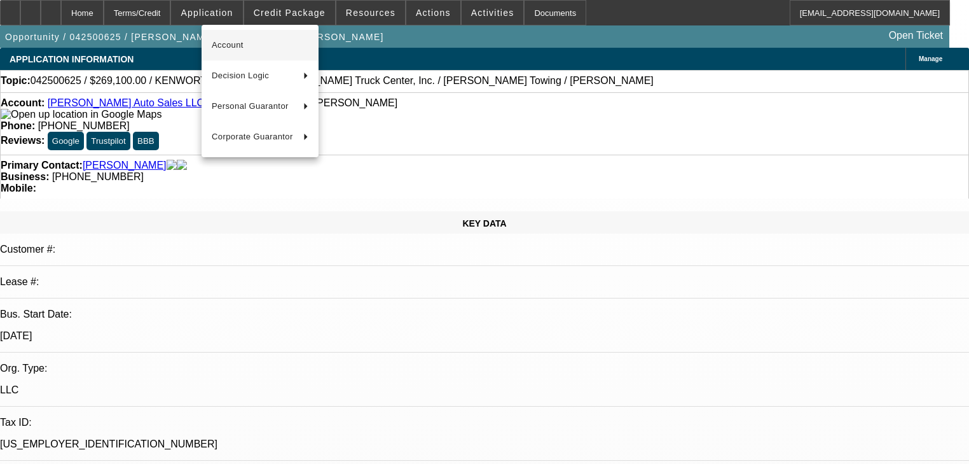
click at [235, 43] on span "Account" at bounding box center [260, 45] width 97 height 15
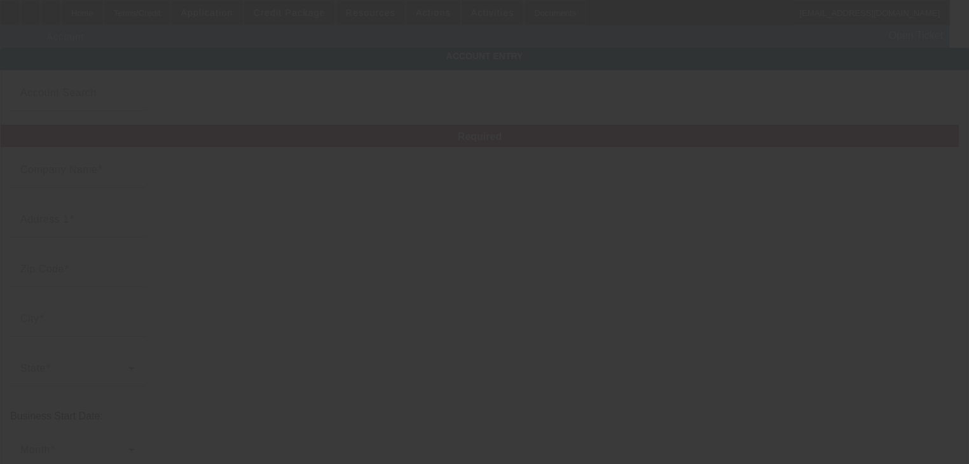
type input "Turner Auto Sales LLC"
type input "1408 S 14th St"
type input "64503"
type input "Saint Joseph"
type input "(816) 341-3799"
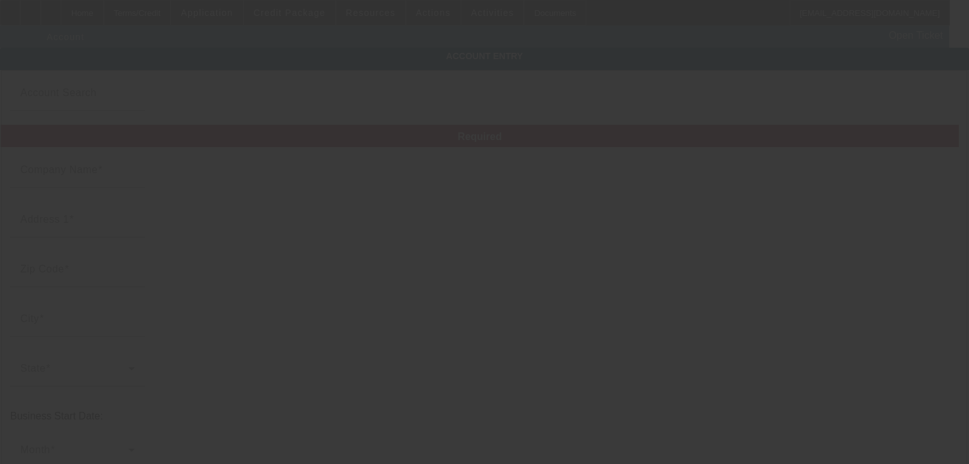
type input "jeff0929@ymail.com"
type input "83-4219017"
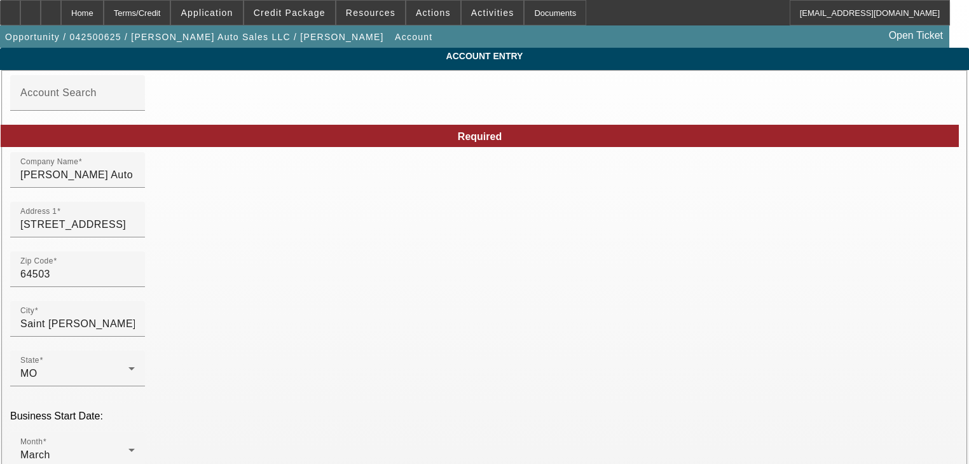
type input "4/23/2025"
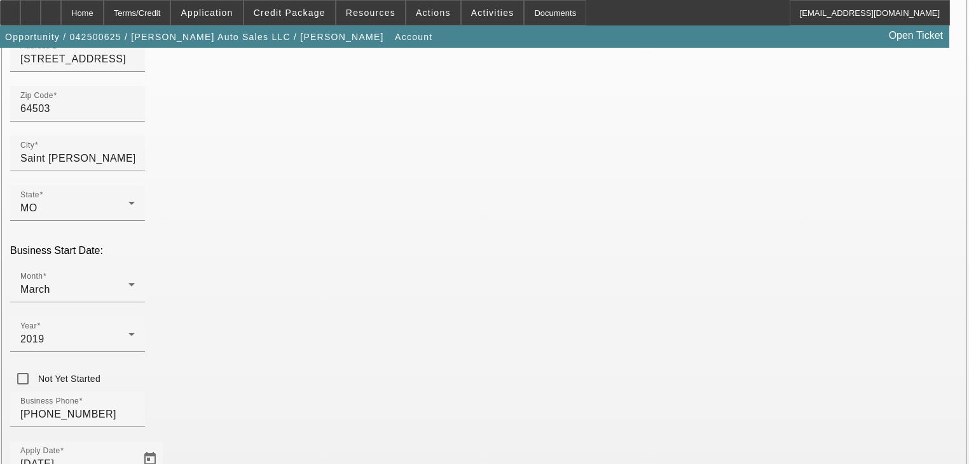
scroll to position [282, 0]
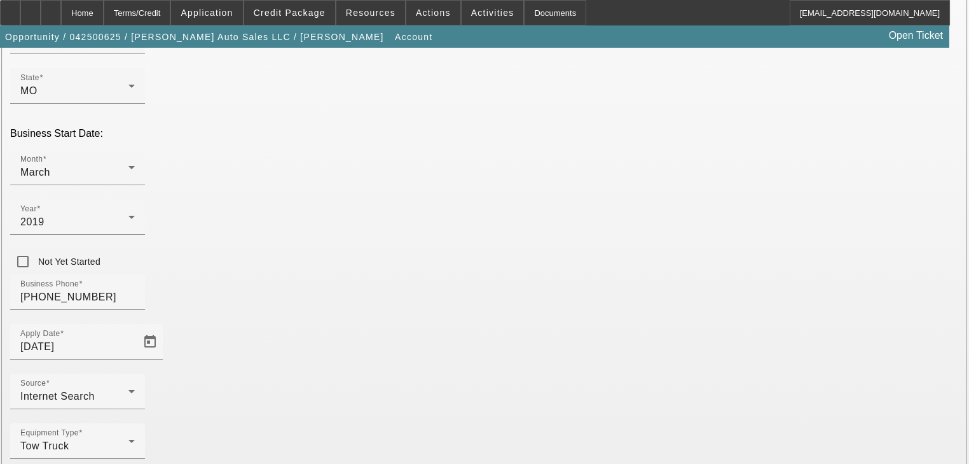
type input "Turner Towing"
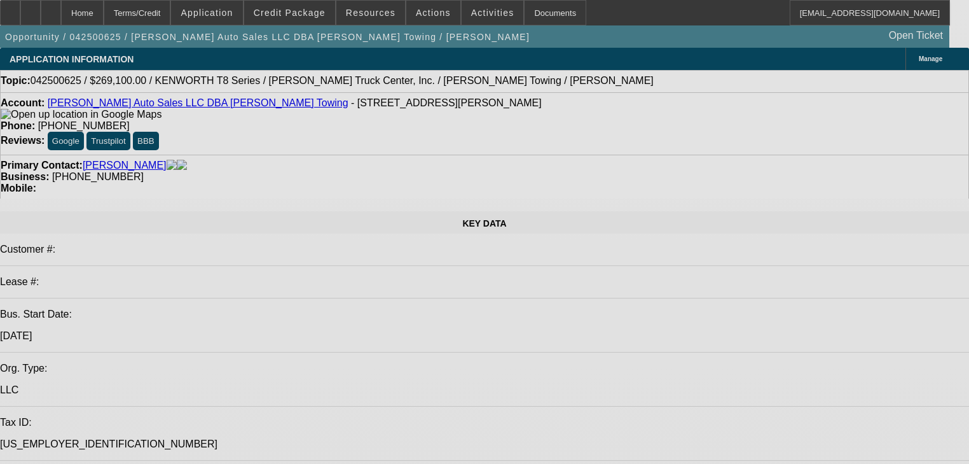
select select "0.1"
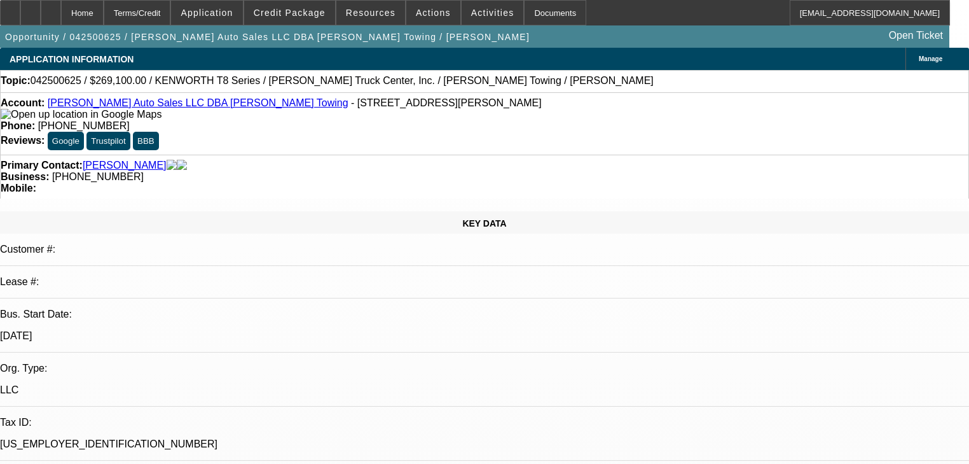
select select "2"
select select "0"
select select "6"
select select "0.1"
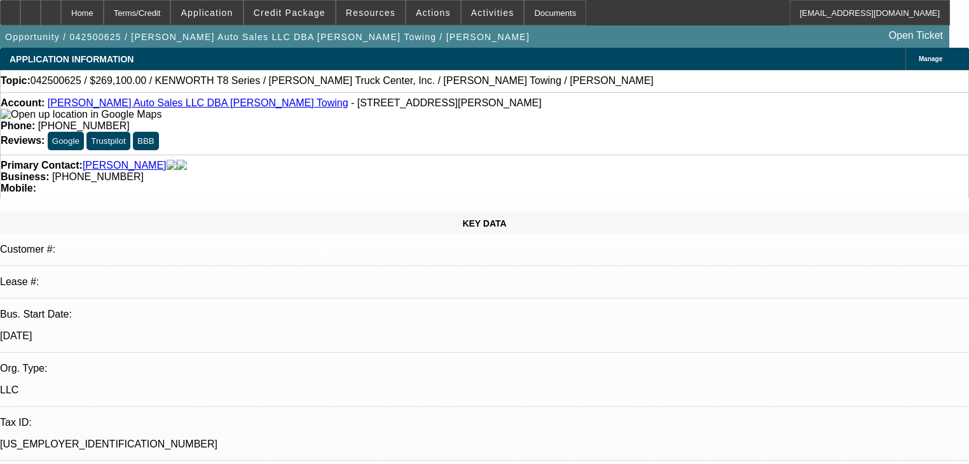
select select "2"
select select "0"
select select "6"
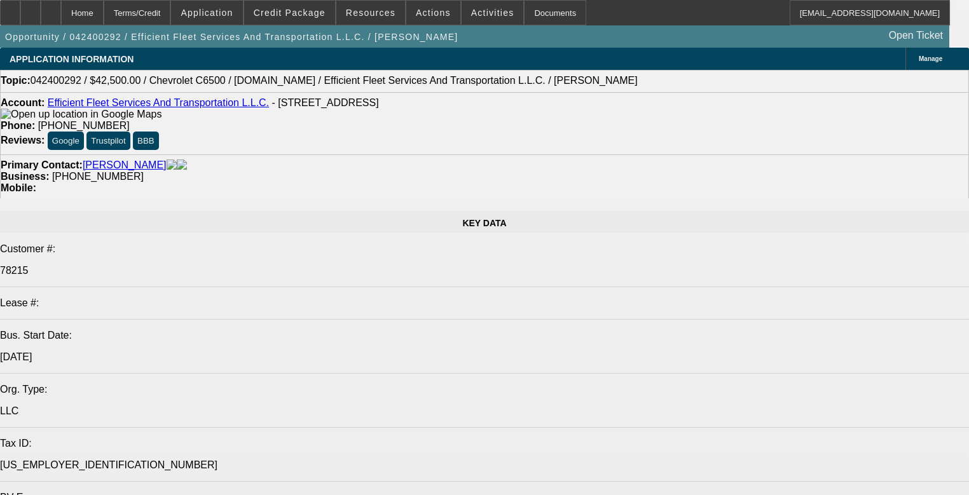
select select "0"
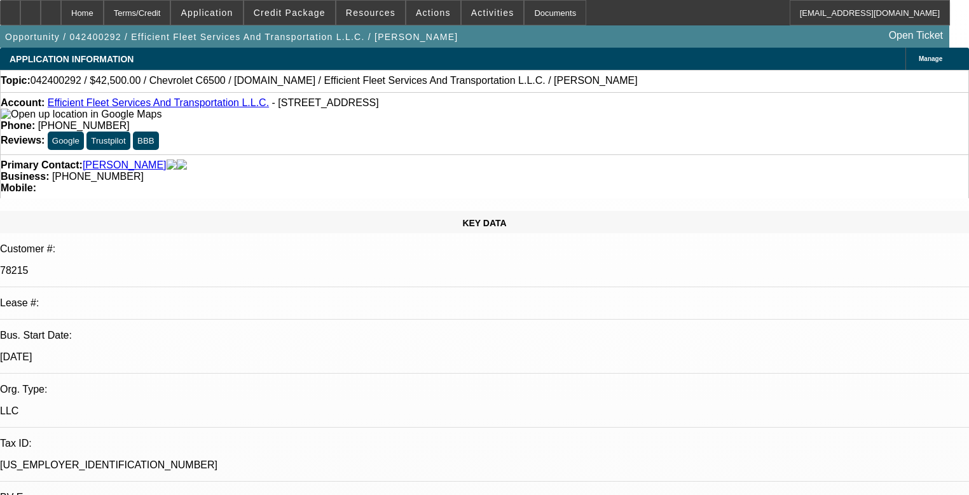
select select "0"
select select "6"
select select "0"
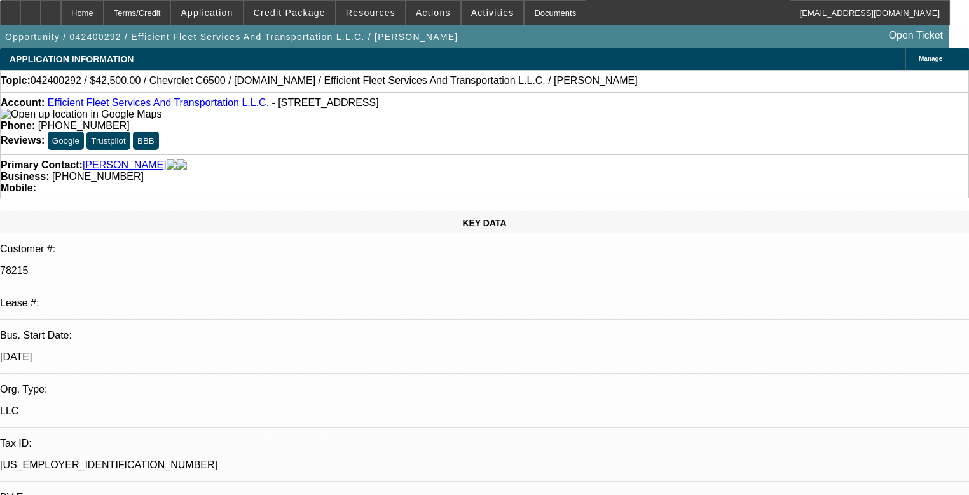
select select "0"
select select "6"
select select "0"
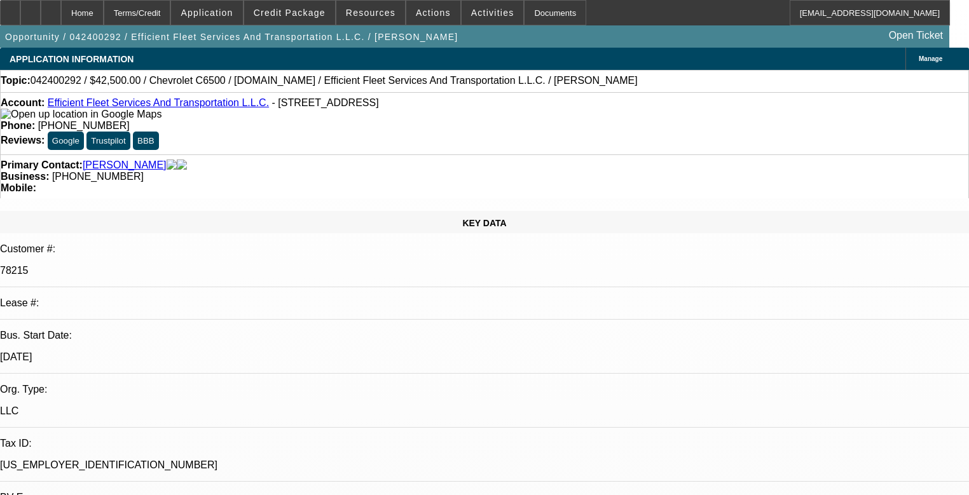
select select "6"
select select "0"
select select "6"
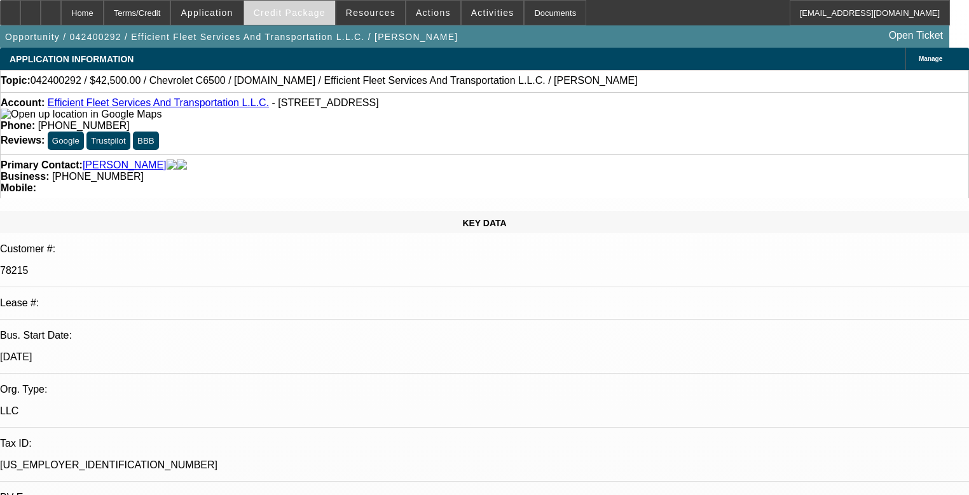
click at [328, 19] on span at bounding box center [289, 12] width 91 height 31
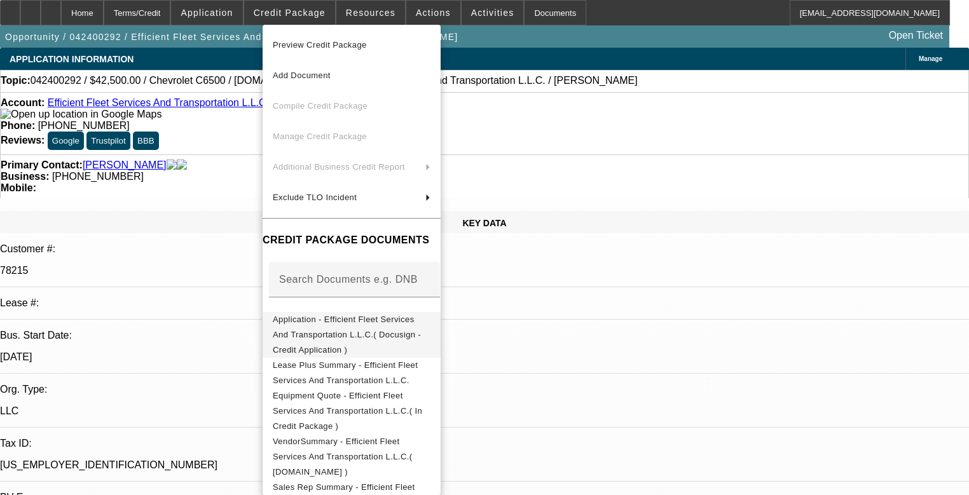
click at [377, 312] on span "Application - Efficient Fleet Services And Transportation L.L.C.( Docusign - Cr…" at bounding box center [352, 335] width 158 height 46
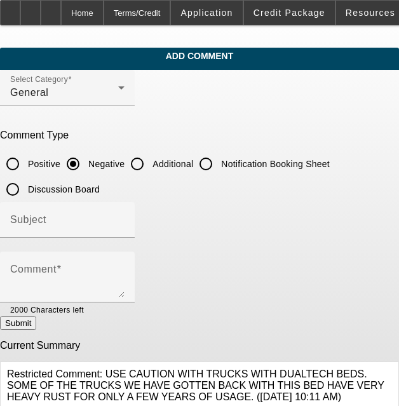
click at [143, 165] on input "Additional" at bounding box center [137, 163] width 25 height 25
radio input "true"
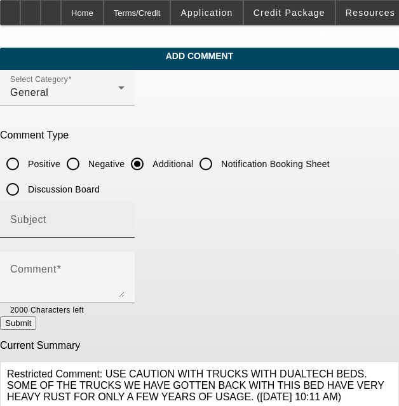
click at [81, 223] on input "Subject" at bounding box center [67, 225] width 114 height 15
type input "Write Up"
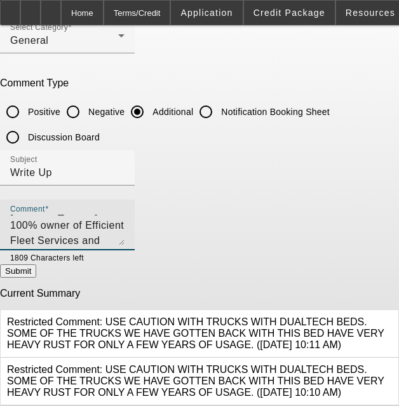
scroll to position [57, 0]
type textarea "[PERSON_NAME], 100% owner of Efficient Fleet Services and Transportation LLC, h…"
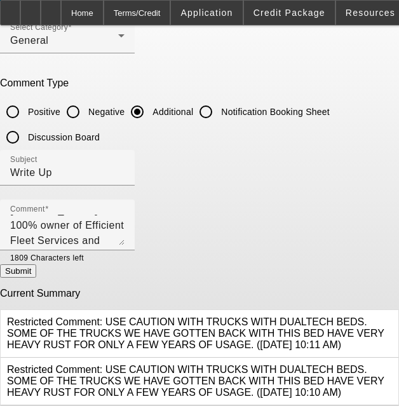
click at [36, 273] on button "Submit" at bounding box center [18, 271] width 36 height 13
radio input "true"
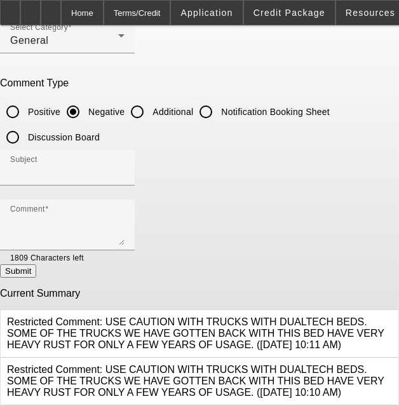
scroll to position [0, 0]
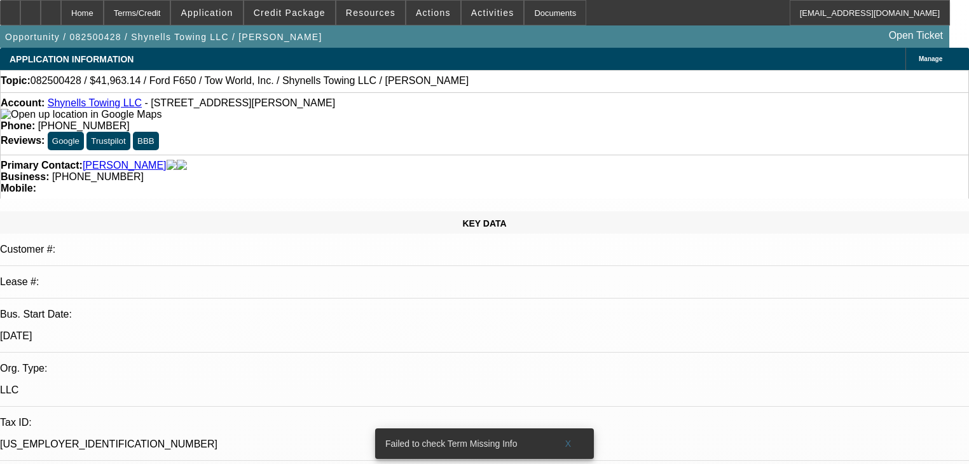
select select "0"
select select "2"
select select "0"
select select "1"
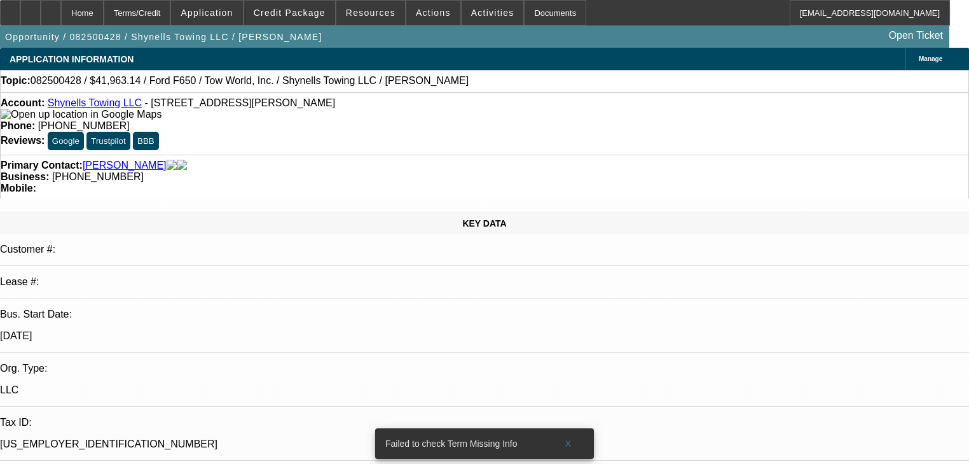
select select "0"
select select "2"
select select "0"
select select "1"
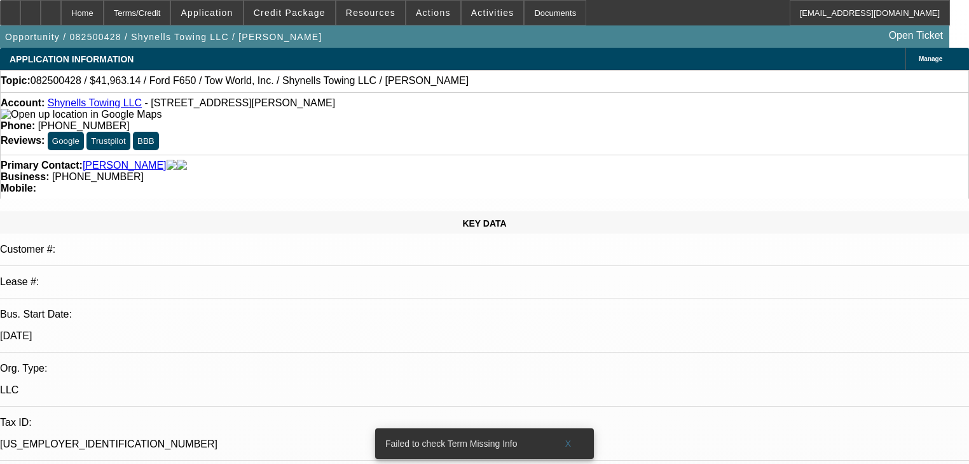
select select "0"
select select "2"
select select "0"
select select "1"
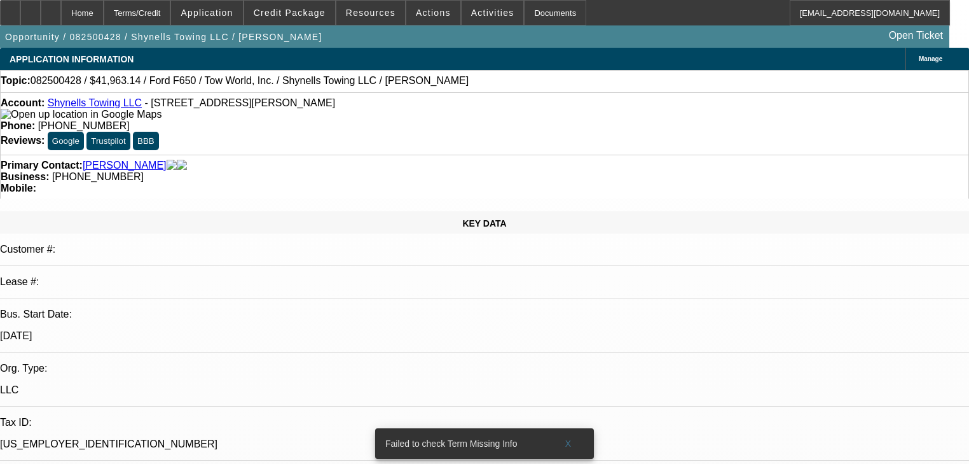
select select "0"
select select "2"
select select "0"
select select "1"
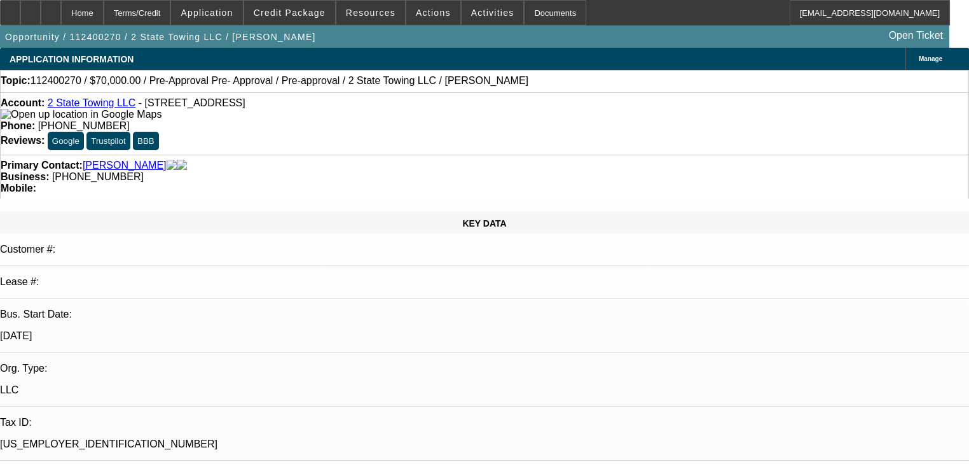
select select "0"
select select "6"
select select "0"
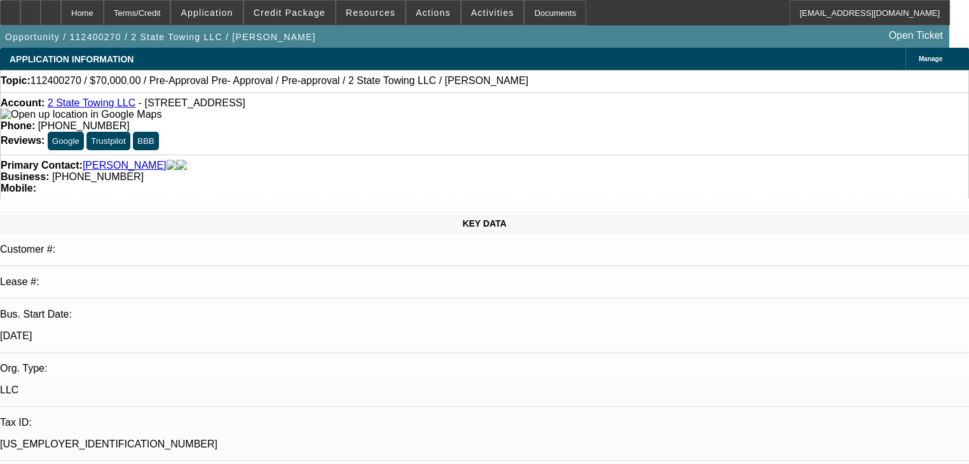
select select "0"
select select "0.1"
select select "4"
select select "0"
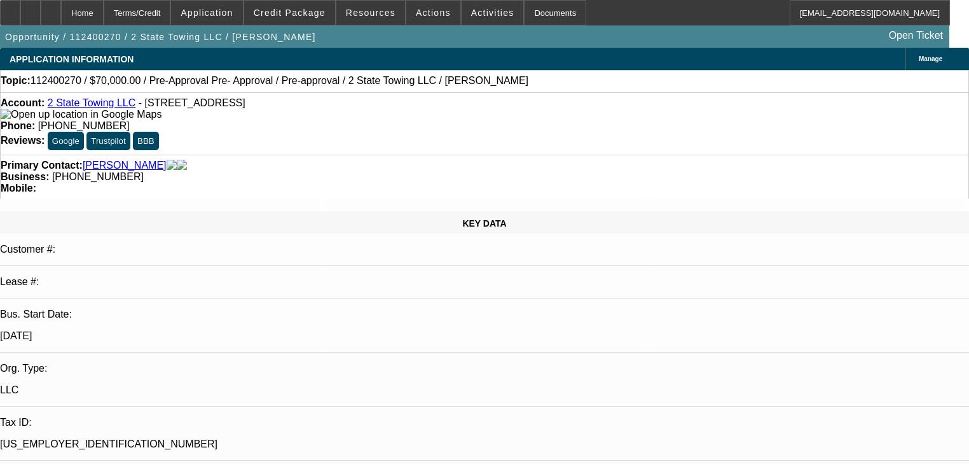
select select "0.1"
select select "4"
select select "0"
select select "0.1"
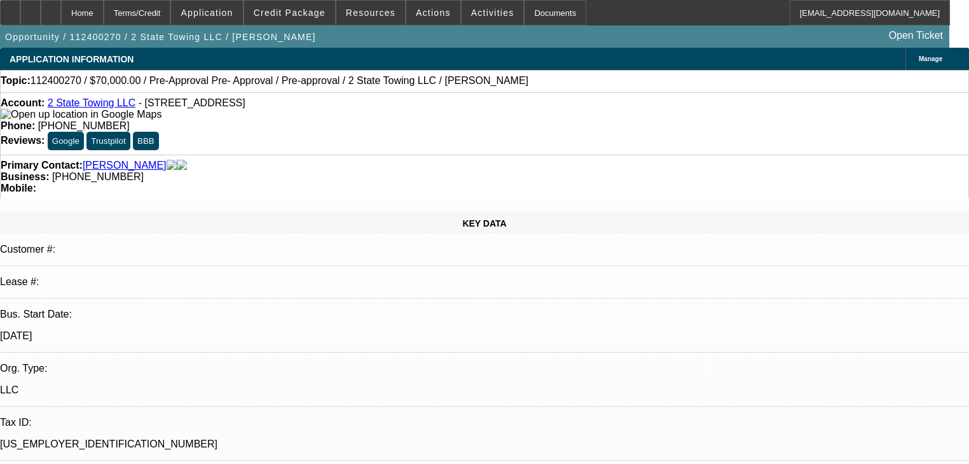
select select "4"
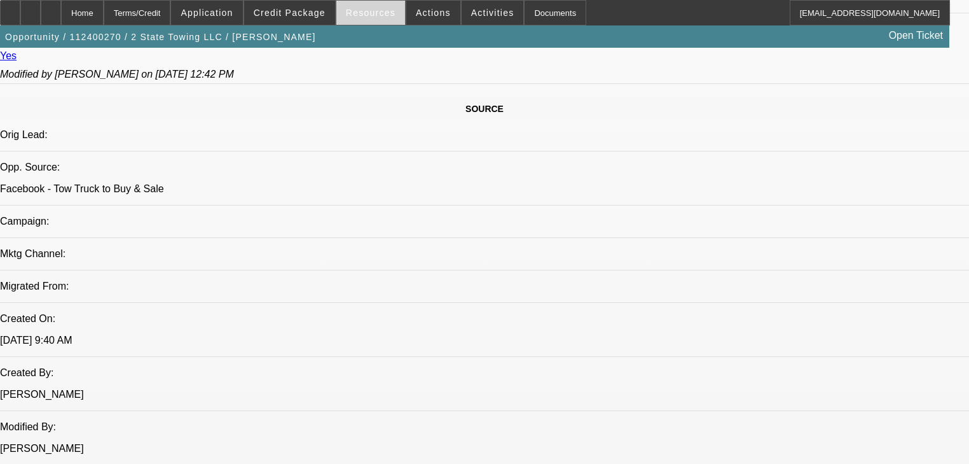
scroll to position [712, 0]
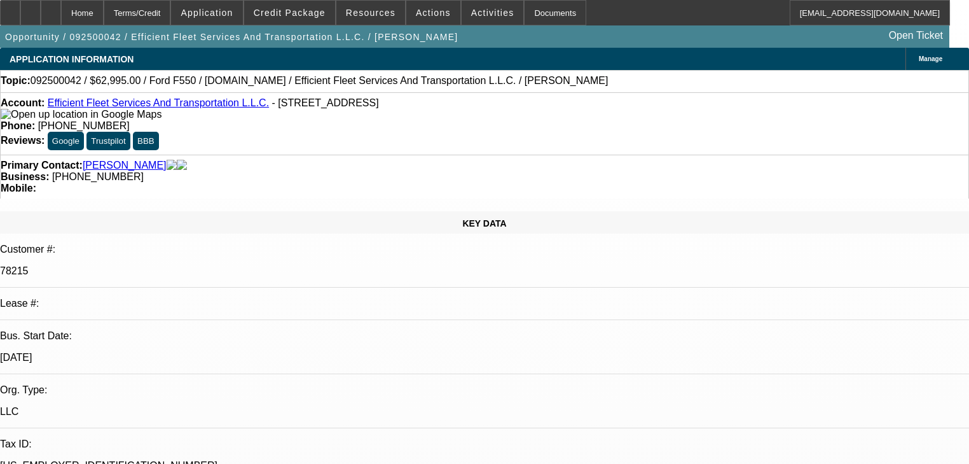
select select "0"
select select "6"
select select "0"
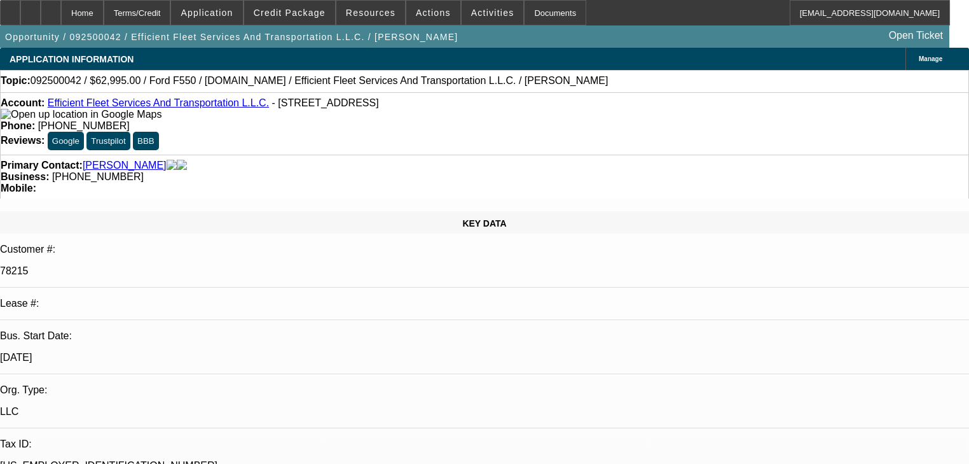
select select "0"
select select "6"
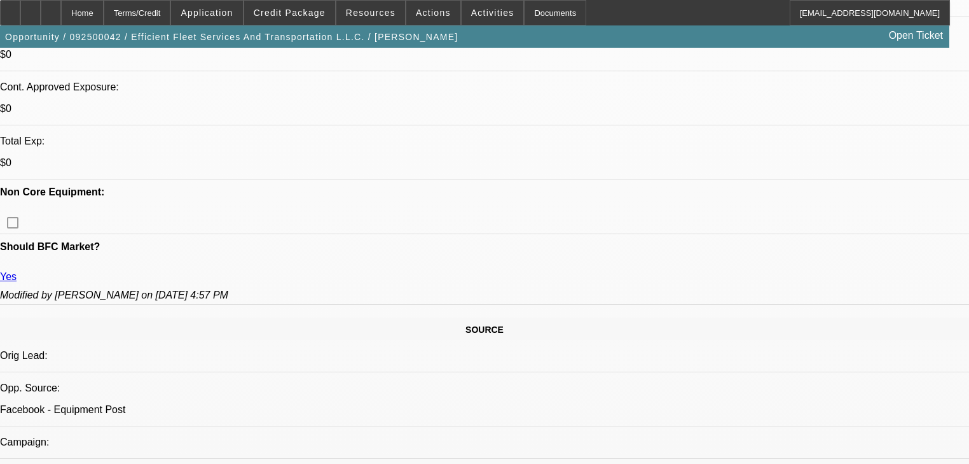
scroll to position [560, 0]
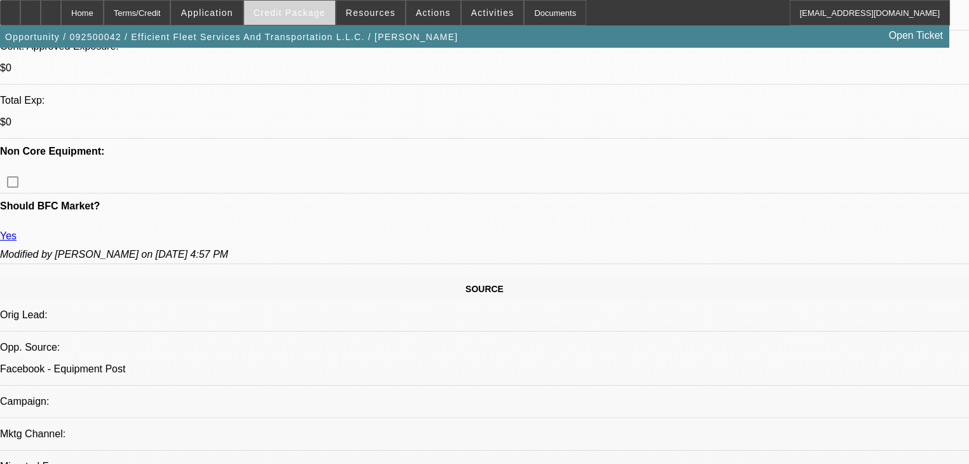
click at [279, 17] on span "Credit Package" at bounding box center [290, 13] width 72 height 10
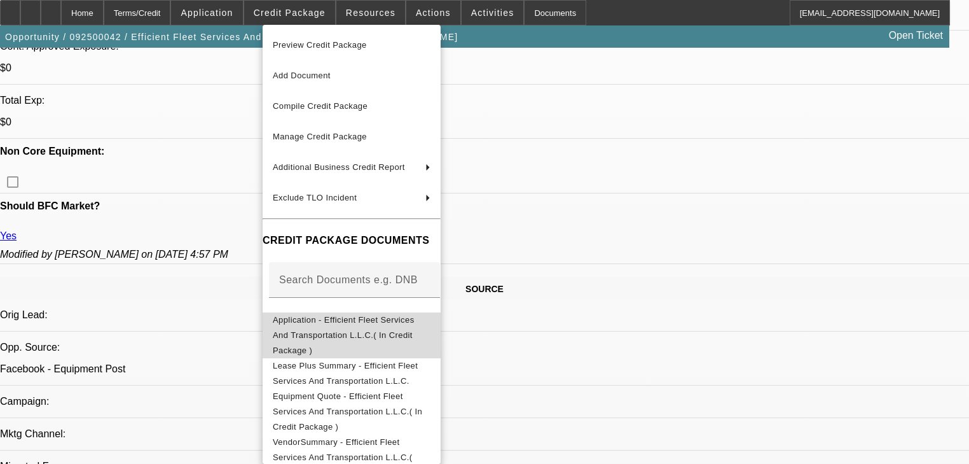
click at [358, 321] on span "Application - Efficient Fleet Services And Transportation L.L.C.( In Credit Pac…" at bounding box center [344, 335] width 142 height 40
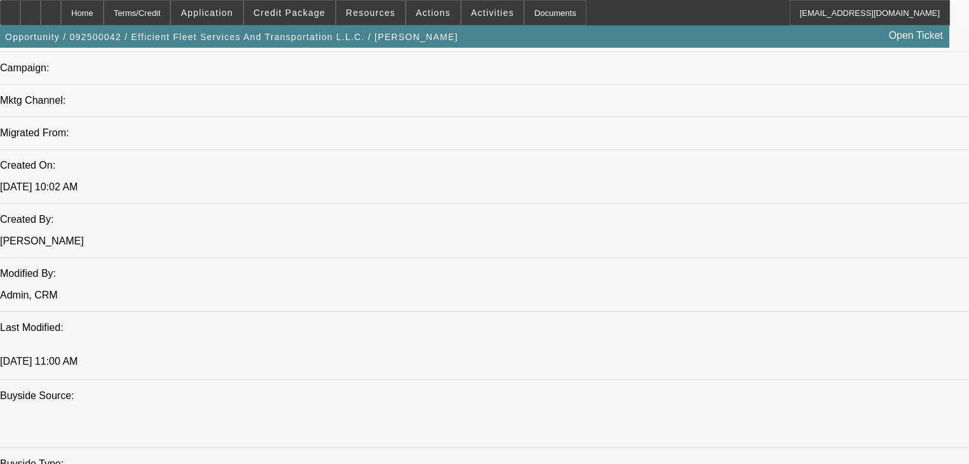
scroll to position [916, 0]
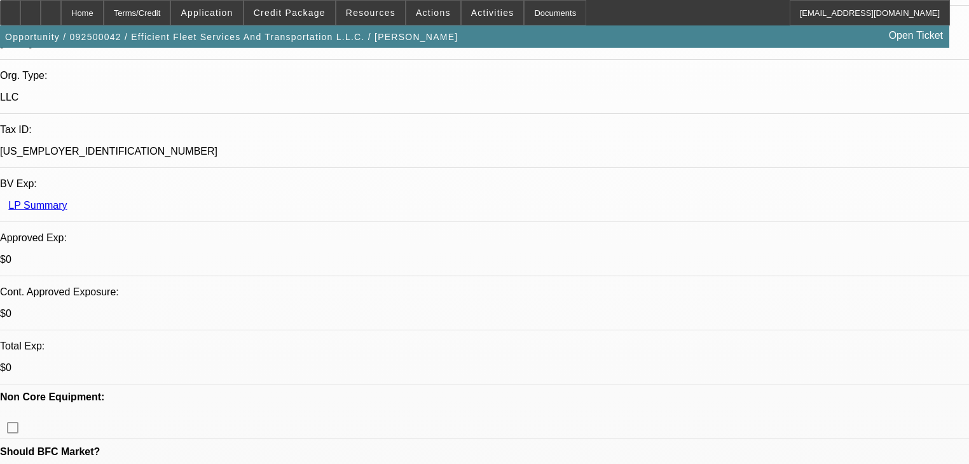
scroll to position [305, 0]
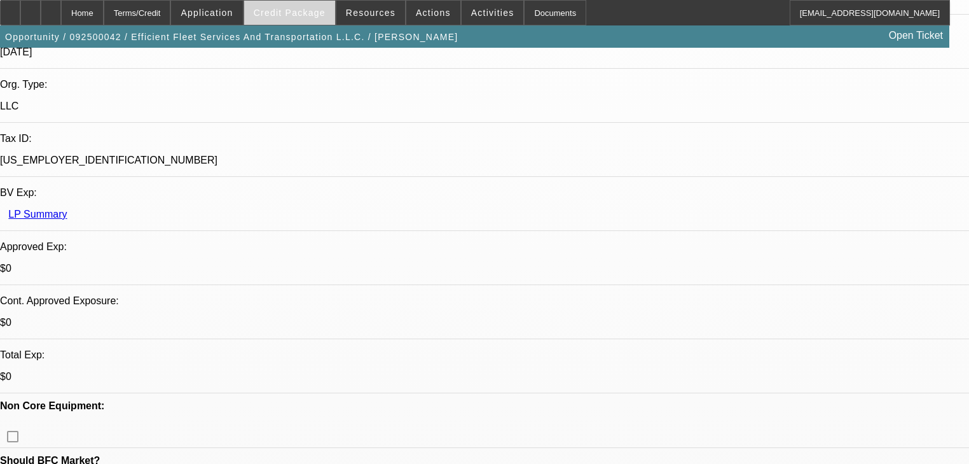
click at [317, 18] on span at bounding box center [289, 12] width 91 height 31
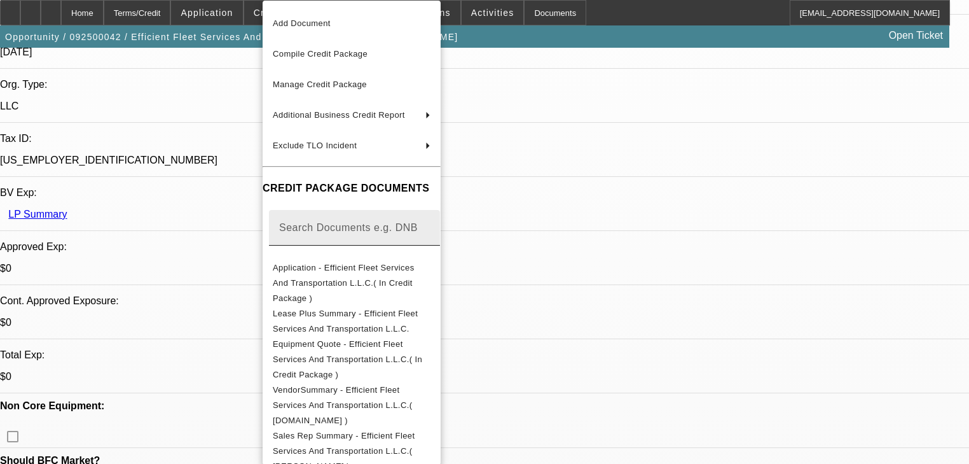
scroll to position [22, 0]
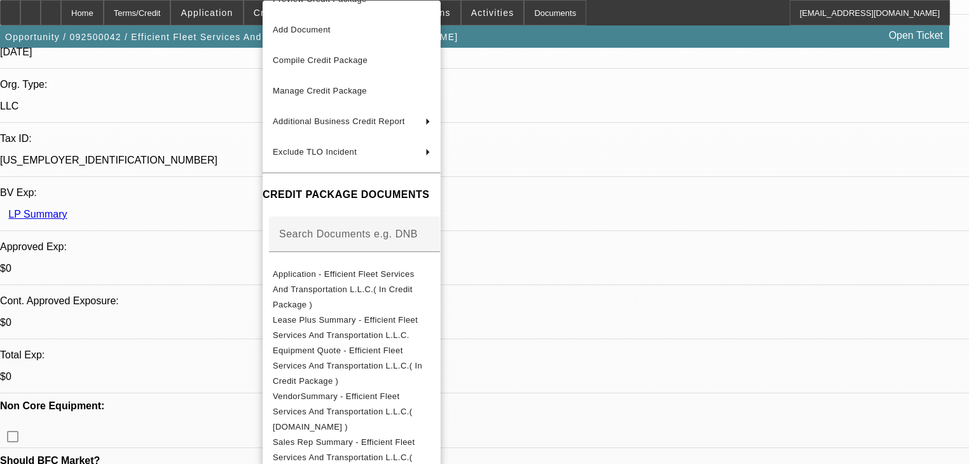
click at [197, 290] on div at bounding box center [484, 232] width 969 height 464
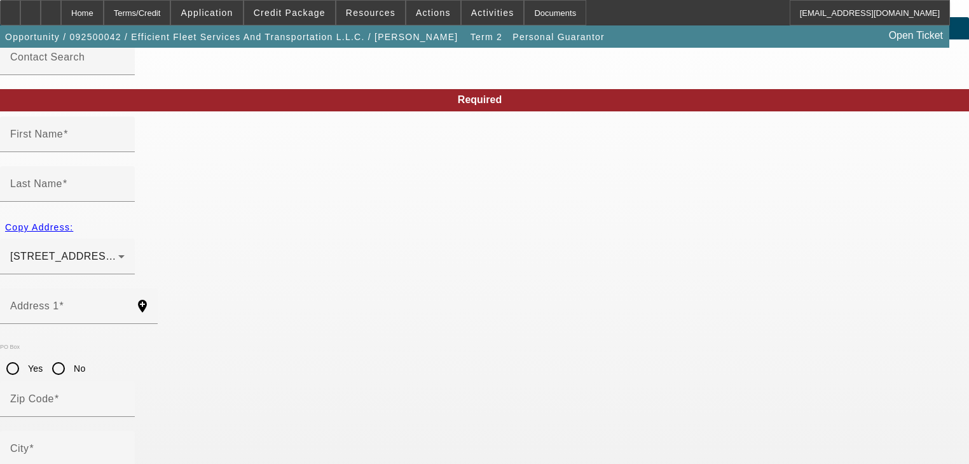
scroll to position [91, 0]
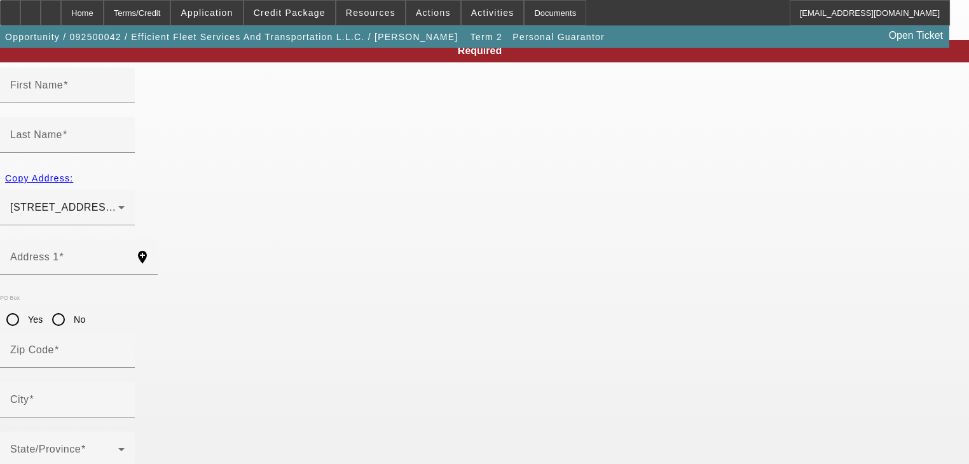
type input "Antonio"
type input "Smith"
type input "605 Post Knoll"
radio input "true"
type input "30224"
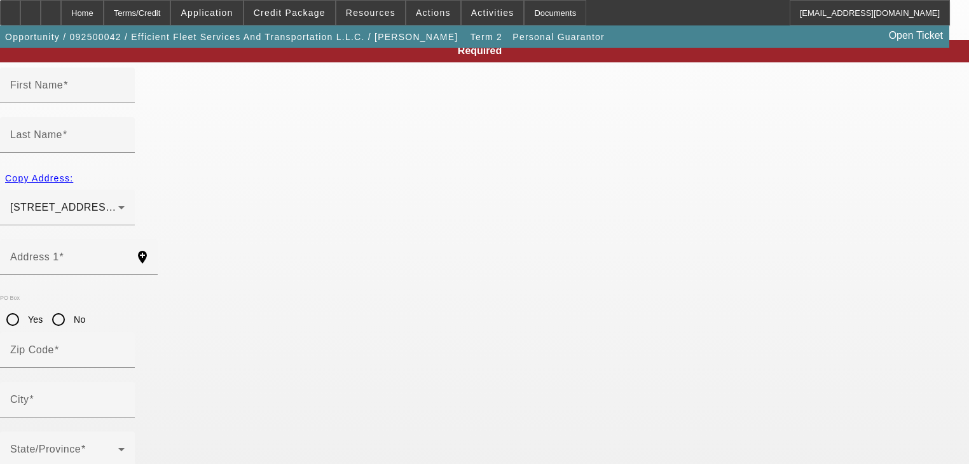
type input "Griffin"
type input "[PHONE_NUMBER]"
type input "15"
type input "252-43-3497"
type input "[EMAIL_ADDRESS][DOMAIN_NAME]"
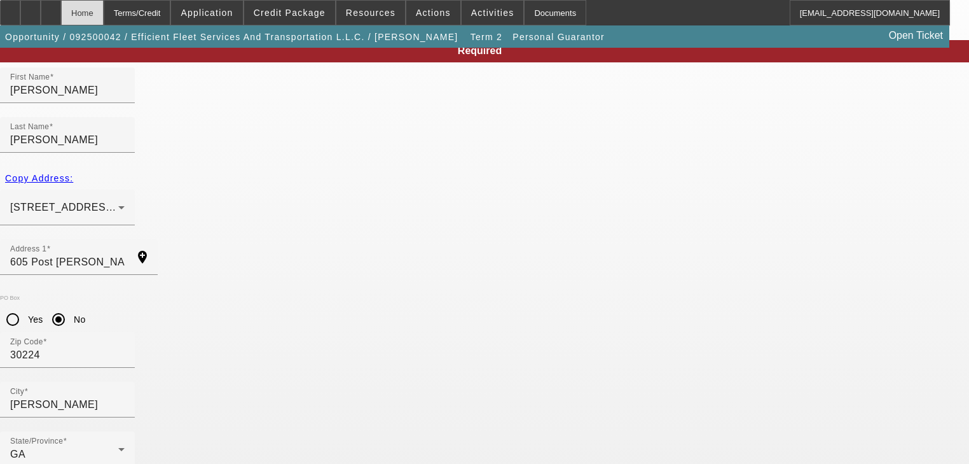
drag, startPoint x: 134, startPoint y: 15, endPoint x: 121, endPoint y: 16, distance: 12.7
click at [121, 16] on div "Home Terms/Credit Application Credit Package Resources Actions Activities Docum…" at bounding box center [475, 12] width 950 height 25
click at [104, 16] on div "Home" at bounding box center [82, 12] width 43 height 25
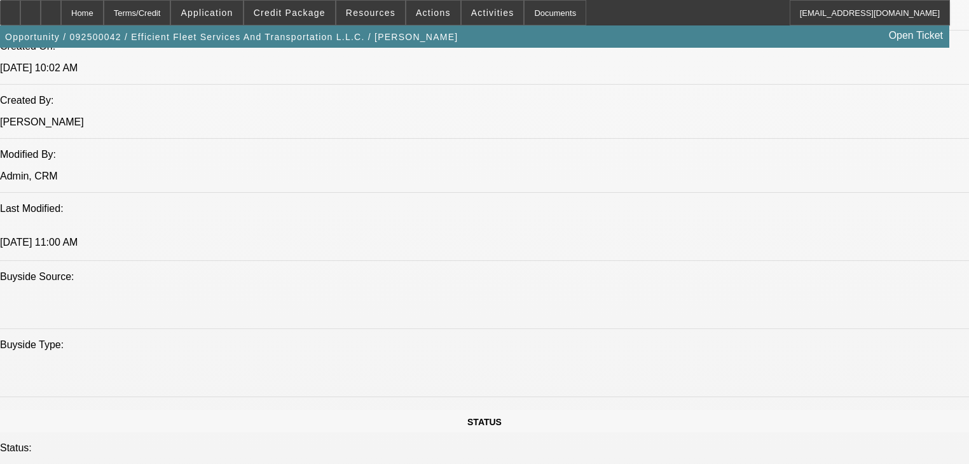
select select "0"
select select "6"
select select "0"
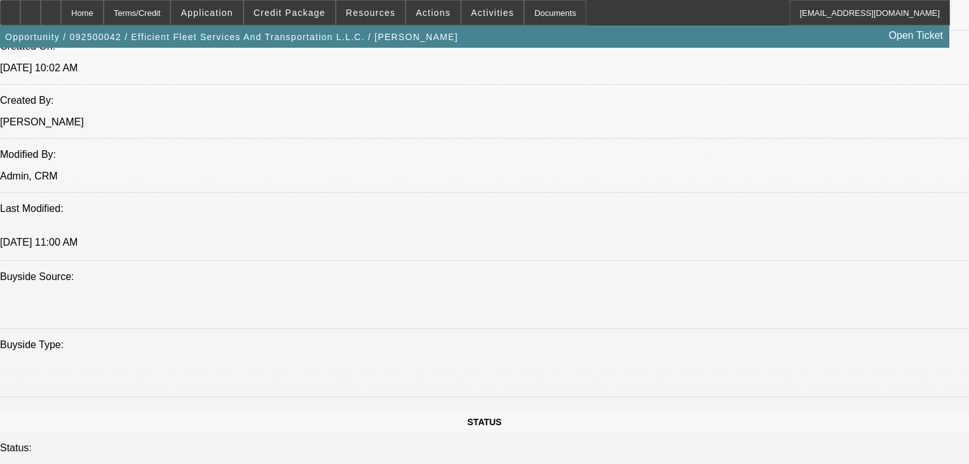
select select "0"
select select "6"
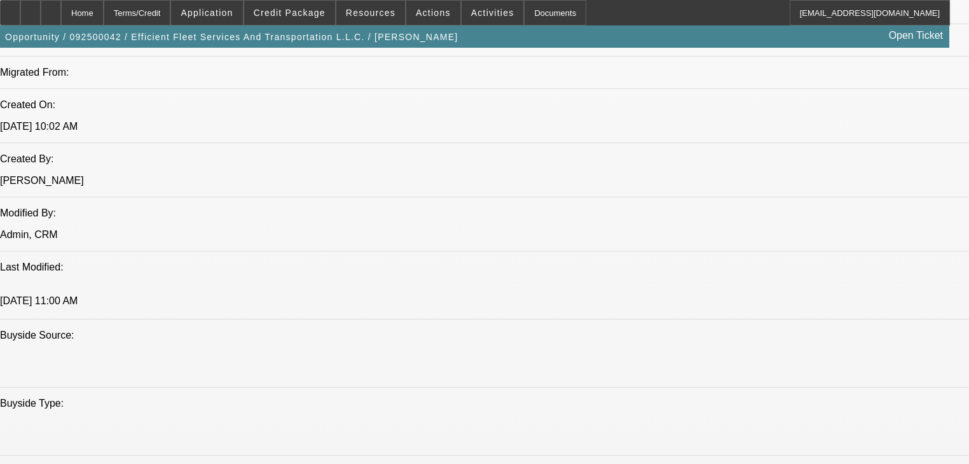
scroll to position [941, 0]
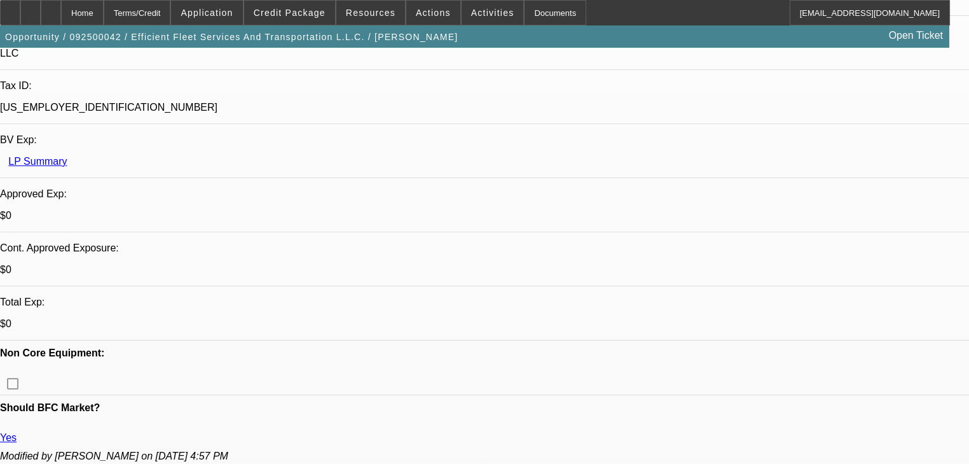
scroll to position [381, 0]
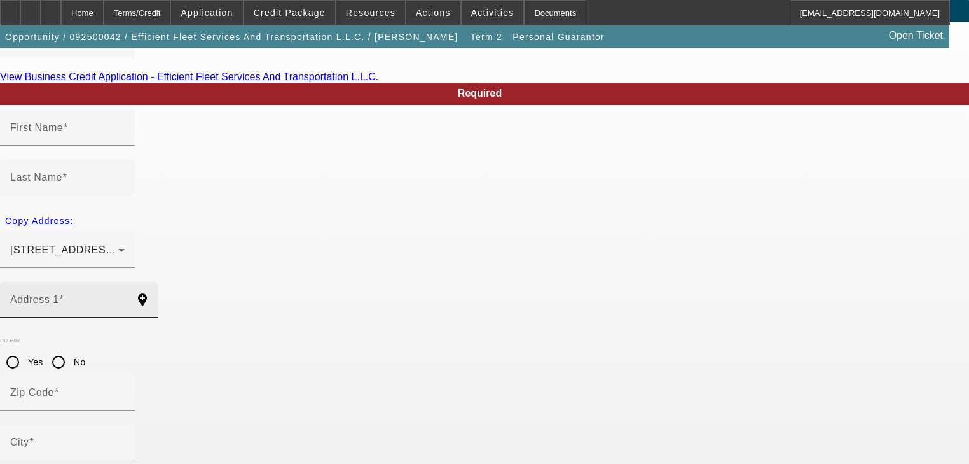
scroll to position [91, 0]
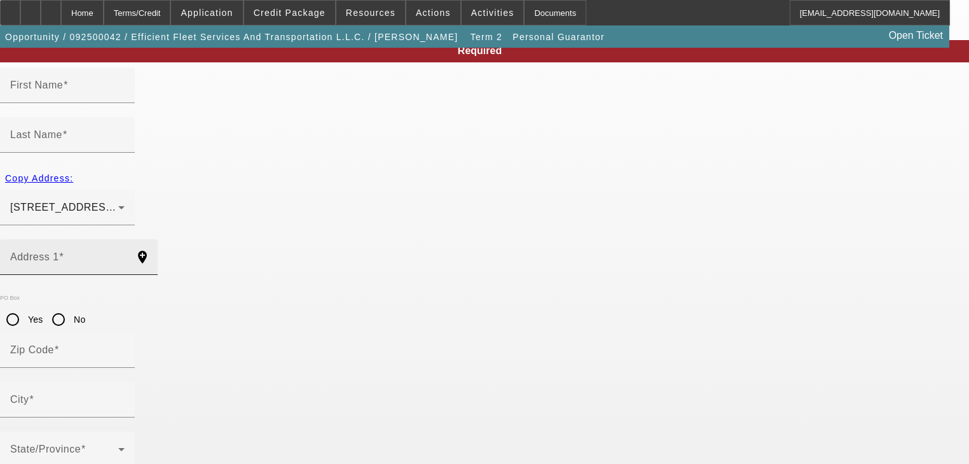
type input "Antonio"
type input "Smith"
type input "605 Post Knoll"
radio input "true"
type input "30224"
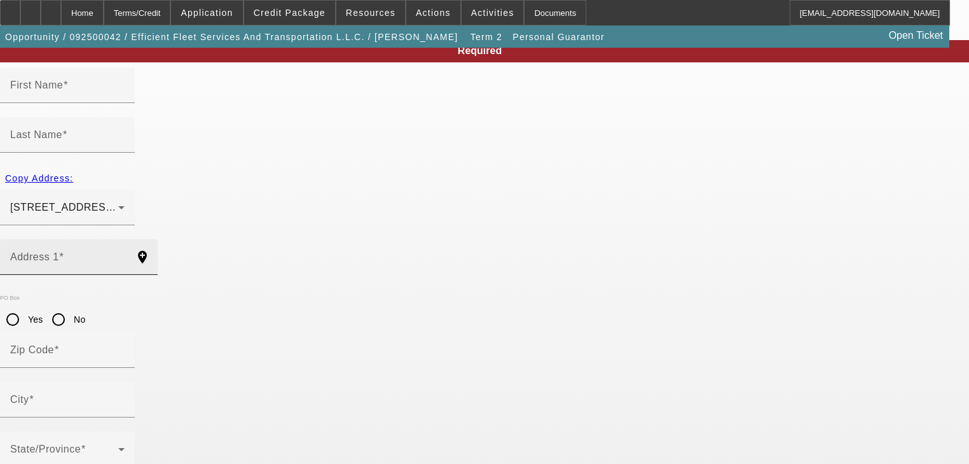
type input "Griffin"
type input "[PHONE_NUMBER]"
type input "15"
type input "252-43-3497"
type input "[EMAIL_ADDRESS][DOMAIN_NAME]"
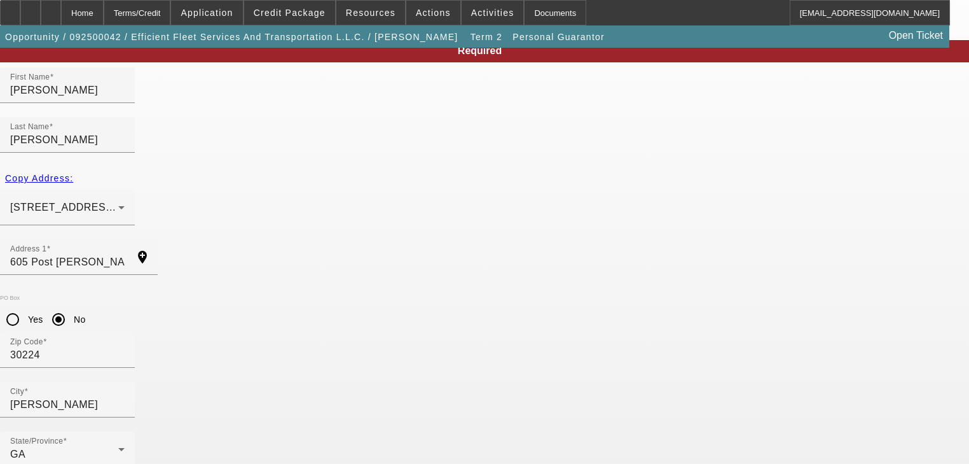
type input "100"
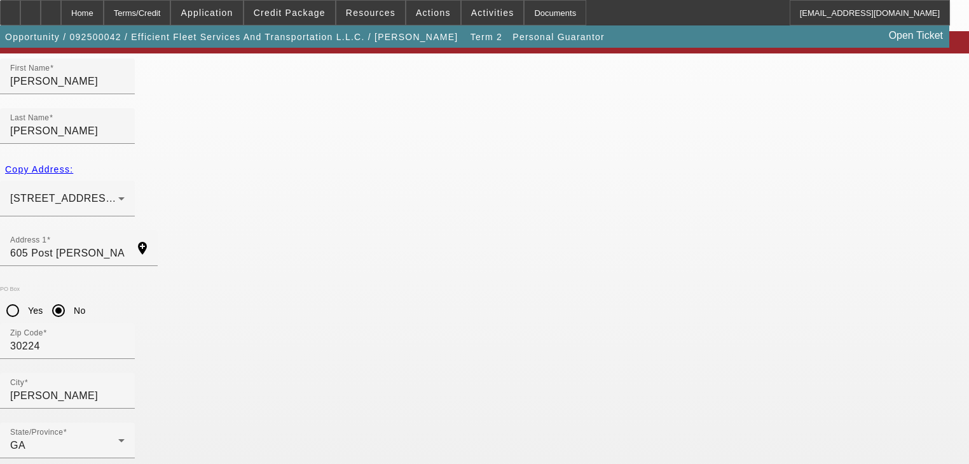
scroll to position [102, 0]
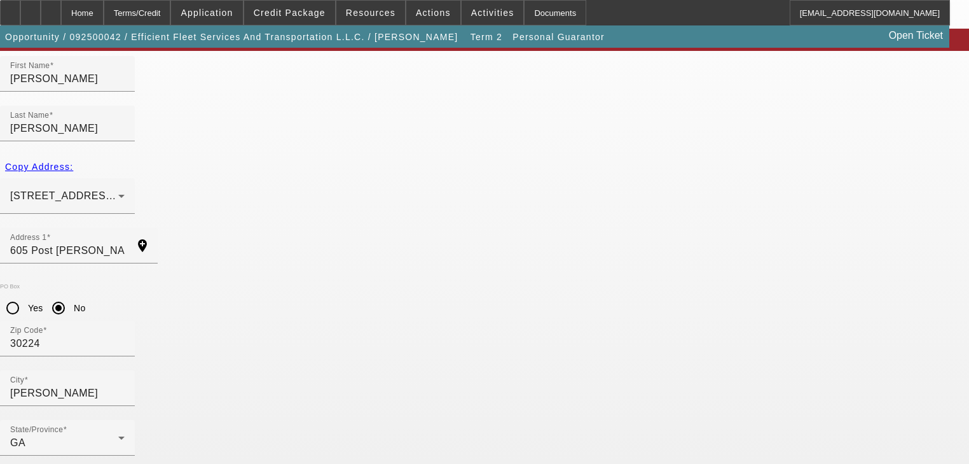
type input "252-43-3498"
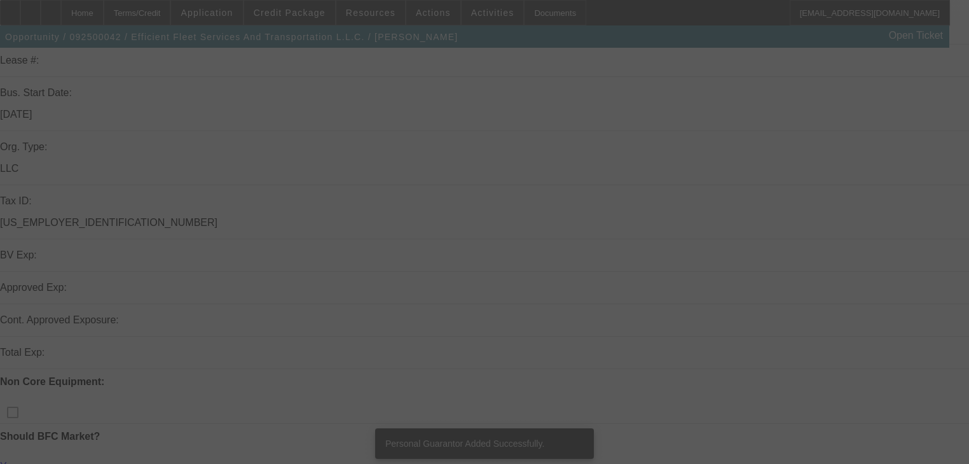
scroll to position [254, 0]
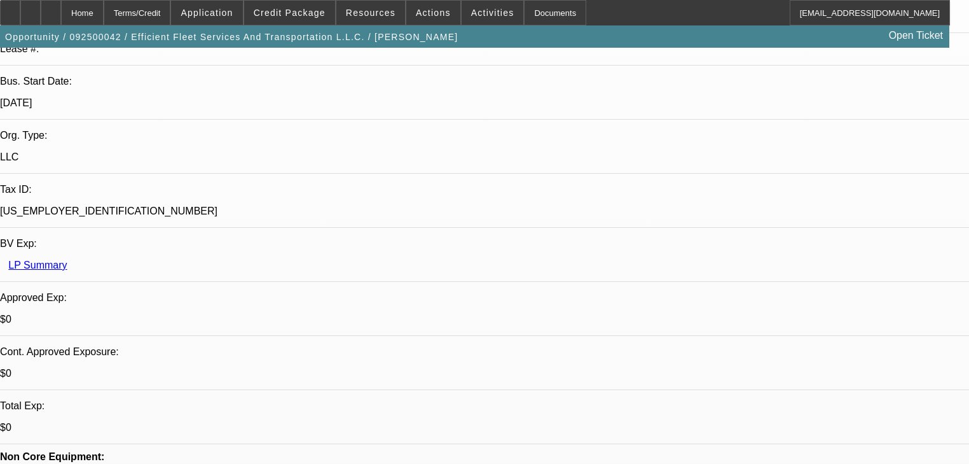
select select "0"
select select "6"
select select "0"
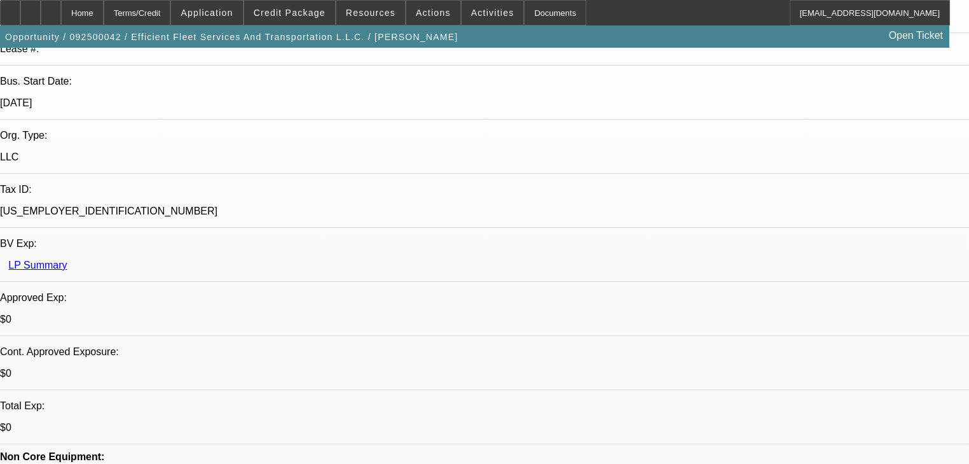
select select "0"
select select "6"
click at [318, 12] on span "Credit Package" at bounding box center [290, 13] width 72 height 10
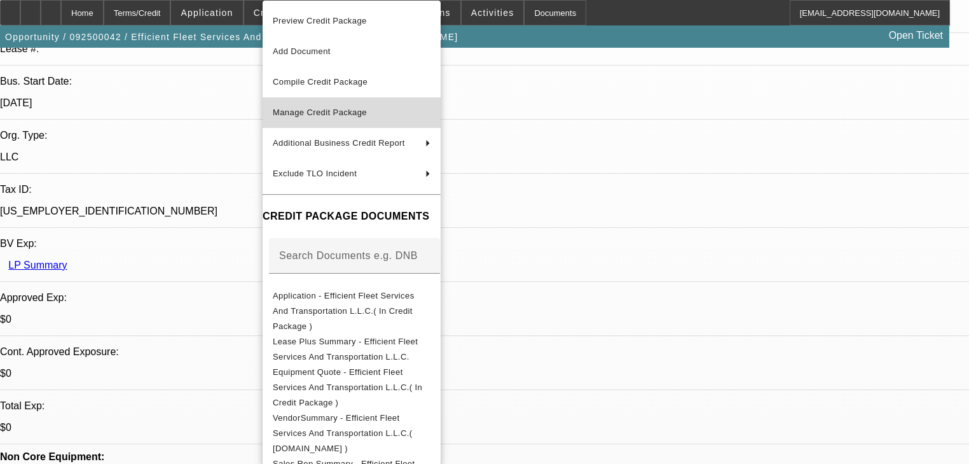
click at [359, 119] on span "Manage Credit Package" at bounding box center [352, 112] width 158 height 15
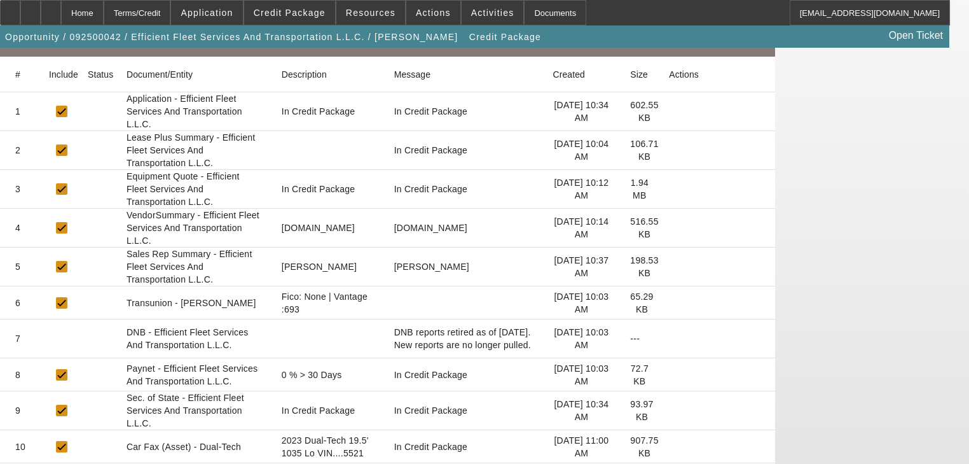
scroll to position [204, 0]
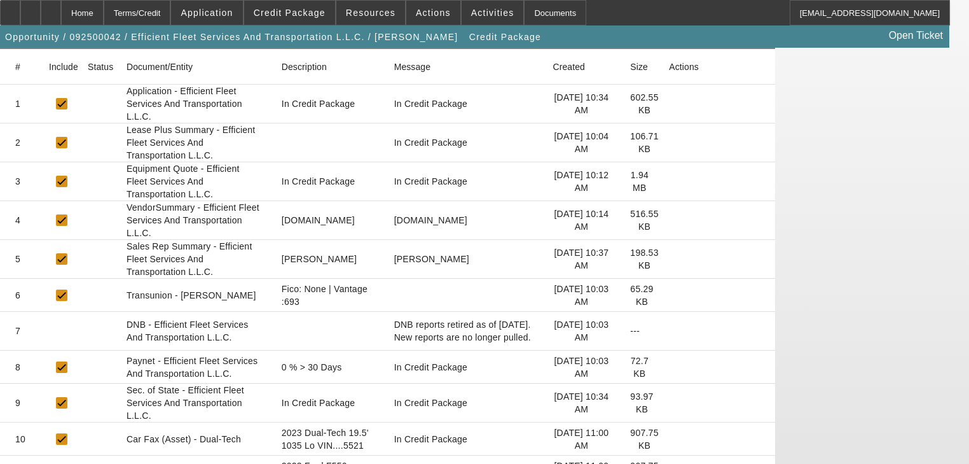
click at [669, 295] on icon at bounding box center [669, 295] width 0 height 0
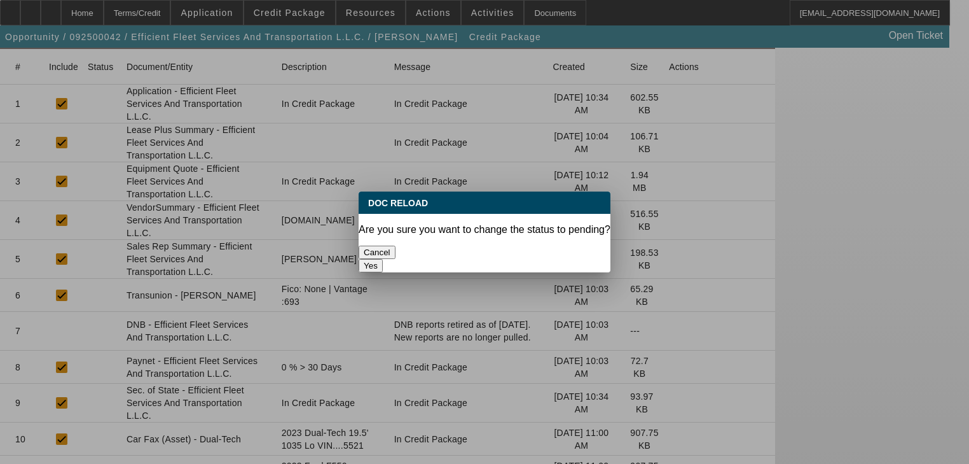
click at [383, 259] on button "Yes" at bounding box center [371, 265] width 24 height 13
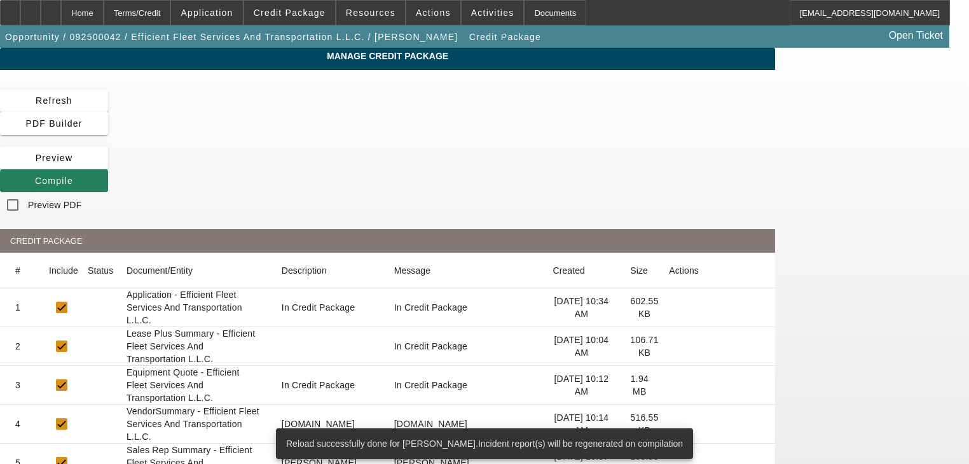
click at [108, 165] on span at bounding box center [54, 180] width 108 height 31
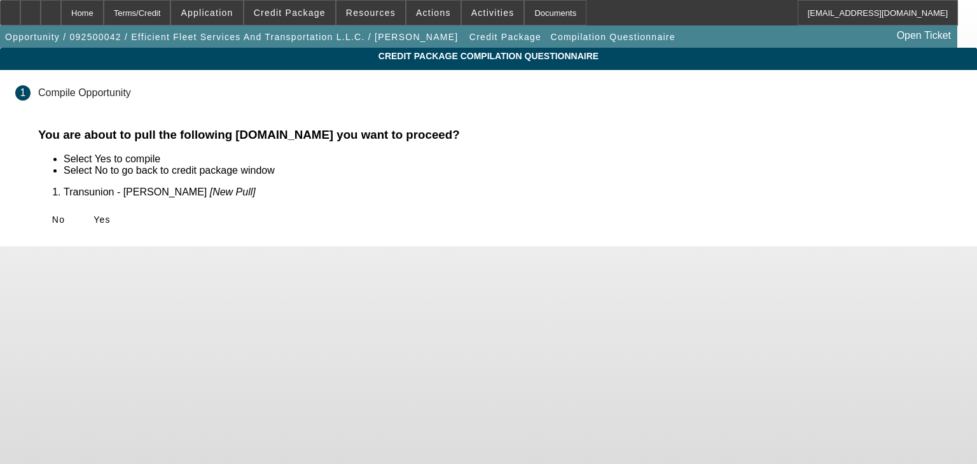
click at [234, 221] on div "No Yes" at bounding box center [499, 219] width 923 height 23
click at [122, 219] on span at bounding box center [101, 219] width 41 height 31
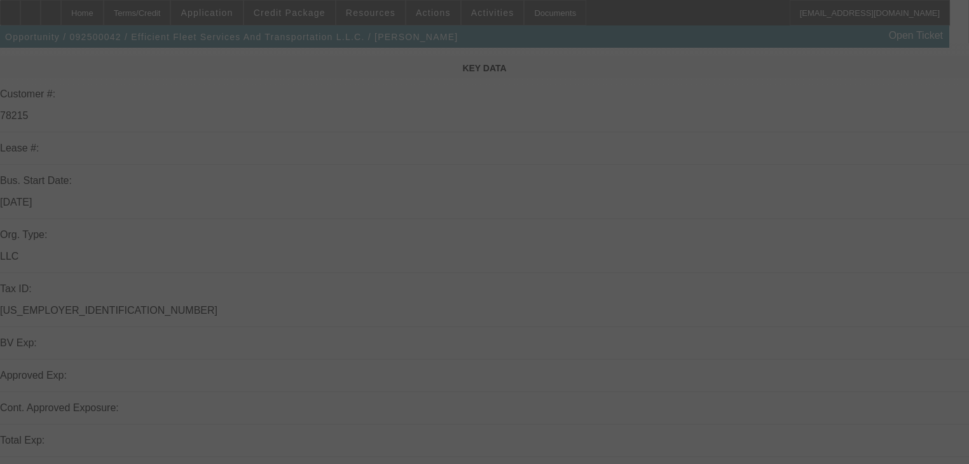
scroll to position [206, 0]
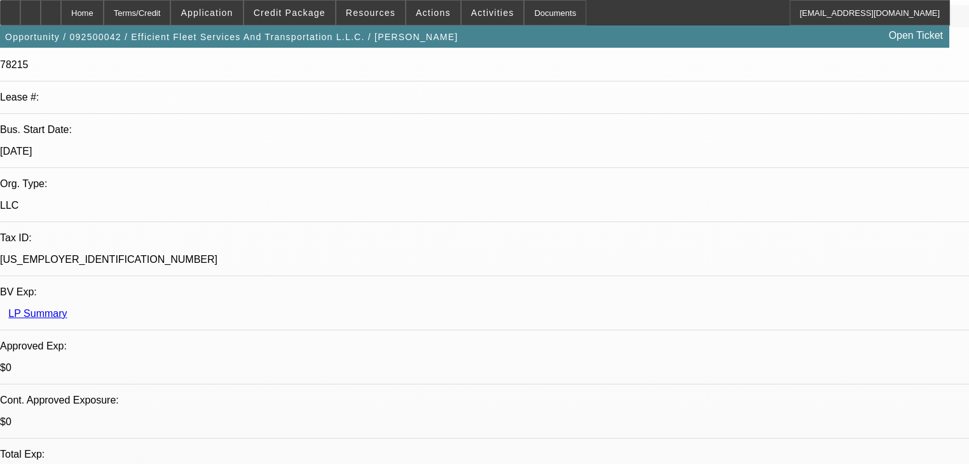
select select "0"
select select "6"
select select "0"
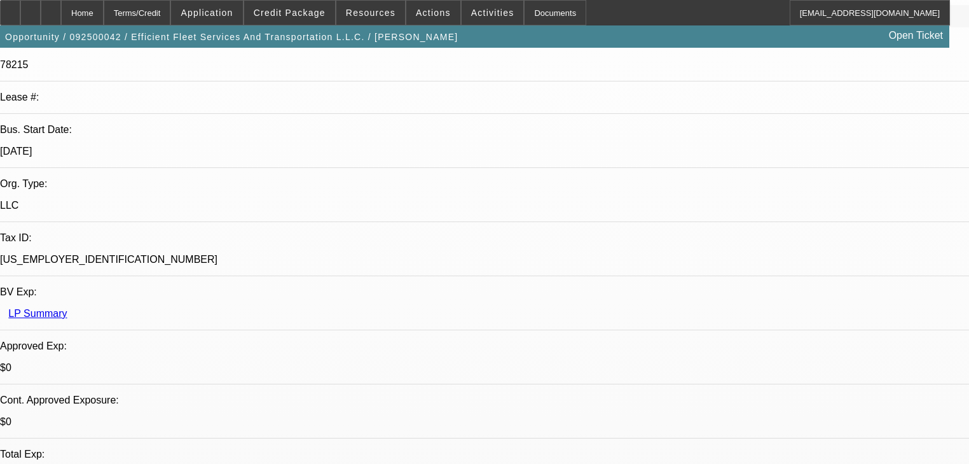
select select "0"
select select "6"
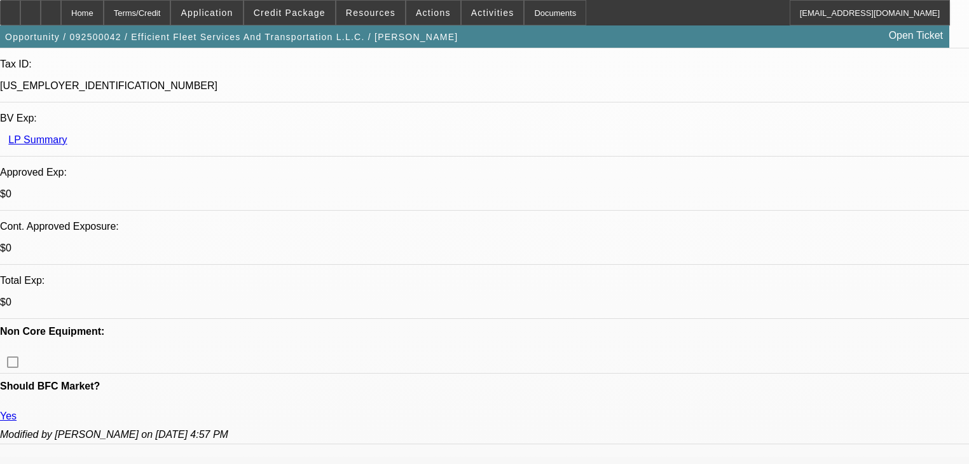
scroll to position [410, 0]
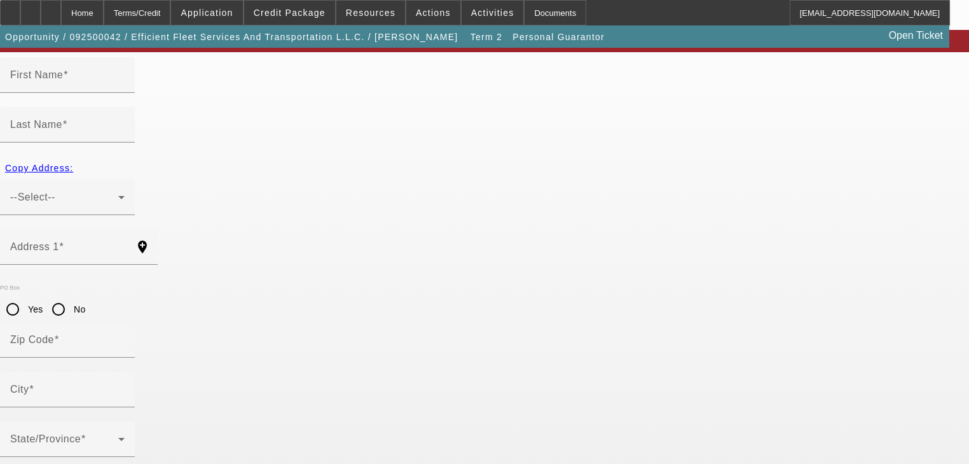
scroll to position [91, 0]
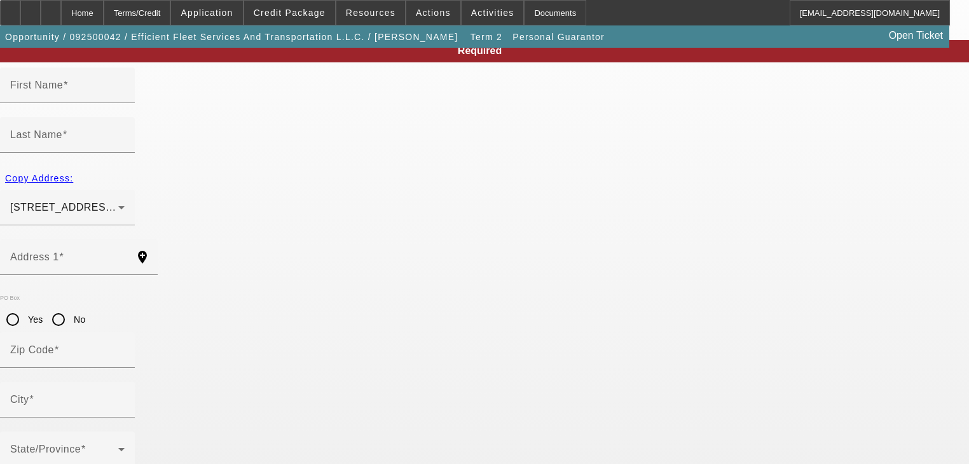
type input "[PERSON_NAME]"
type input "605 Post [PERSON_NAME]"
radio input "true"
type input "30224"
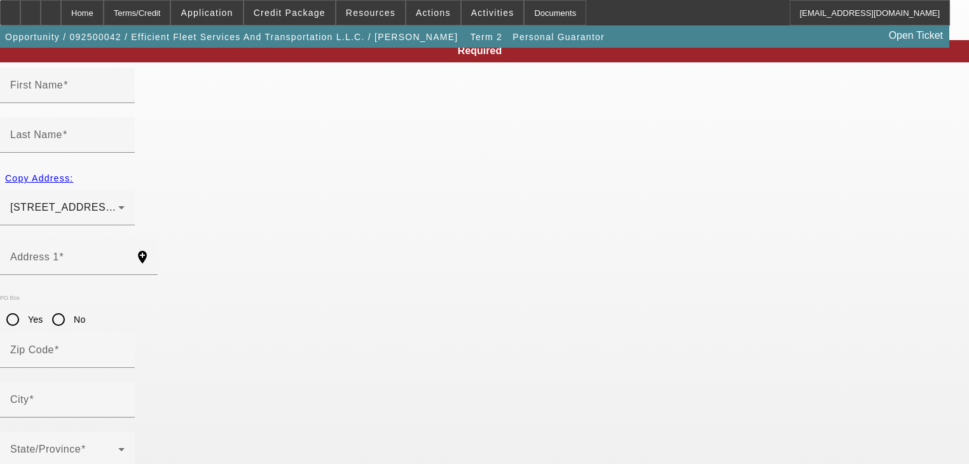
type input "[PERSON_NAME]"
type input "[PHONE_NUMBER]"
type input "100"
type input "252-43-3498"
type input "[EMAIL_ADDRESS][DOMAIN_NAME]"
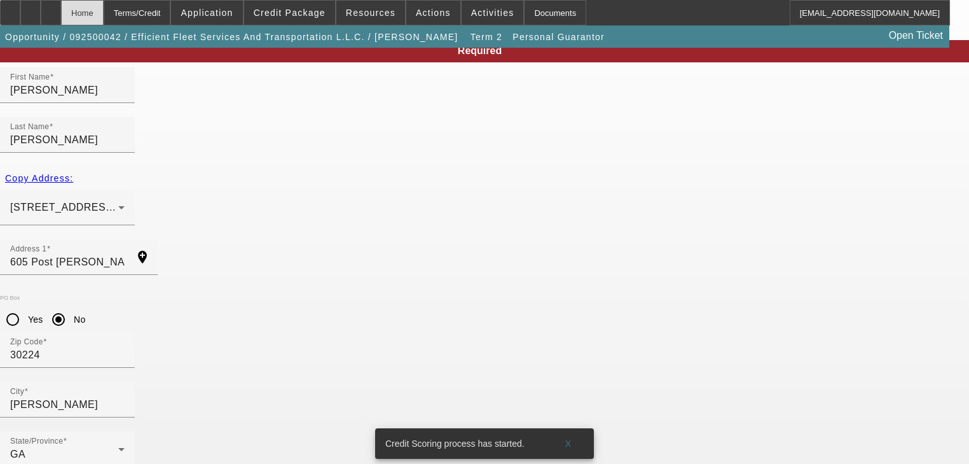
click at [104, 18] on div "Home" at bounding box center [82, 12] width 43 height 25
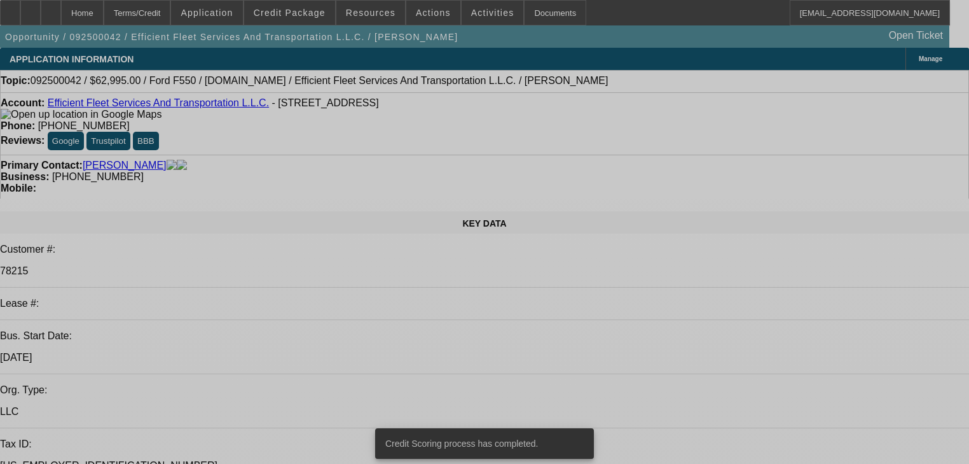
select select "0"
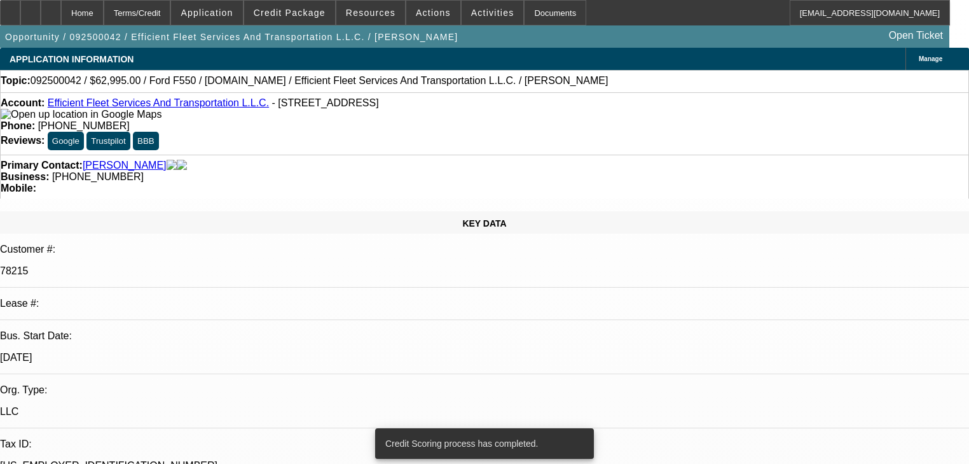
select select "0"
select select "6"
select select "0"
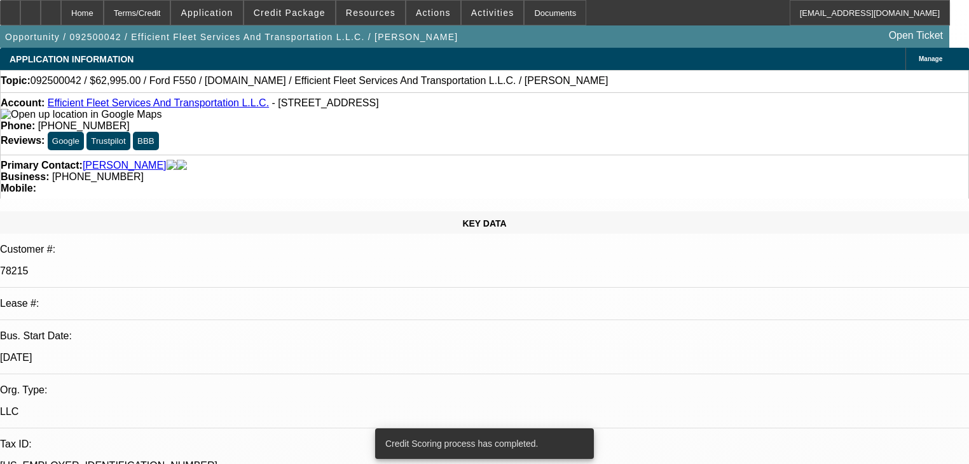
select select "6"
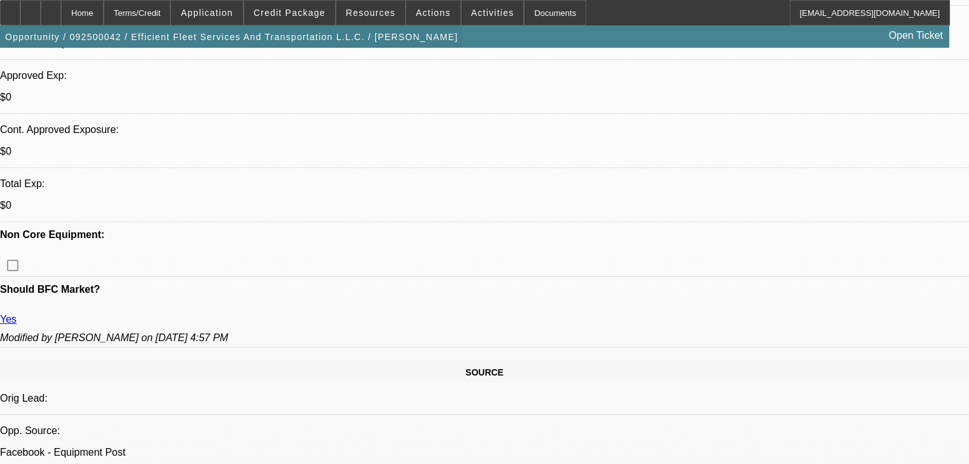
scroll to position [458, 0]
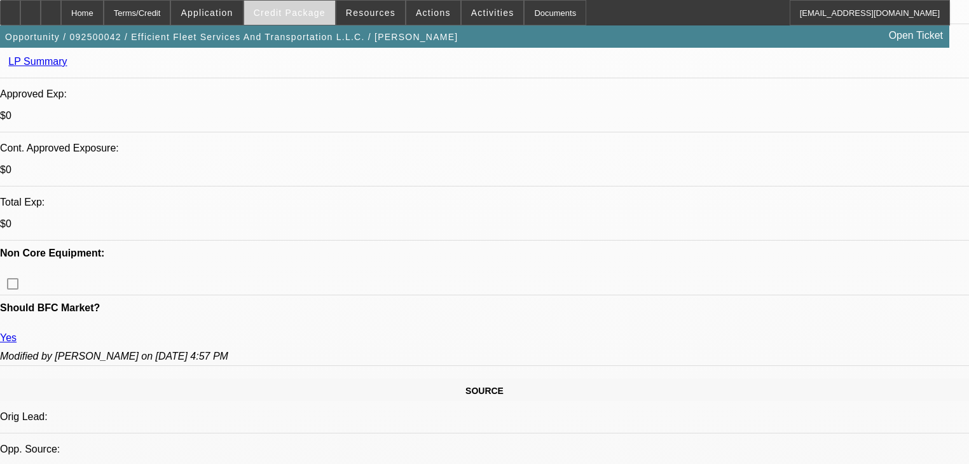
click at [300, 16] on span "Credit Package" at bounding box center [290, 13] width 72 height 10
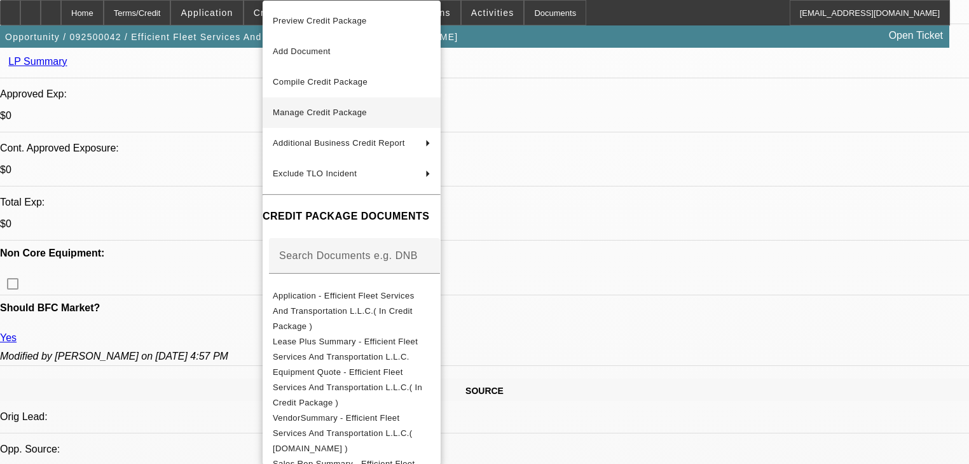
click at [315, 109] on span "Manage Credit Package" at bounding box center [320, 112] width 94 height 10
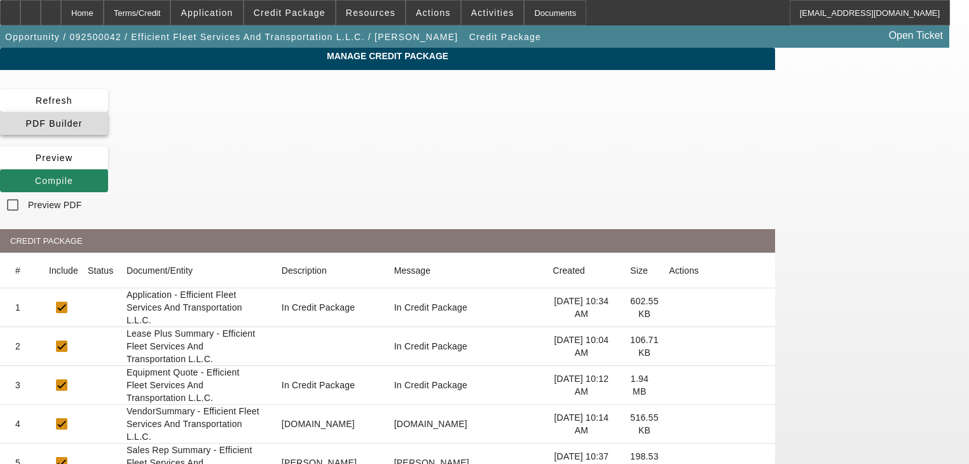
click at [82, 118] on span "PDF Builder" at bounding box center [53, 123] width 57 height 10
click at [433, 89] on div "Manage Credit Package Refresh PDF Builder Preview Compile Preview PDF CREDIT PA…" at bounding box center [387, 462] width 775 height 829
click at [104, 13] on div "Home" at bounding box center [82, 12] width 43 height 25
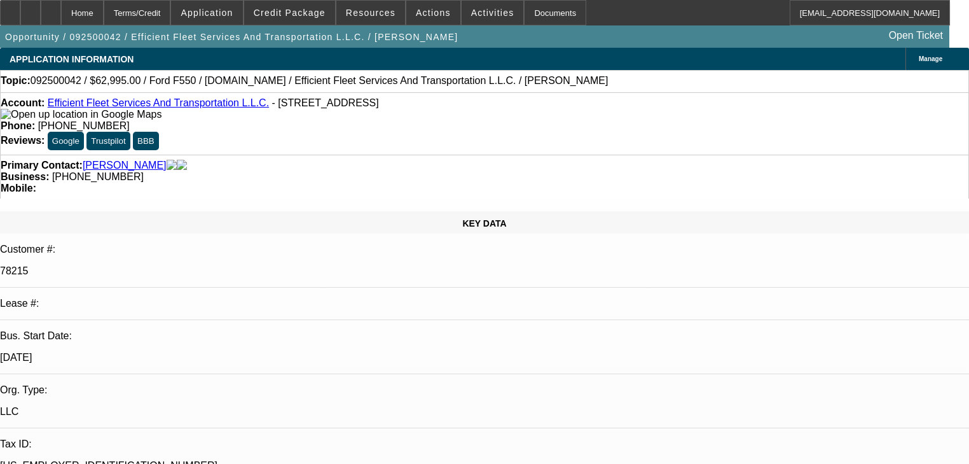
select select "0"
select select "6"
select select "0"
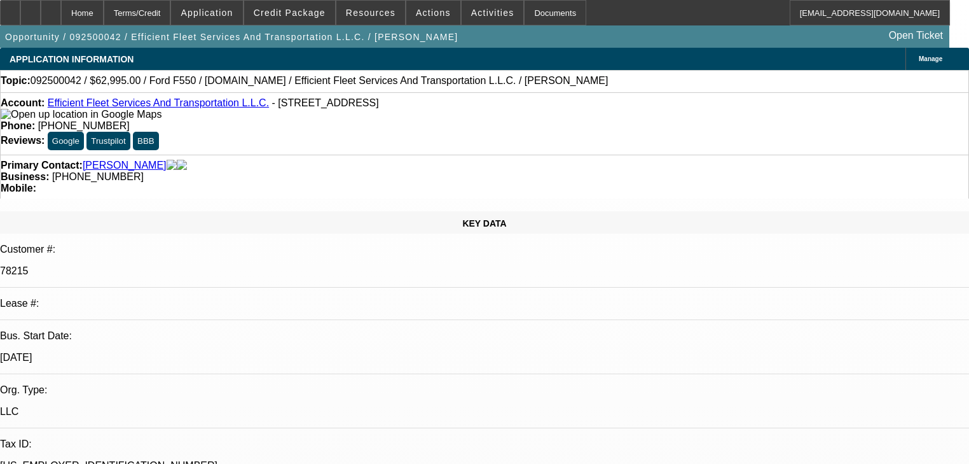
select select "0"
select select "6"
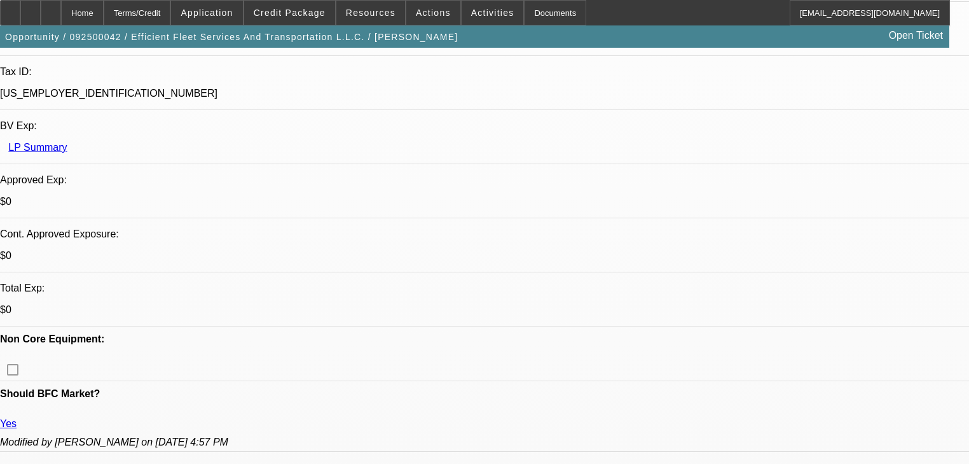
scroll to position [407, 0]
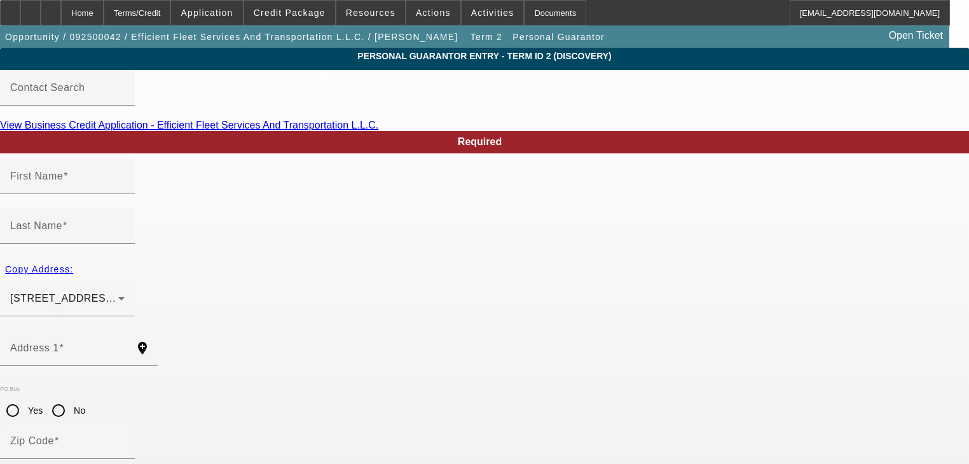
type input "[PERSON_NAME]"
type input "605 Post [PERSON_NAME]"
radio input "true"
type input "30224"
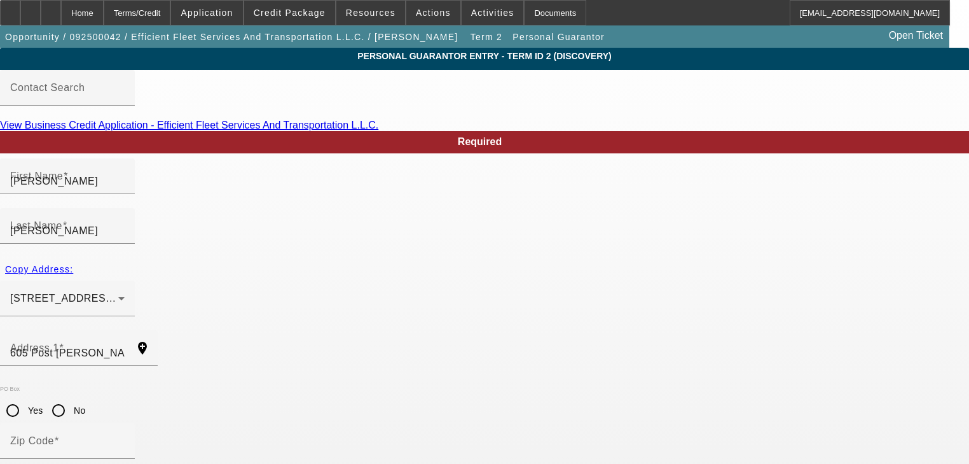
type input "[PERSON_NAME]"
type input "[PHONE_NUMBER]"
type input "100"
type input "252-43-3498"
type input "[EMAIL_ADDRESS][DOMAIN_NAME]"
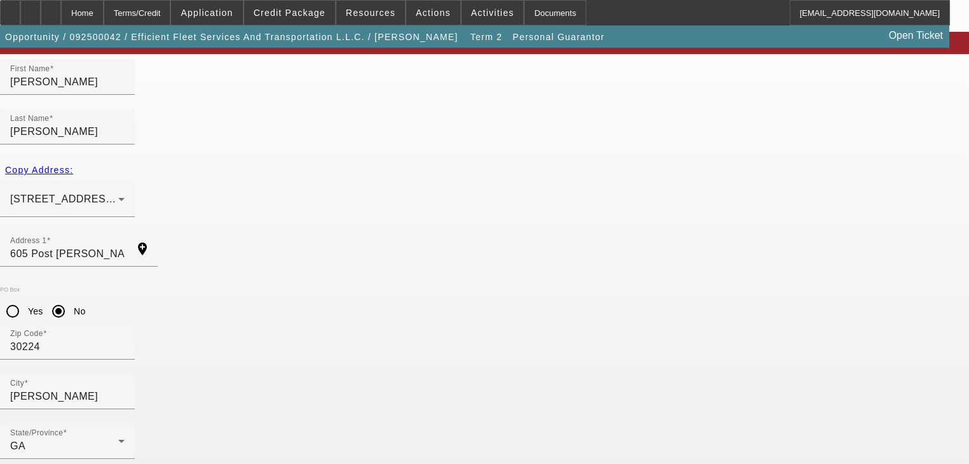
scroll to position [102, 0]
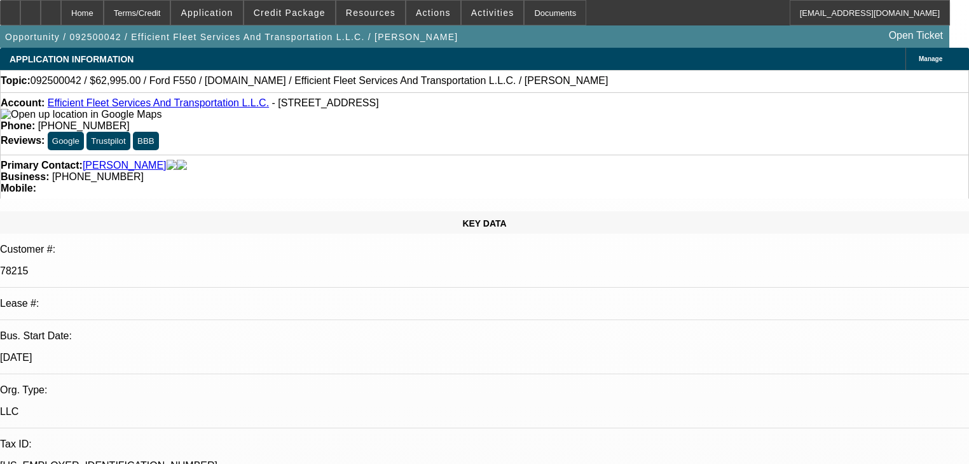
select select "0"
select select "6"
select select "0"
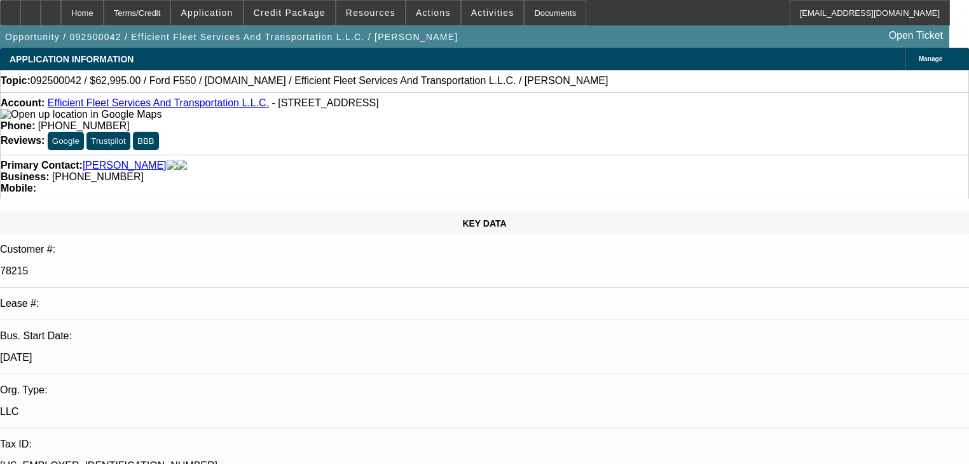
select select "0"
select select "6"
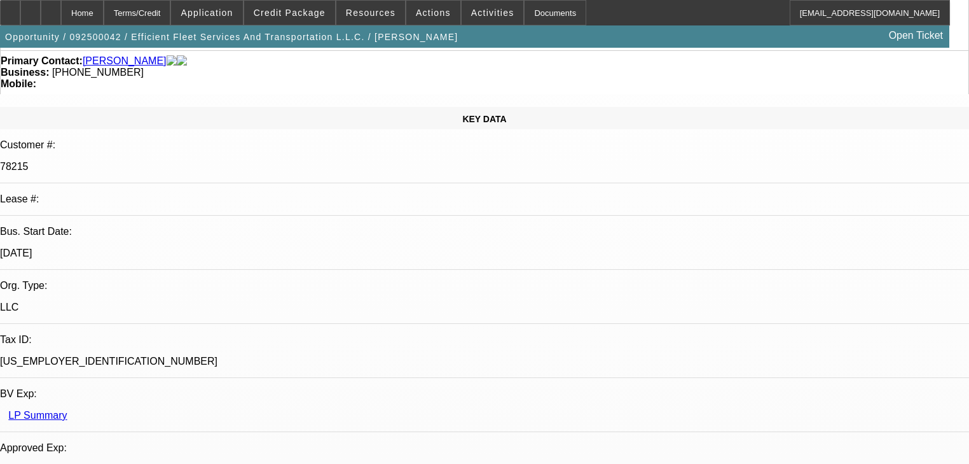
scroll to position [153, 0]
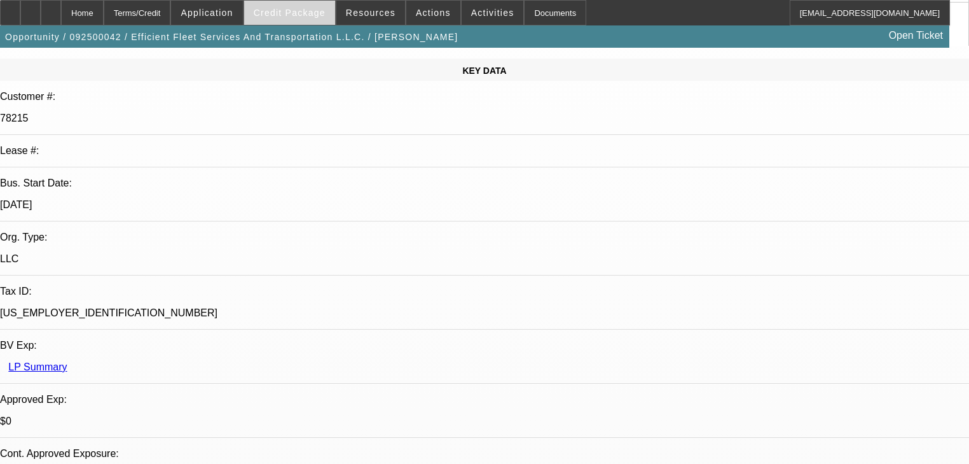
click at [303, 22] on span at bounding box center [289, 12] width 91 height 31
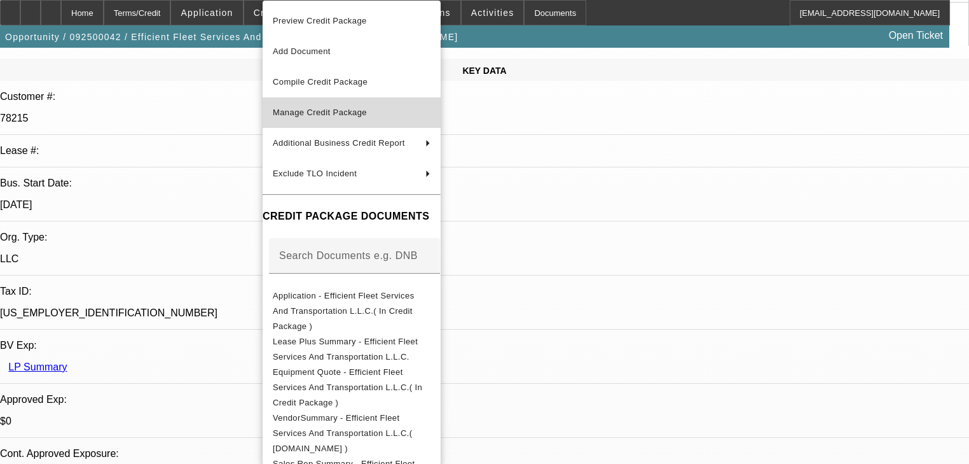
click at [338, 125] on button "Manage Credit Package" at bounding box center [352, 112] width 178 height 31
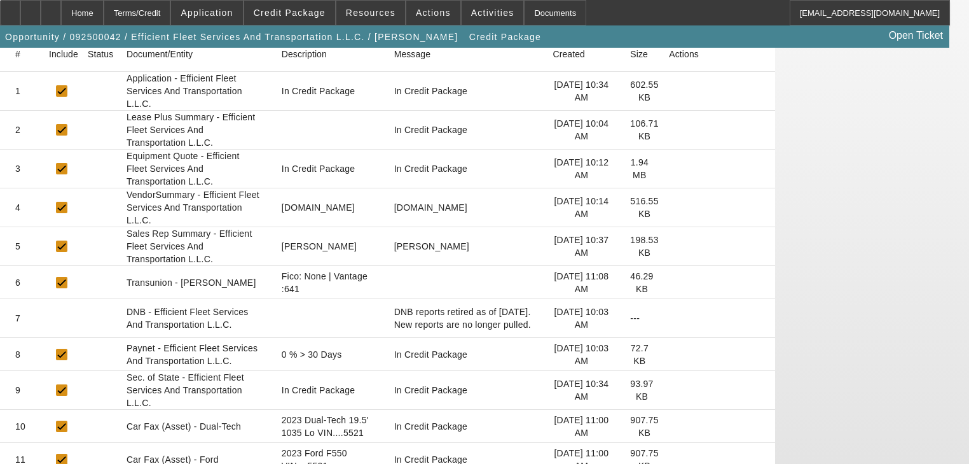
scroll to position [254, 0]
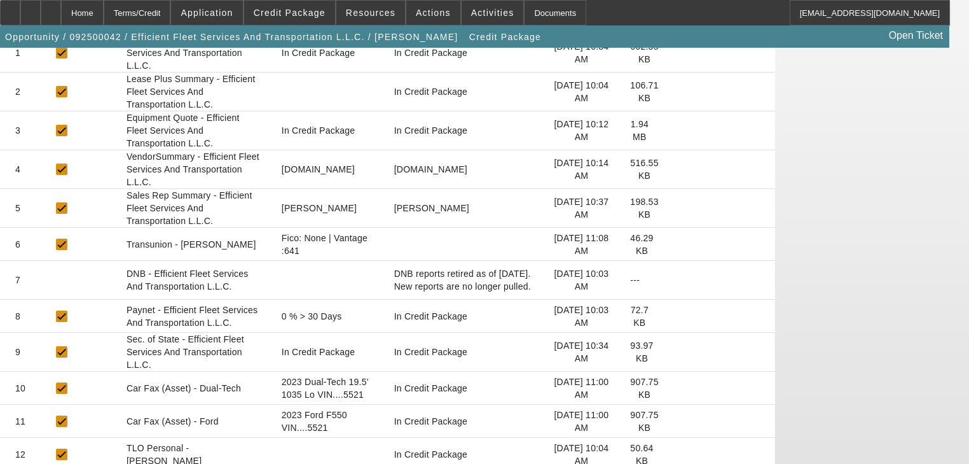
click at [669, 244] on icon at bounding box center [669, 244] width 0 height 0
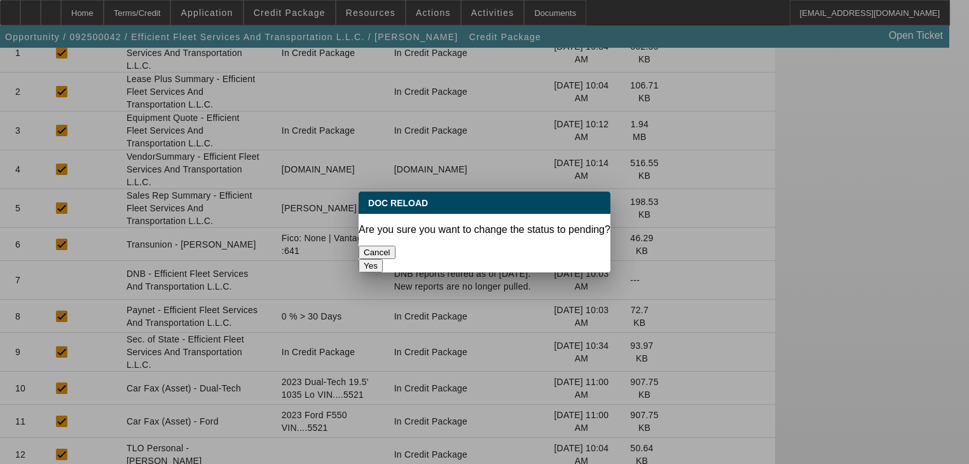
scroll to position [0, 0]
click at [383, 259] on button "Yes" at bounding box center [371, 265] width 24 height 13
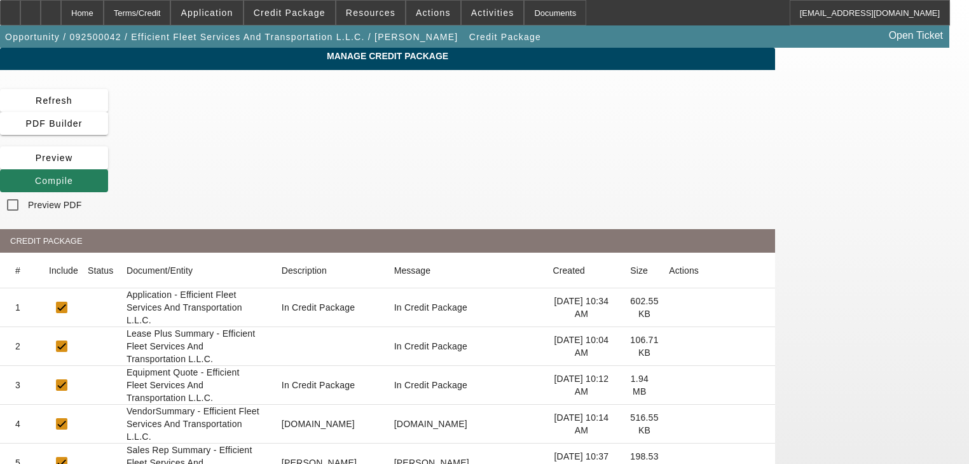
click at [35, 176] on icon at bounding box center [35, 181] width 0 height 10
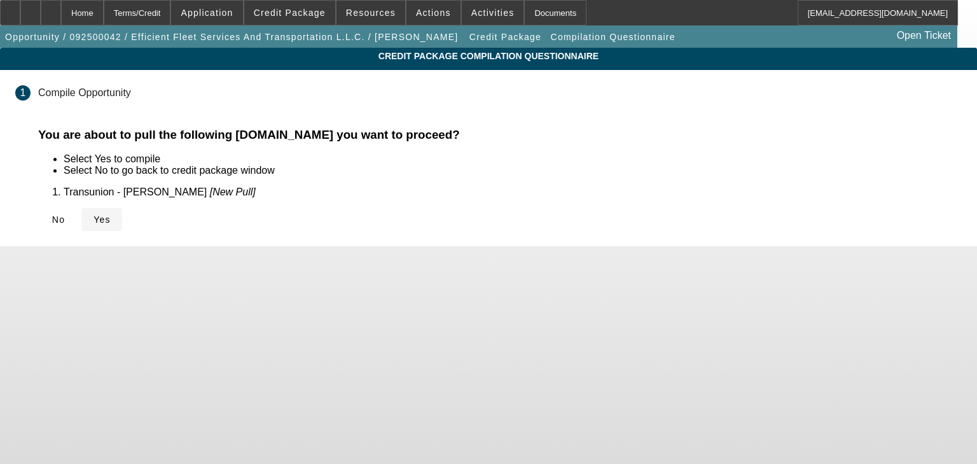
click at [111, 216] on span "Yes" at bounding box center [101, 219] width 17 height 10
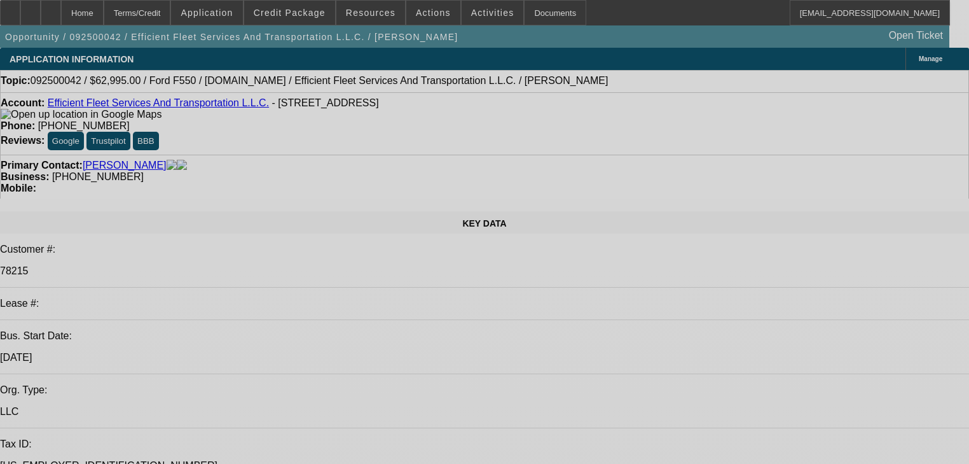
select select "0"
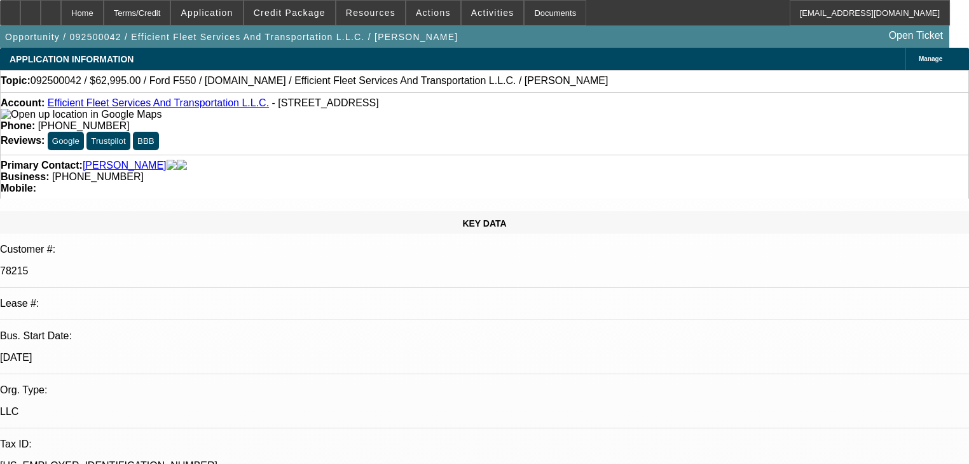
select select "0"
select select "6"
select select "0"
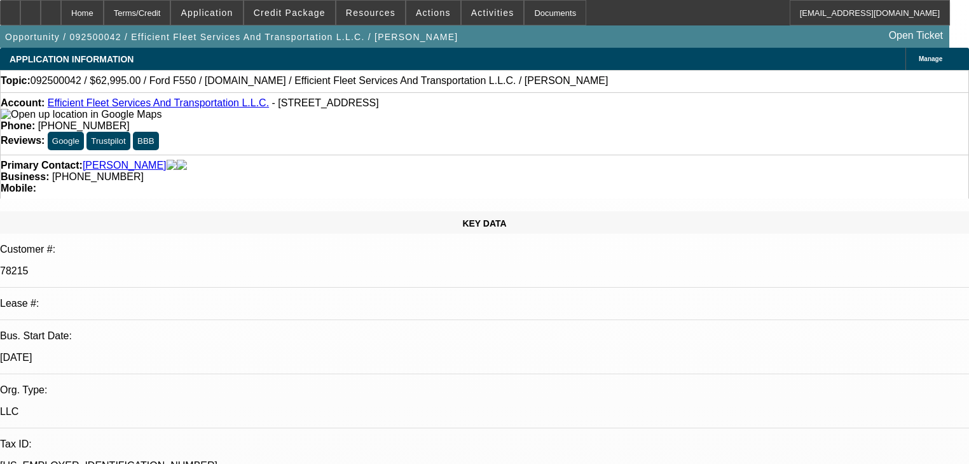
select select "0"
select select "6"
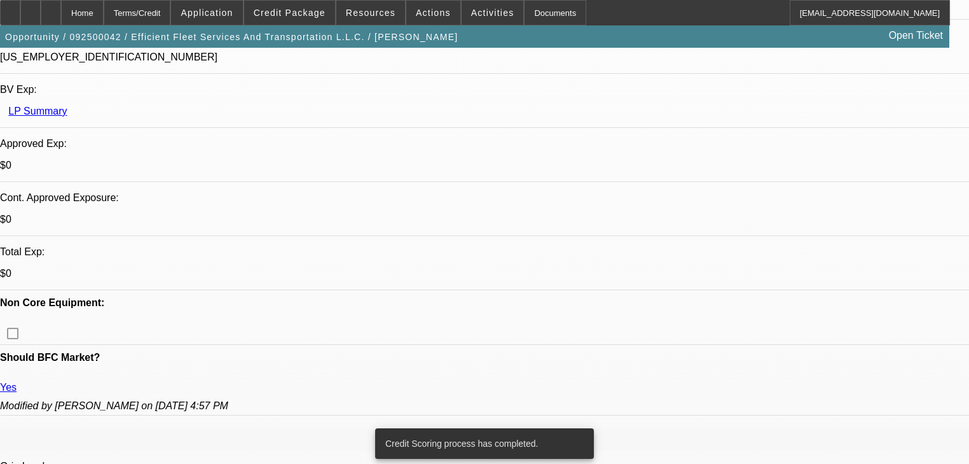
scroll to position [509, 0]
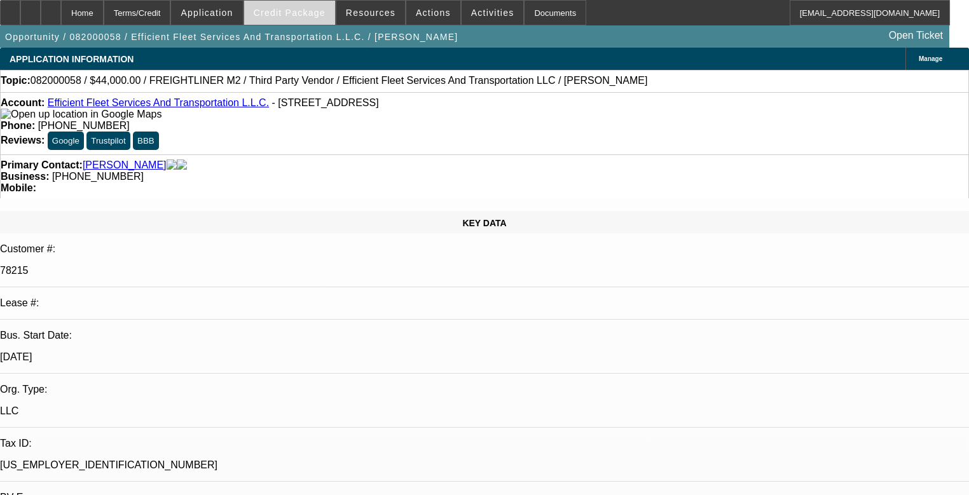
select select "0"
select select "2"
select select "0.1"
select select "4"
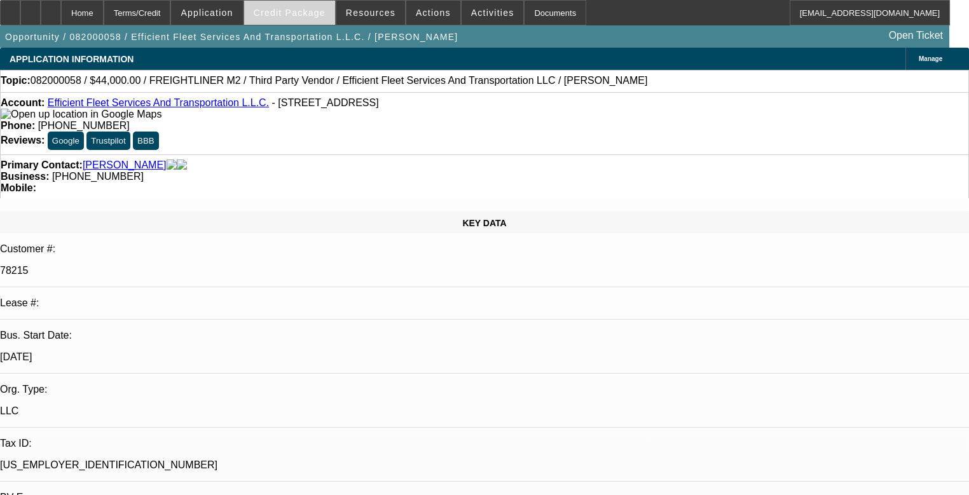
select select "0"
select select "2"
select select "0.1"
select select "4"
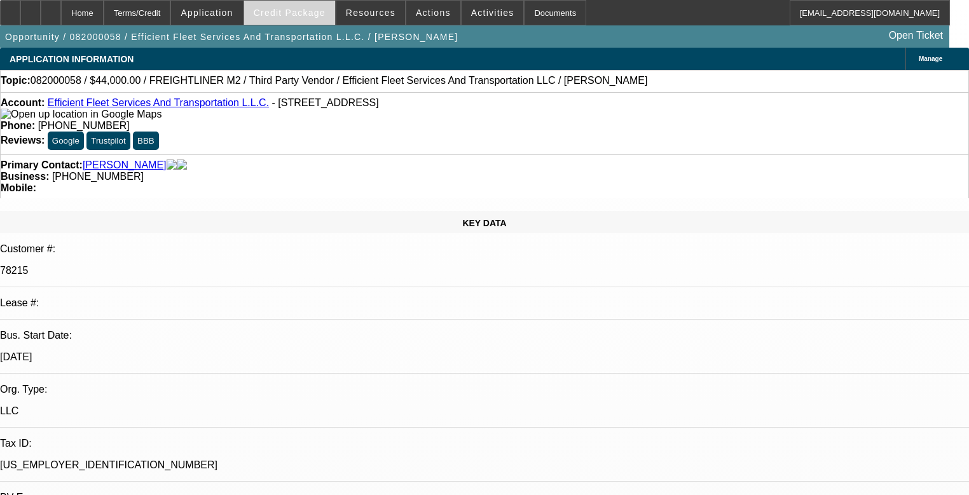
select select "0"
select select "2"
select select "0.1"
select select "4"
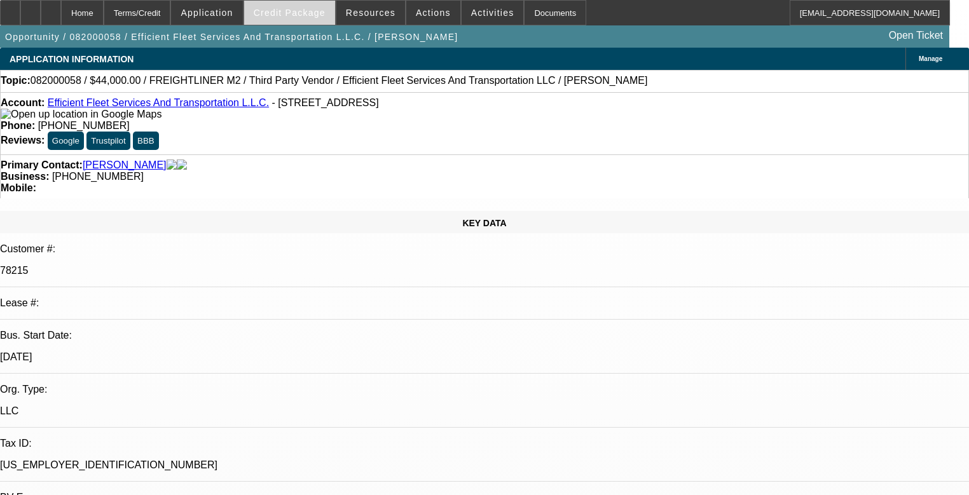
select select "0"
select select "2"
select select "0.1"
select select "4"
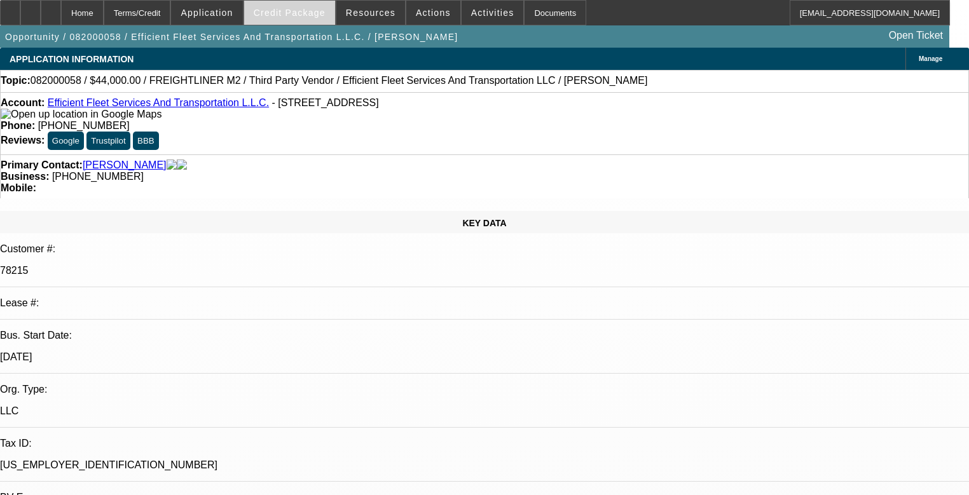
click at [307, 19] on span at bounding box center [289, 12] width 91 height 31
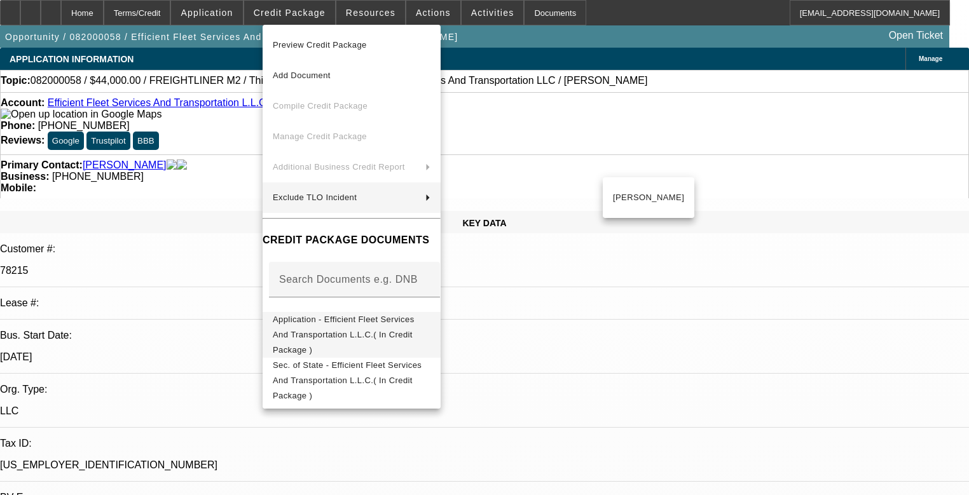
click at [384, 316] on span "Application - Efficient Fleet Services And Transportation L.L.C.( In Credit Pac…" at bounding box center [352, 335] width 158 height 46
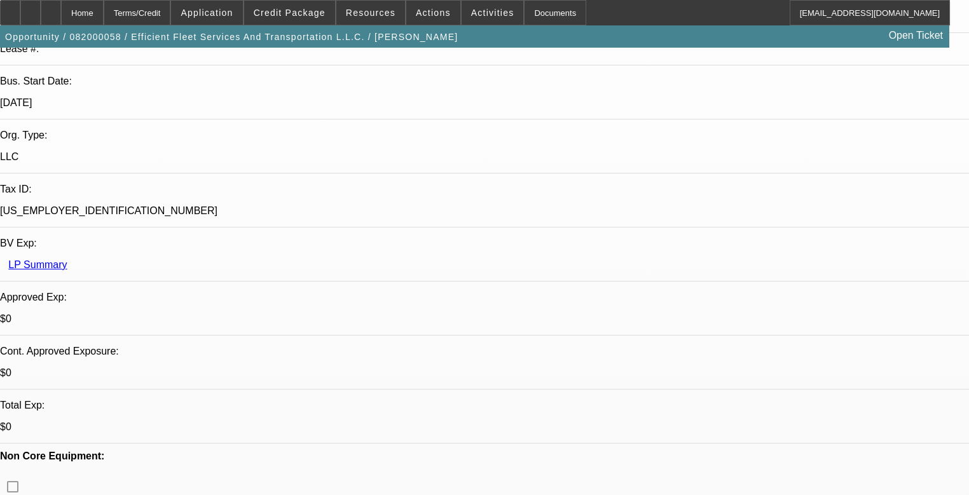
scroll to position [51, 0]
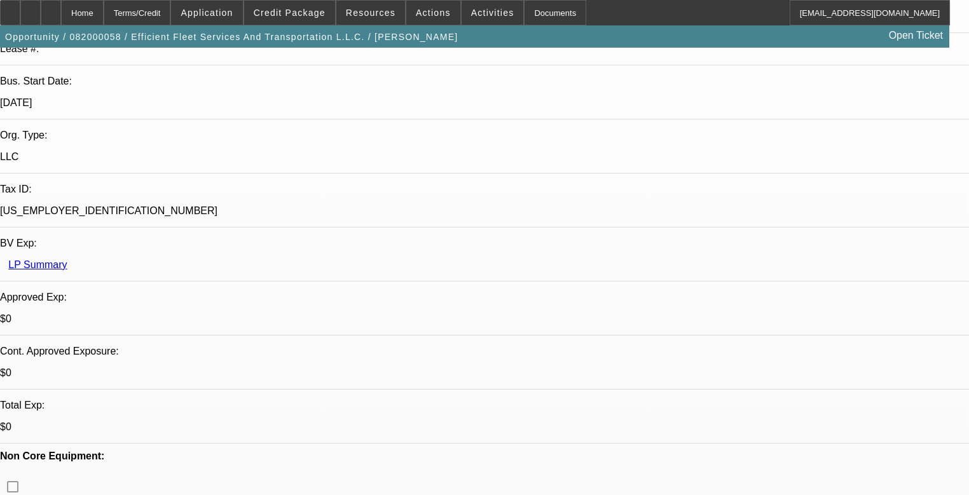
scroll to position [560, 0]
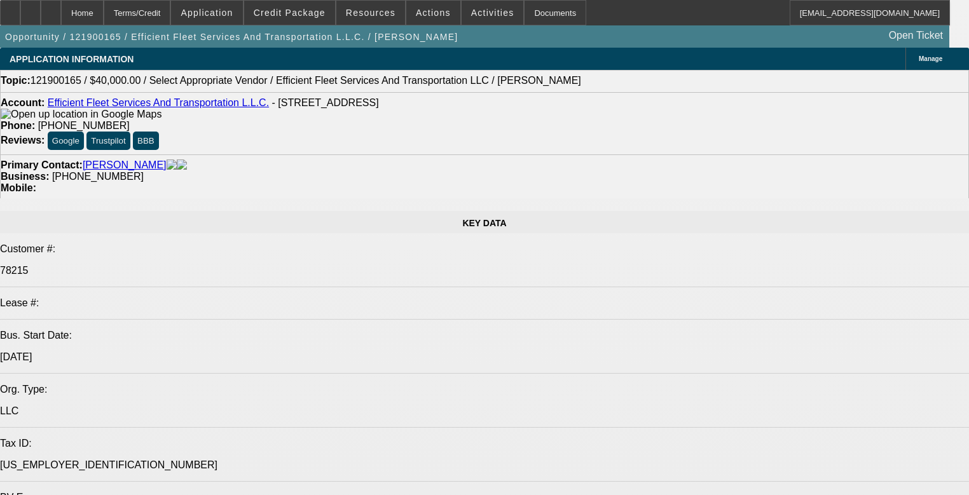
select select "0"
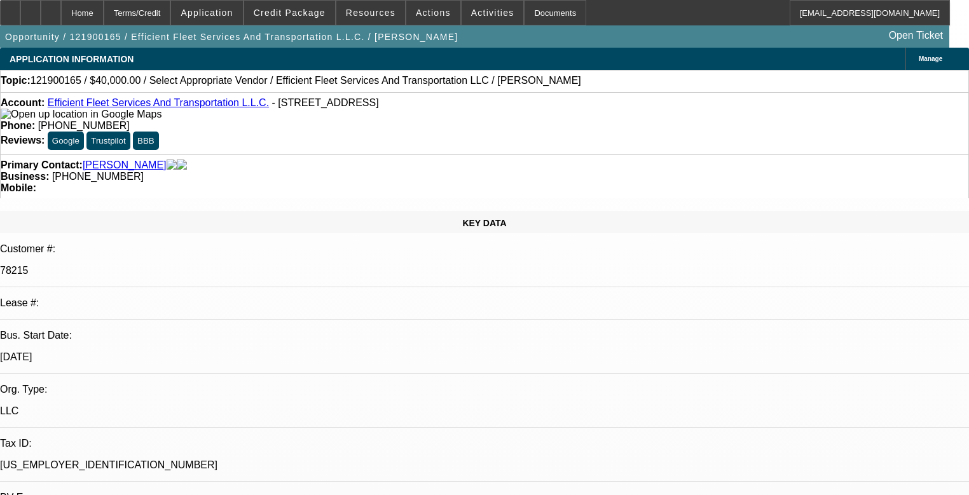
select select "2"
select select "0.1"
click at [293, 13] on span "Credit Package" at bounding box center [290, 13] width 72 height 10
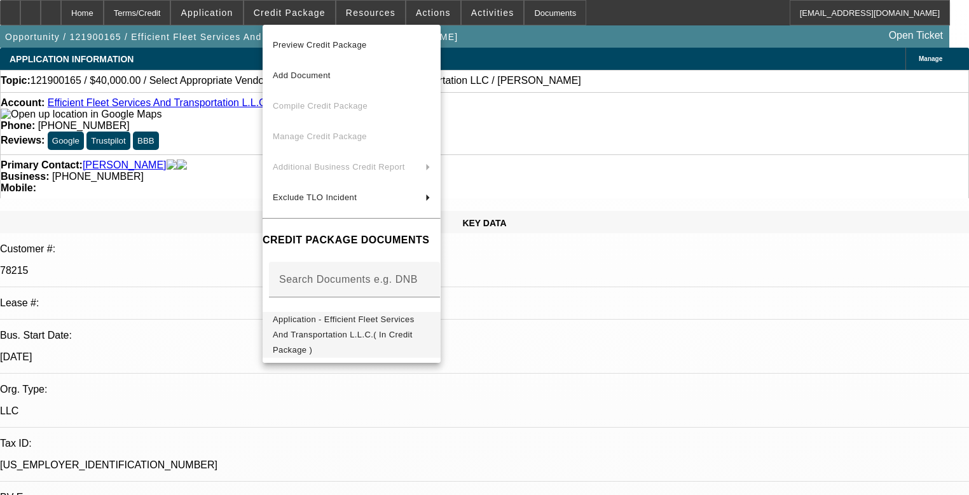
click at [314, 315] on span "Application - Efficient Fleet Services And Transportation L.L.C.( In Credit Pac…" at bounding box center [352, 335] width 158 height 46
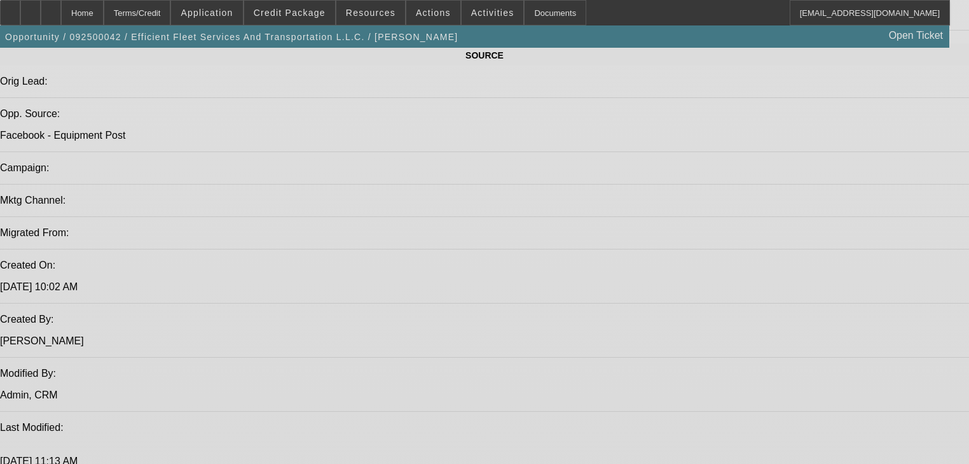
select select "0"
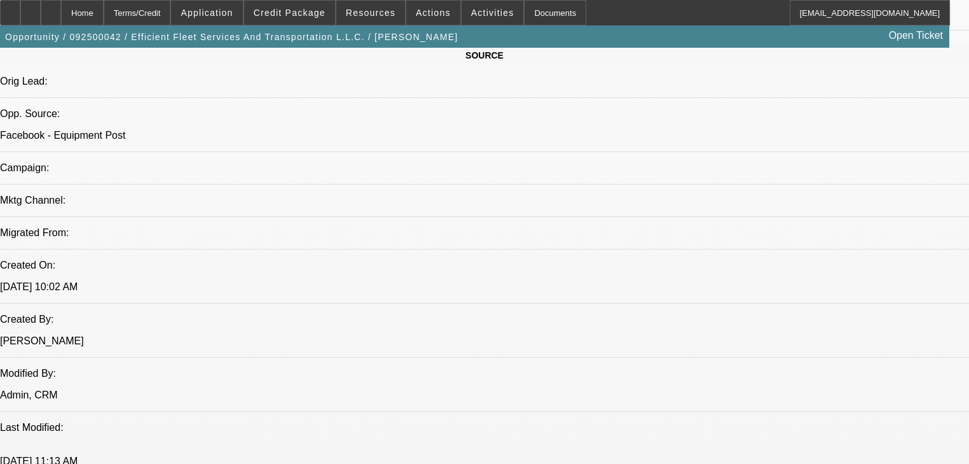
select select "0"
select select "6"
select select "0"
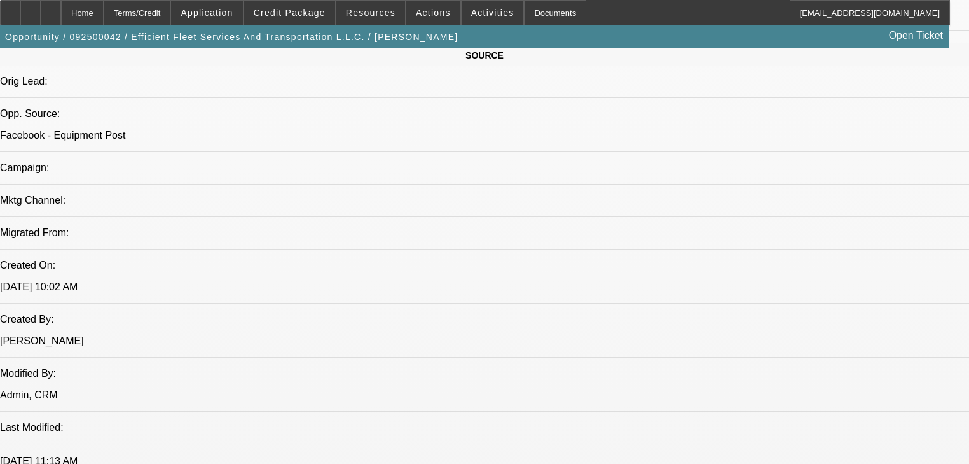
select select "0"
select select "6"
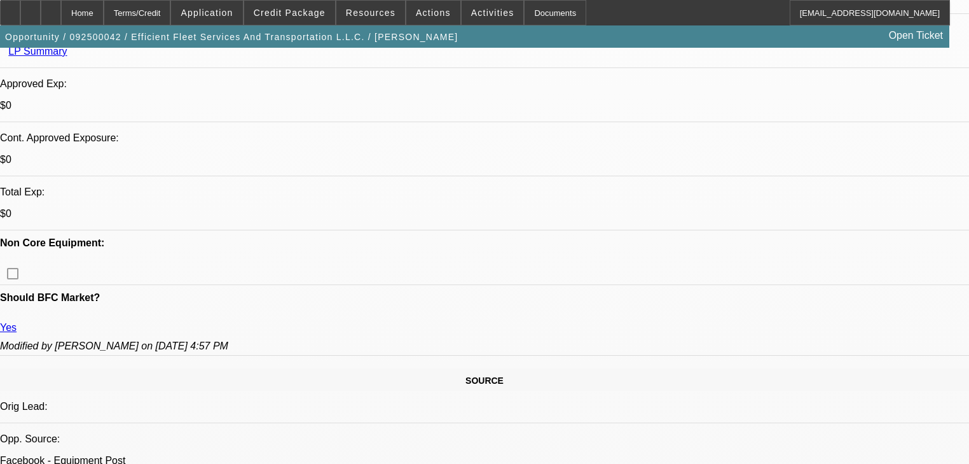
scroll to position [467, 0]
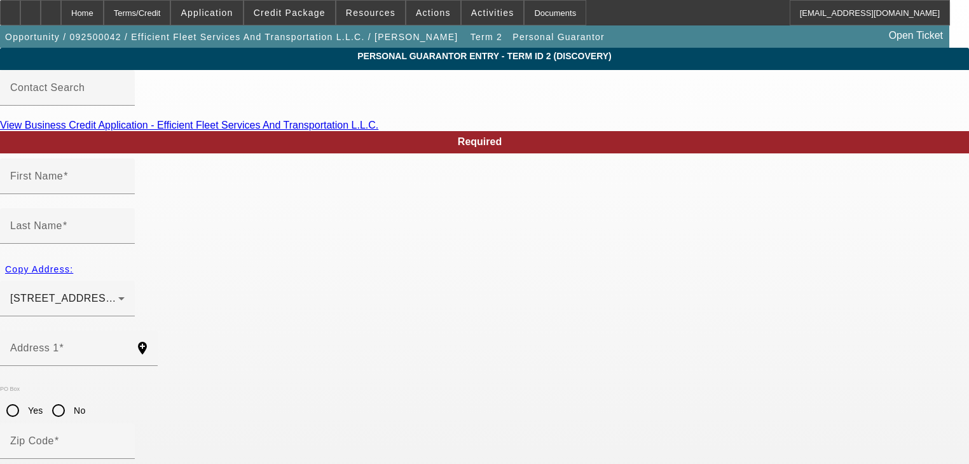
type input "[PERSON_NAME]"
type input "605 Post [PERSON_NAME]"
radio input "true"
type input "30224"
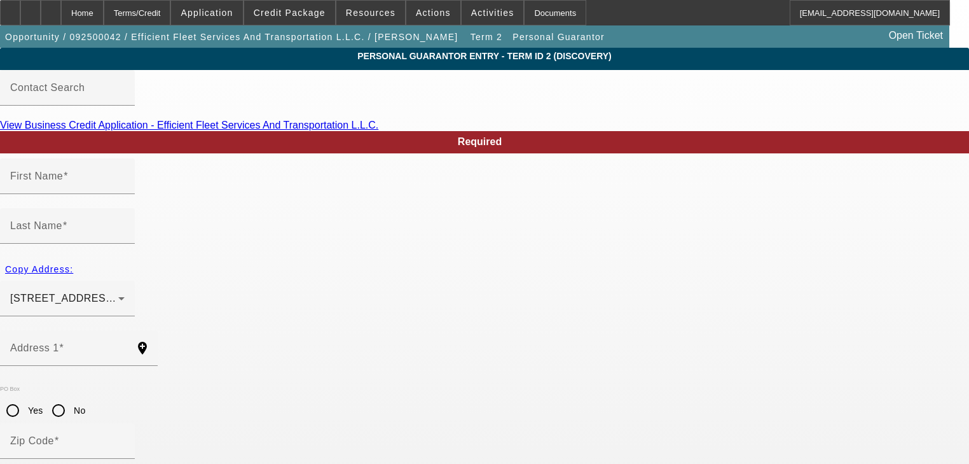
type input "[PERSON_NAME]"
type input "[PHONE_NUMBER]"
type input "100"
type input "252-43-3498"
type input "[EMAIL_ADDRESS][DOMAIN_NAME]"
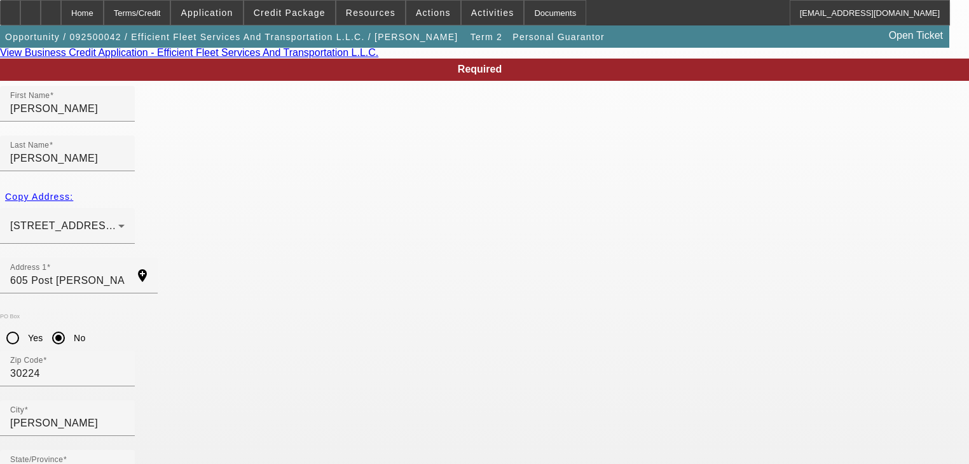
scroll to position [102, 0]
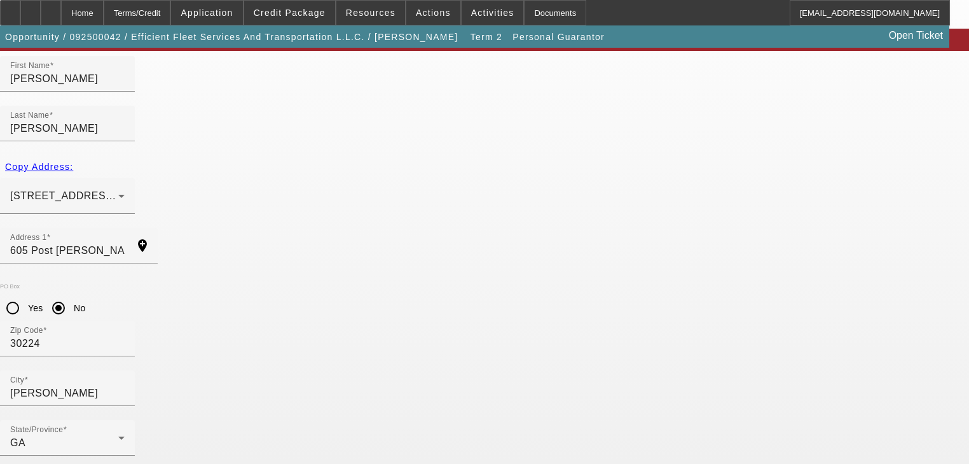
type input "252-43-3497"
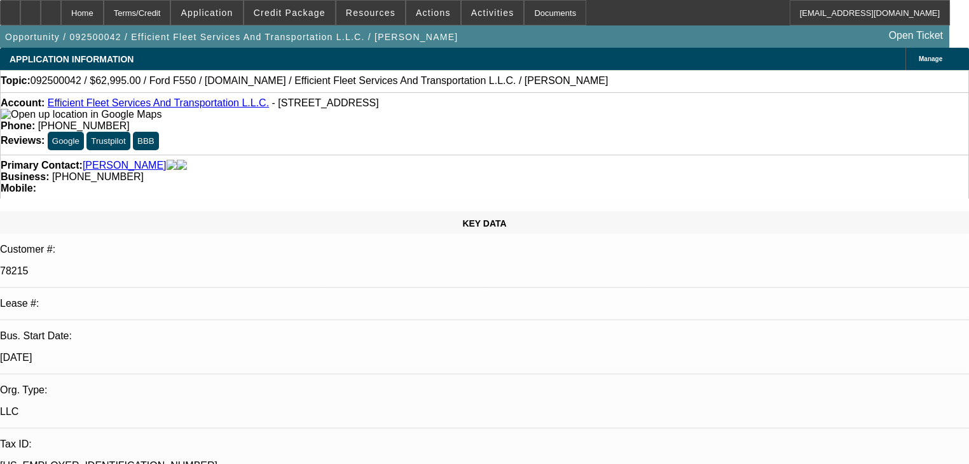
select select "0"
select select "6"
select select "0"
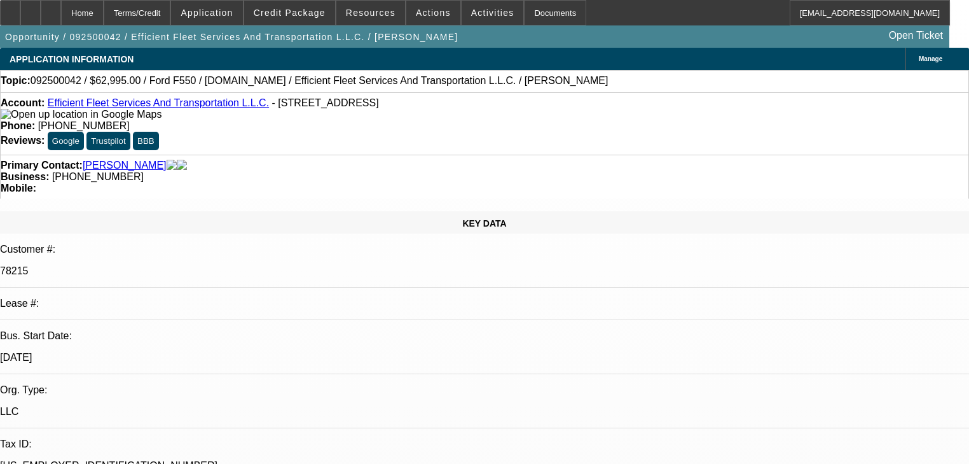
select select "0"
select select "6"
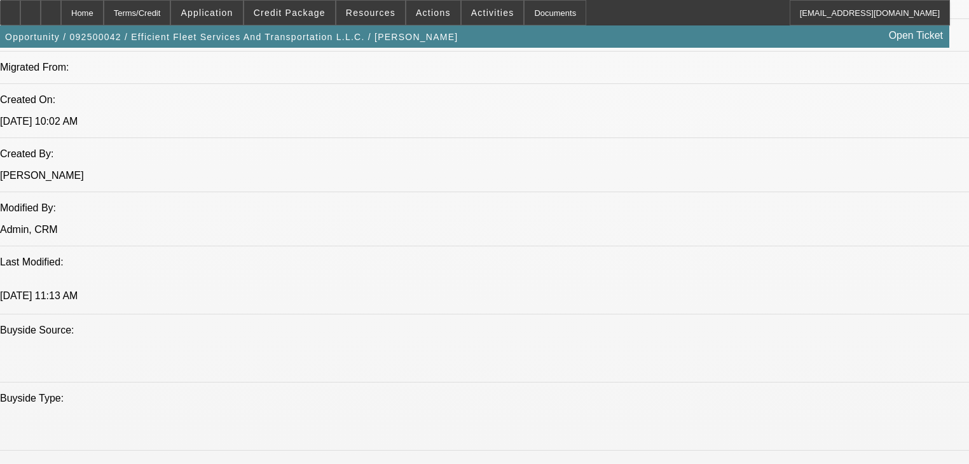
scroll to position [1018, 0]
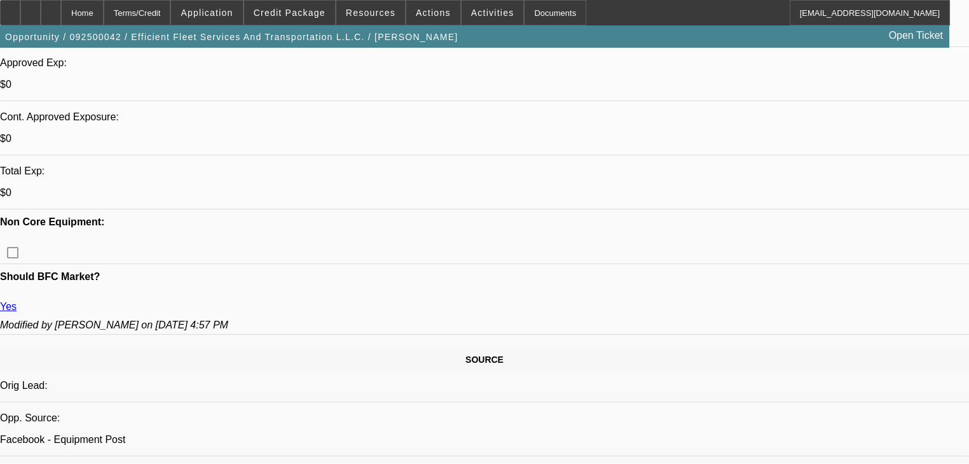
scroll to position [356, 0]
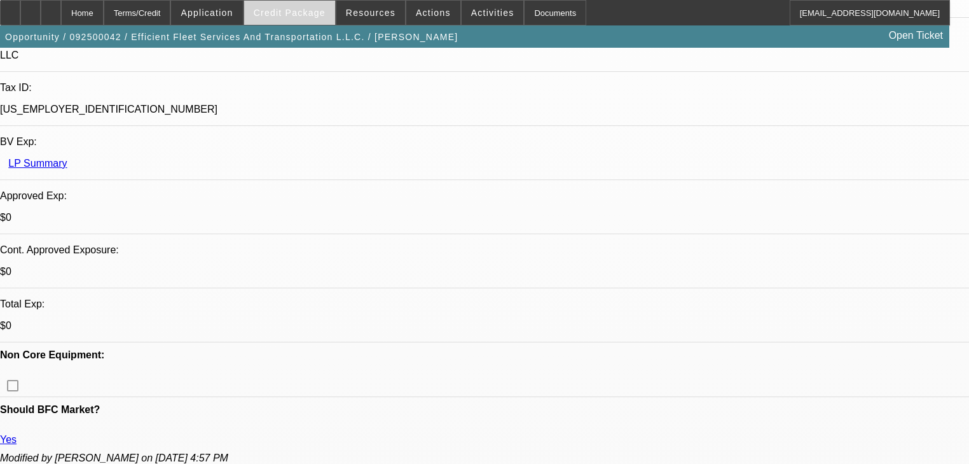
click at [294, 10] on span "Credit Package" at bounding box center [290, 13] width 72 height 10
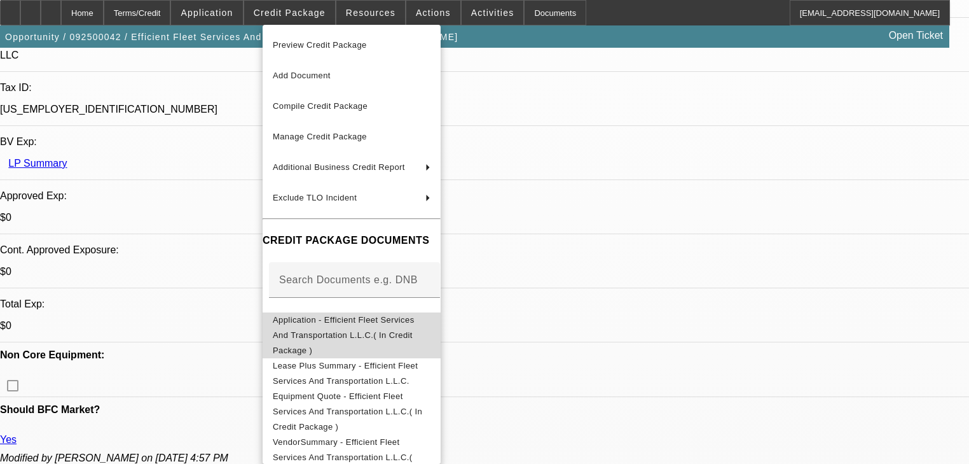
click at [360, 333] on button "Application - Efficient Fleet Services And Transportation L.L.C.( In Credit Pac…" at bounding box center [352, 335] width 178 height 46
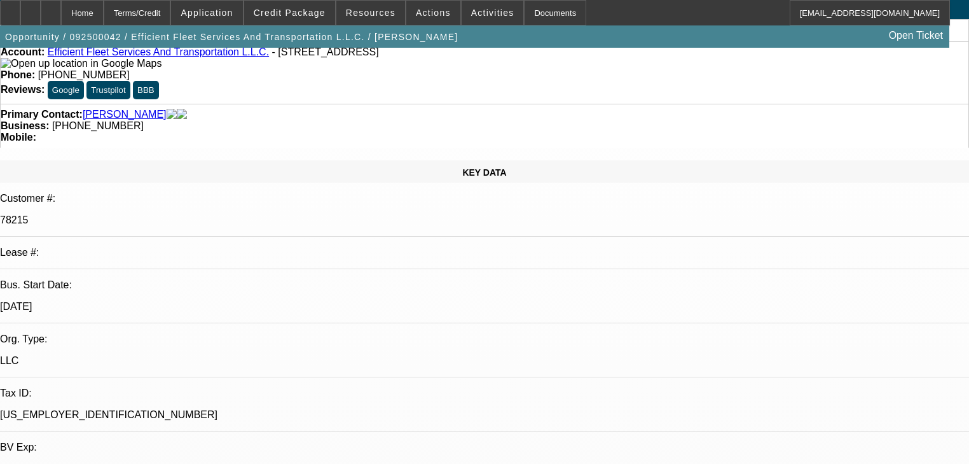
scroll to position [51, 0]
click at [67, 463] on link "LP Summary" at bounding box center [37, 468] width 59 height 11
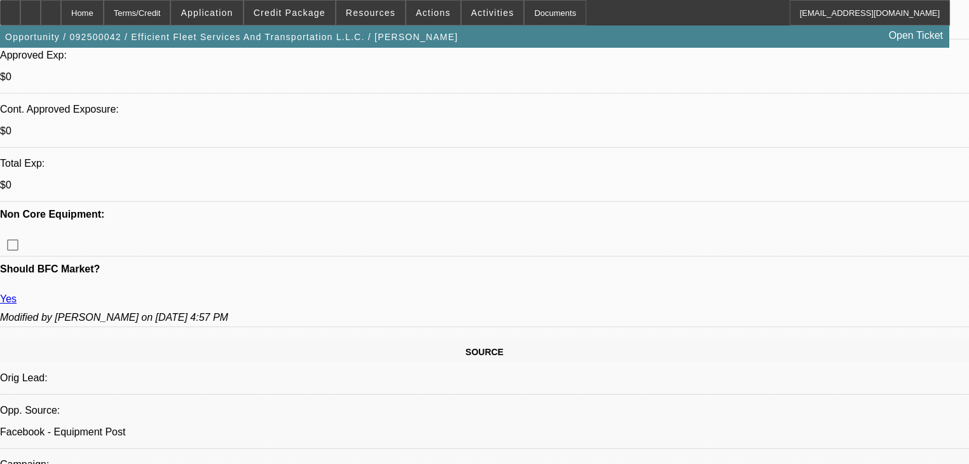
scroll to position [509, 0]
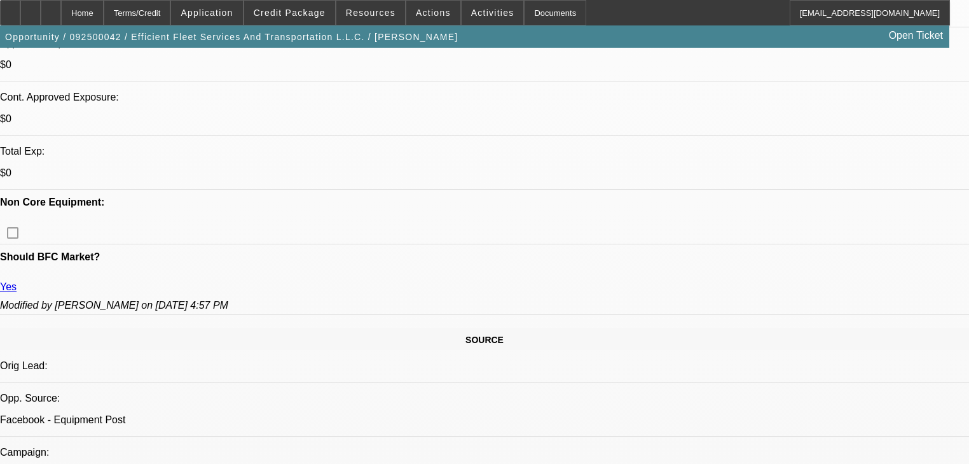
drag, startPoint x: 516, startPoint y: 168, endPoint x: 367, endPoint y: 182, distance: 150.1
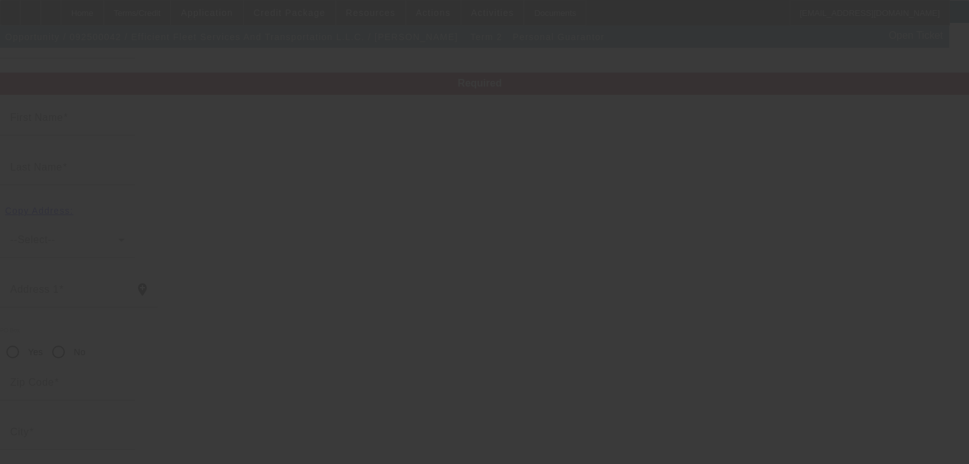
scroll to position [91, 0]
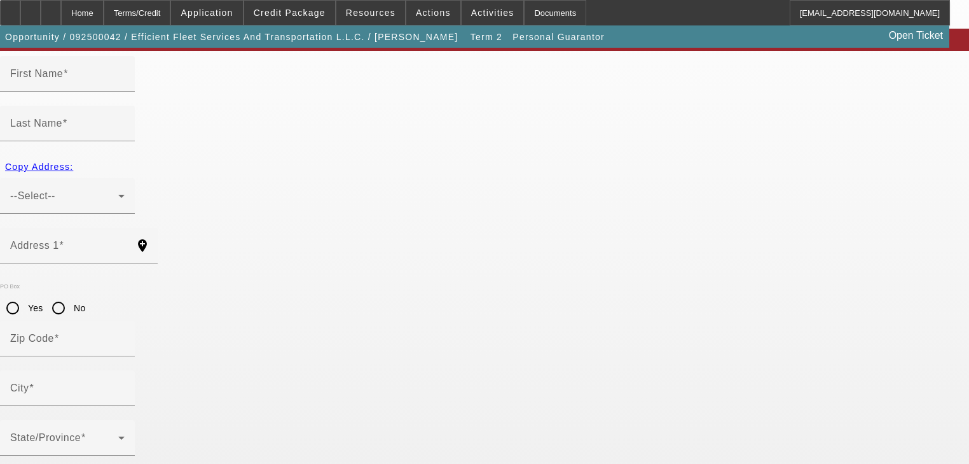
type input "[PERSON_NAME]"
type input "605 Post [PERSON_NAME]"
radio input "true"
type input "30224"
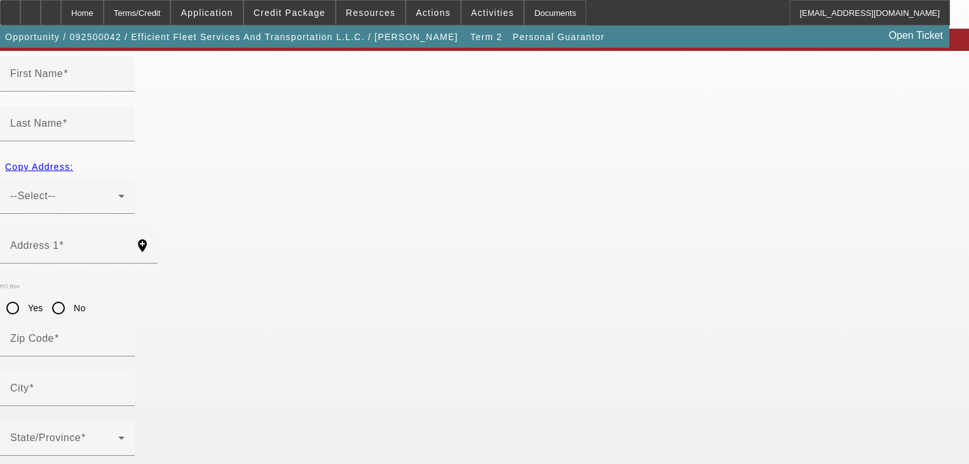
type input "[PERSON_NAME]"
type input "[PHONE_NUMBER]"
type input "100"
type input "252-43-3497"
type input "[EMAIL_ADDRESS][DOMAIN_NAME]"
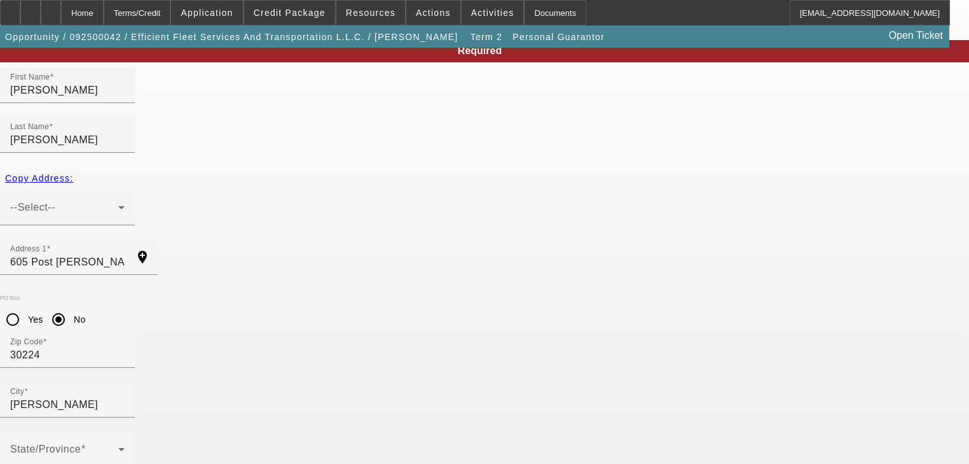
scroll to position [102, 0]
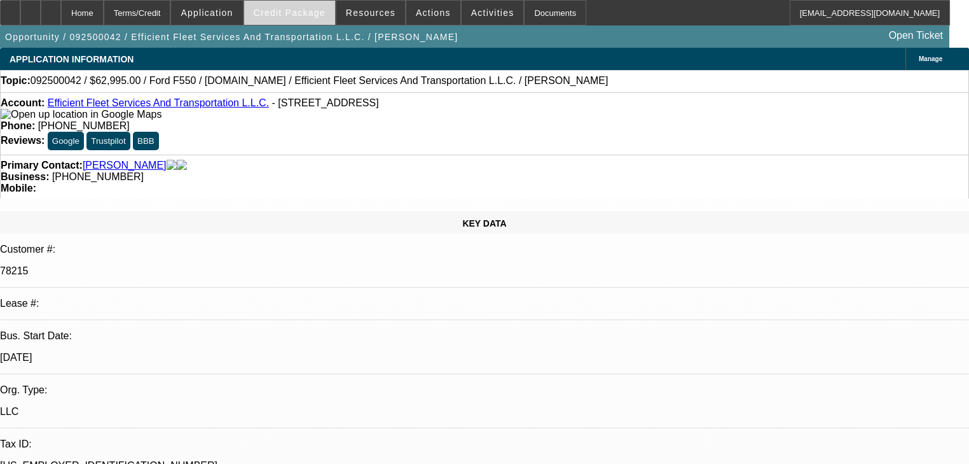
select select "0"
select select "6"
select select "0"
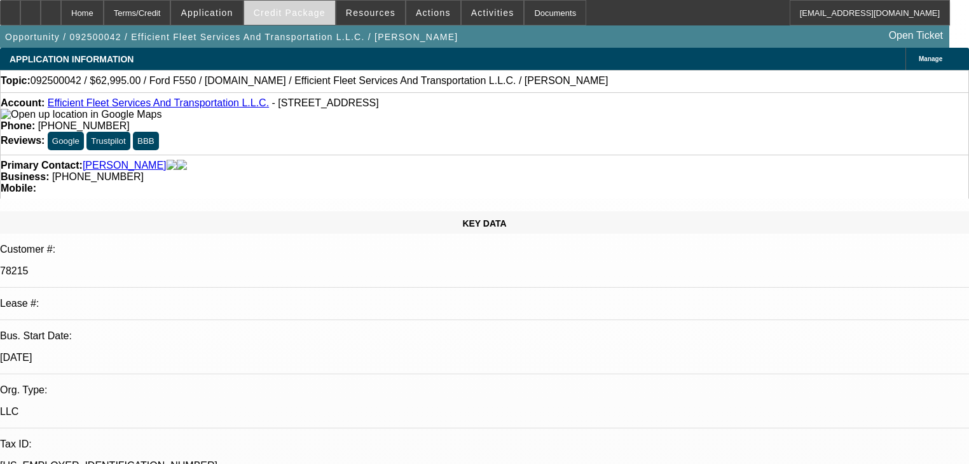
select select "0"
select select "6"
click at [316, 18] on span at bounding box center [289, 12] width 91 height 31
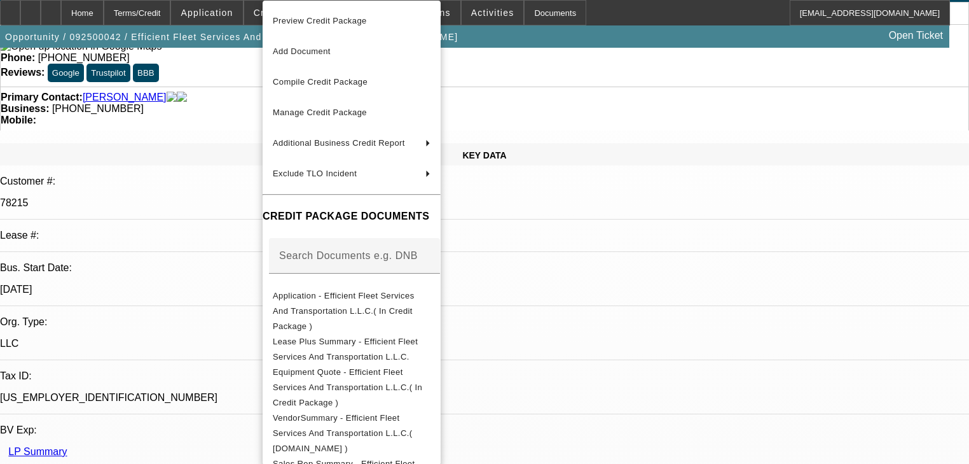
scroll to position [254, 0]
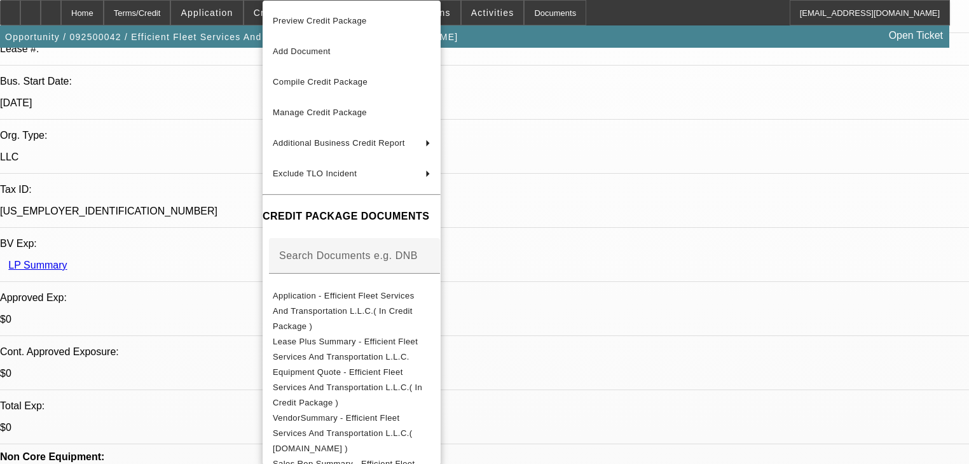
click at [143, 246] on div at bounding box center [484, 232] width 969 height 464
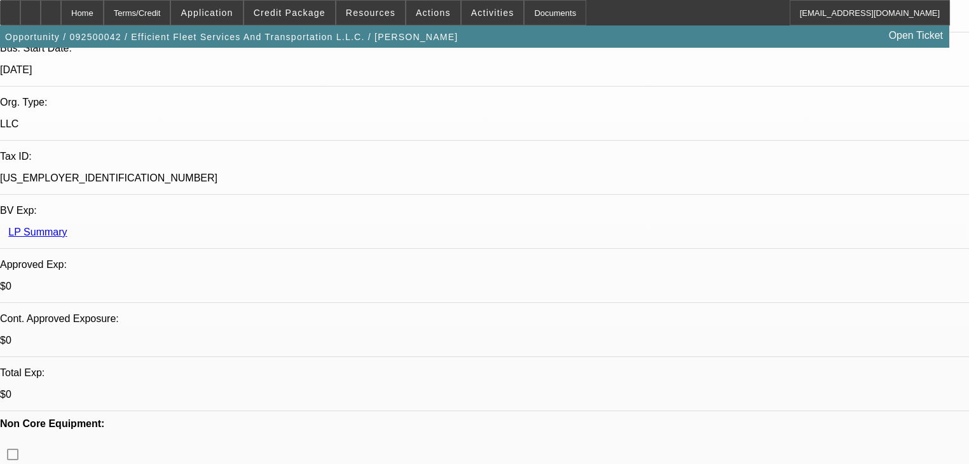
scroll to position [305, 0]
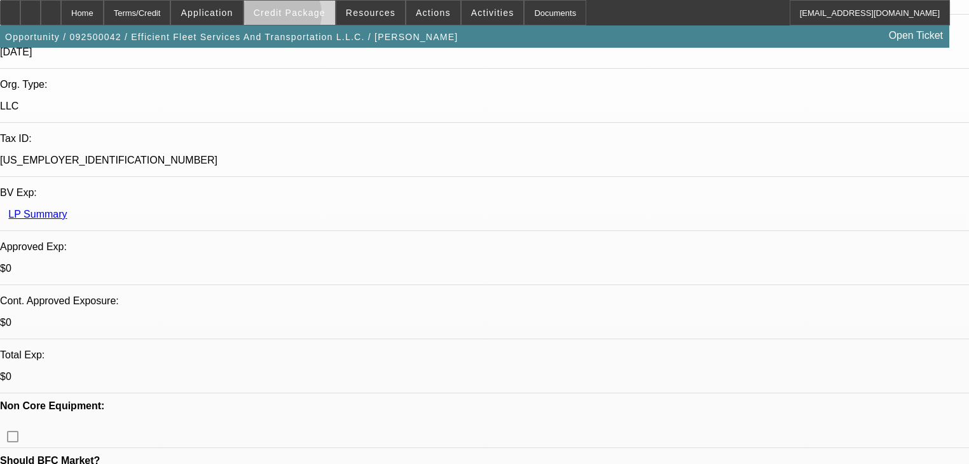
click at [298, 17] on span "Credit Package" at bounding box center [290, 13] width 72 height 10
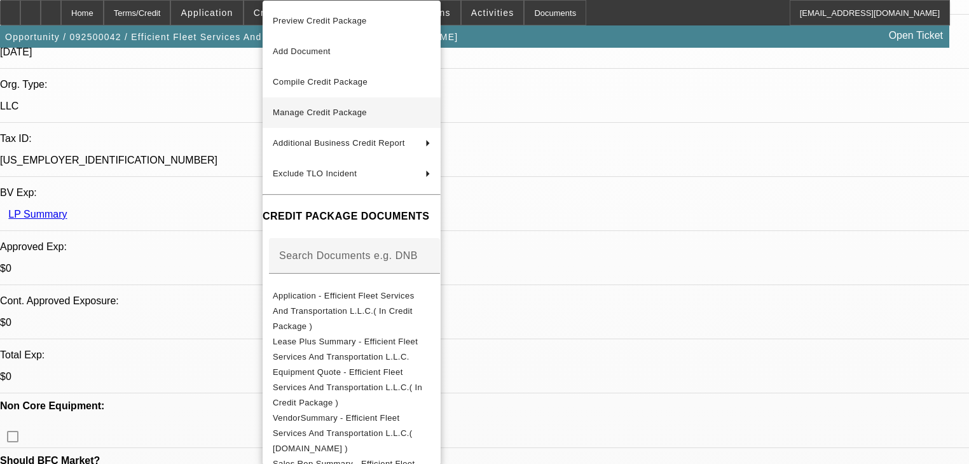
click at [326, 127] on button "Manage Credit Package" at bounding box center [352, 112] width 178 height 31
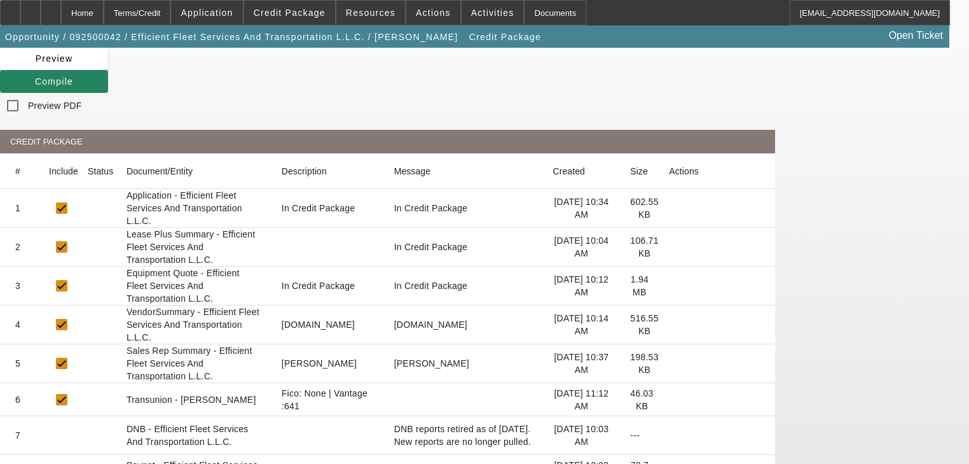
scroll to position [102, 0]
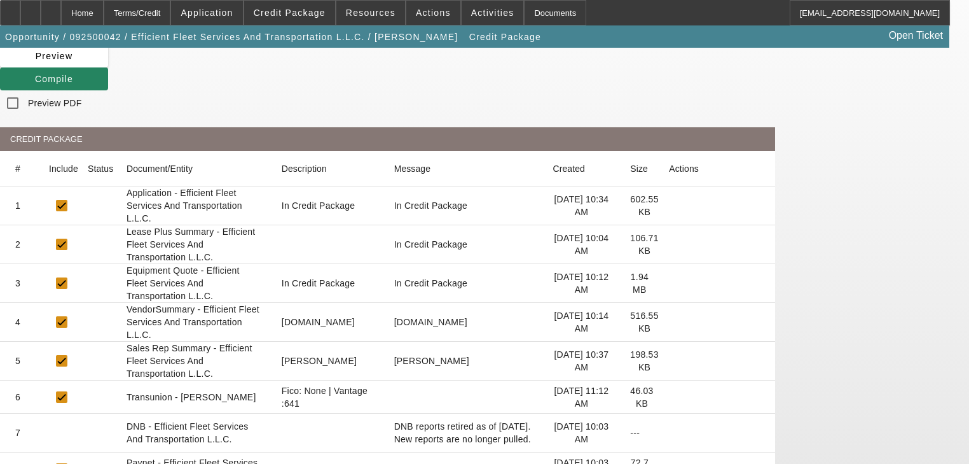
click at [669, 397] on icon at bounding box center [669, 397] width 0 height 0
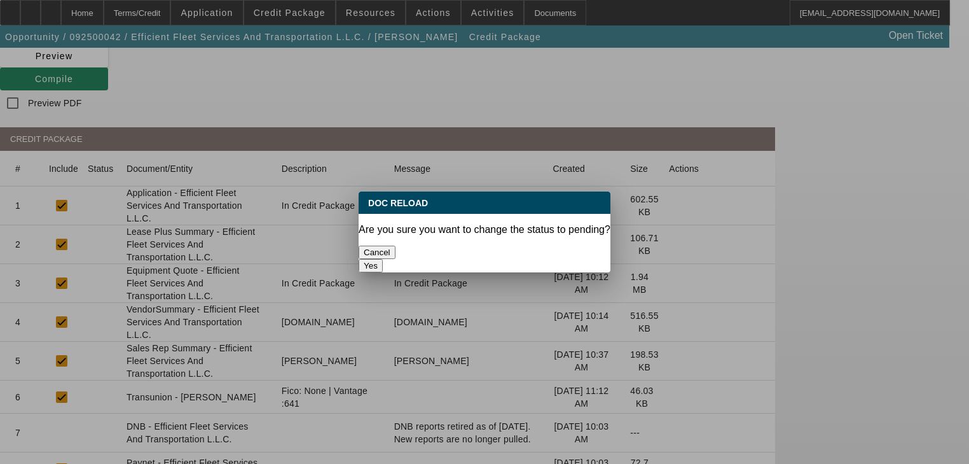
scroll to position [0, 0]
click at [552, 259] on div "Yes" at bounding box center [485, 265] width 252 height 13
click at [383, 259] on button "Yes" at bounding box center [371, 265] width 24 height 13
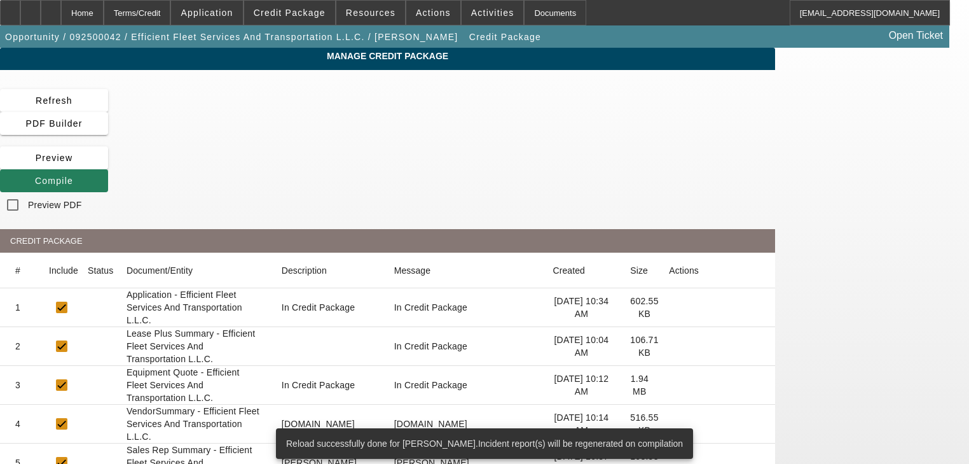
click at [108, 165] on span at bounding box center [54, 180] width 108 height 31
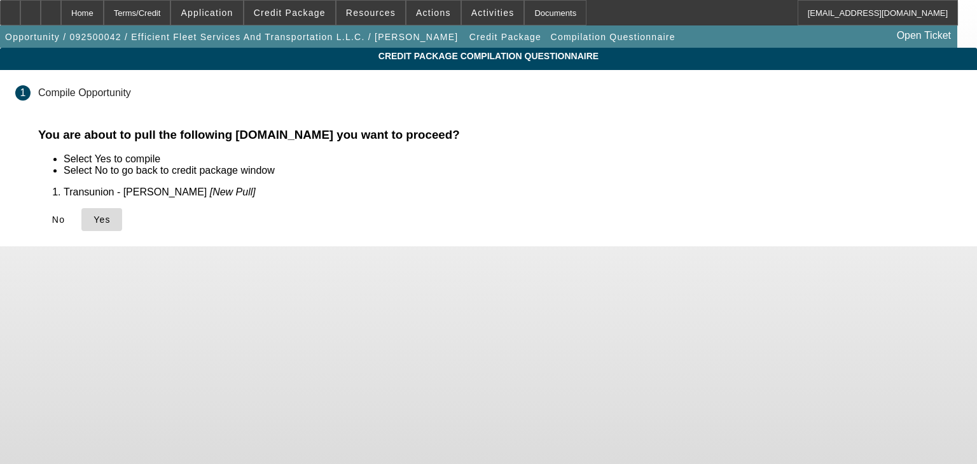
click at [93, 218] on icon at bounding box center [93, 219] width 0 height 10
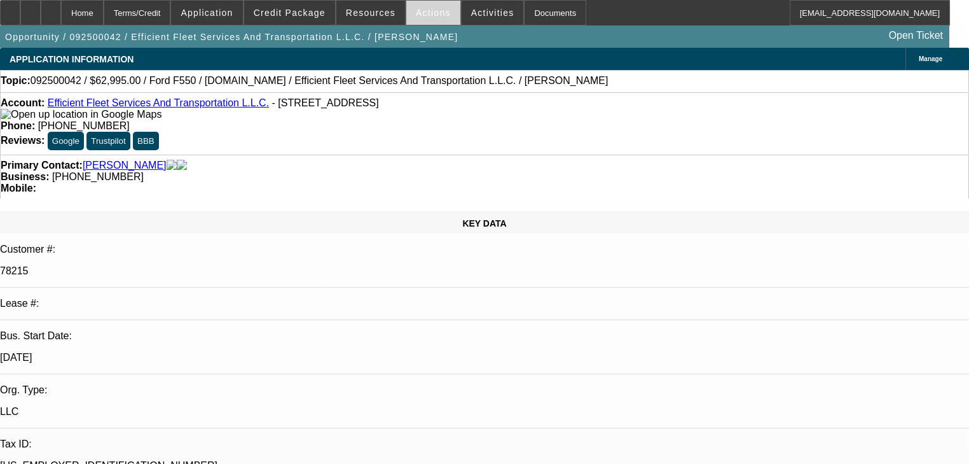
select select "0"
select select "6"
select select "0"
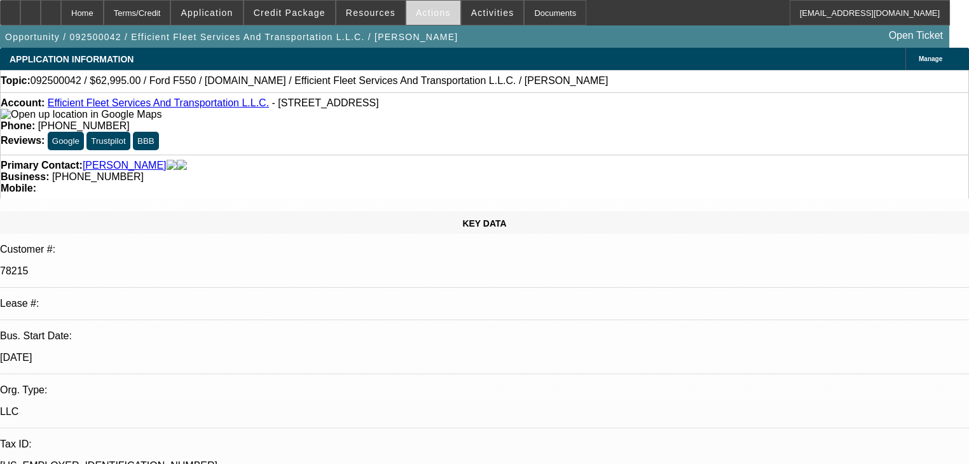
select select "0"
select select "6"
click at [416, 16] on span "Actions" at bounding box center [433, 13] width 35 height 10
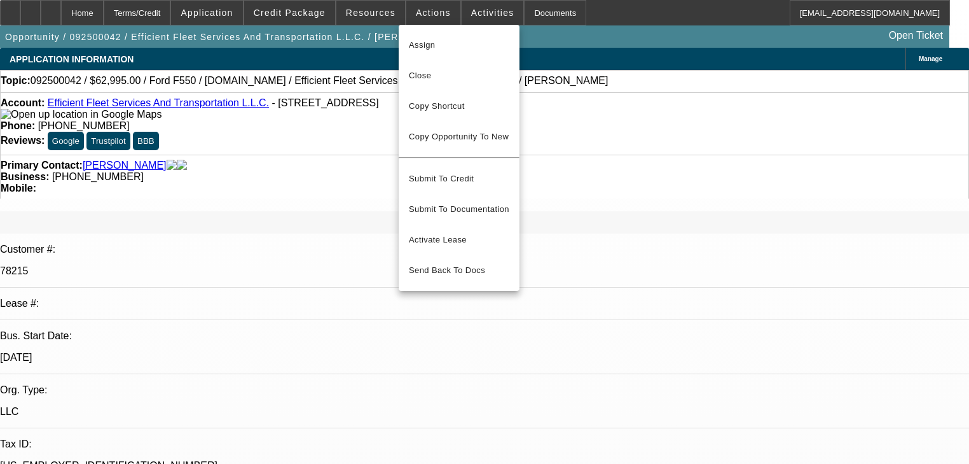
click at [384, 15] on div at bounding box center [484, 232] width 969 height 464
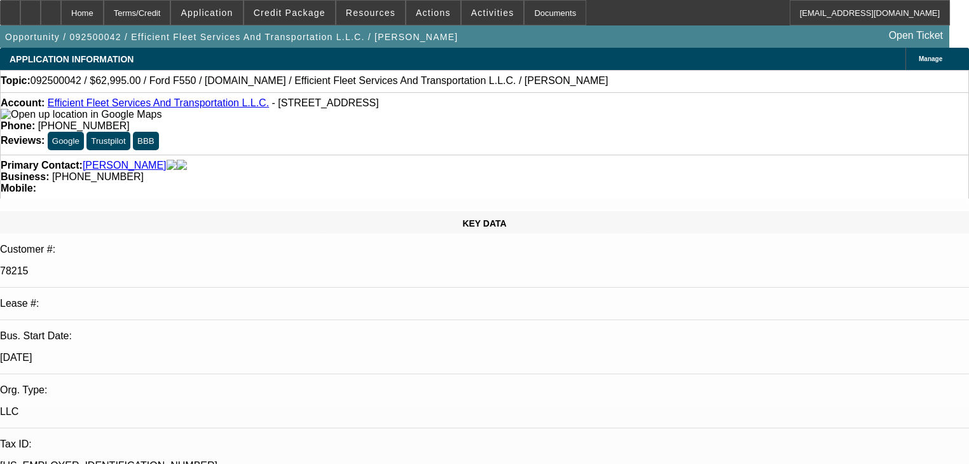
click at [384, 15] on span "Resources" at bounding box center [371, 13] width 50 height 10
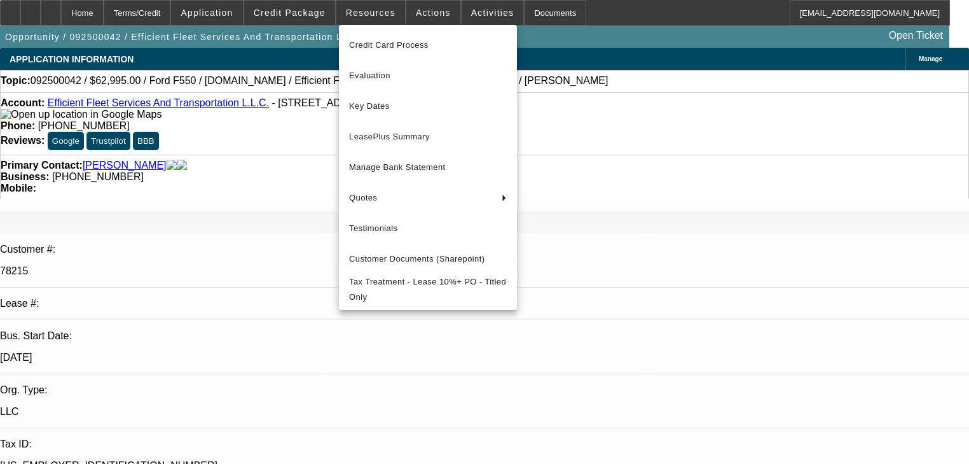
click at [474, 15] on div at bounding box center [484, 232] width 969 height 464
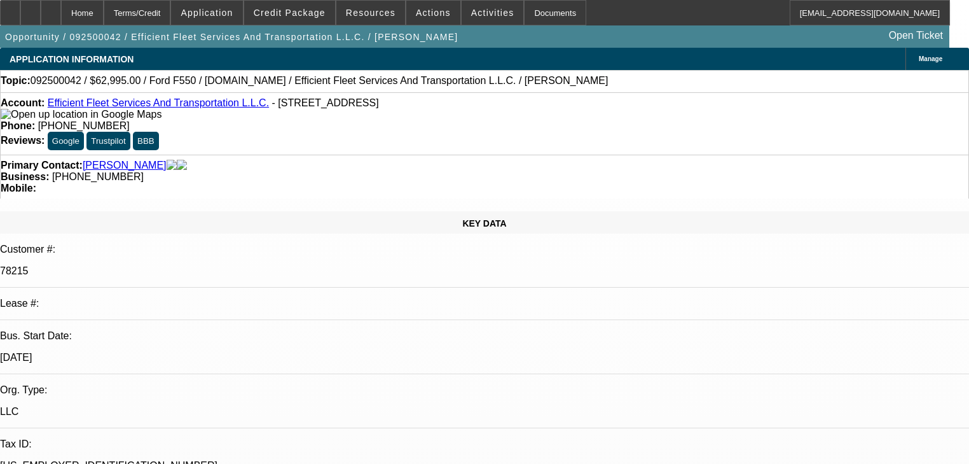
click at [474, 13] on span "Activities" at bounding box center [492, 13] width 43 height 10
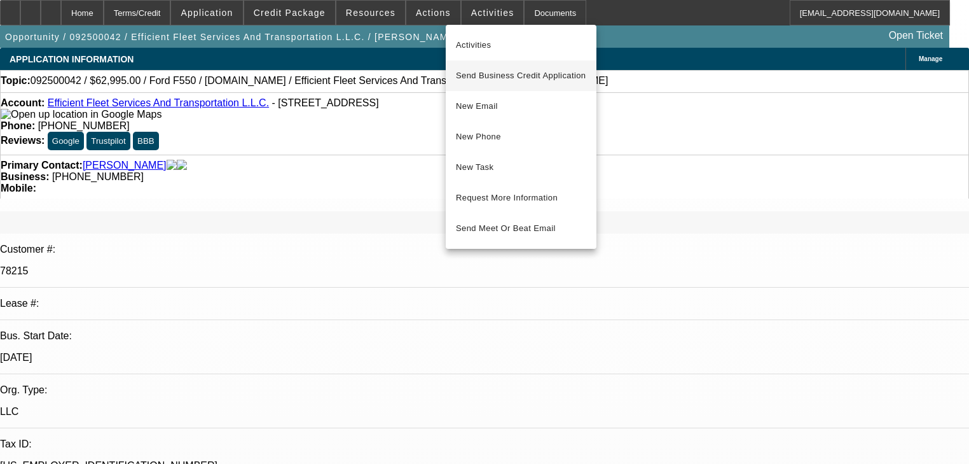
click at [499, 69] on span "Send Business Credit Application" at bounding box center [521, 75] width 130 height 15
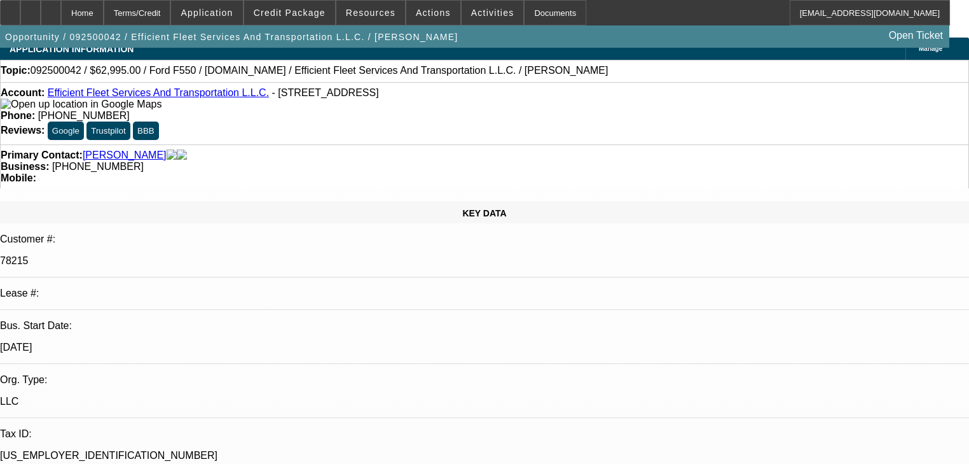
scroll to position [305, 0]
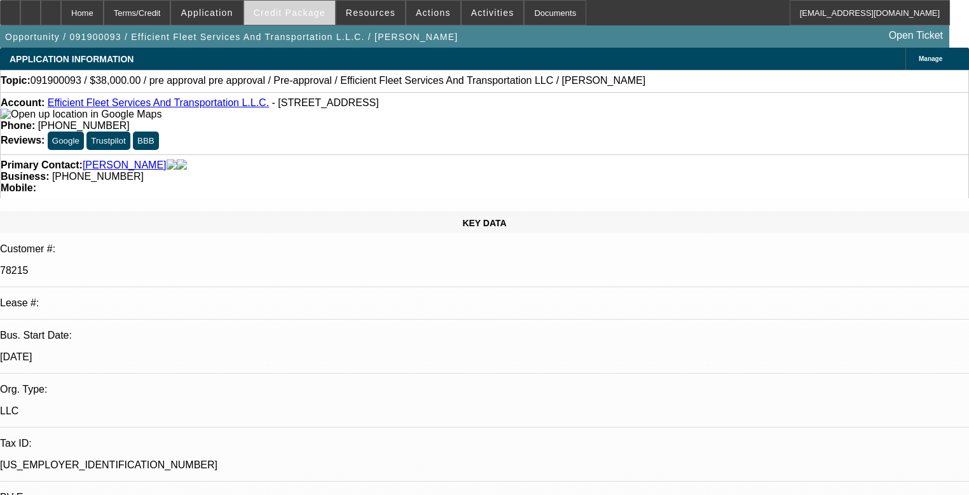
select select "0"
select select "2"
select select "0.1"
select select "4"
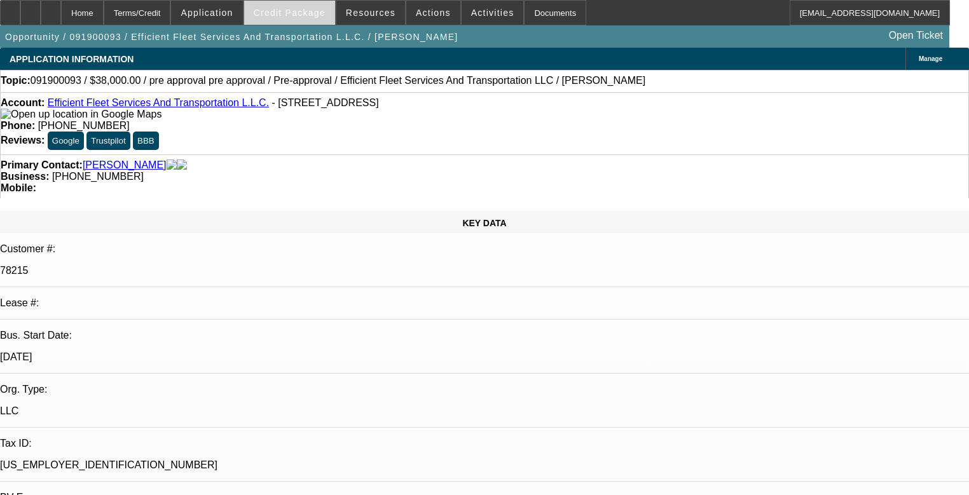
select select "0"
select select "2"
select select "0.1"
select select "4"
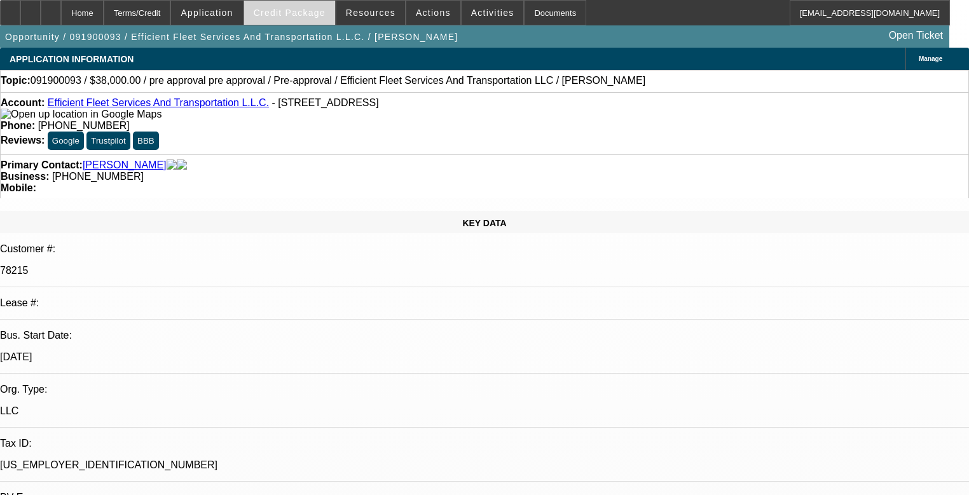
select select "0"
select select "2"
select select "0.1"
select select "4"
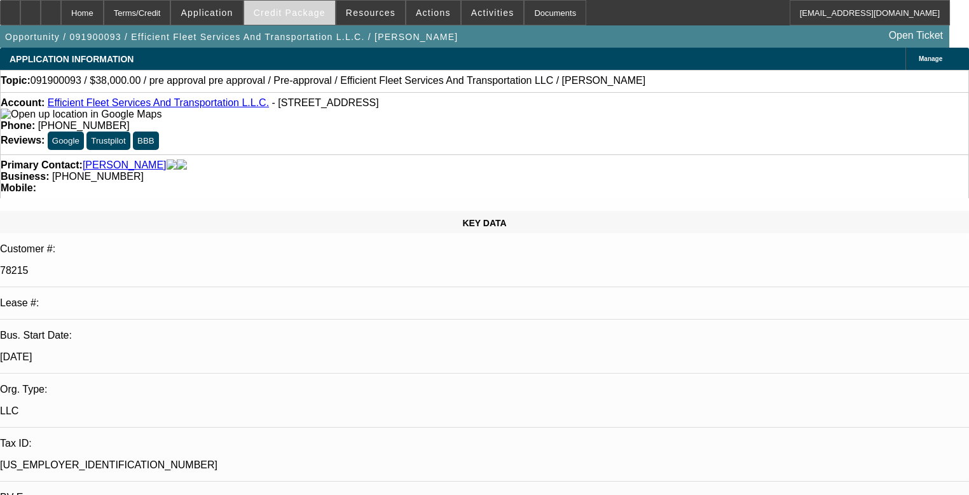
select select "0"
select select "2"
select select "0.1"
select select "4"
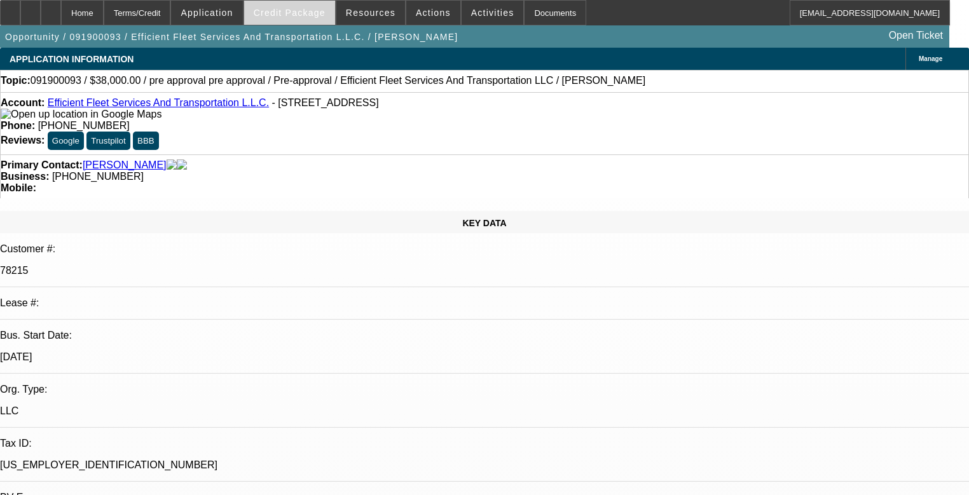
click at [307, 19] on span at bounding box center [289, 12] width 91 height 31
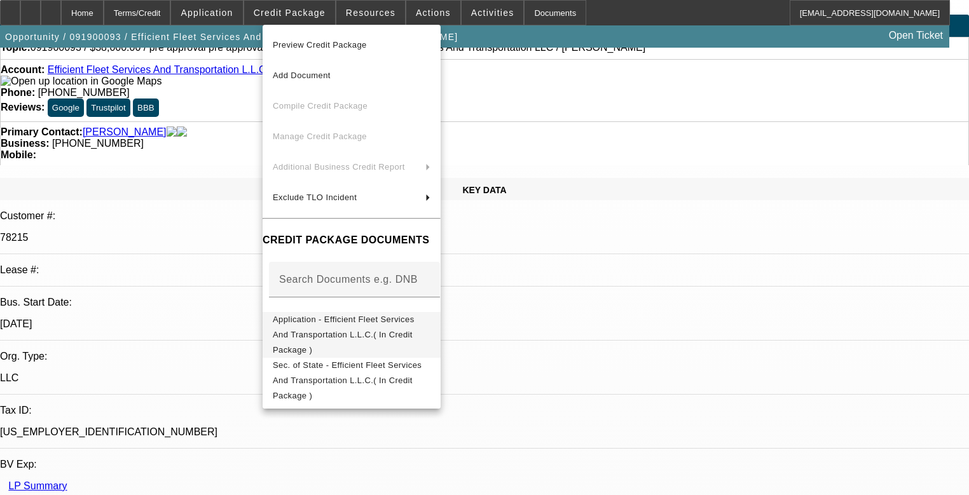
scroll to position [51, 0]
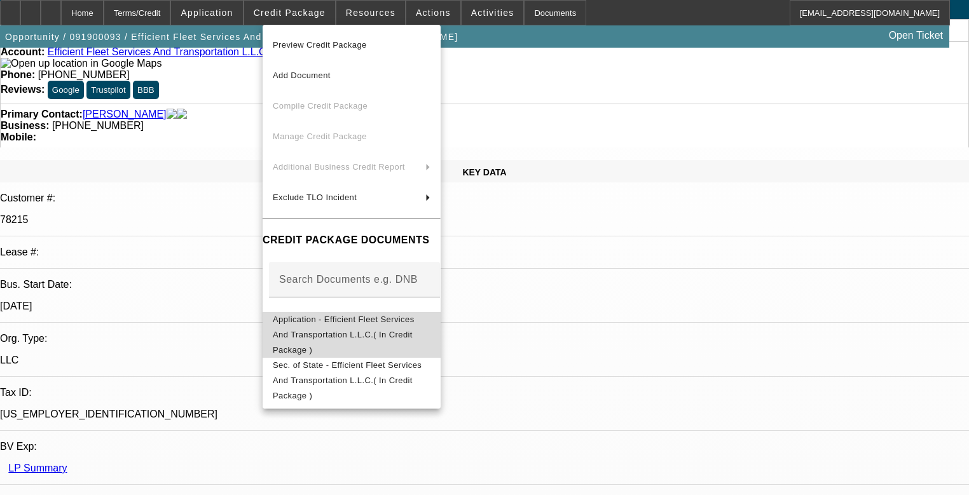
click at [406, 331] on button "Application - Efficient Fleet Services And Transportation L.L.C.( In Credit Pac…" at bounding box center [352, 335] width 178 height 46
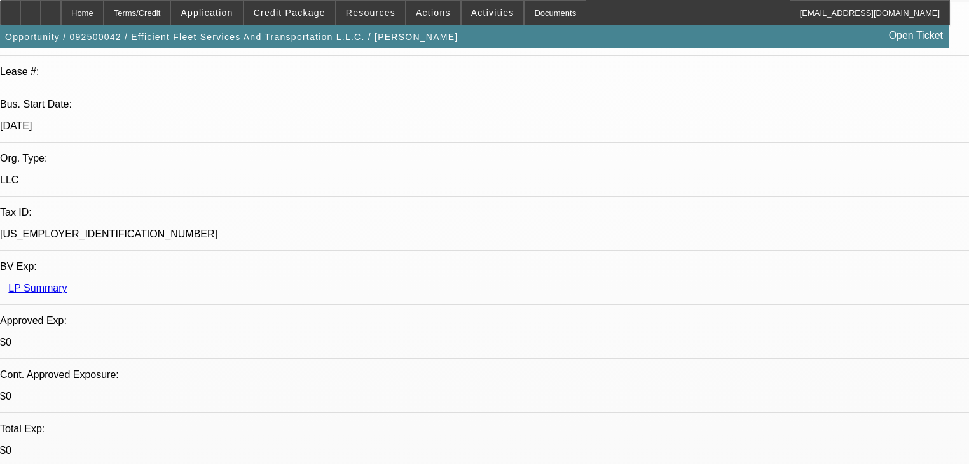
select select "0"
select select "6"
select select "0"
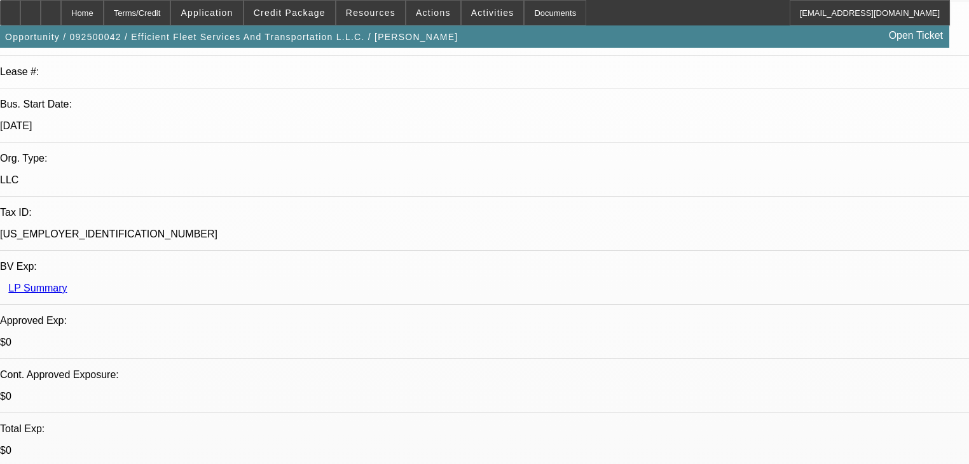
select select "0"
select select "6"
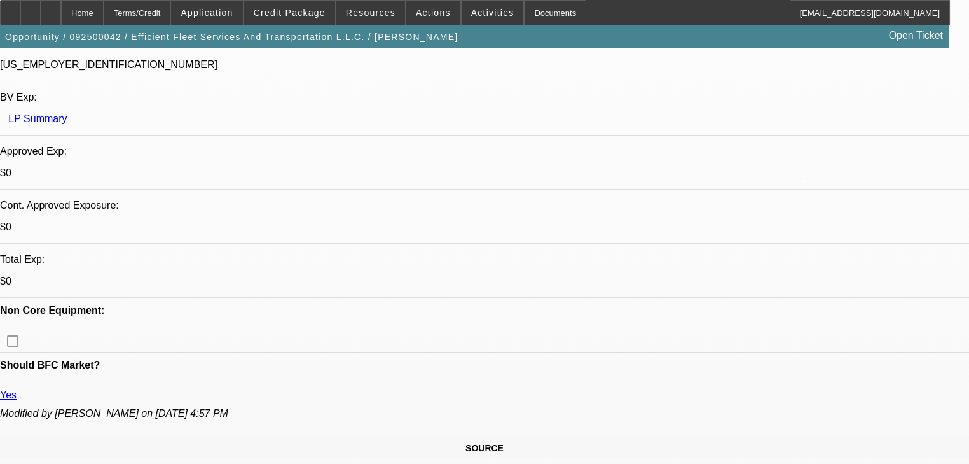
scroll to position [407, 0]
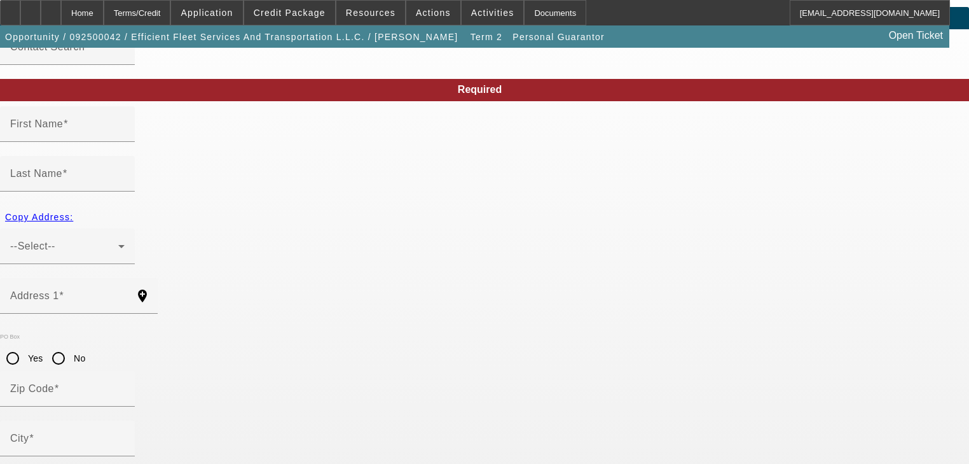
scroll to position [91, 0]
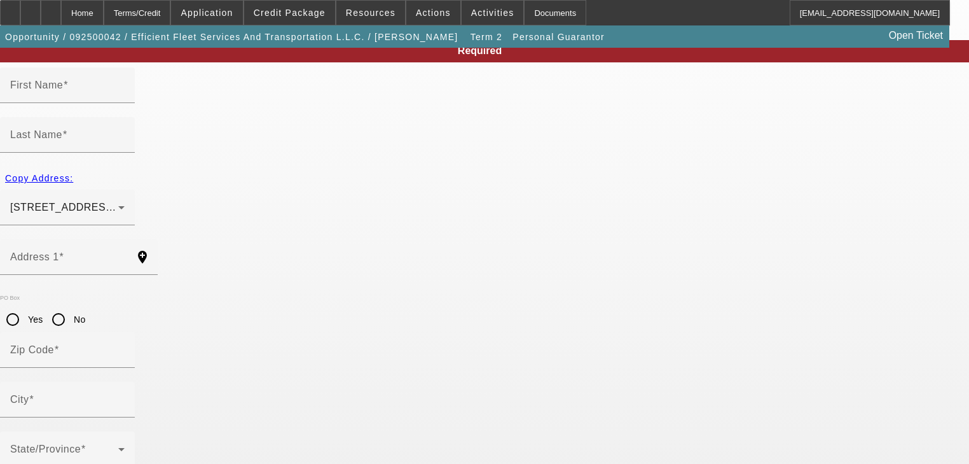
type input "[PERSON_NAME]"
type input "605 Post [PERSON_NAME]"
radio input "true"
type input "30224"
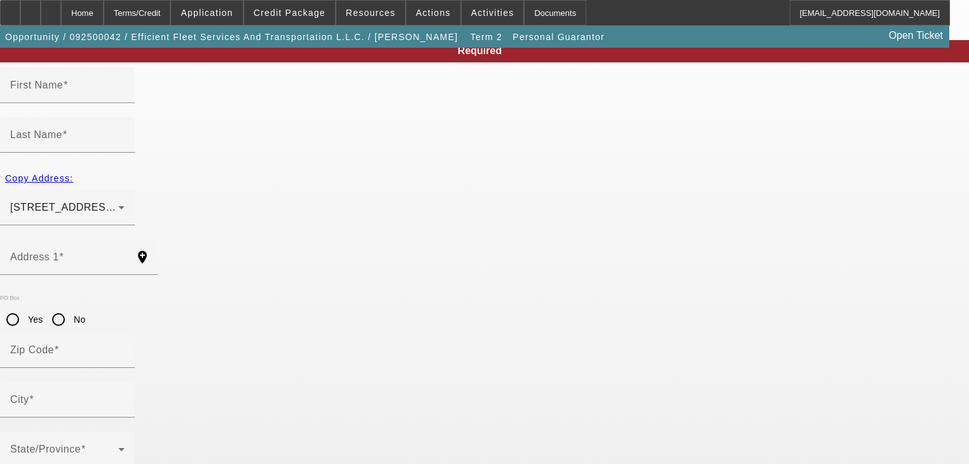
type input "[PERSON_NAME]"
type input "[PHONE_NUMBER]"
type input "100"
type input "252-43-3497"
type input "[EMAIL_ADDRESS][DOMAIN_NAME]"
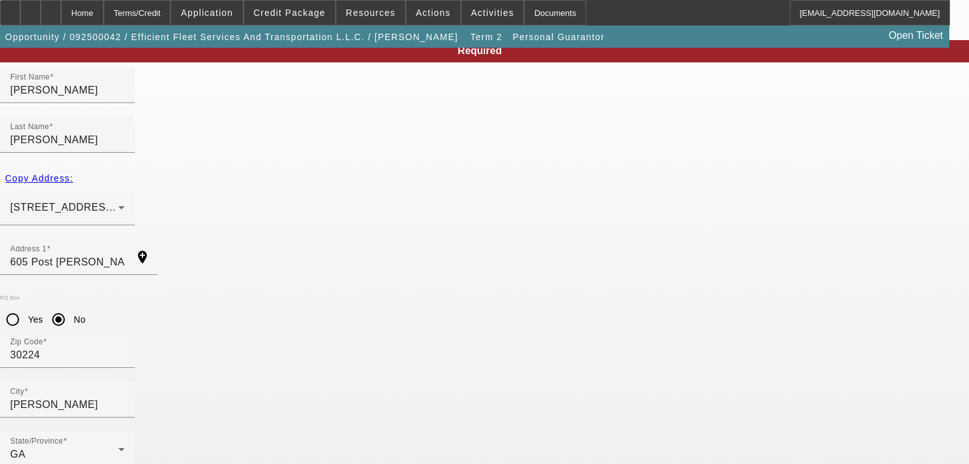
click at [125, 254] on input "605 Post Knoll" at bounding box center [67, 261] width 114 height 15
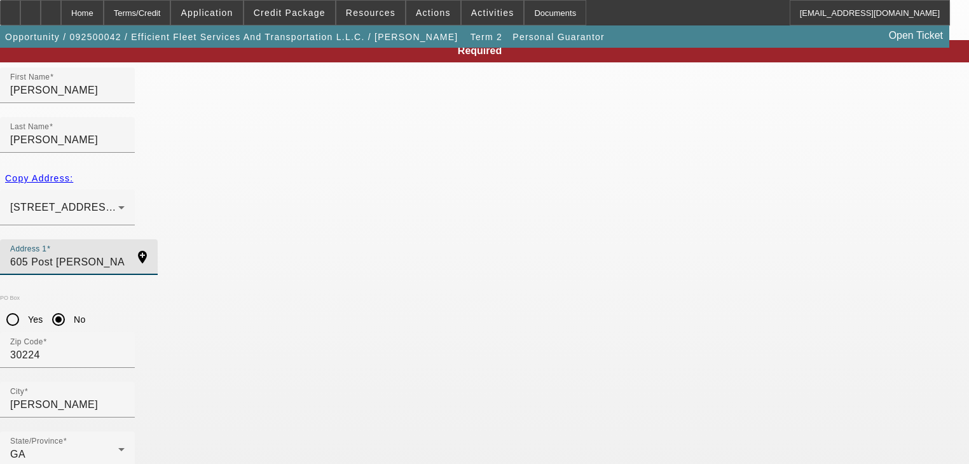
click at [125, 254] on input "605 Post Knoll" at bounding box center [67, 261] width 114 height 15
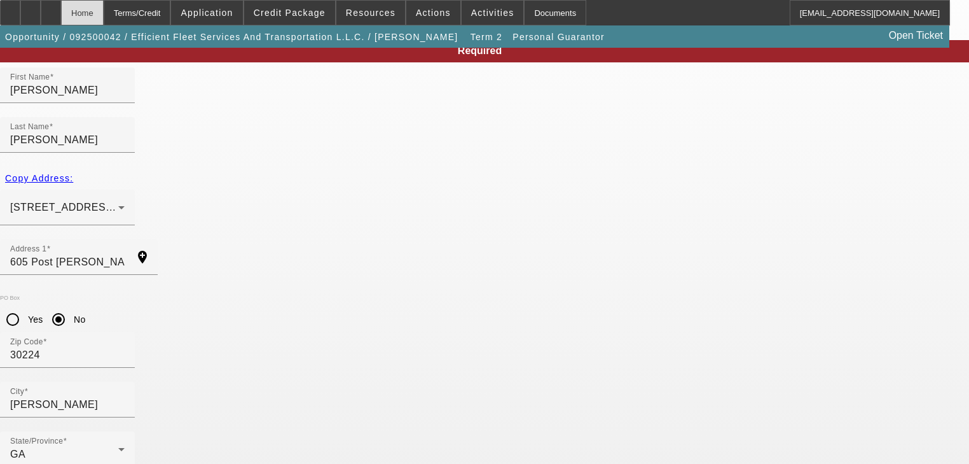
click at [104, 17] on div "Home" at bounding box center [82, 12] width 43 height 25
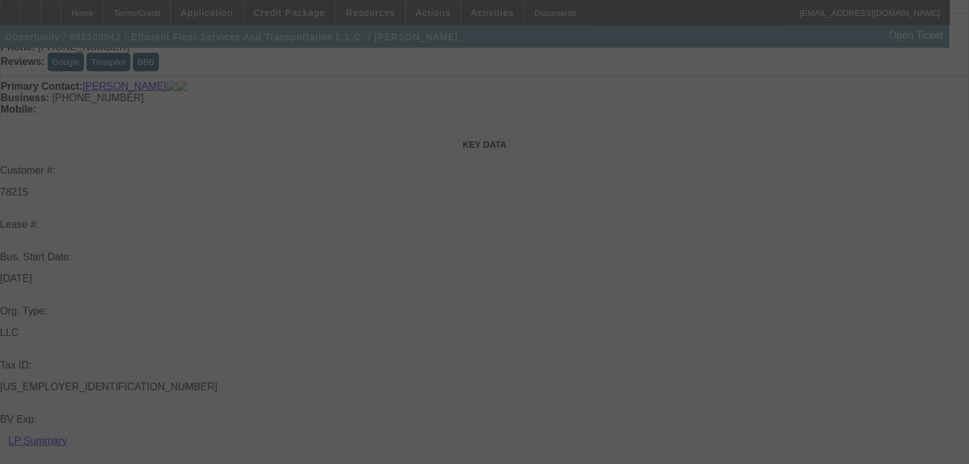
scroll to position [254, 0]
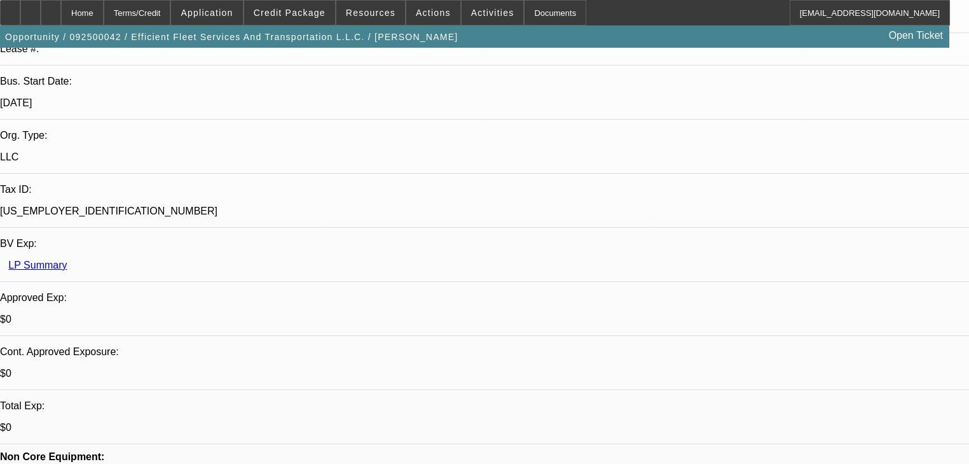
select select "0"
select select "6"
select select "0"
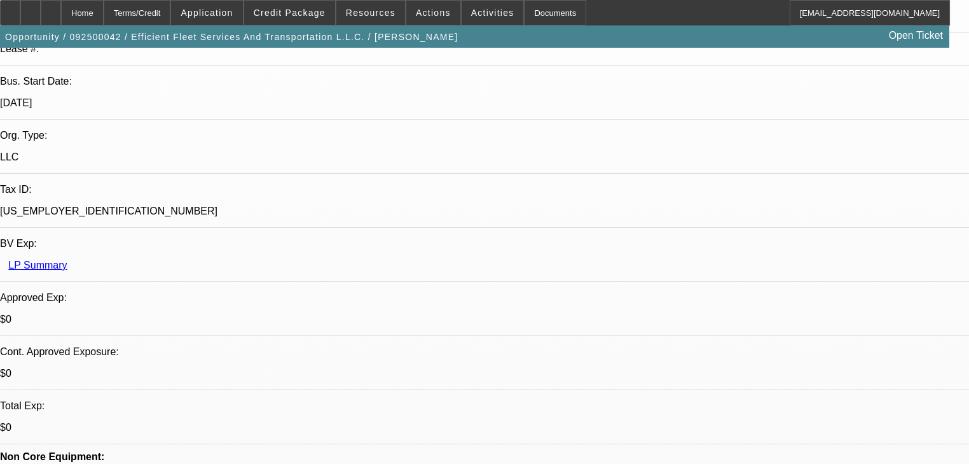
select select "0"
select select "6"
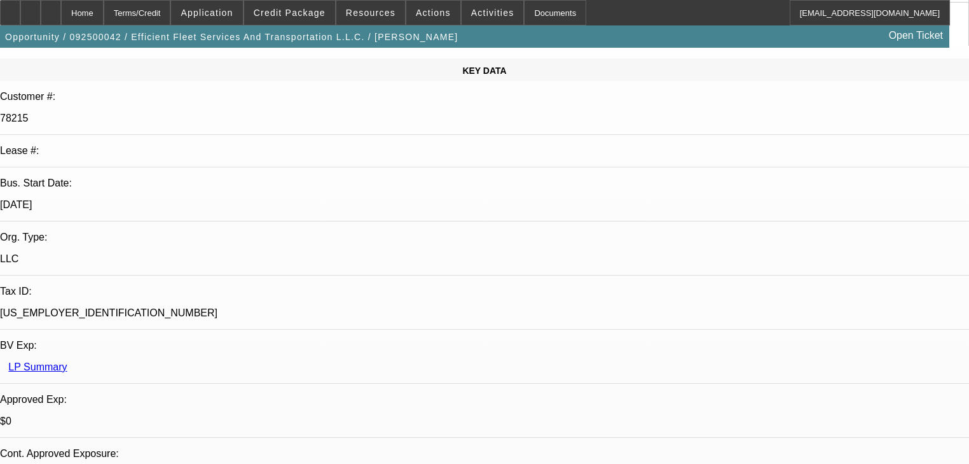
scroll to position [103, 0]
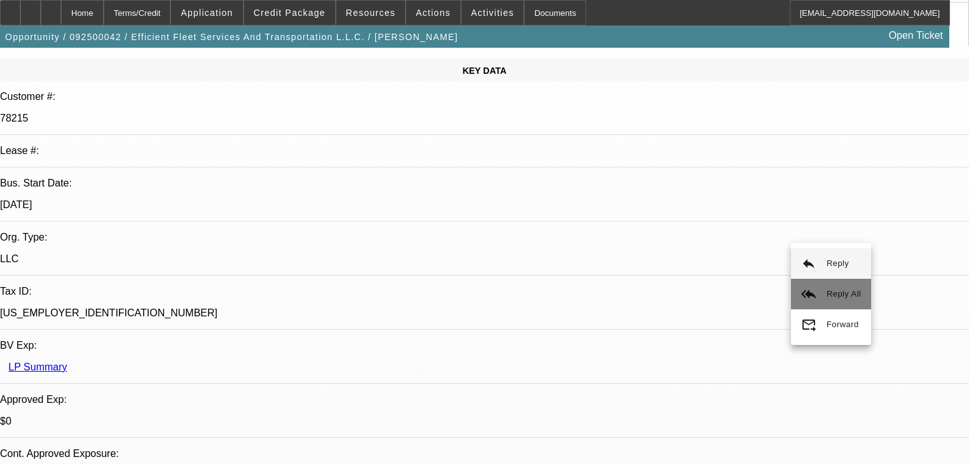
click at [815, 296] on mat-icon "reply_all" at bounding box center [808, 293] width 15 height 15
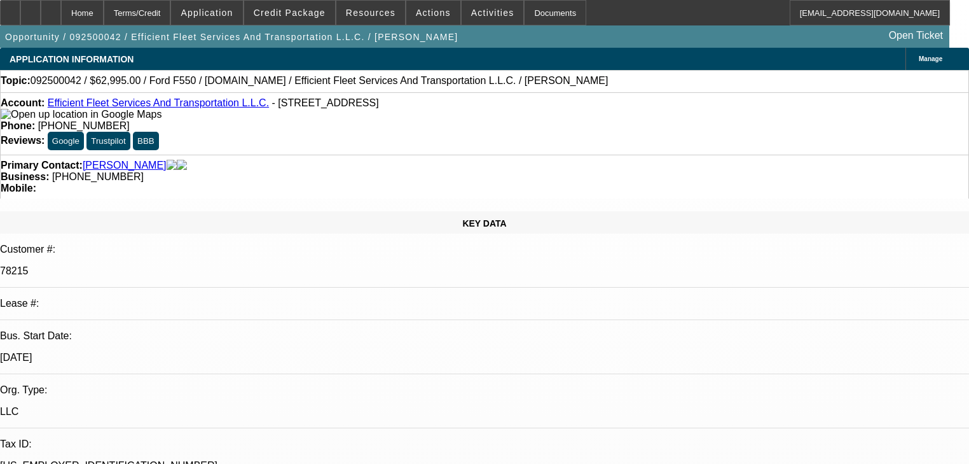
scroll to position [0, 0]
radio input "true"
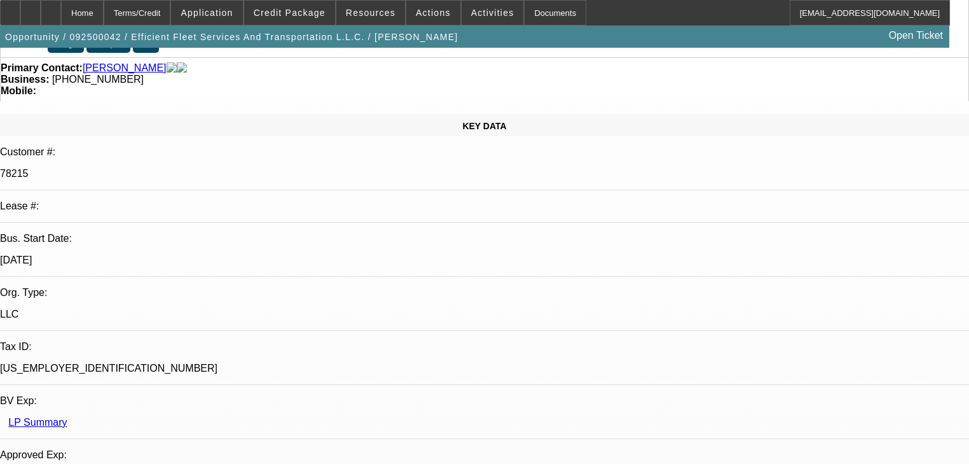
scroll to position [102, 0]
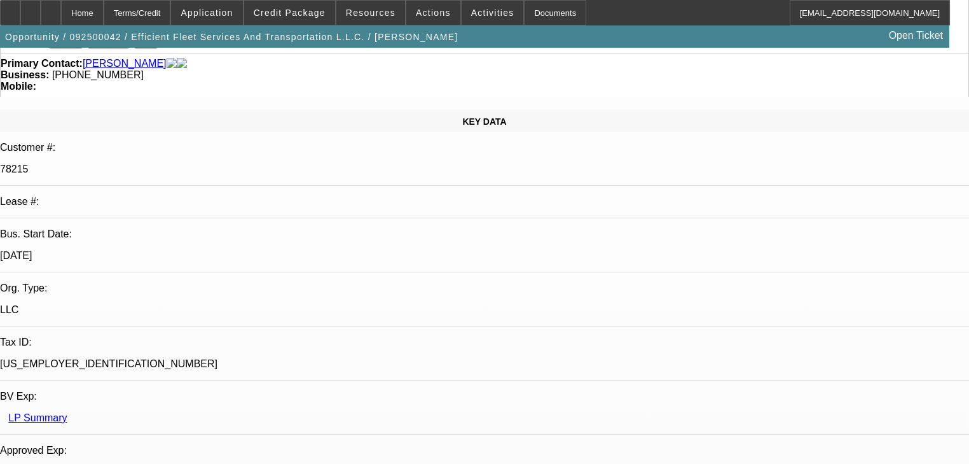
type textarea "Sent app, need signed"
radio input "true"
click at [286, 17] on span "Credit Package" at bounding box center [290, 13] width 72 height 10
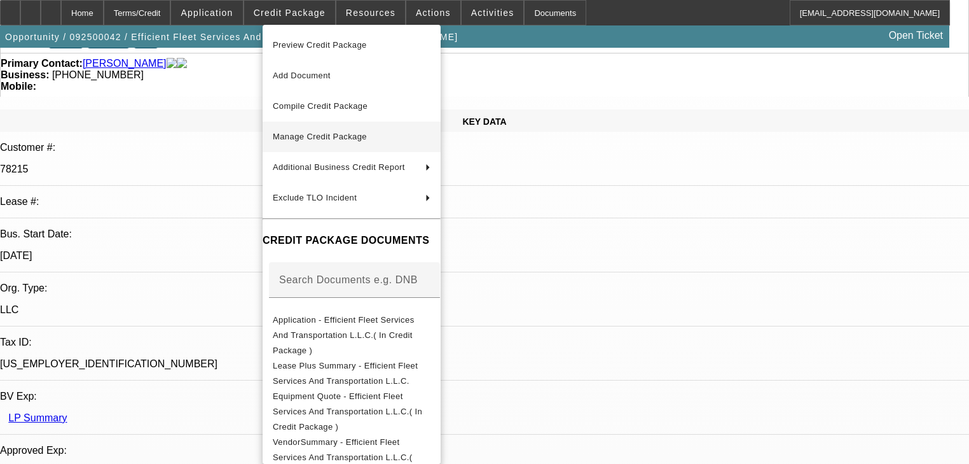
click at [308, 131] on span "Manage Credit Package" at bounding box center [352, 136] width 158 height 15
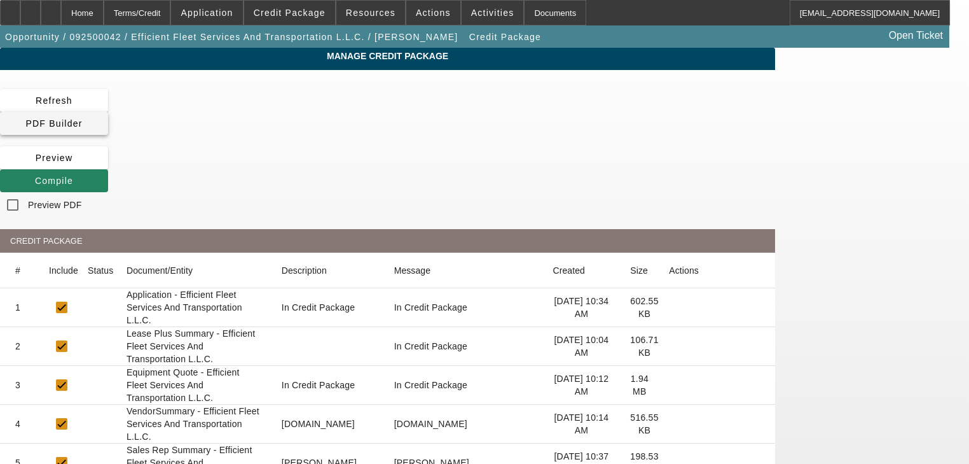
click at [82, 118] on span "PDF Builder" at bounding box center [53, 123] width 57 height 10
click at [108, 165] on span at bounding box center [54, 180] width 108 height 31
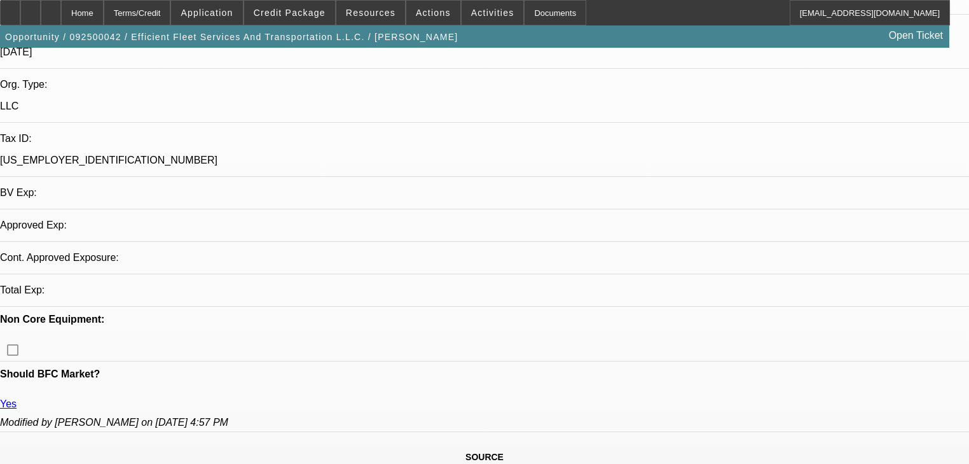
select select "0"
select select "6"
select select "0"
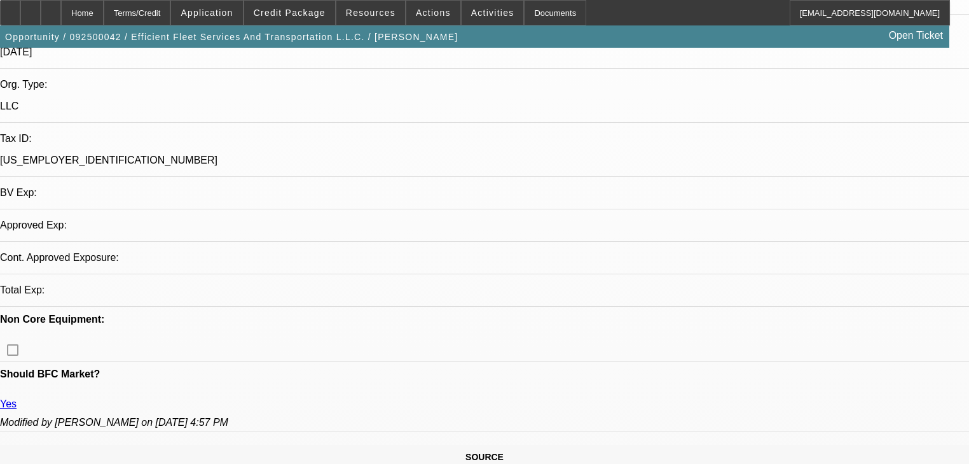
select select "0"
select select "6"
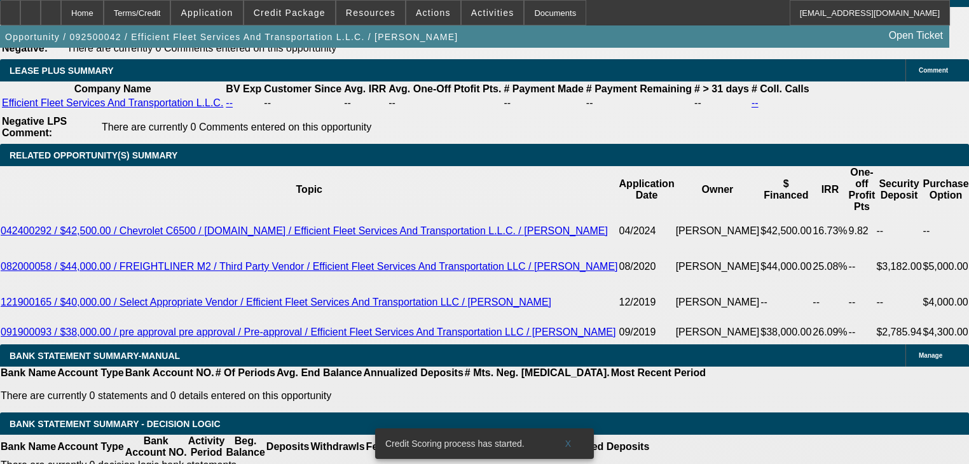
scroll to position [2111, 0]
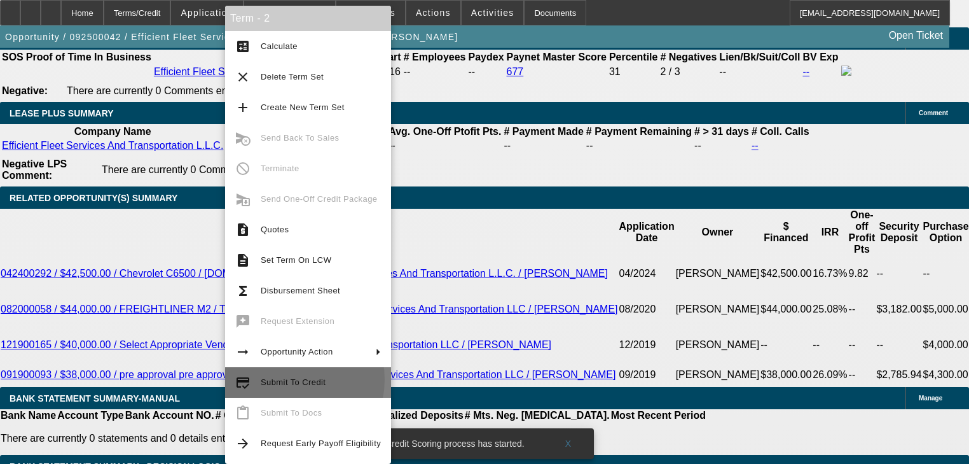
click at [286, 379] on span "Submit To Credit" at bounding box center [293, 382] width 65 height 10
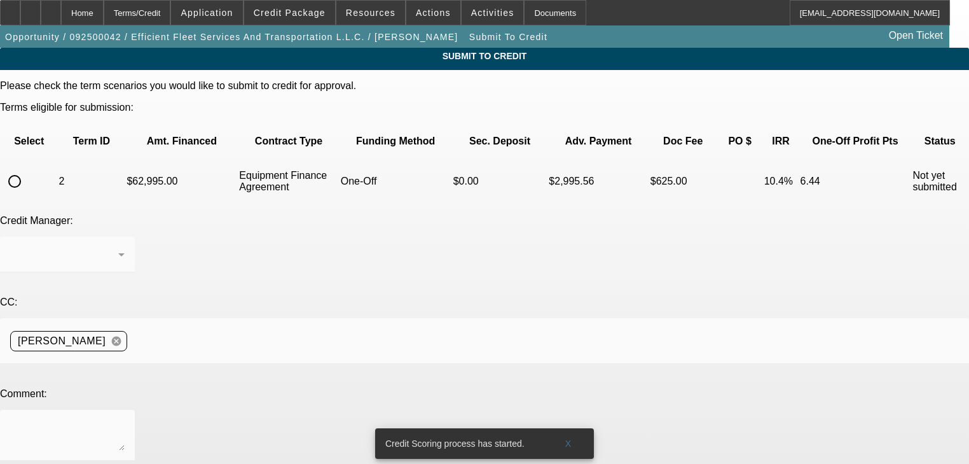
click at [30, 166] on div at bounding box center [14, 181] width 31 height 31
radio input "true"
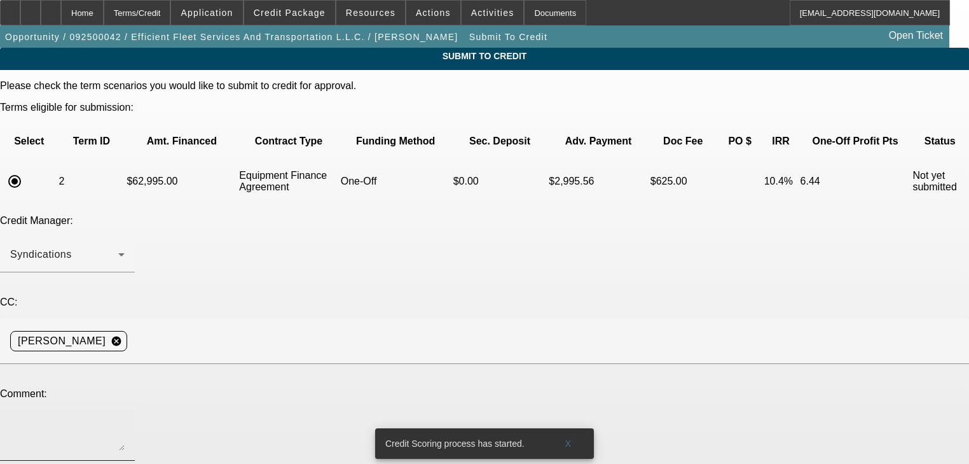
click at [125, 420] on textarea at bounding box center [67, 435] width 114 height 31
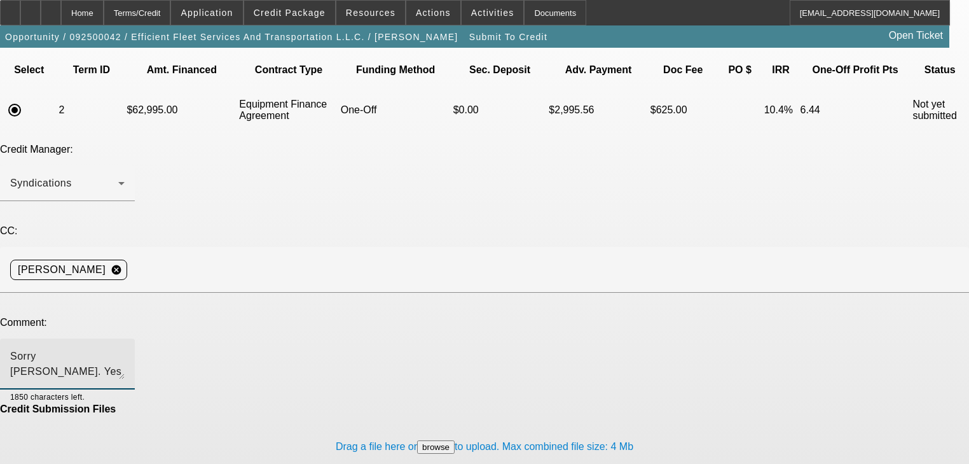
scroll to position [76, 0]
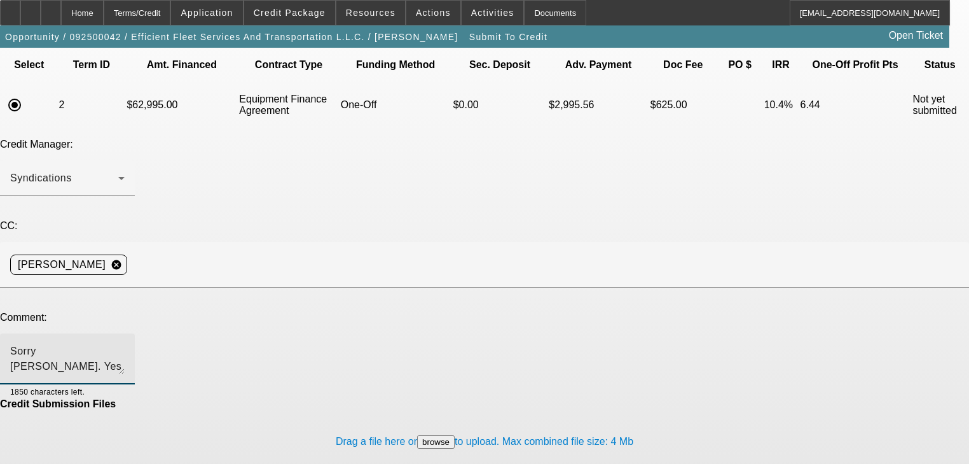
type textarea "Sorry Zach. Yes he is 100% owner, not sure on the old opp input there. He confi…"
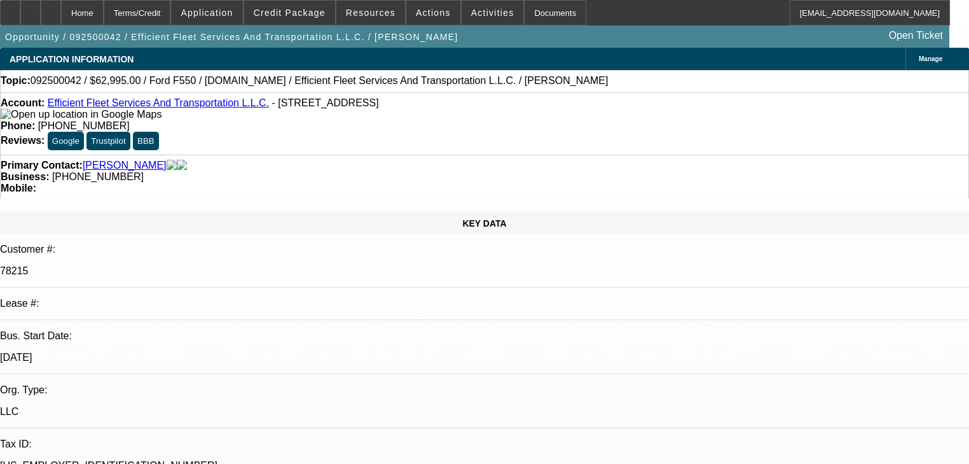
select select "0"
select select "6"
select select "0"
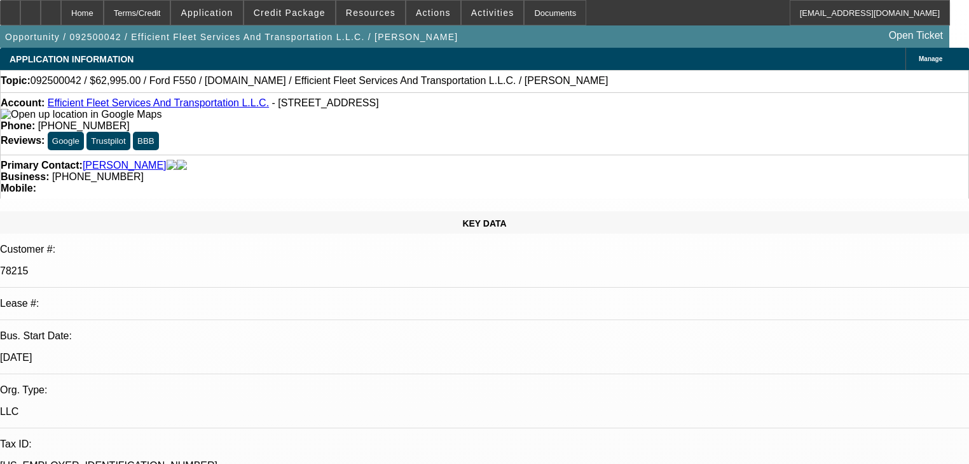
select select "0"
select select "6"
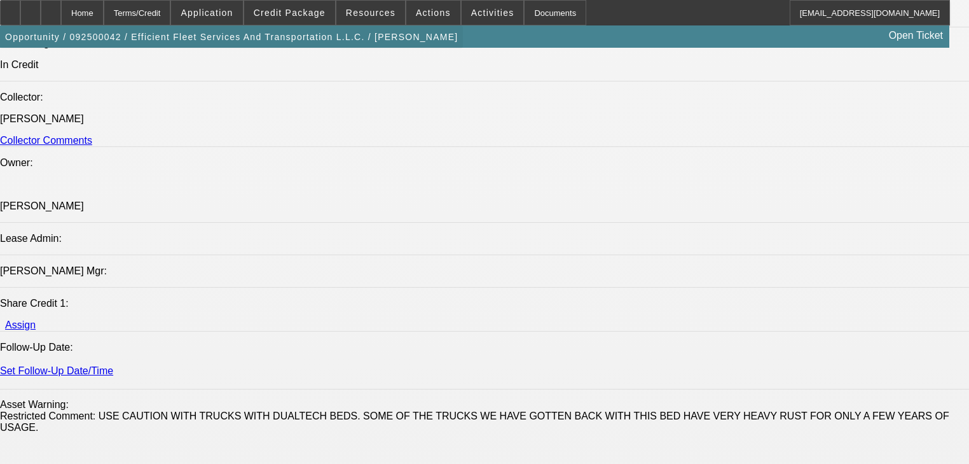
scroll to position [1425, 0]
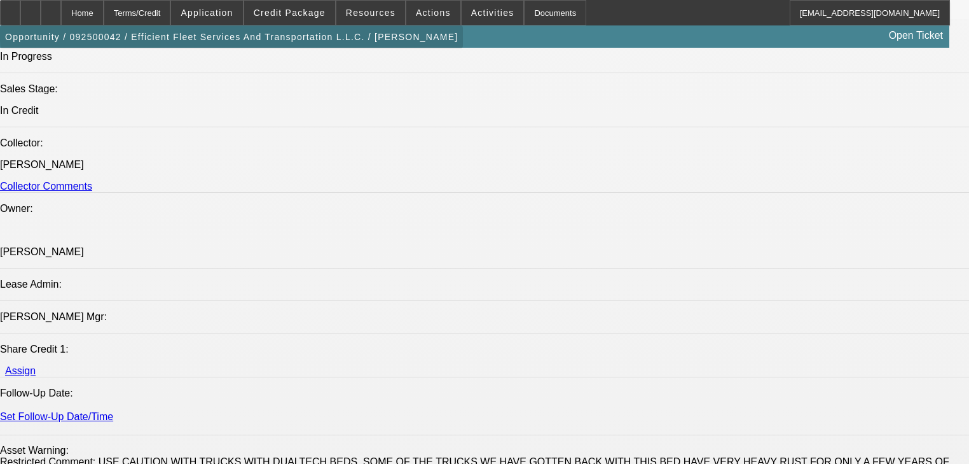
click at [314, 24] on span "button" at bounding box center [231, 37] width 463 height 31
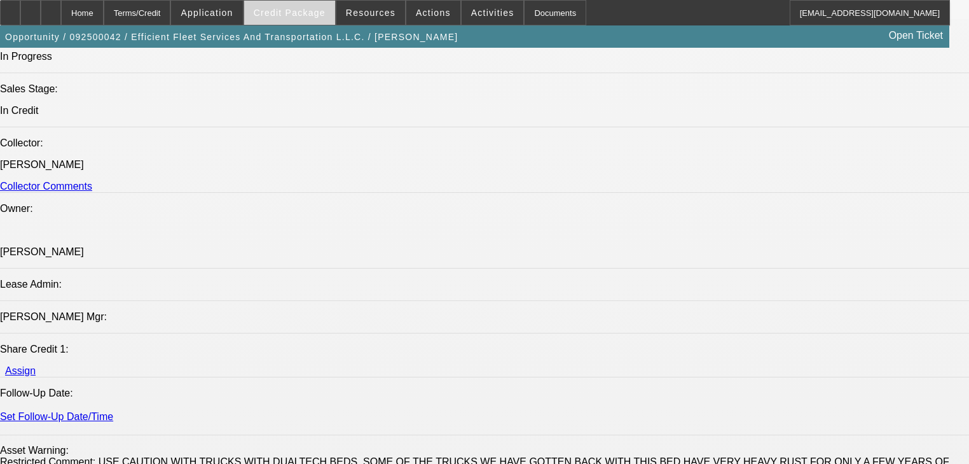
click at [314, 17] on span "Credit Package" at bounding box center [290, 13] width 72 height 10
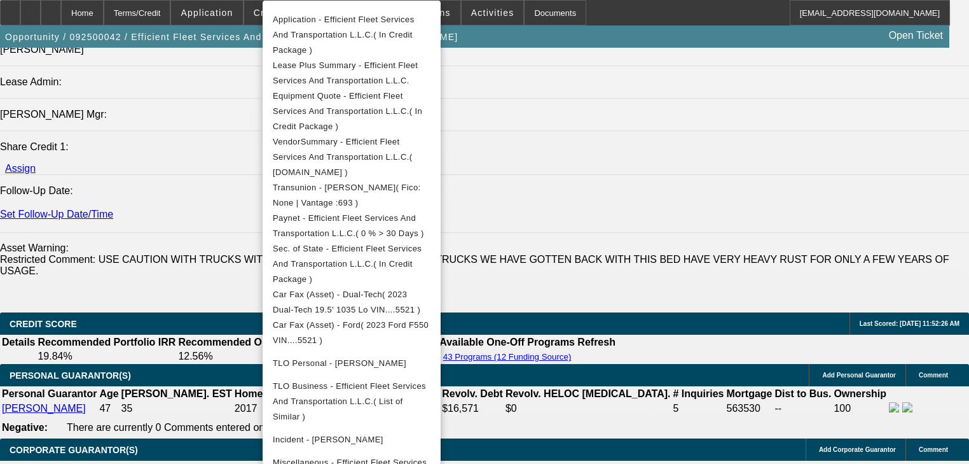
scroll to position [1628, 0]
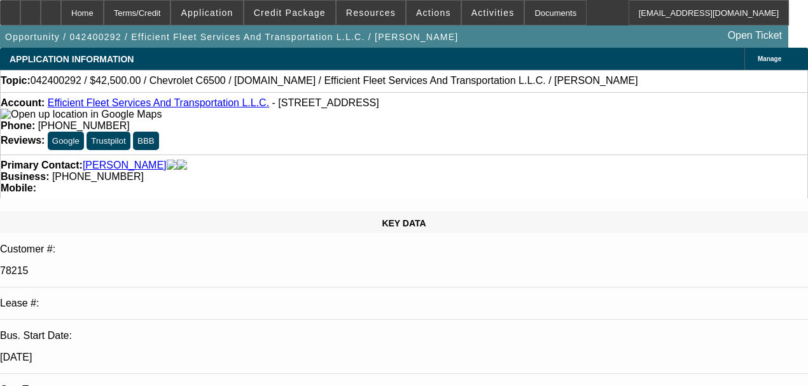
select select "0"
select select "6"
select select "0"
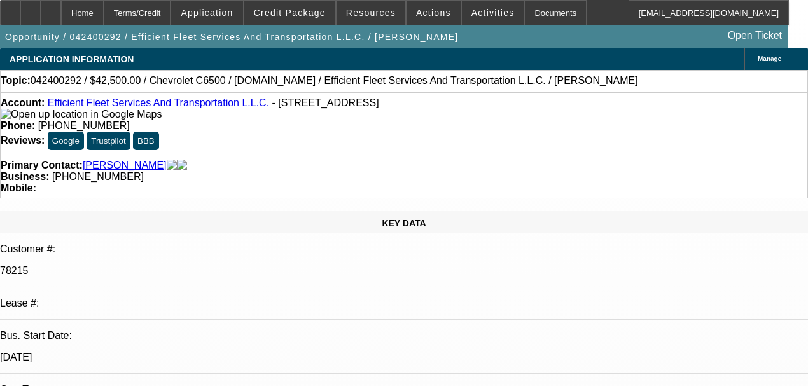
select select "0"
select select "6"
select select "0"
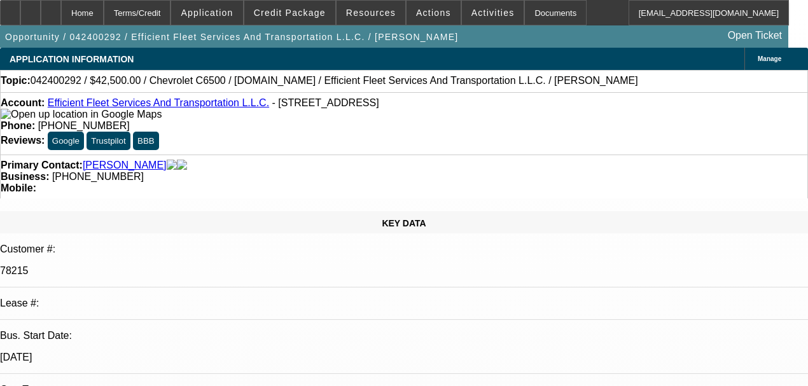
select select "0"
select select "6"
select select "0"
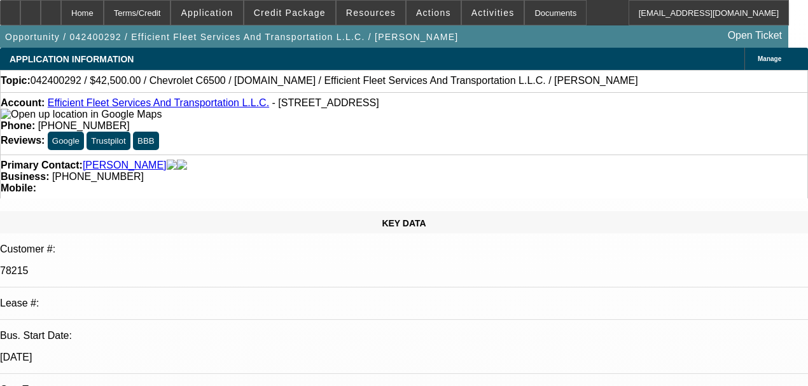
select select "6"
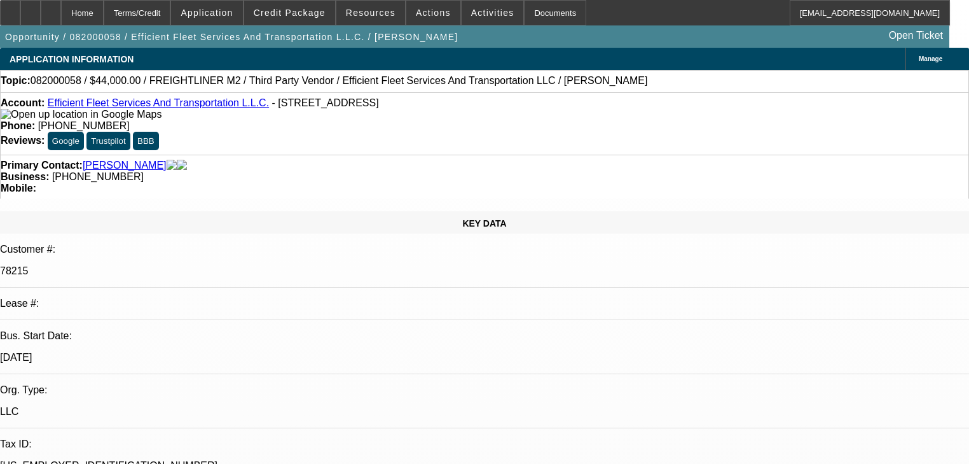
select select "0"
select select "2"
select select "0.1"
select select "4"
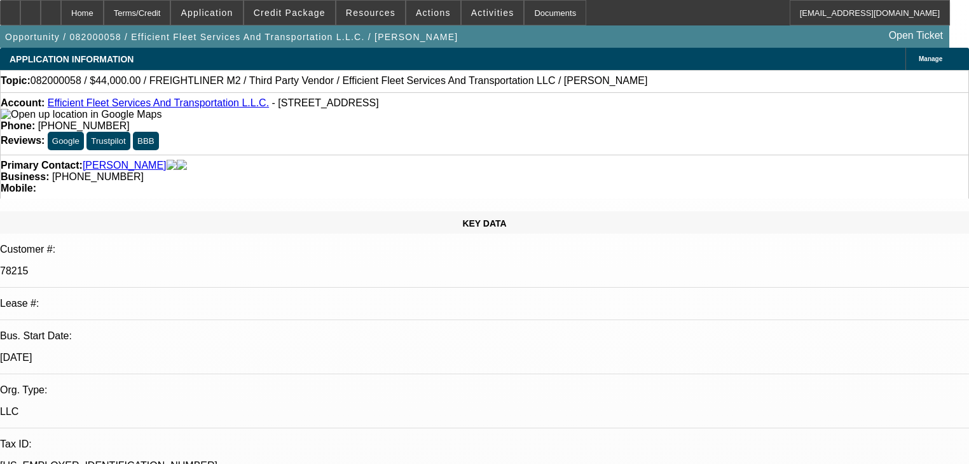
select select "0"
select select "2"
select select "0.1"
select select "4"
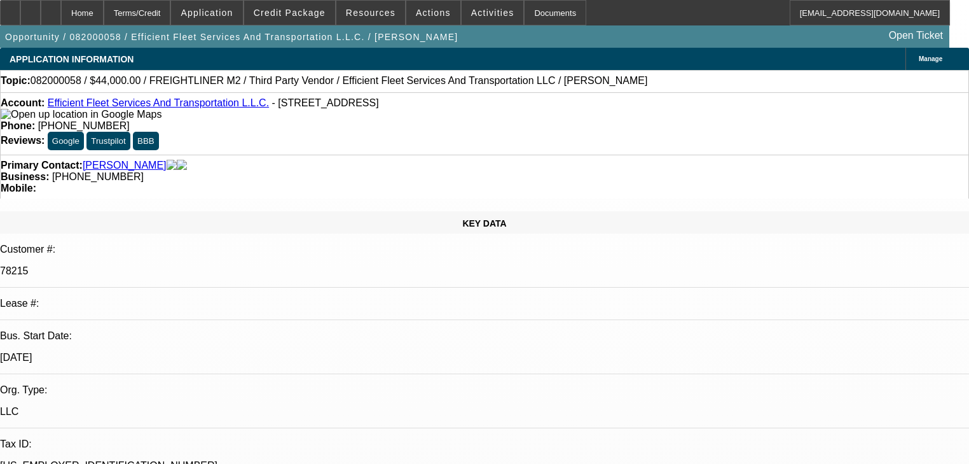
select select "0"
select select "2"
select select "0.1"
select select "4"
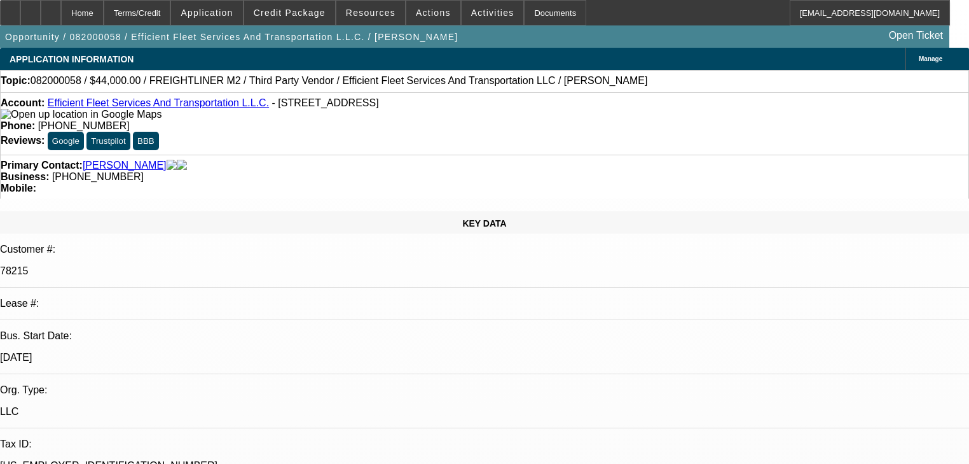
select select "0"
select select "2"
select select "0.1"
select select "4"
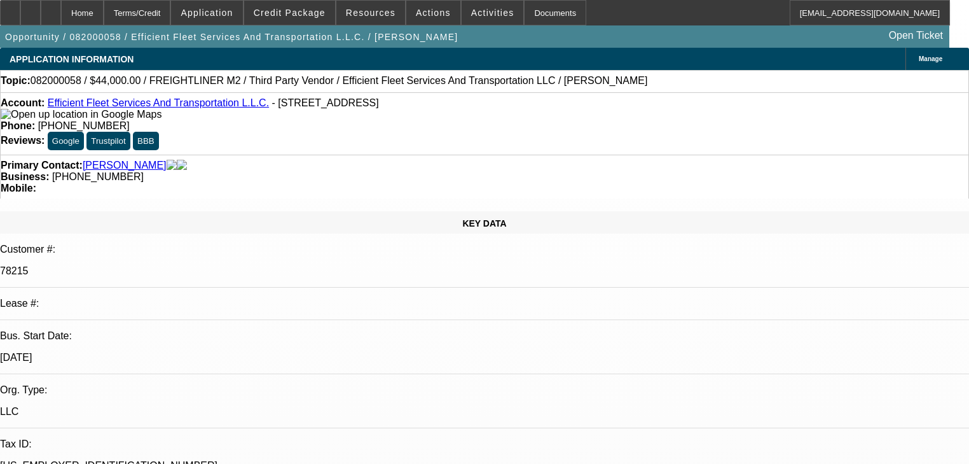
scroll to position [51, 0]
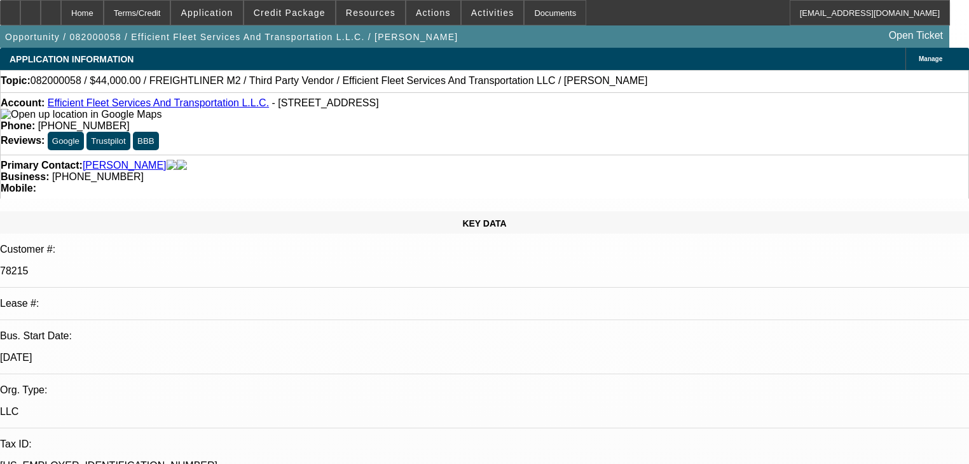
scroll to position [254, 0]
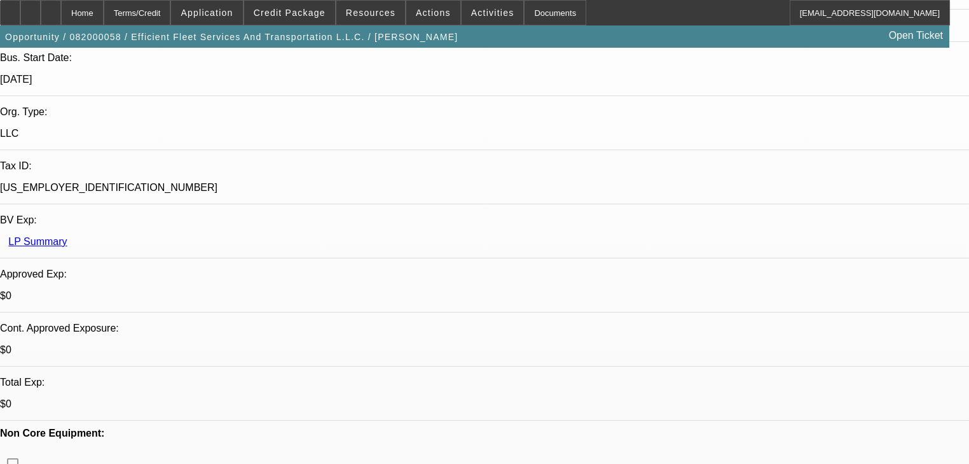
scroll to position [356, 0]
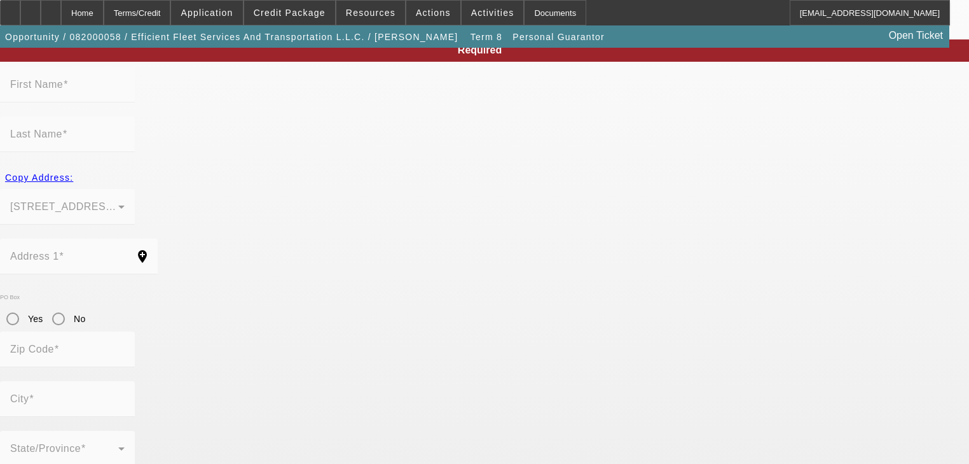
scroll to position [169, 0]
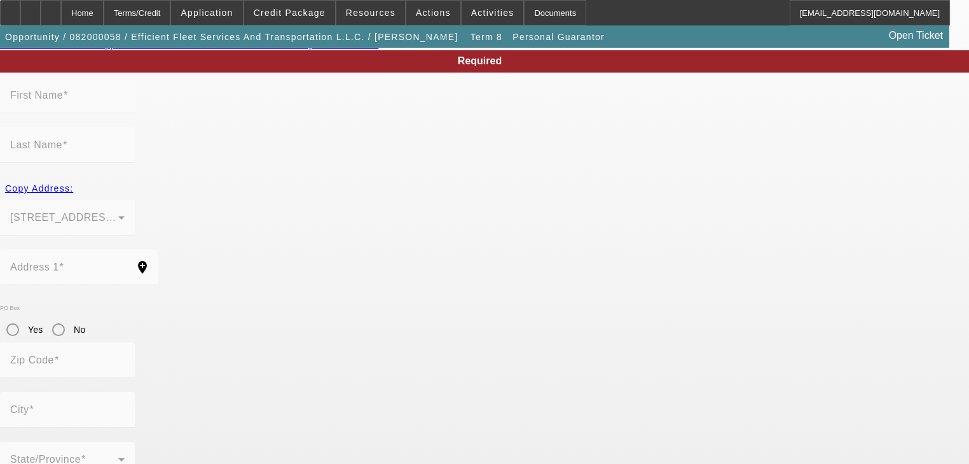
type input "Antonio"
type input "Smith"
type input "605 Post Knoll"
radio input "true"
type input "30224"
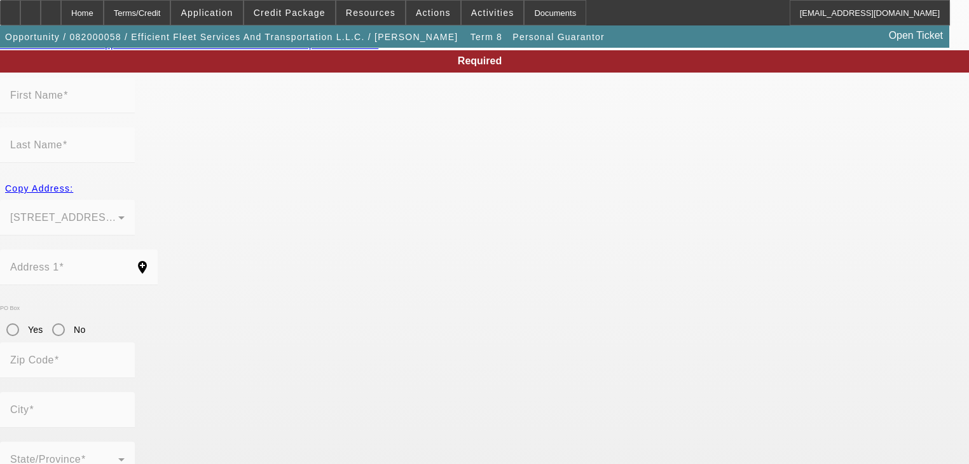
type input "Griffin"
type input "(678) 822-3114"
type input "100"
type input "252-43-3497"
type input "boodie3585@gmail.com"
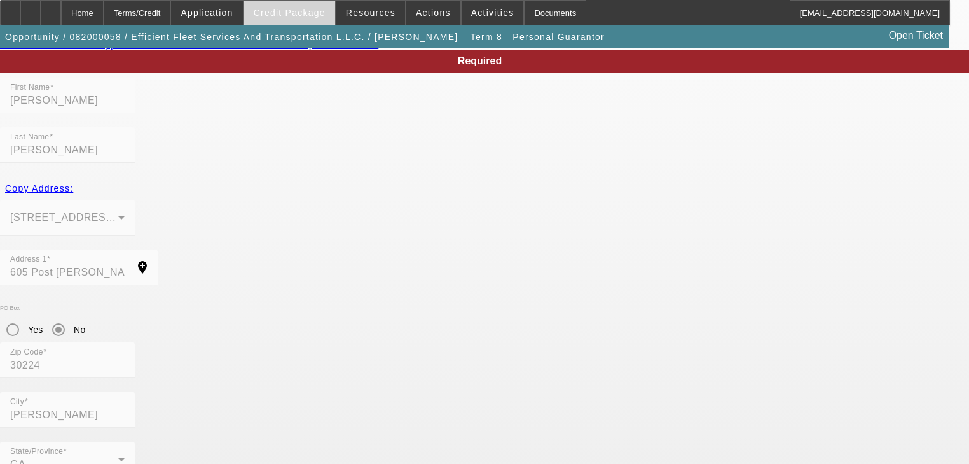
click at [318, 18] on span at bounding box center [289, 12] width 91 height 31
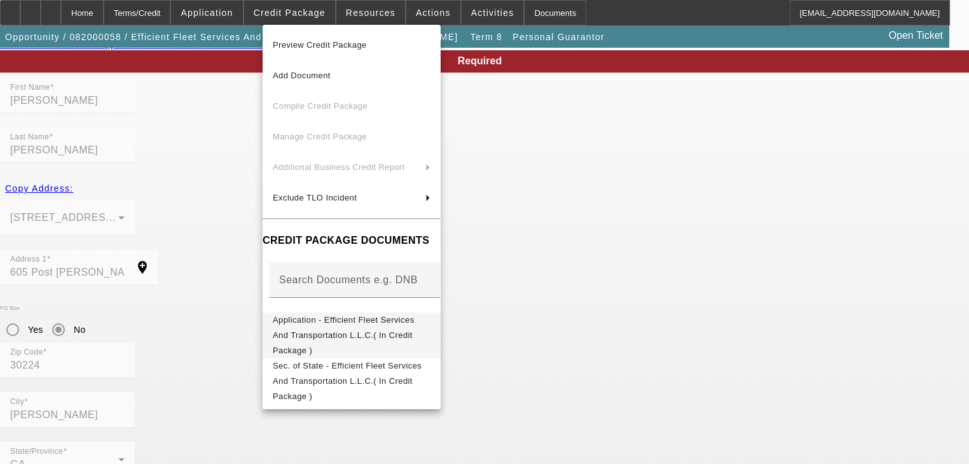
click at [415, 322] on span "Application - Efficient Fleet Services And Transportation L.L.C.( In Credit Pac…" at bounding box center [344, 335] width 142 height 40
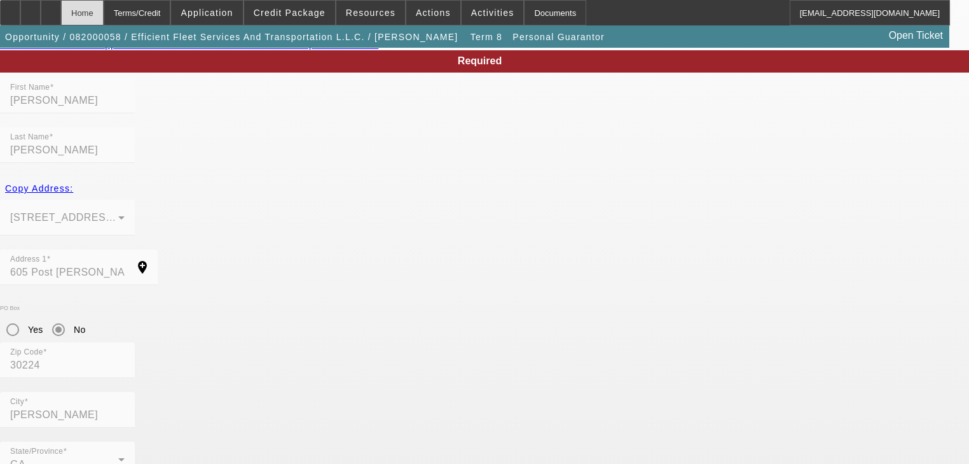
click at [104, 13] on div "Home" at bounding box center [82, 12] width 43 height 25
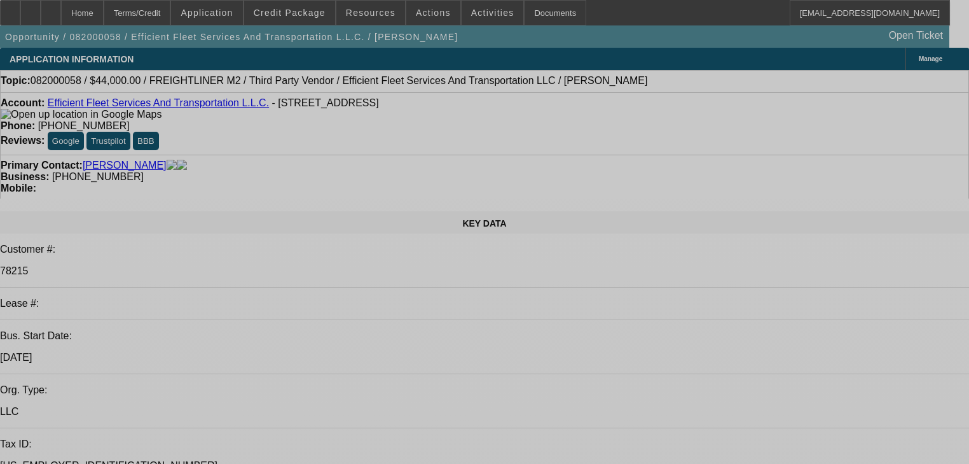
select select "0"
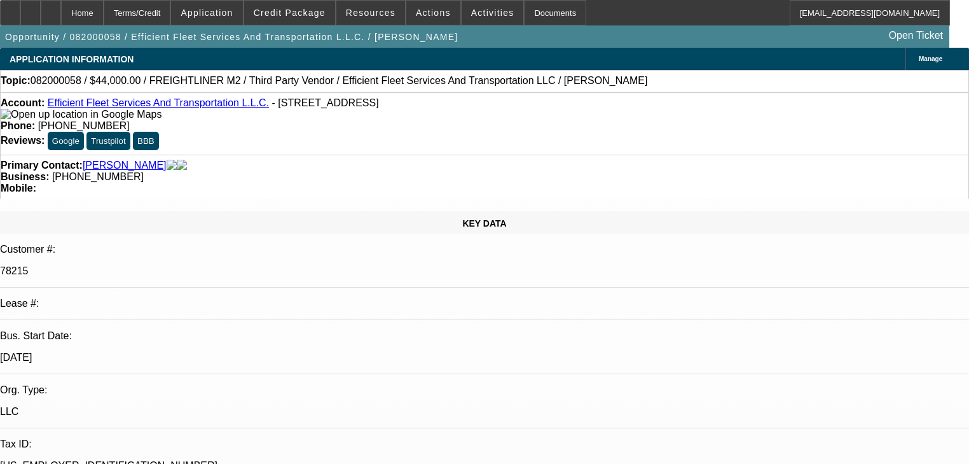
select select "2"
select select "0.1"
select select "4"
select select "0"
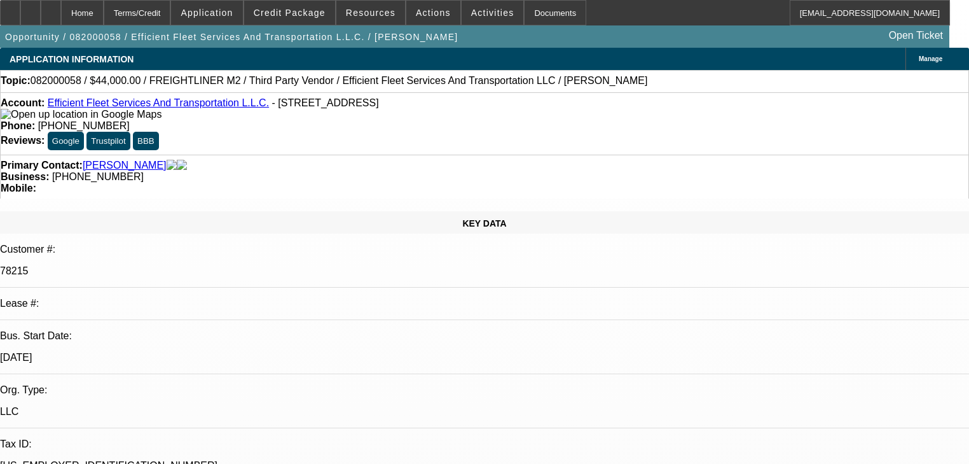
select select "2"
select select "0.1"
select select "4"
select select "0"
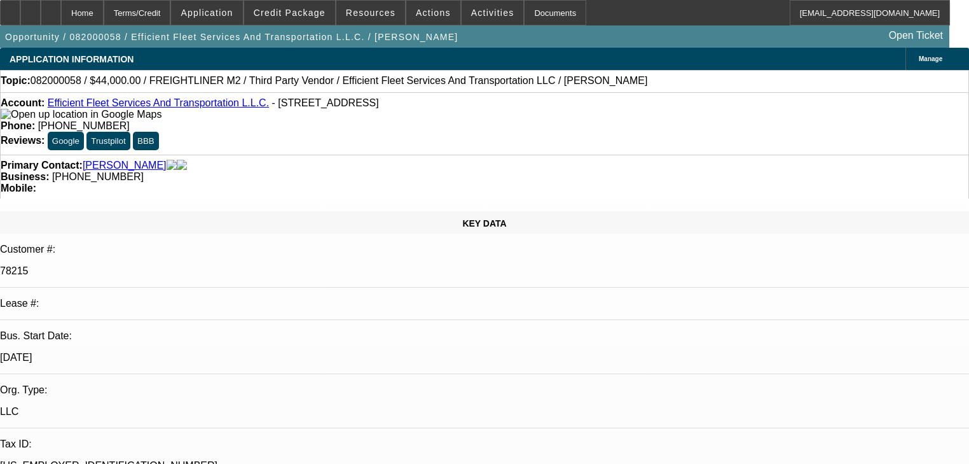
select select "2"
select select "0.1"
select select "4"
select select "0"
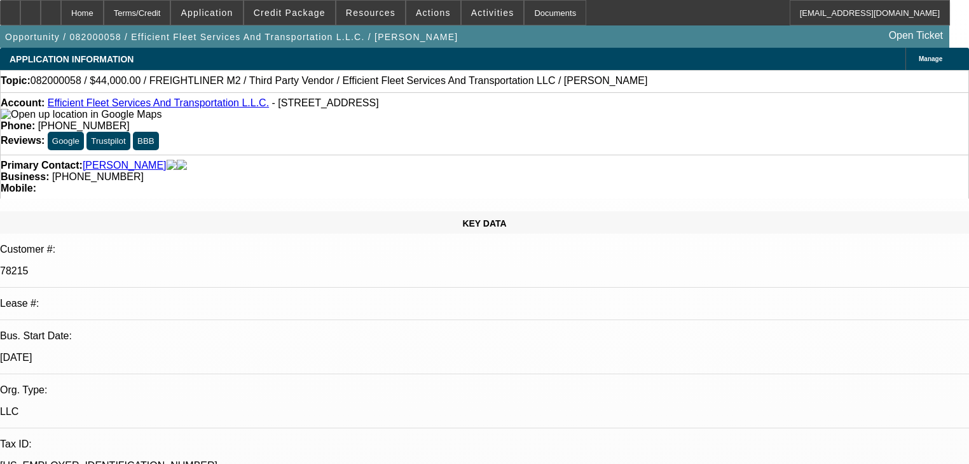
select select "2"
select select "0.1"
select select "4"
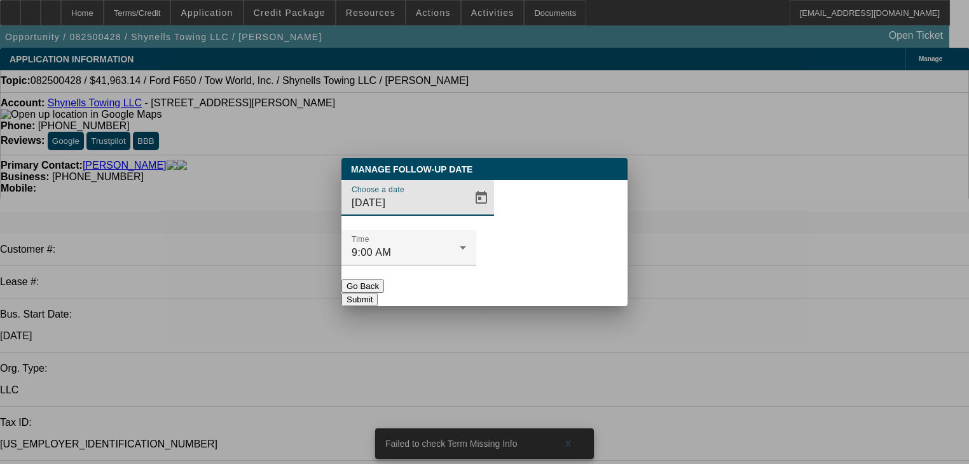
select select "0"
select select "2"
select select "0"
select select "1"
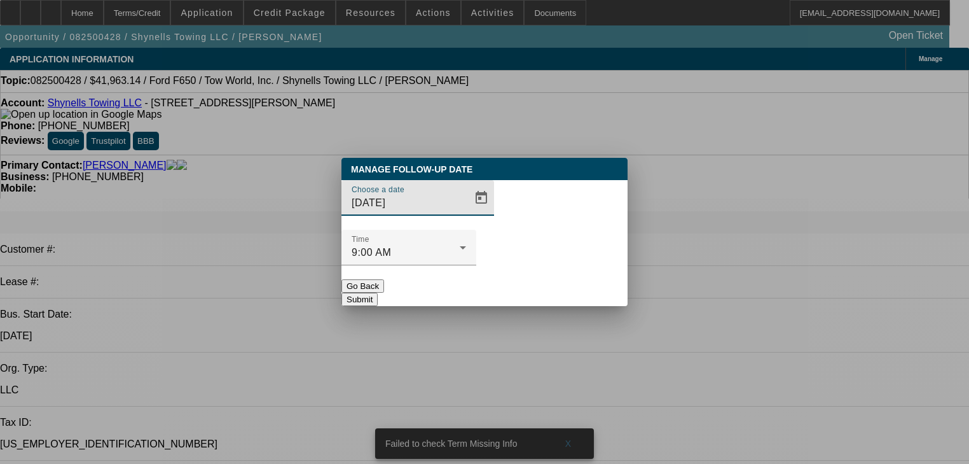
select select "0"
select select "2"
select select "0"
select select "1"
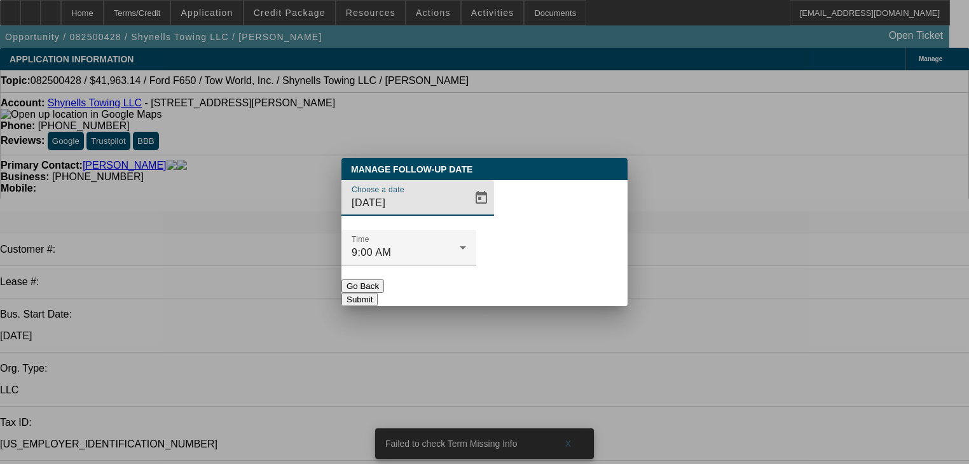
select select "0"
select select "2"
select select "0"
select select "1"
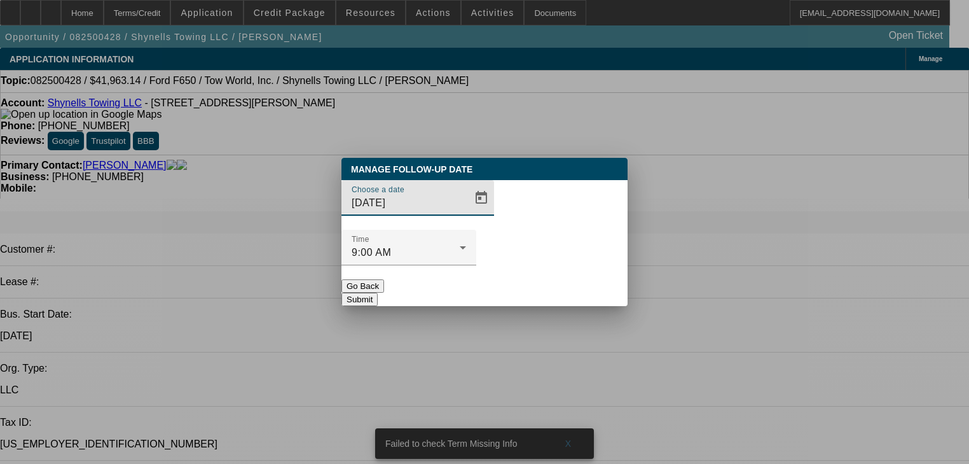
select select "0"
select select "2"
select select "0"
select select "1"
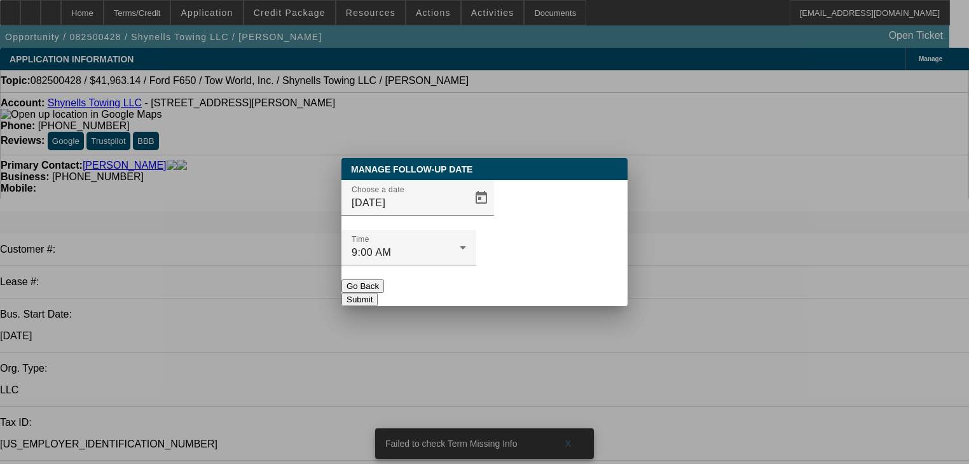
click at [384, 279] on button "Go Back" at bounding box center [363, 285] width 43 height 13
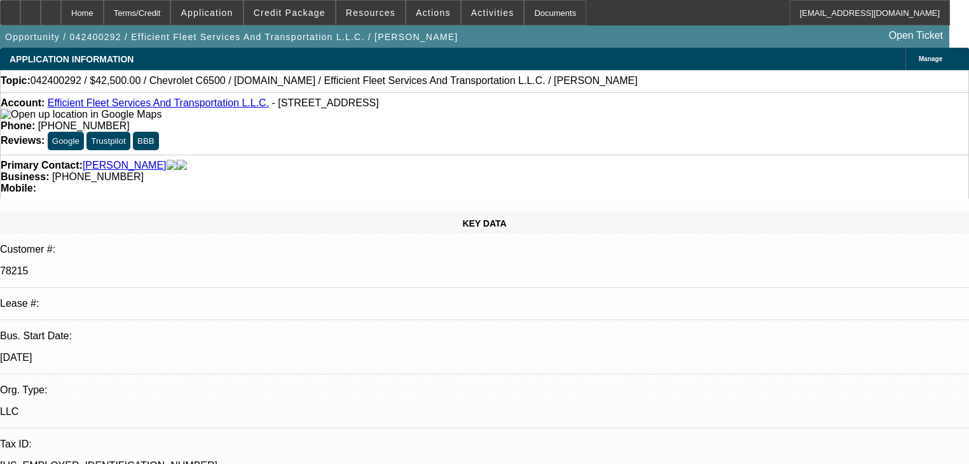
select select "0"
select select "6"
select select "0"
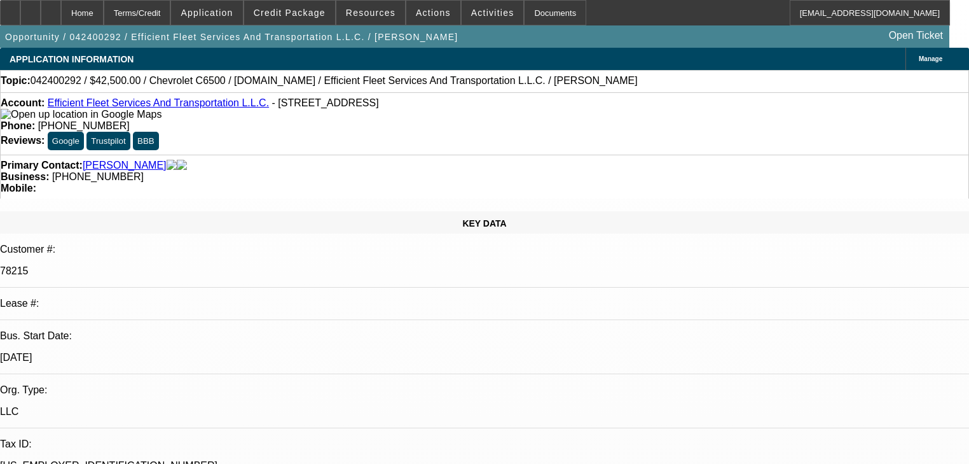
select select "0"
select select "6"
select select "0"
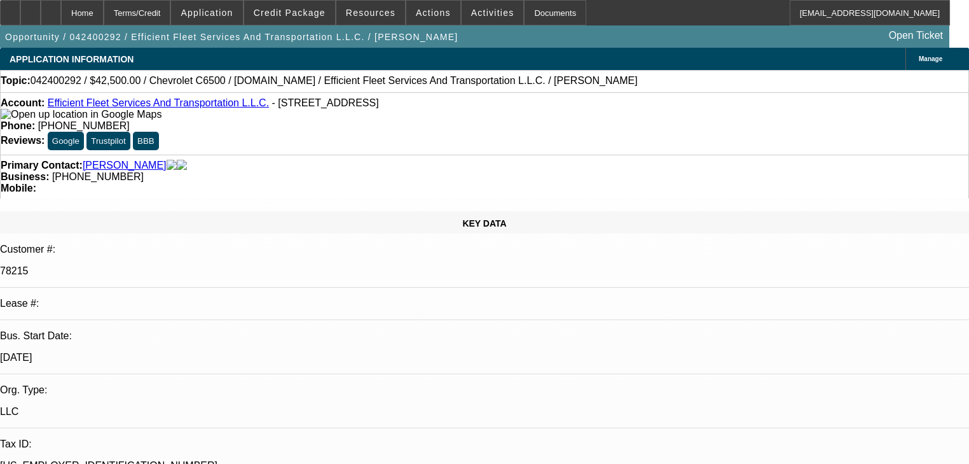
select select "0"
select select "6"
select select "0"
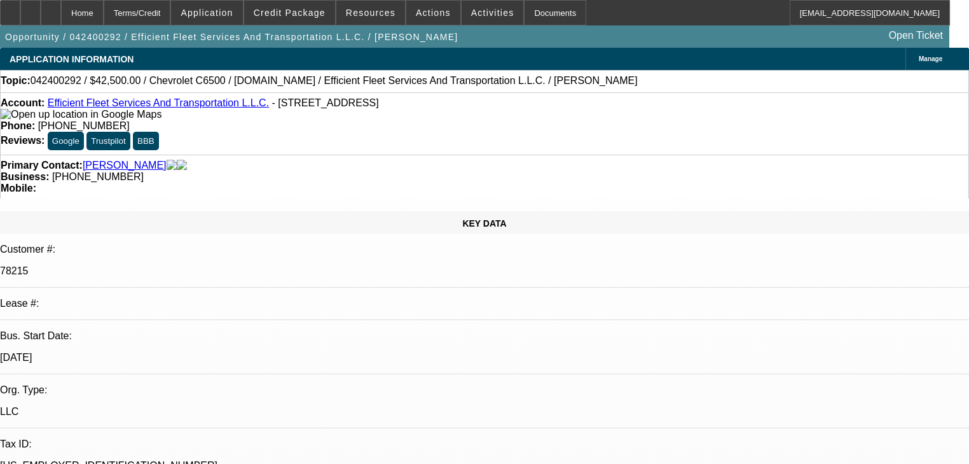
select select "6"
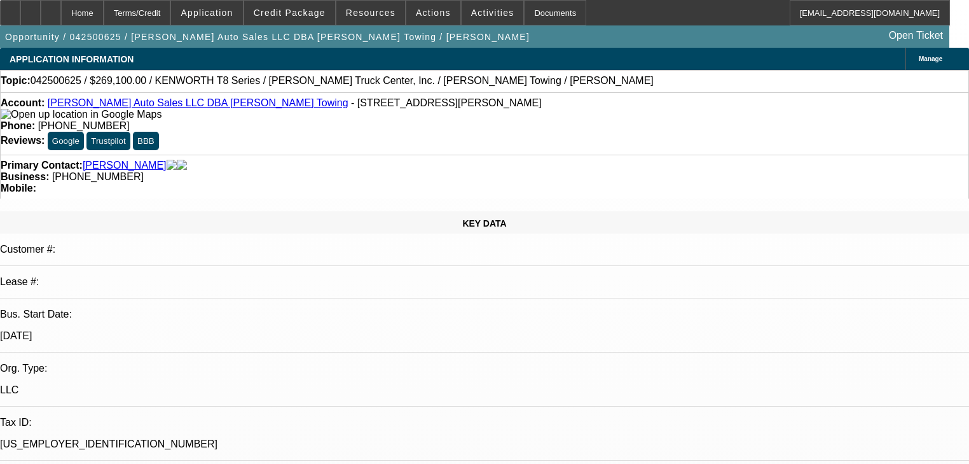
select select "0.1"
select select "2"
select select "0"
select select "6"
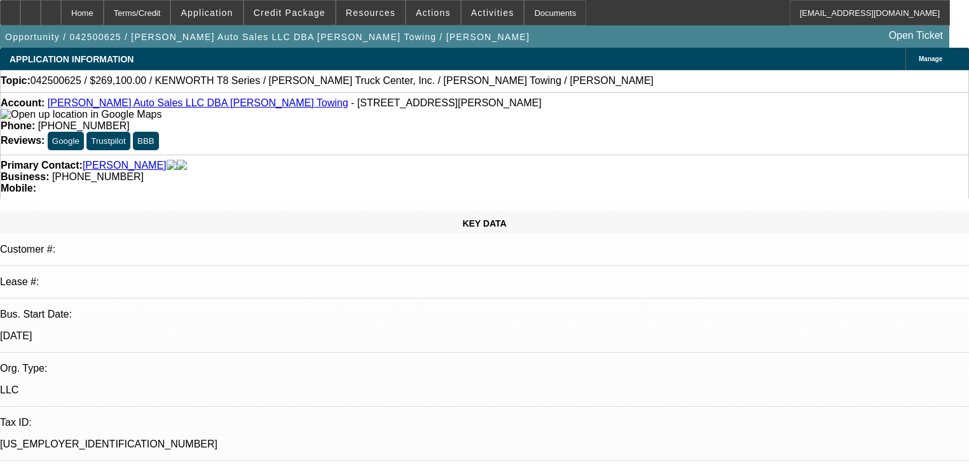
select select "0.1"
select select "2"
select select "0"
select select "6"
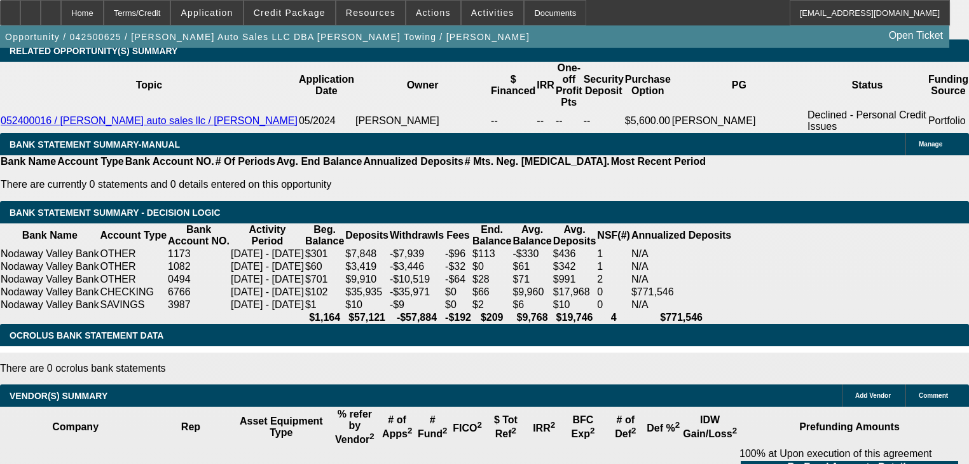
scroll to position [2023, 0]
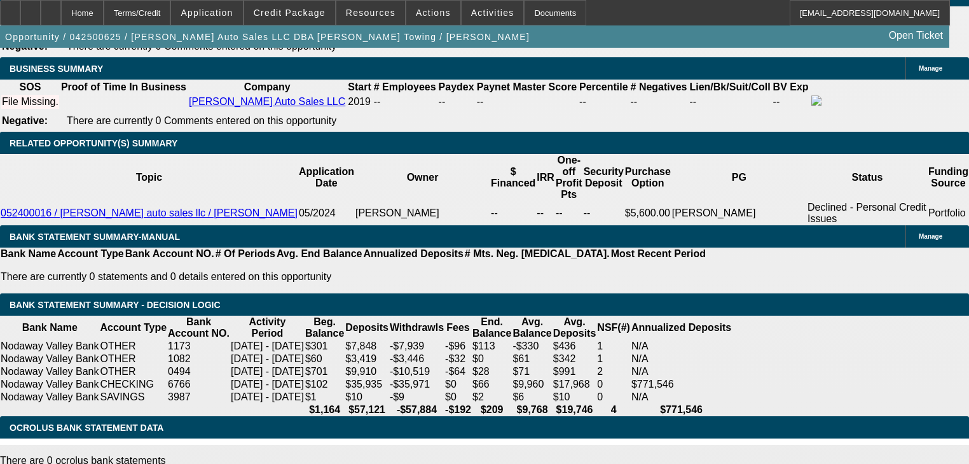
select select "0.2"
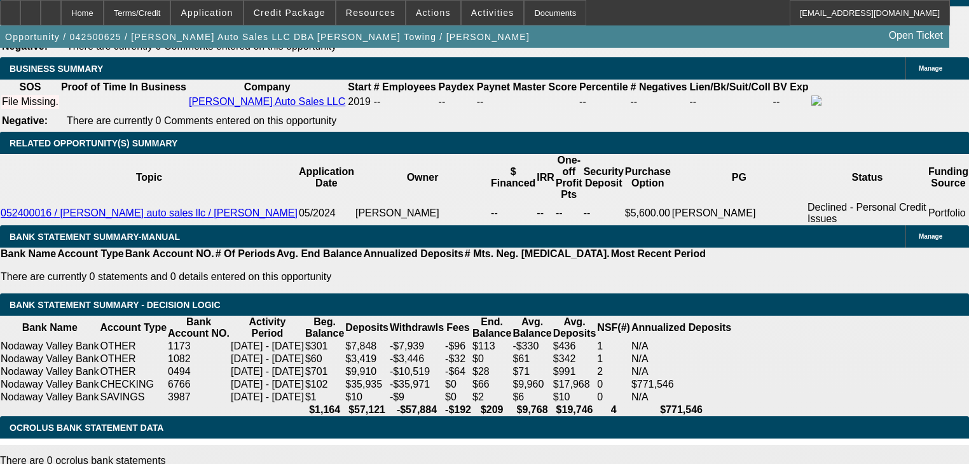
type input "$59,800.00"
type input "UNKNOWN"
type input "$5,729.52"
type input "$11,459.04"
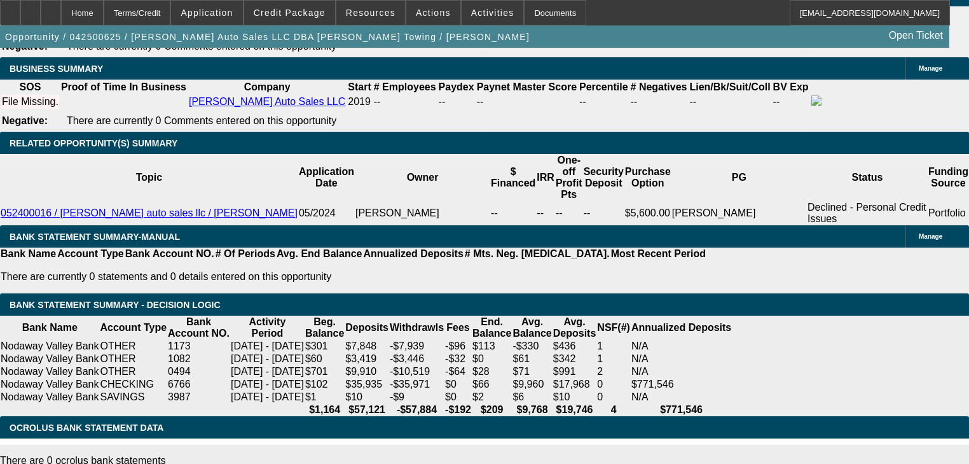
type input "8"
type input "$32,185.73"
type input "$64,371.46"
type input "84"
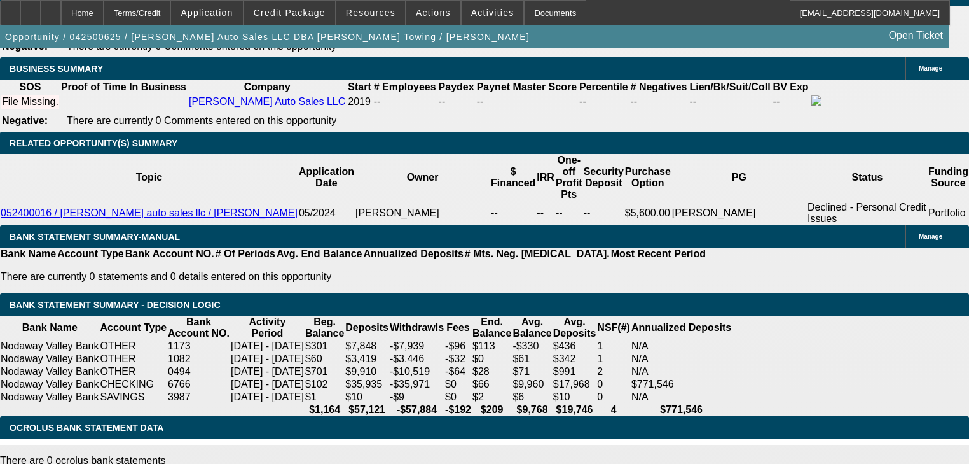
type input "$5,311.72"
type input "$10,623.44"
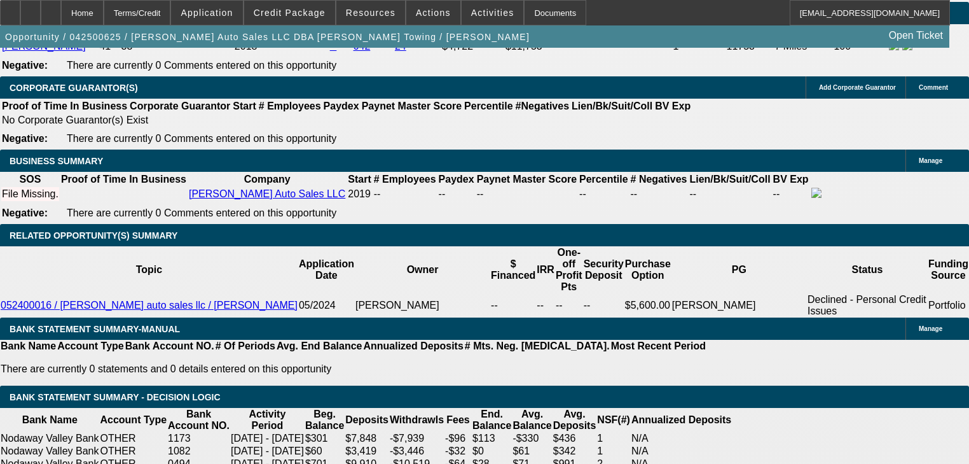
scroll to position [1921, 0]
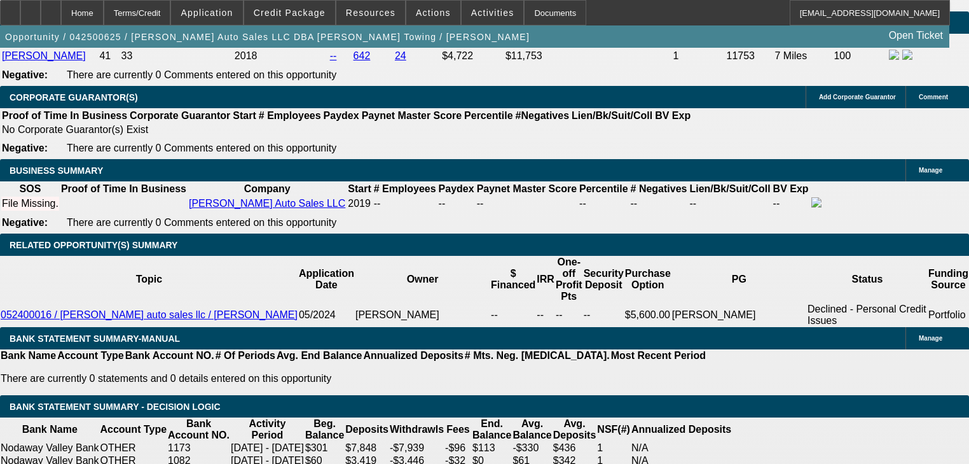
type input "84"
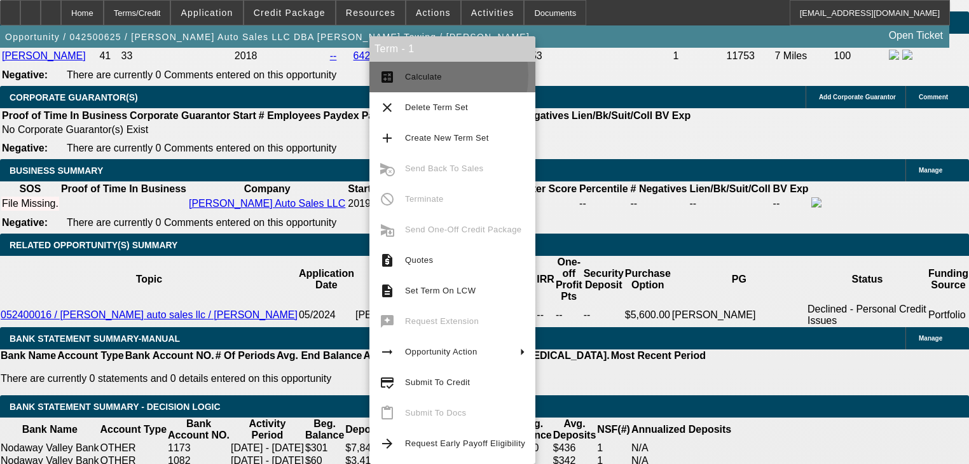
click at [420, 75] on span "Calculate" at bounding box center [423, 77] width 37 height 10
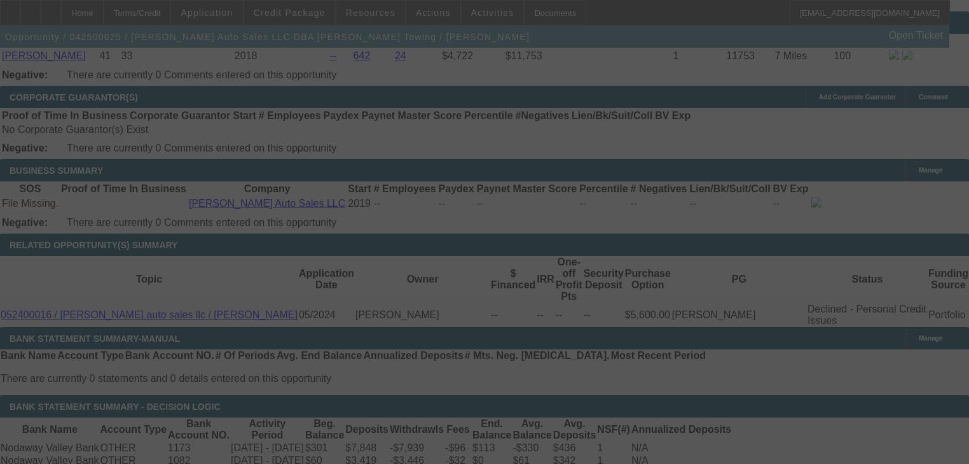
select select "0.2"
select select "2"
select select "0"
select select "6"
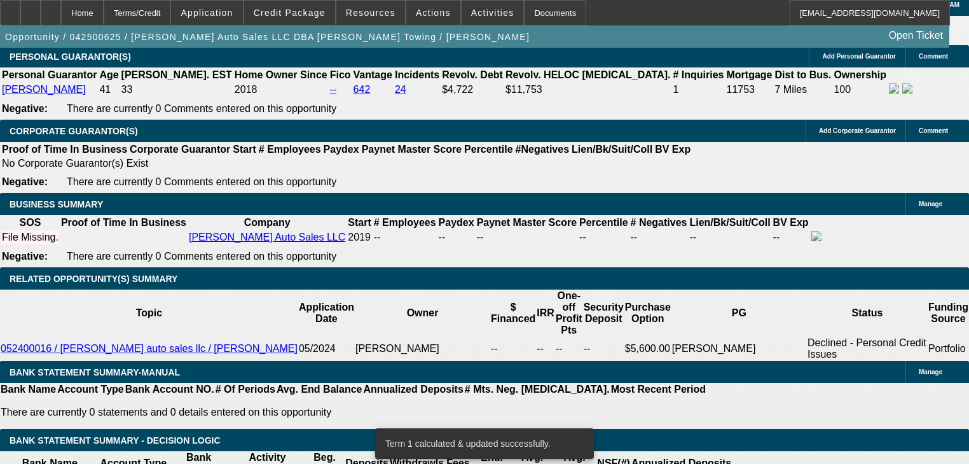
scroll to position [1972, 0]
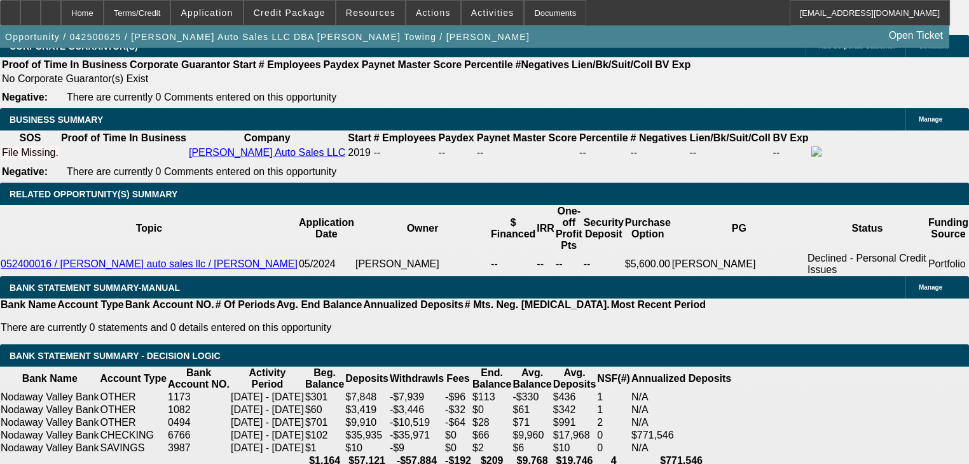
type input "9"
type input "UNKNOWN"
type input "$28,841.39"
type input "$57,682.78"
type input "96"
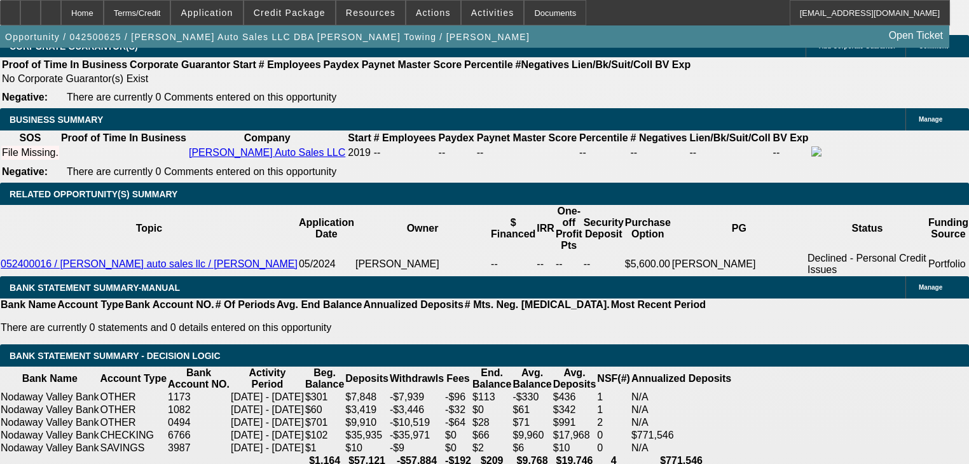
type input "$5,012.01"
type input "$10,024.02"
type input "96"
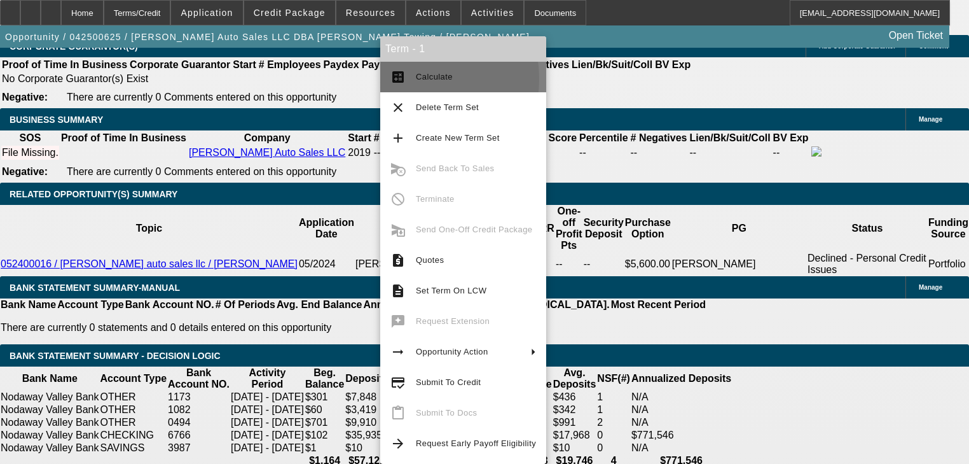
click at [408, 79] on button "calculate Calculate" at bounding box center [463, 77] width 166 height 31
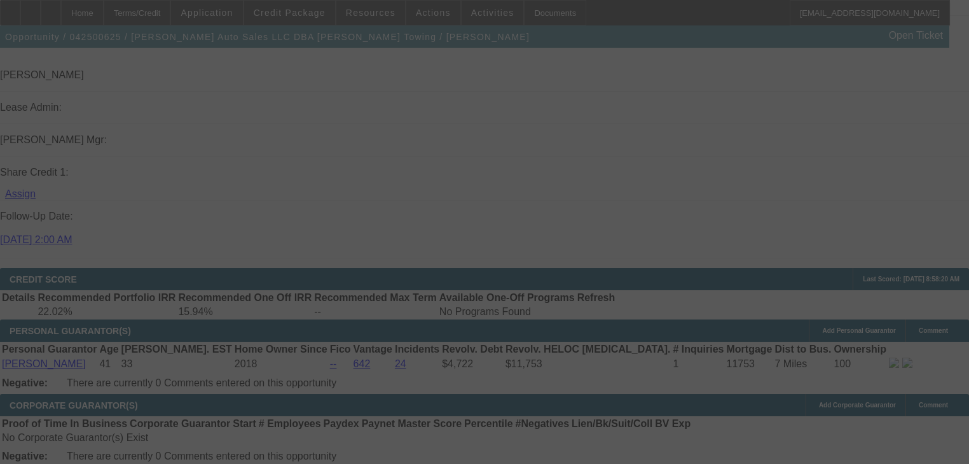
scroll to position [1565, 0]
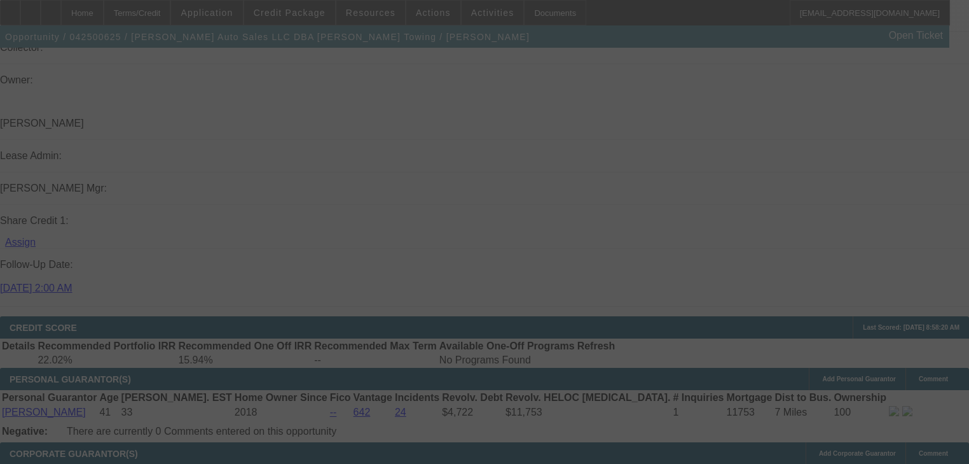
select select "0.2"
select select "2"
select select "0"
select select "6"
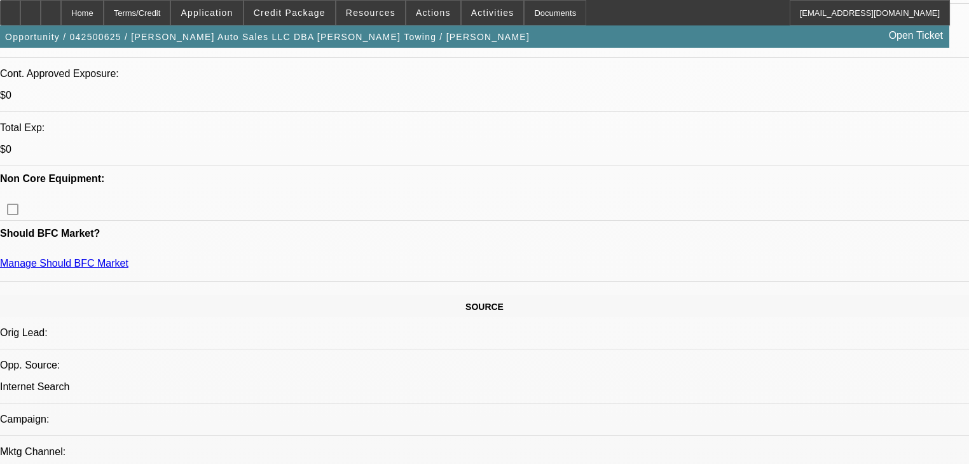
scroll to position [343, 0]
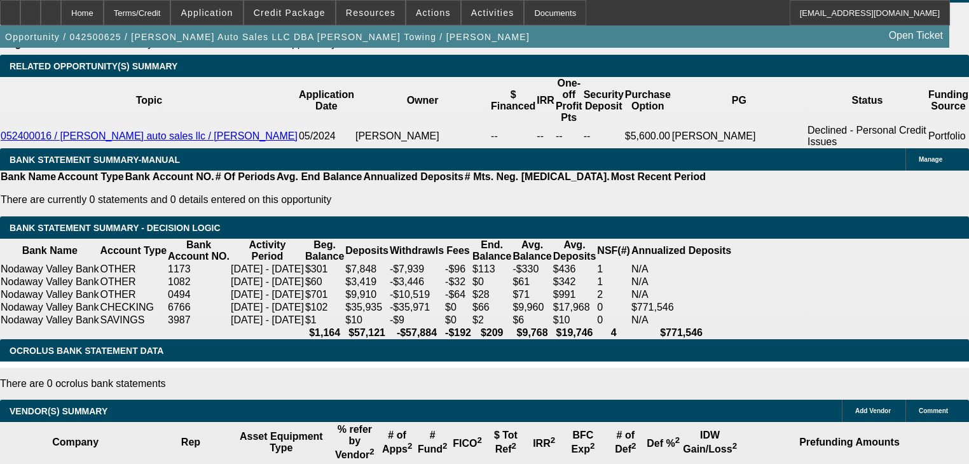
scroll to position [2124, 0]
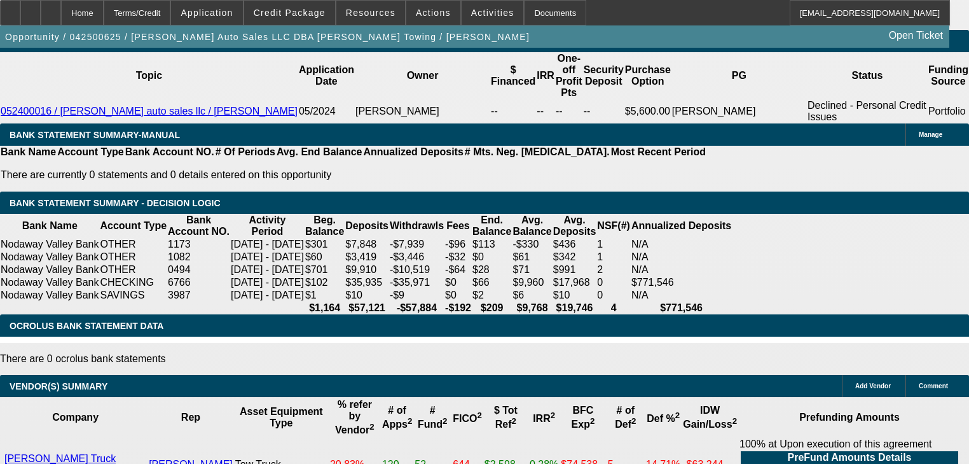
select select "0.1"
type input "$29,900.00"
type input "UNKNOWN"
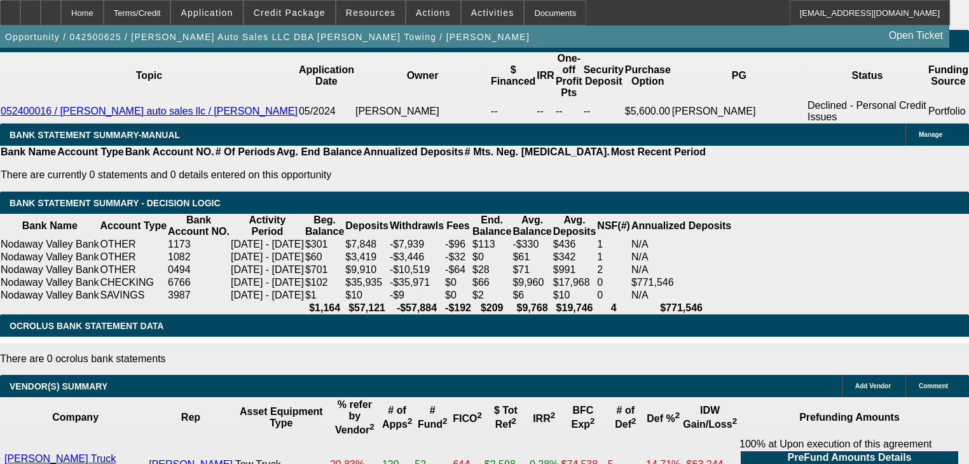
type input "$5,638.51"
type input "$11,277.02"
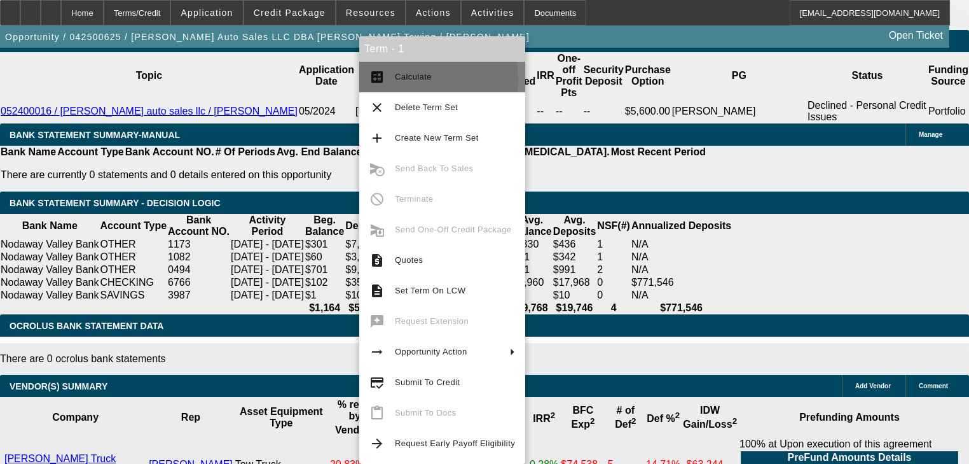
click at [379, 79] on mat-icon "calculate" at bounding box center [377, 76] width 15 height 15
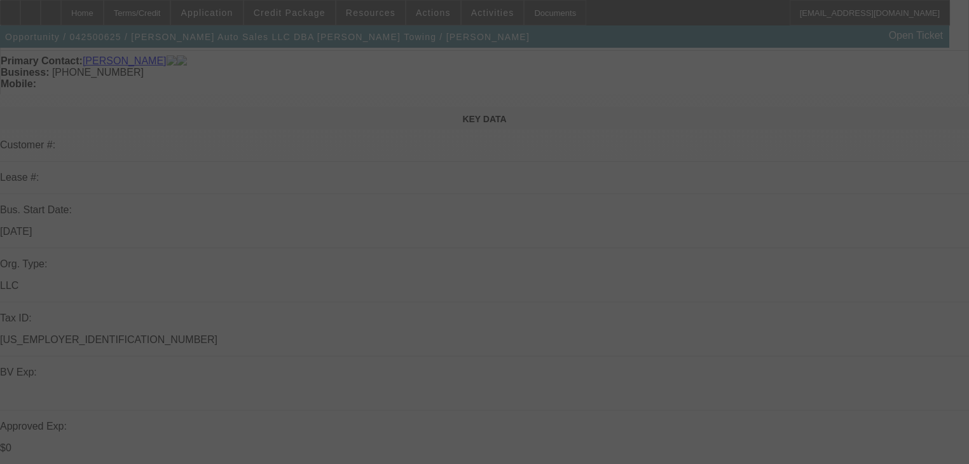
scroll to position [0, 0]
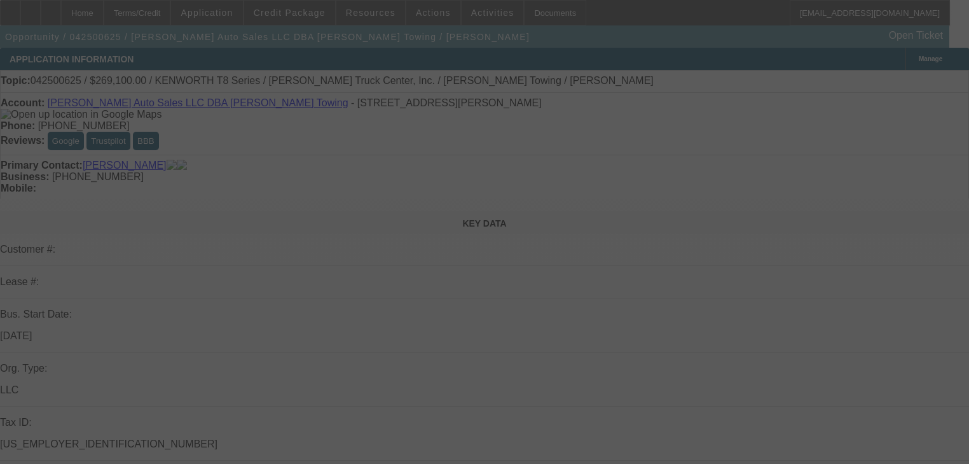
select select "0.1"
select select "2"
select select "0"
select select "6"
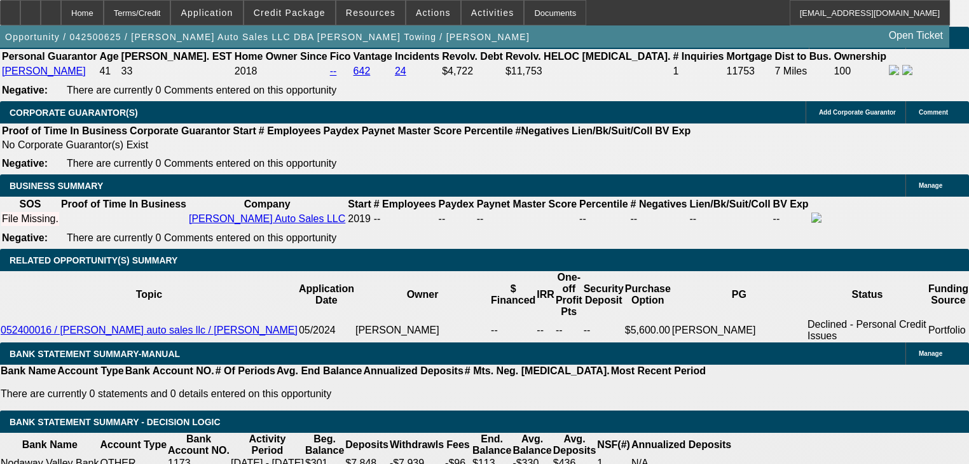
scroll to position [1933, 0]
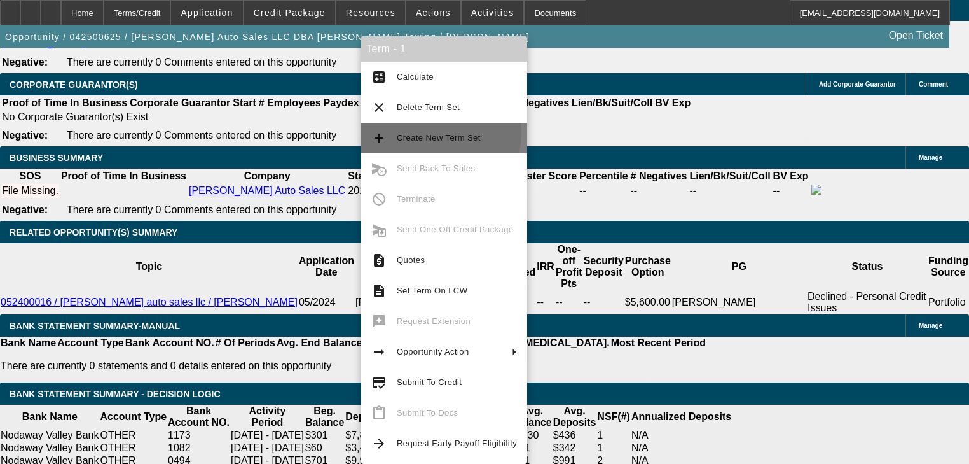
click at [424, 132] on span "Create New Term Set" at bounding box center [457, 137] width 120 height 15
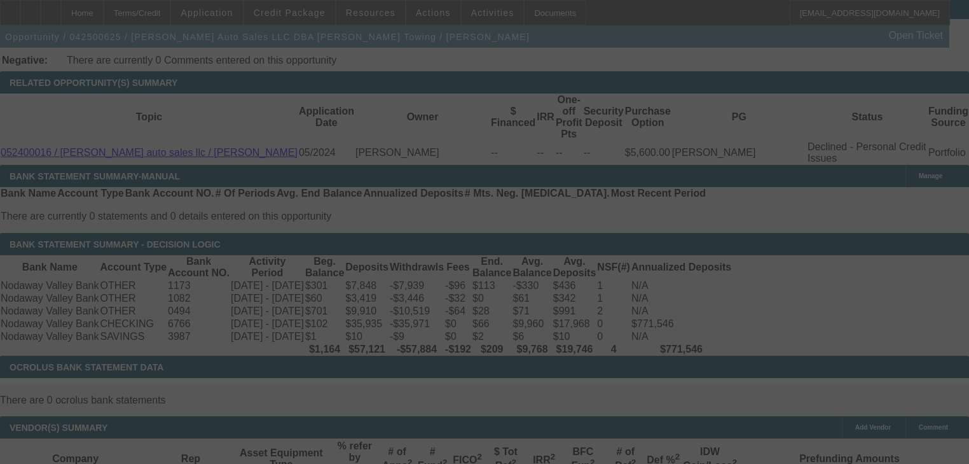
scroll to position [2086, 0]
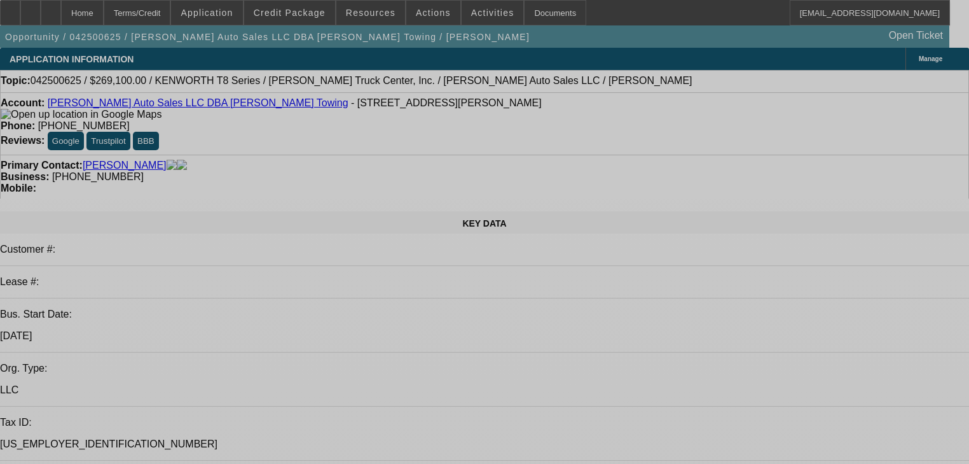
select select "0.1"
select select "2"
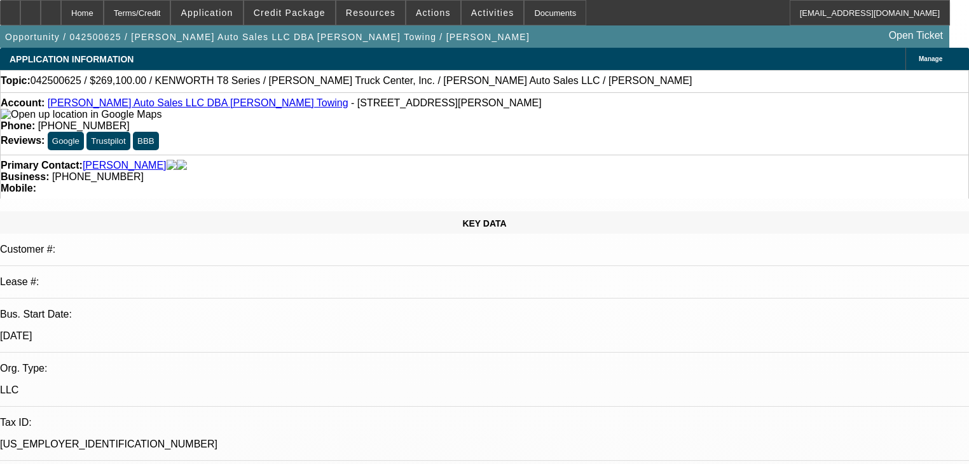
select select "0"
select select "6"
select select "0.1"
select select "2"
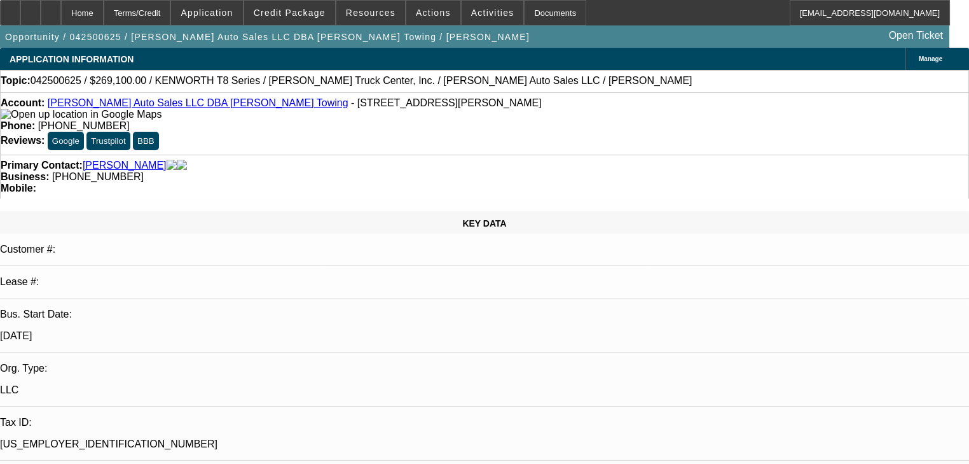
select select "0"
select select "6"
select select "0.1"
select select "2"
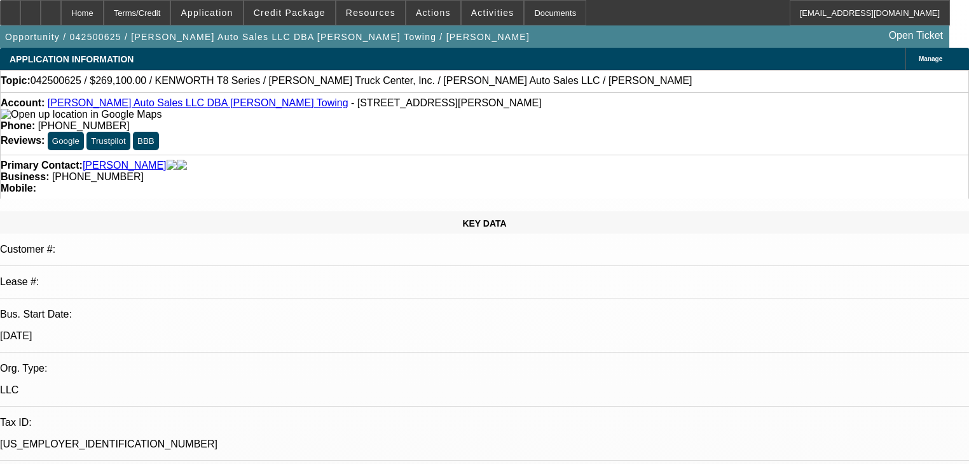
select select "0"
select select "6"
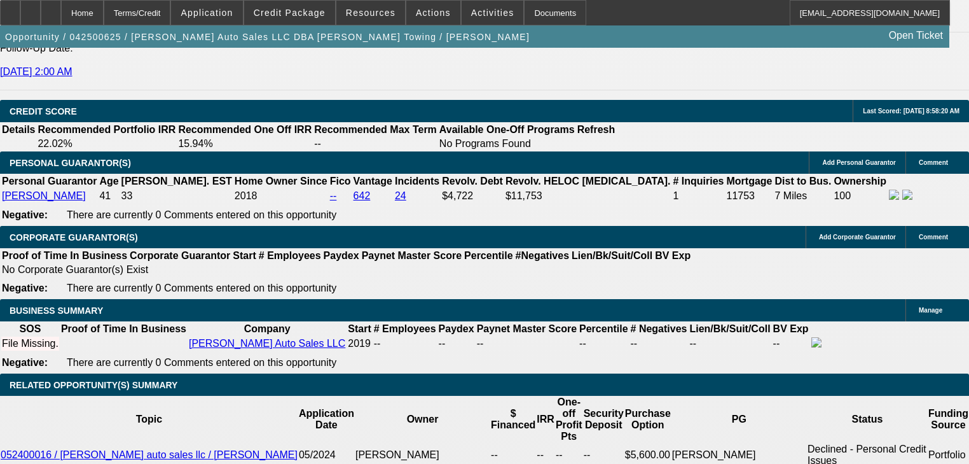
scroll to position [1933, 0]
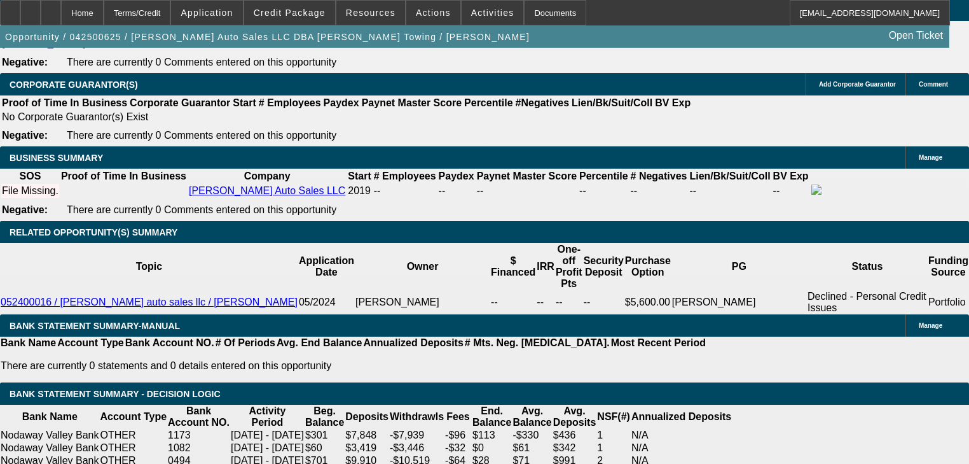
select select "0"
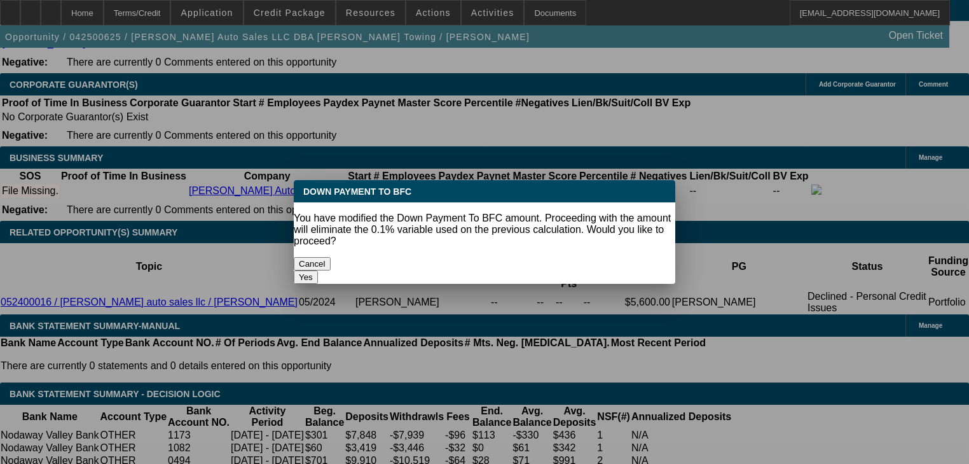
click at [318, 270] on button "Yes" at bounding box center [306, 276] width 24 height 13
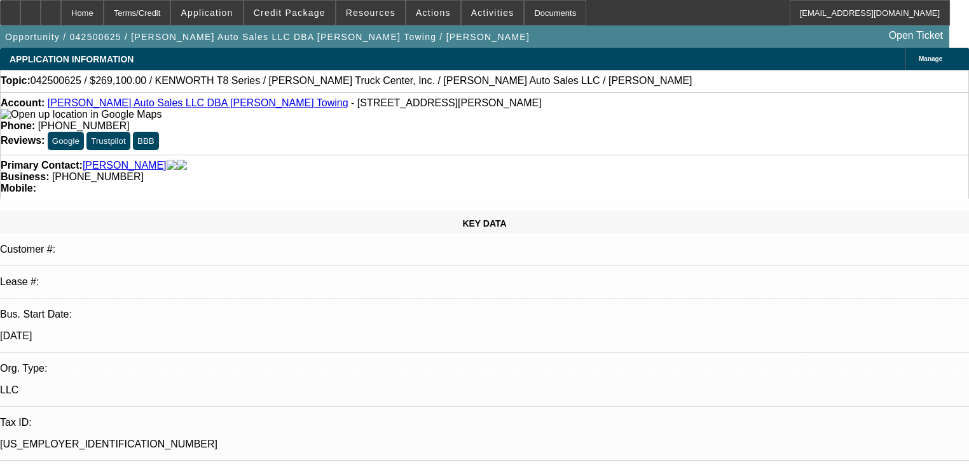
type input "$0.00"
type input "UNKNOWN"
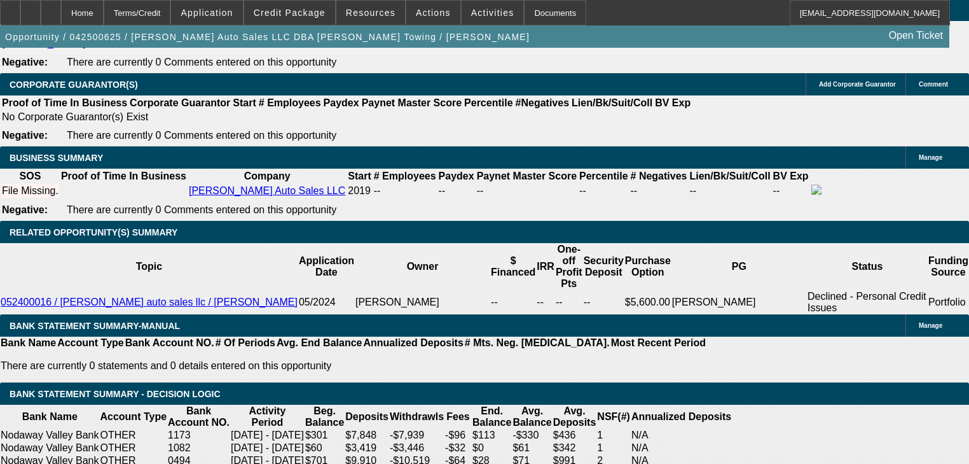
type input "$12,530.02"
type input "$6,265.01"
type input "8"
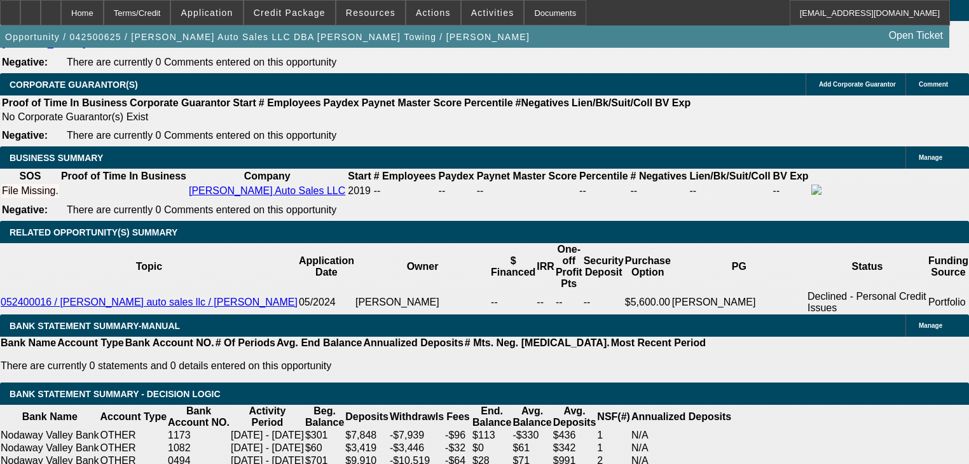
type input "$80,464.32"
type input "$40,232.16"
type input "84"
type input "$13,279.30"
type input "$6,639.65"
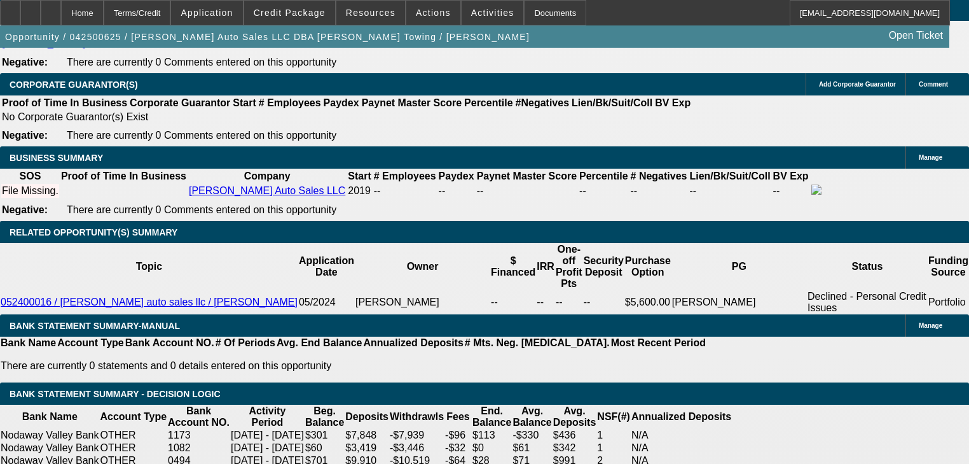
type input "84"
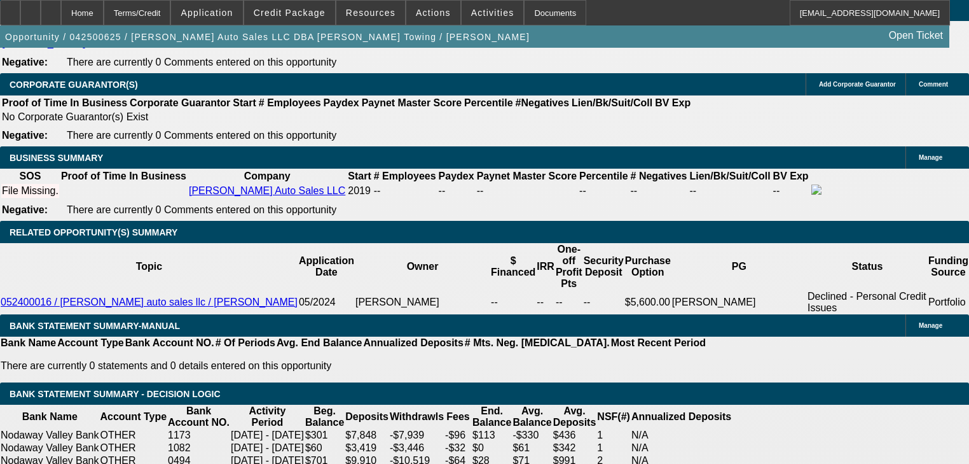
select select "0.2"
type input "$59,800.00"
type input "$10,623.44"
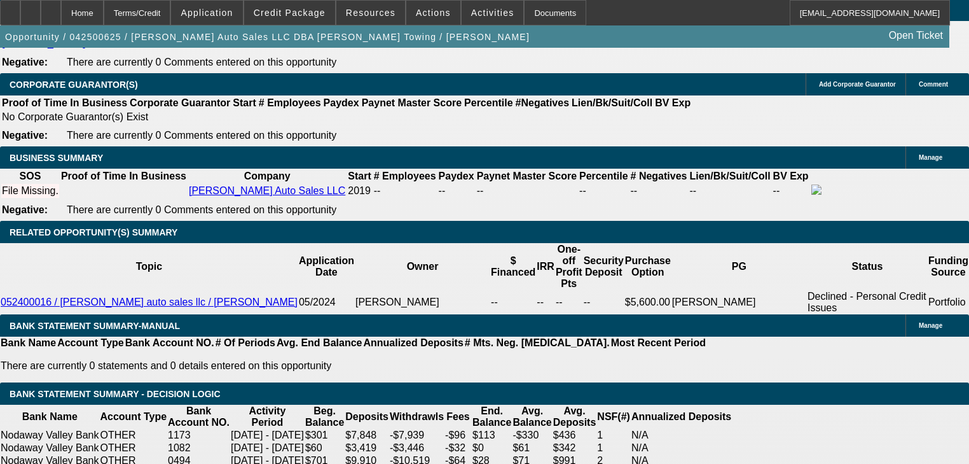
type input "$5,311.72"
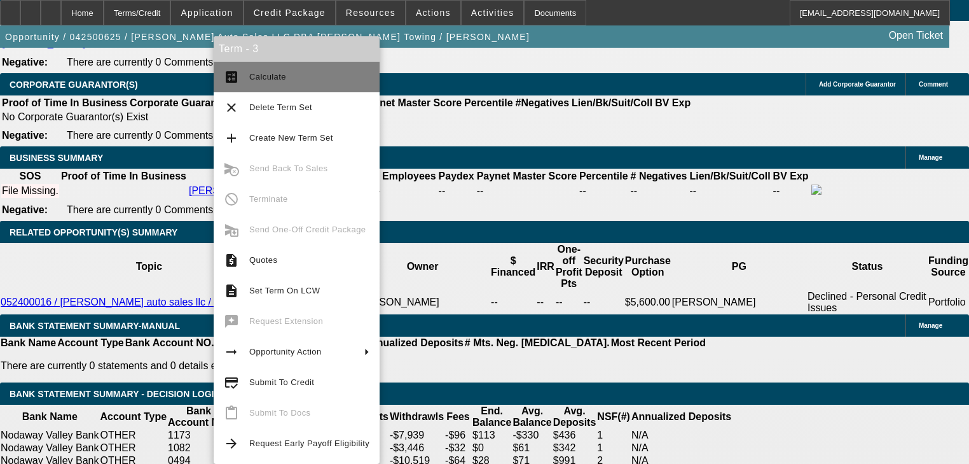
click at [246, 81] on button "calculate Calculate" at bounding box center [297, 77] width 166 height 31
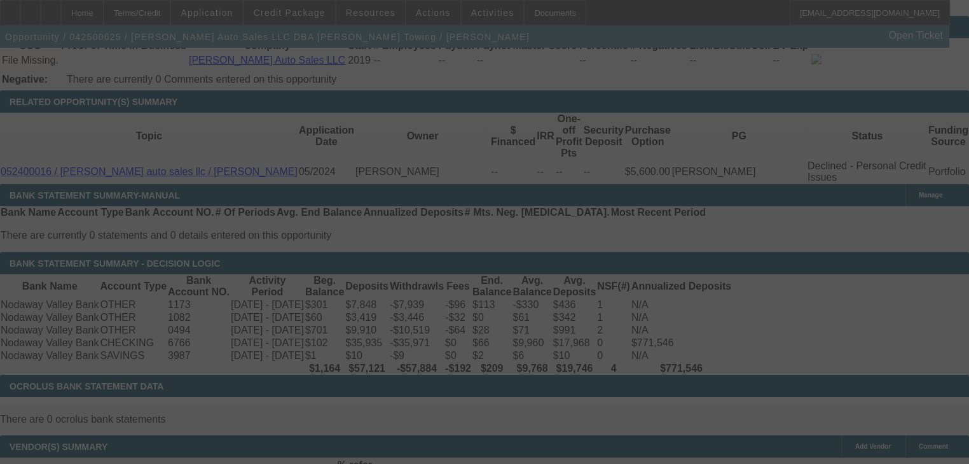
scroll to position [2137, 0]
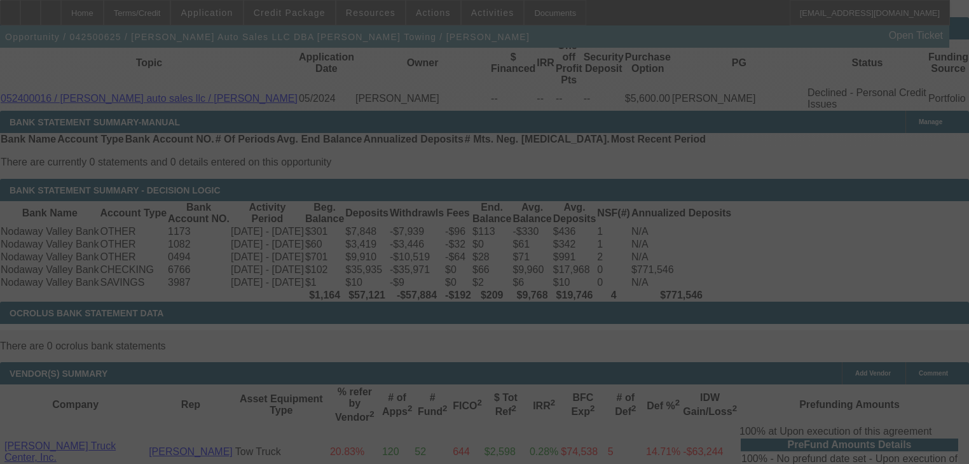
select select "0.2"
select select "2"
select select "0"
select select "6"
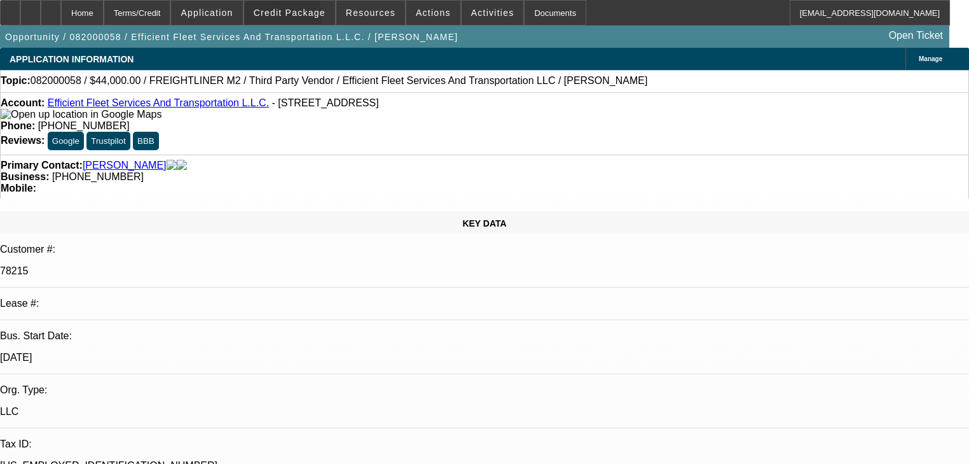
select select "0"
select select "2"
select select "0.1"
select select "4"
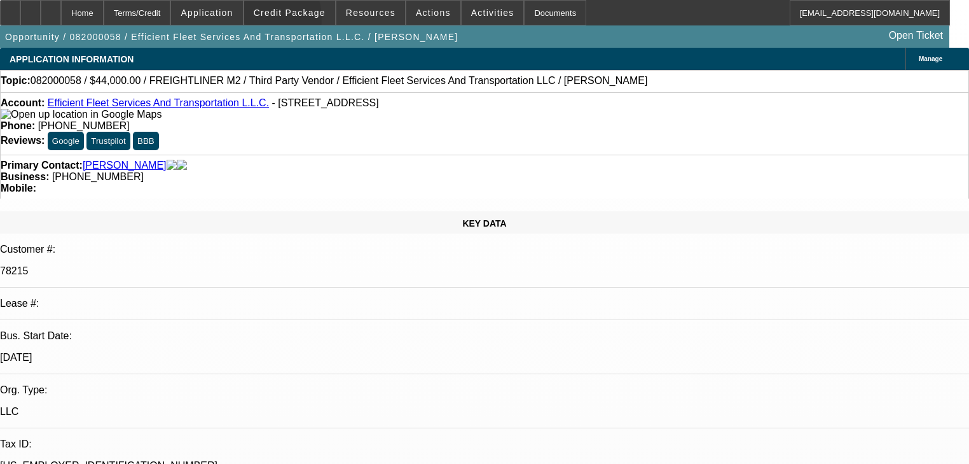
select select "0"
select select "2"
select select "0.1"
select select "4"
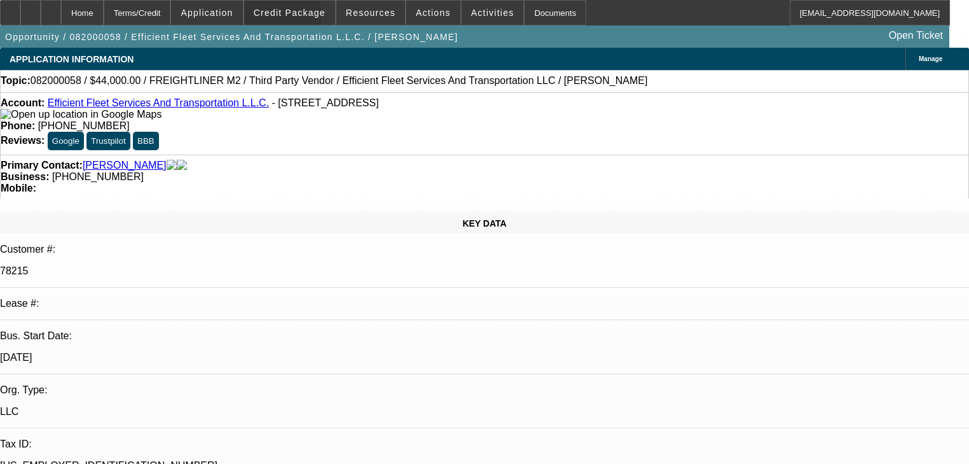
select select "0"
select select "2"
select select "0.1"
select select "4"
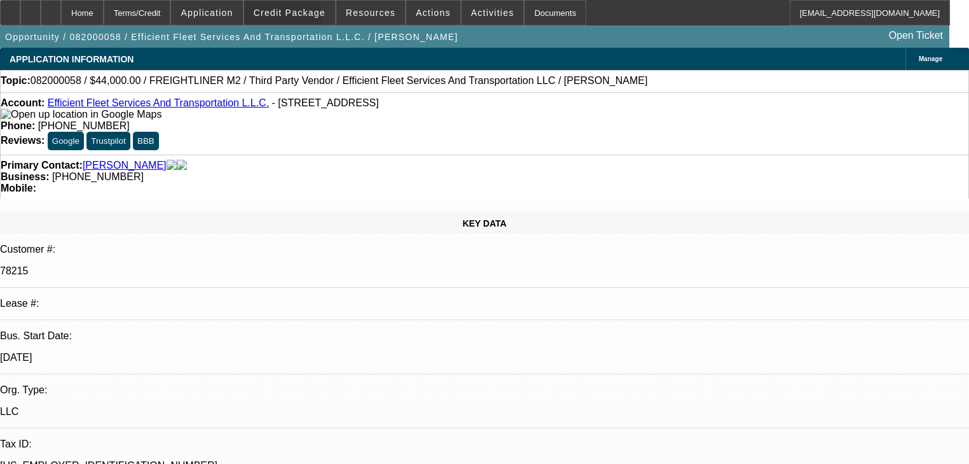
select select "0"
select select "2"
select select "0.1"
select select "4"
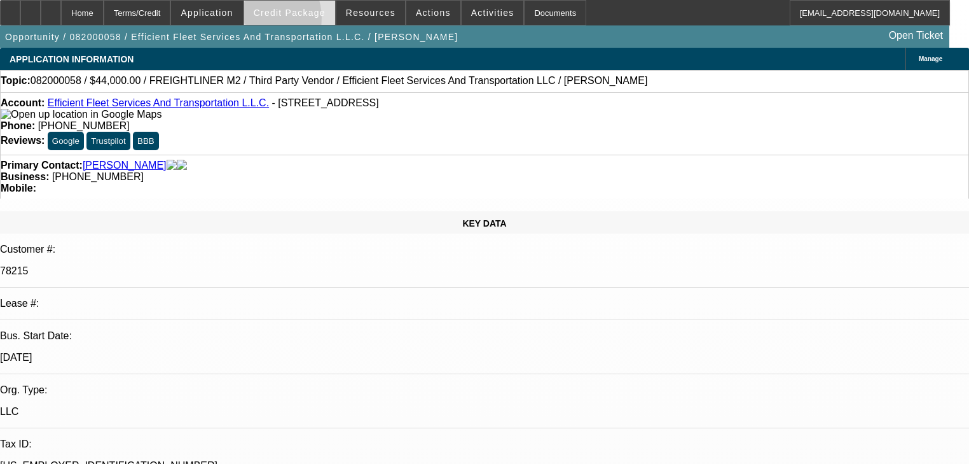
click at [275, 17] on button "Credit Package" at bounding box center [289, 13] width 91 height 24
